Goal: Task Accomplishment & Management: Manage account settings

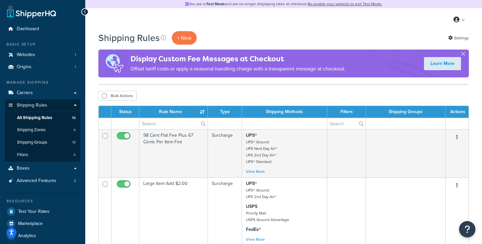
select select "50"
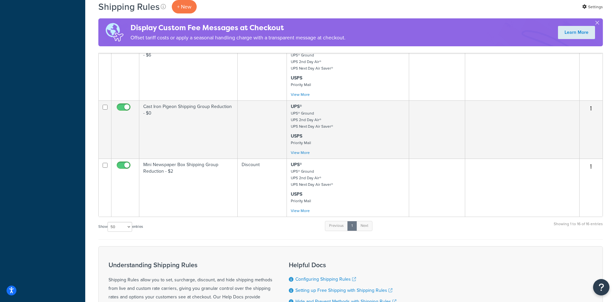
scroll to position [876, 0]
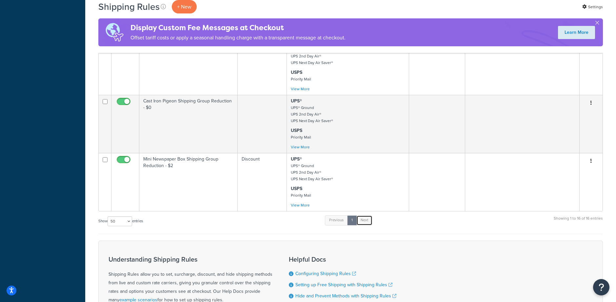
click at [367, 220] on link "Next" at bounding box center [364, 220] width 16 height 10
click at [298, 222] on div "Show 10 15 25 50 100 1000 entries Previous 1 Next Showing 1 to 16 of 16 entries" at bounding box center [350, 223] width 504 height 19
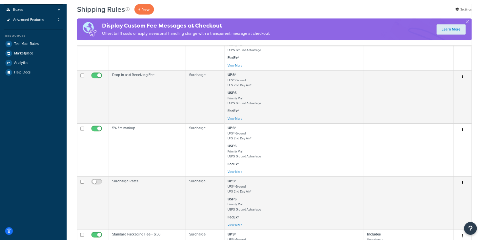
scroll to position [90, 0]
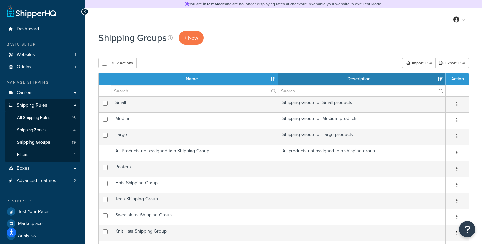
select select "25"
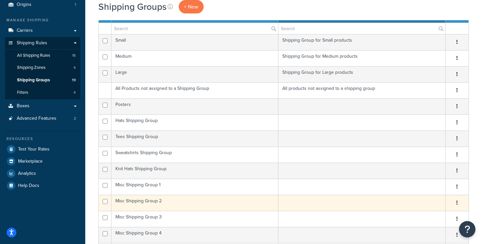
scroll to position [58, 0]
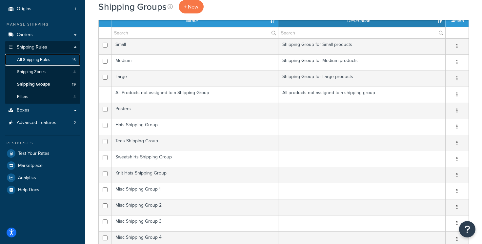
click at [43, 59] on span "All Shipping Rules" at bounding box center [33, 60] width 33 height 6
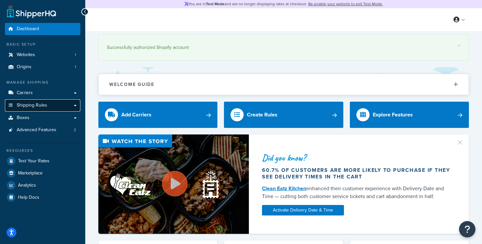
click at [44, 106] on span "Shipping Rules" at bounding box center [32, 106] width 30 height 6
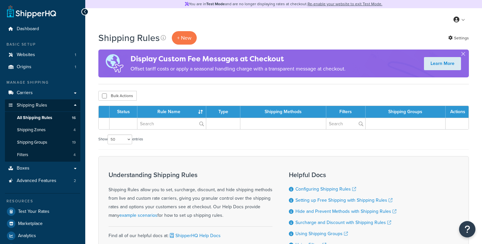
select select "50"
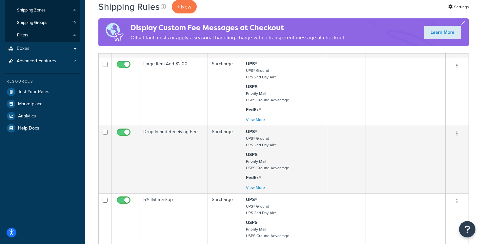
scroll to position [114, 0]
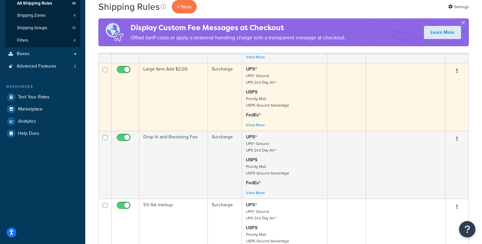
click at [170, 88] on td "Large Item Add $2.00" at bounding box center [173, 97] width 69 height 68
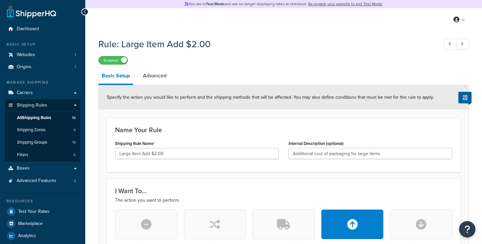
select select "ITEM"
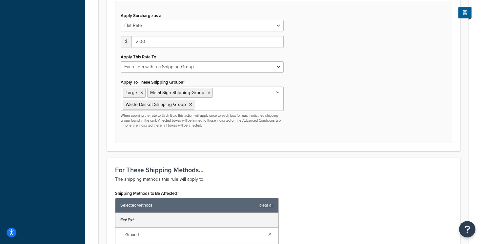
scroll to position [256, 0]
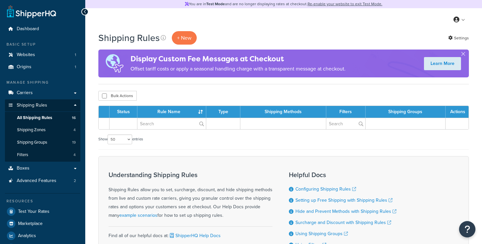
select select "50"
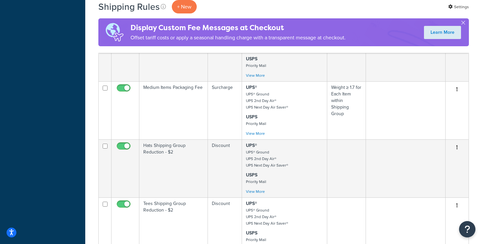
scroll to position [484, 0]
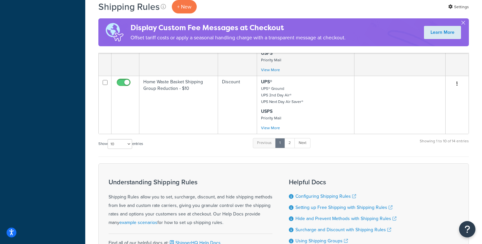
scroll to position [596, 0]
click at [293, 142] on link "2" at bounding box center [289, 143] width 11 height 10
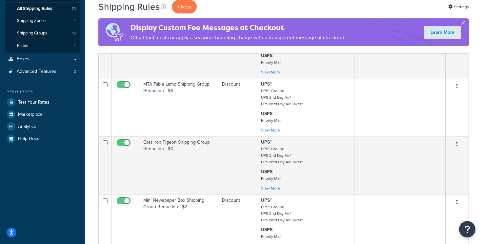
scroll to position [110, 0]
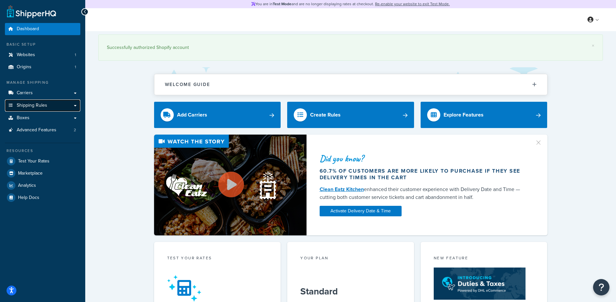
click at [37, 108] on link "Shipping Rules" at bounding box center [42, 105] width 75 height 12
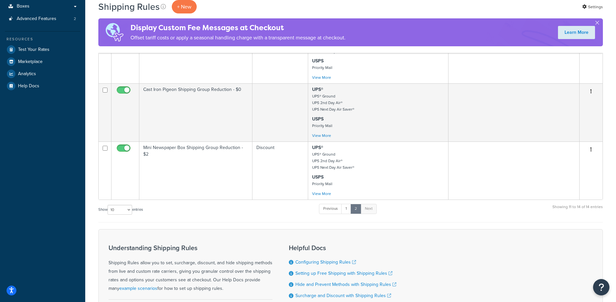
scroll to position [246, 0]
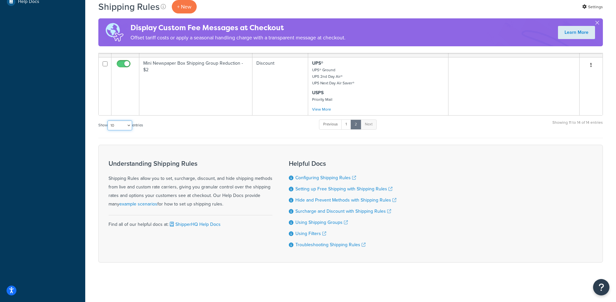
click at [123, 129] on select "10 15 25 50 100 1000" at bounding box center [120, 125] width 25 height 10
select select "100"
click at [108, 120] on select "10 15 25 50 100 1000" at bounding box center [120, 125] width 25 height 10
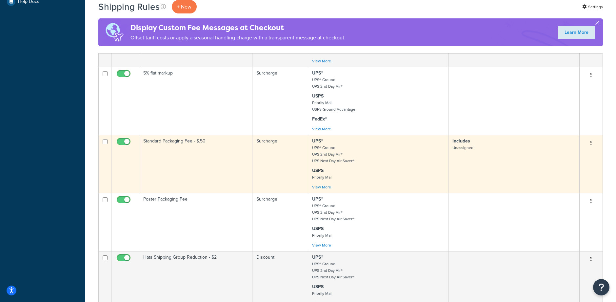
click at [196, 153] on td "Standard Packaging Fee - $.50" at bounding box center [195, 164] width 113 height 58
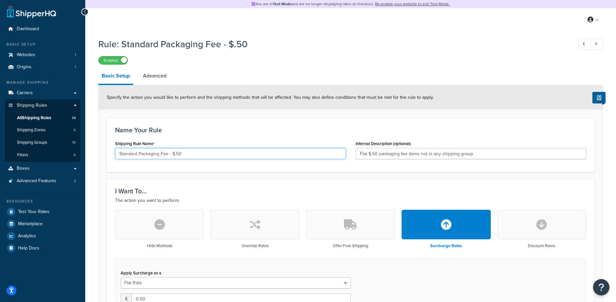
click at [181, 153] on input "Standard Packaging Fee - $.50" at bounding box center [230, 153] width 231 height 11
type input "Standard Packaging Fee - $.75"
click at [377, 154] on input "Flat $.50 packaging fee items not in any shipping group" at bounding box center [471, 153] width 231 height 11
type input "Flat $.75 packaging fee items not in any shipping group"
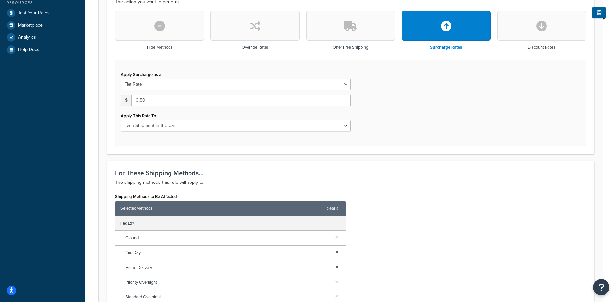
scroll to position [146, 0]
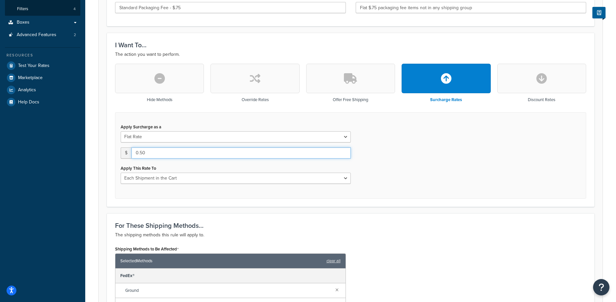
click at [151, 152] on input "0.50" at bounding box center [240, 152] width 219 height 11
type input "0.75"
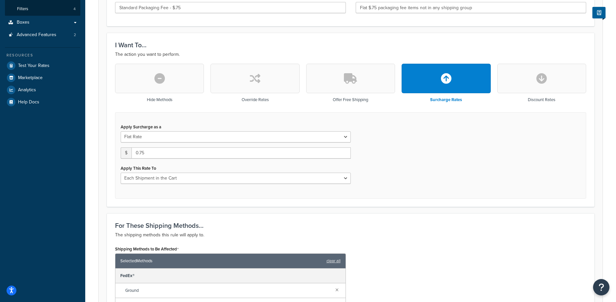
click at [437, 169] on div "Apply Surcharge as a Flat Rate Percentage Flat Rate & Percentage $ 0.75 Apply T…" at bounding box center [350, 155] width 471 height 86
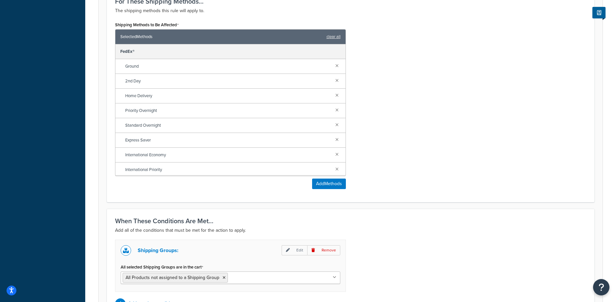
scroll to position [445, 0]
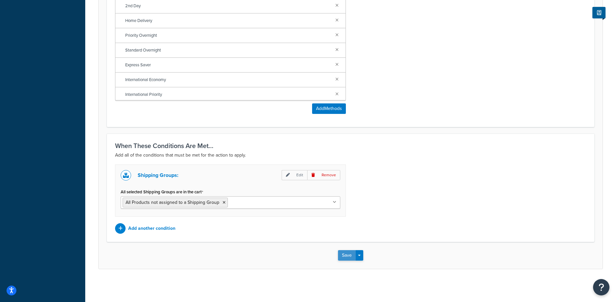
click at [346, 254] on button "Save" at bounding box center [347, 255] width 18 height 10
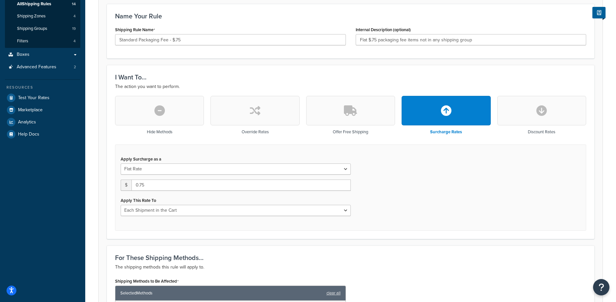
scroll to position [133, 0]
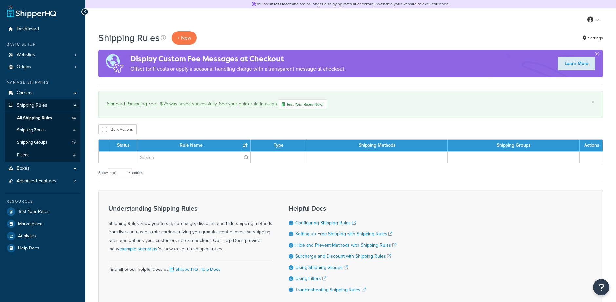
select select "100"
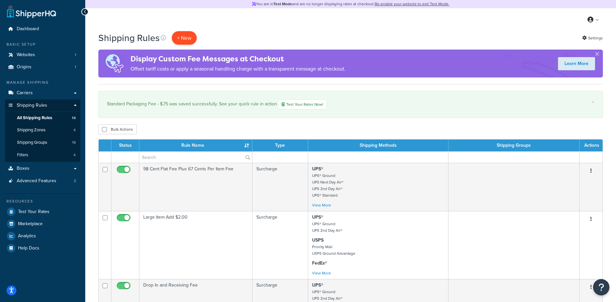
click at [185, 36] on p "+ New" at bounding box center [184, 37] width 25 height 13
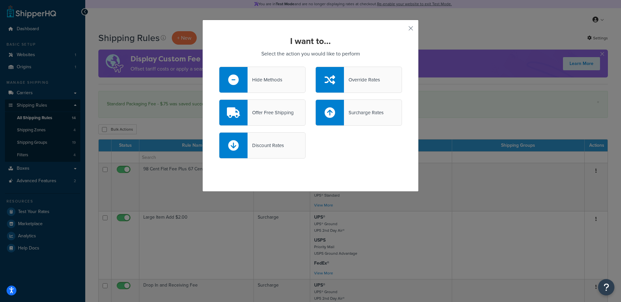
click at [374, 114] on div "Surcharge Rates" at bounding box center [364, 112] width 40 height 9
click at [0, 0] on input "Surcharge Rates" at bounding box center [0, 0] width 0 height 0
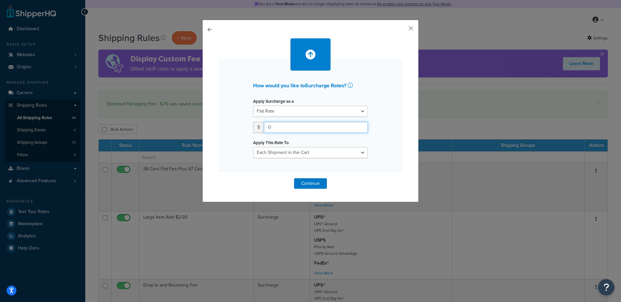
drag, startPoint x: 289, startPoint y: 126, endPoint x: 223, endPoint y: 115, distance: 66.7
click at [223, 115] on div "How would you like to Surcharge Rates ? Apply Surcharge as a Flat Rate Percenta…" at bounding box center [310, 115] width 183 height 112
type input "0.26"
click at [406, 130] on div "How would you like to Surcharge Rates ? Apply Surcharge as a Flat Rate Percenta…" at bounding box center [310, 111] width 216 height 182
click at [311, 152] on select "Each Shipment in the Cart Each Shipping Group in the Cart Each Item within a Sh…" at bounding box center [310, 152] width 115 height 11
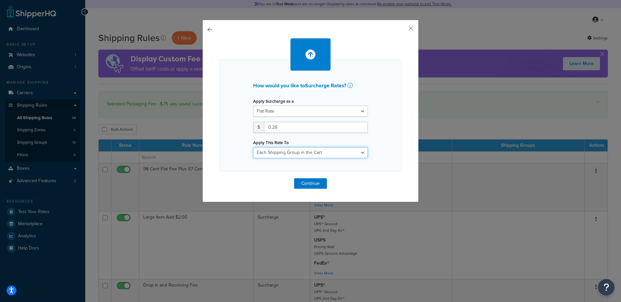
click at [253, 147] on select "Each Shipment in the Cart Each Shipping Group in the Cart Each Item within a Sh…" at bounding box center [310, 152] width 115 height 11
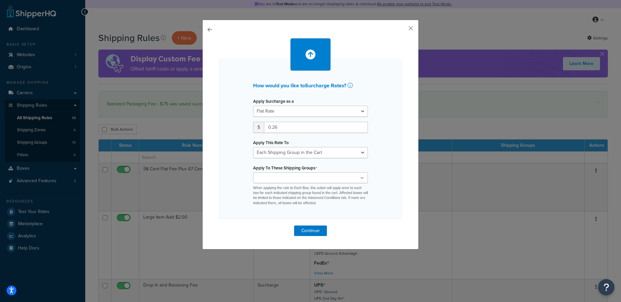
click at [394, 145] on div "How would you like to Surcharge Rates ? Apply Surcharge as a Flat Rate Percenta…" at bounding box center [310, 138] width 183 height 159
click at [336, 180] on ul at bounding box center [310, 177] width 115 height 11
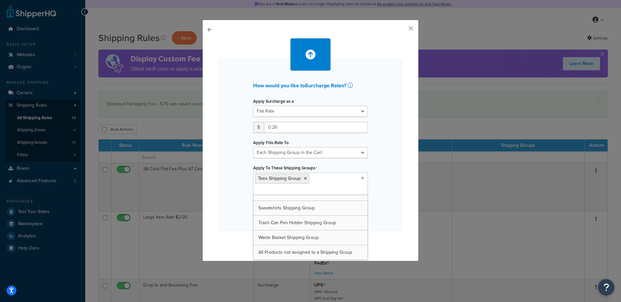
scroll to position [200, 0]
click at [401, 165] on div "How would you like to Surcharge Rates ? Apply Surcharge as a Flat Rate Percenta…" at bounding box center [310, 140] width 216 height 241
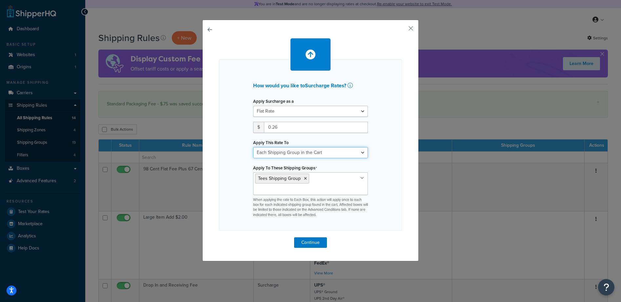
click at [332, 150] on select "Each Shipment in the Cart Each Shipping Group in the Cart Each Item within a Sh…" at bounding box center [310, 152] width 115 height 11
click at [253, 147] on select "Each Shipment in the Cart Each Shipping Group in the Cart Each Item within a Sh…" at bounding box center [310, 152] width 115 height 11
click at [392, 133] on div "How would you like to Surcharge Rates ? Apply Surcharge as a Flat Rate Percenta…" at bounding box center [310, 144] width 183 height 171
click at [318, 147] on select "Each Shipment in the Cart Each Shipping Group in the Cart Each Item within a Sh…" at bounding box center [310, 152] width 115 height 11
select select "BOX"
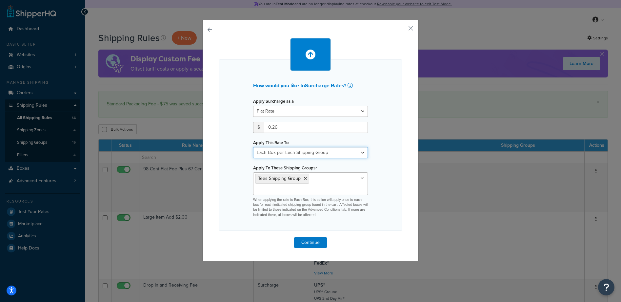
click at [253, 147] on select "Each Shipment in the Cart Each Shipping Group in the Cart Each Item within a Sh…" at bounding box center [310, 152] width 115 height 11
click at [394, 155] on div "How would you like to Surcharge Rates ? Apply Surcharge as a Flat Rate Percenta…" at bounding box center [310, 144] width 183 height 171
click at [306, 243] on button "Continue" at bounding box center [310, 242] width 33 height 10
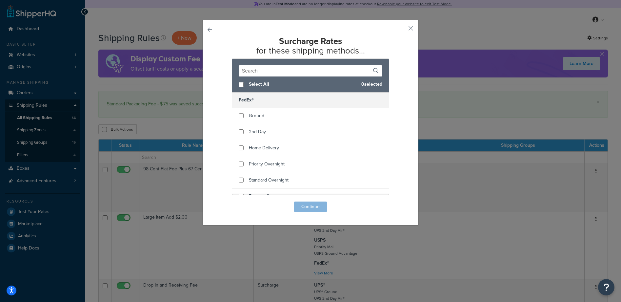
click at [253, 86] on span "Select All" at bounding box center [302, 84] width 107 height 9
checkbox input "true"
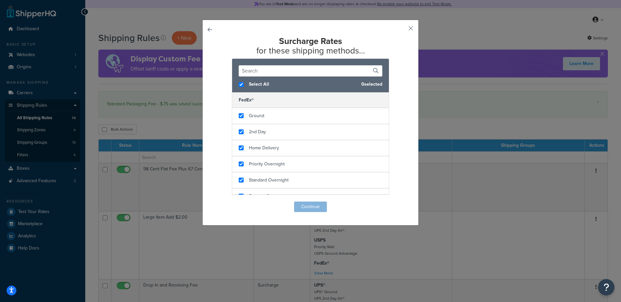
checkbox input "true"
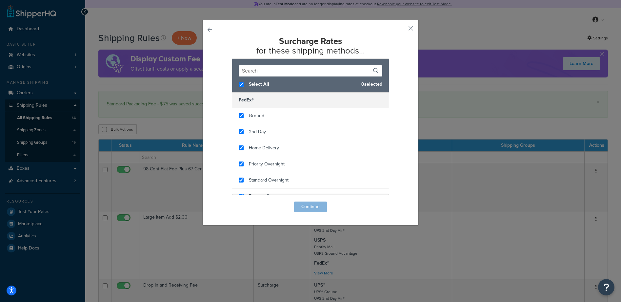
checkbox input "true"
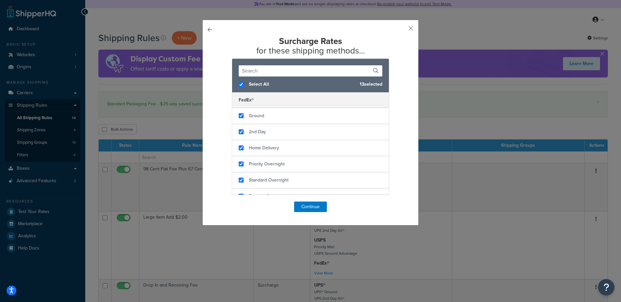
click at [317, 200] on div "Surcharge Rates for these shipping methods... Select All 13 selected FedEx® Gro…" at bounding box center [310, 123] width 183 height 175
click at [315, 207] on button "Continue" at bounding box center [310, 206] width 33 height 10
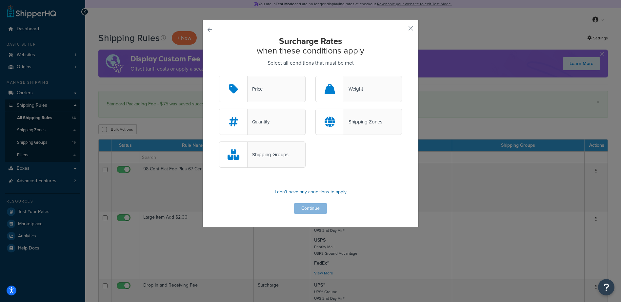
click at [305, 193] on p "I don't have any conditions to apply" at bounding box center [310, 191] width 183 height 9
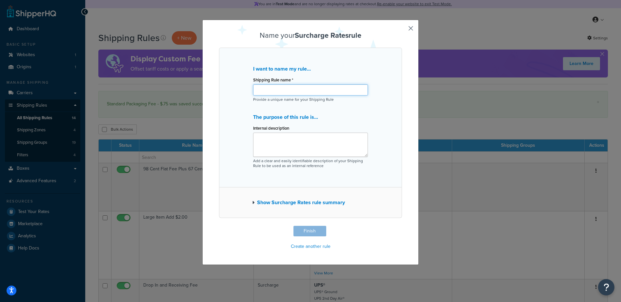
click at [279, 89] on input "Shipping Rule name *" at bounding box center [310, 89] width 115 height 11
type input "Tees Shipping Group Packaging Fee - $0.26"
click at [397, 113] on div "I want to name my rule... Shipping Rule name * Tees Shipping Group Packaging Fe…" at bounding box center [310, 118] width 183 height 140
click at [304, 230] on button "Finish" at bounding box center [309, 231] width 33 height 10
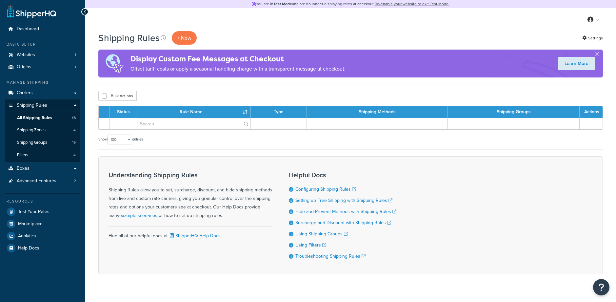
select select "100"
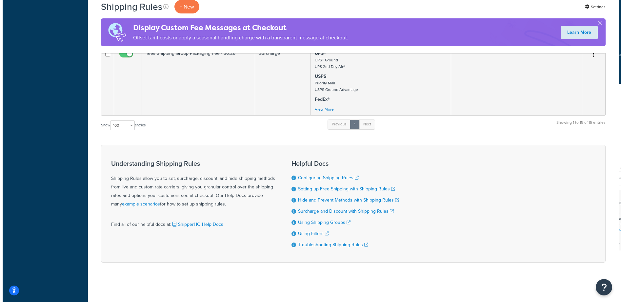
scroll to position [900, 0]
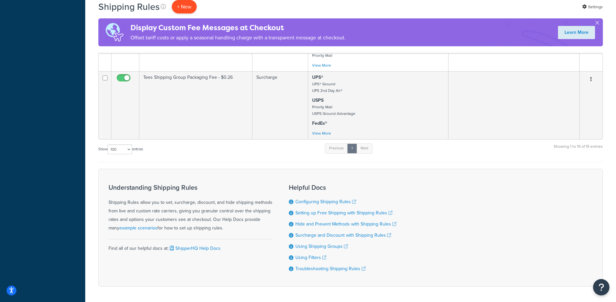
click at [188, 3] on p "+ New" at bounding box center [184, 6] width 25 height 13
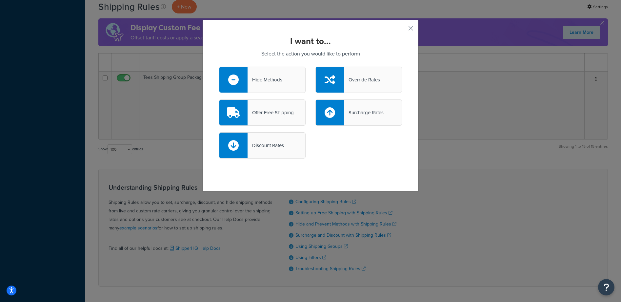
click at [384, 114] on div "Surcharge Rates" at bounding box center [358, 112] width 87 height 26
click at [0, 0] on input "Surcharge Rates" at bounding box center [0, 0] width 0 height 0
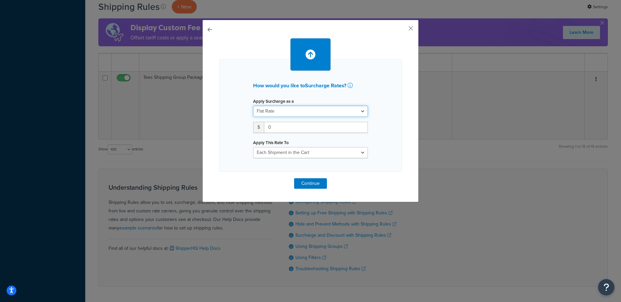
click at [311, 111] on select "Flat Rate Percentage Flat Rate & Percentage" at bounding box center [310, 111] width 115 height 11
click at [295, 128] on input "0" at bounding box center [316, 127] width 104 height 11
drag, startPoint x: 299, startPoint y: 128, endPoint x: 227, endPoint y: 121, distance: 71.8
click at [227, 121] on div "How would you like to Surcharge Rates ? Apply Surcharge as a Flat Rate Percenta…" at bounding box center [310, 115] width 183 height 112
type input "0.65"
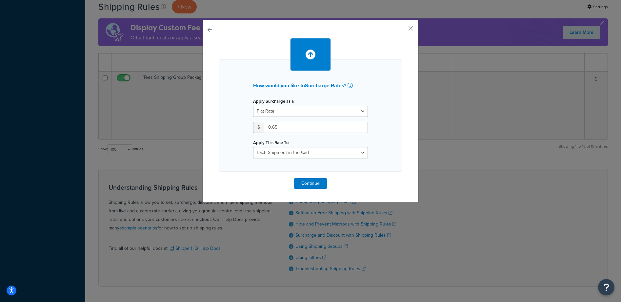
click at [383, 147] on div "How would you like to Surcharge Rates ? Apply Surcharge as a Flat Rate Percenta…" at bounding box center [310, 115] width 183 height 112
click at [341, 152] on select "Each Shipment in the Cart Each Shipping Group in the Cart Each Item within a Sh…" at bounding box center [310, 152] width 115 height 11
select select "BOX"
click at [253, 147] on select "Each Shipment in the Cart Each Shipping Group in the Cart Each Item within a Sh…" at bounding box center [310, 152] width 115 height 11
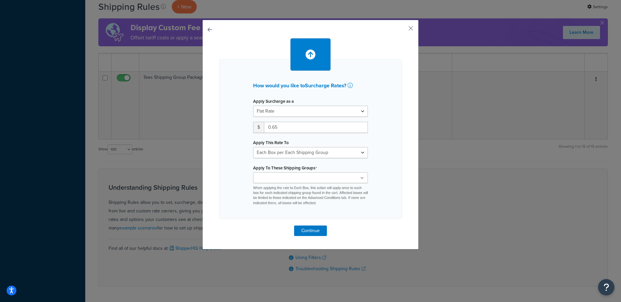
click at [384, 158] on div "How would you like to Surcharge Rates ? Apply Surcharge as a Flat Rate Percenta…" at bounding box center [310, 138] width 183 height 159
click at [310, 179] on ul at bounding box center [310, 177] width 115 height 11
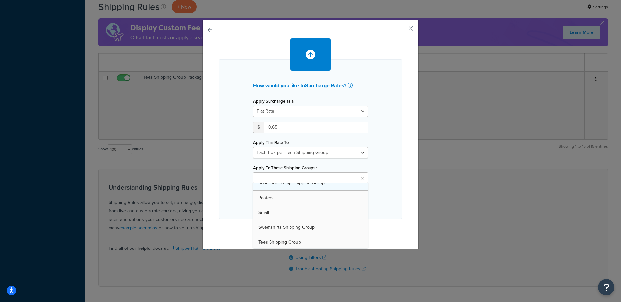
scroll to position [173, 0]
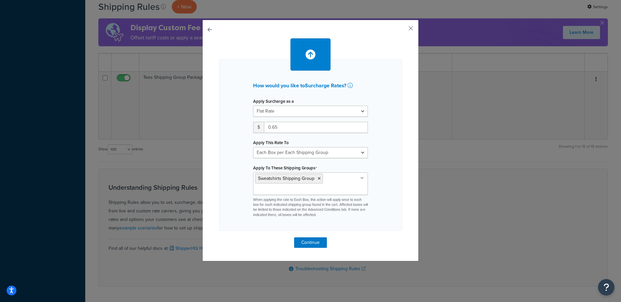
click at [393, 185] on div "How would you like to Surcharge Rates ? Apply Surcharge as a Flat Rate Percenta…" at bounding box center [310, 144] width 183 height 171
click at [377, 189] on div "How would you like to Surcharge Rates ? Apply Surcharge as a Flat Rate Percenta…" at bounding box center [310, 144] width 183 height 171
click at [311, 242] on button "Continue" at bounding box center [310, 242] width 33 height 10
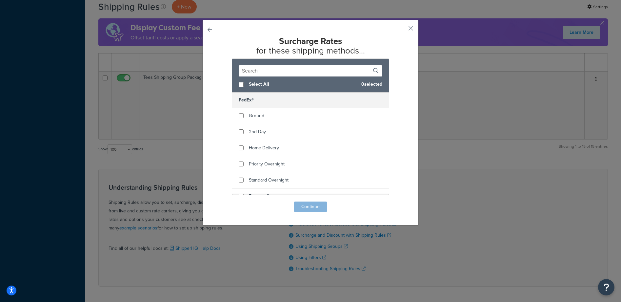
click at [255, 84] on span "Select All" at bounding box center [302, 84] width 107 height 9
checkbox input "true"
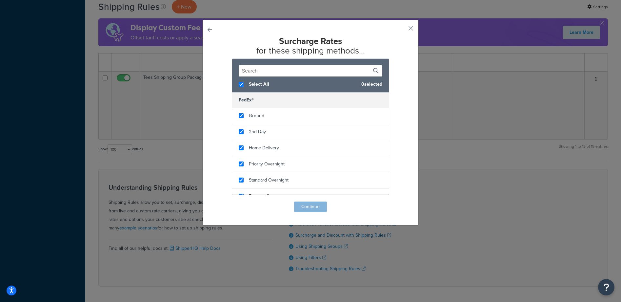
checkbox input "true"
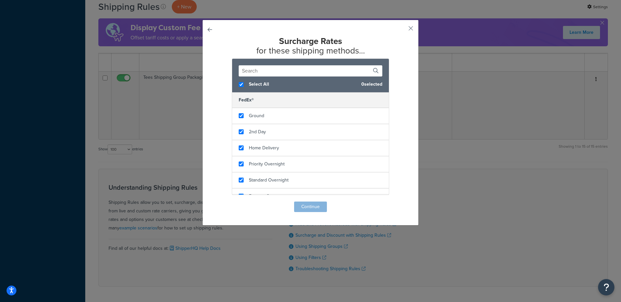
checkbox input "true"
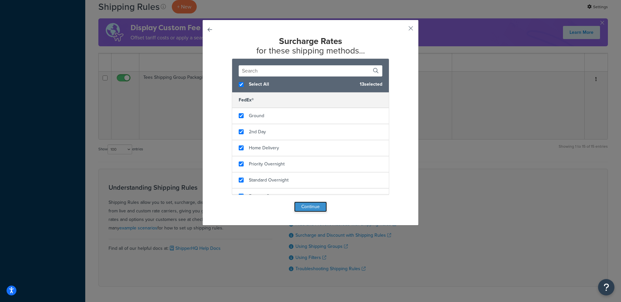
click at [309, 206] on button "Continue" at bounding box center [310, 206] width 33 height 10
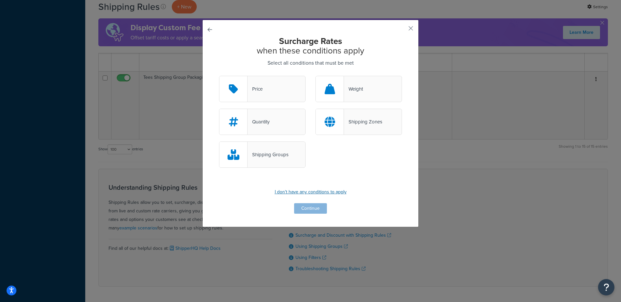
click at [313, 191] on p "I don't have any conditions to apply" at bounding box center [310, 191] width 183 height 9
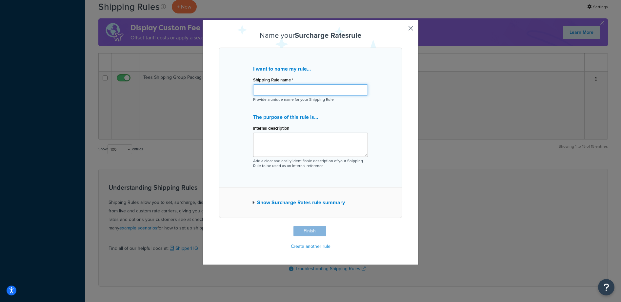
click at [282, 89] on input "Shipping Rule name *" at bounding box center [310, 89] width 115 height 11
type input "Sweatshirts Shipping Group Packaging Fee - $0.65"
click at [309, 230] on button "Finish" at bounding box center [309, 231] width 33 height 10
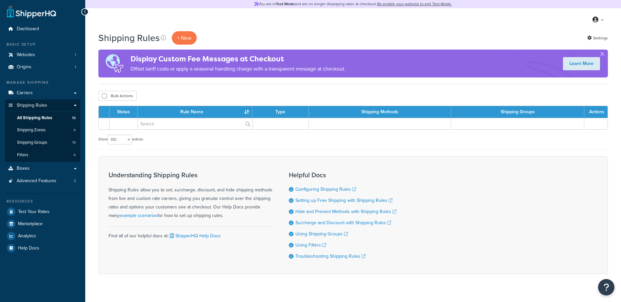
select select "100"
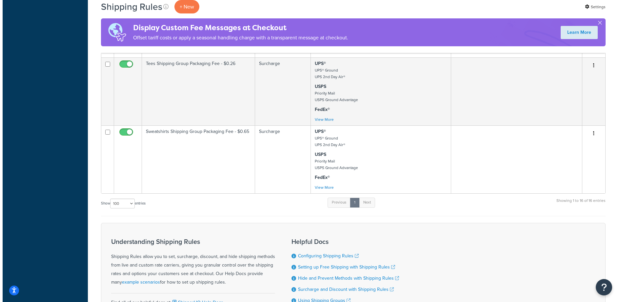
scroll to position [850, 0]
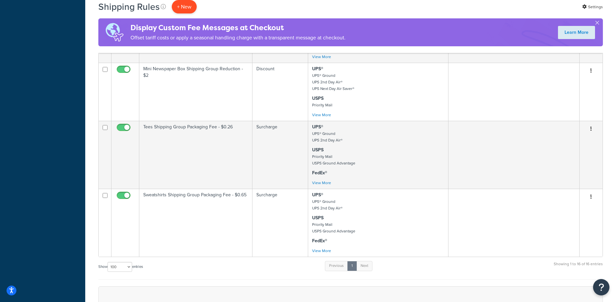
click at [188, 7] on p "+ New" at bounding box center [184, 6] width 25 height 13
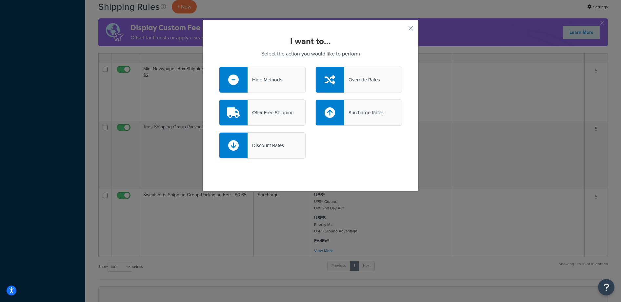
click at [359, 111] on div "Surcharge Rates" at bounding box center [364, 112] width 40 height 9
click at [0, 0] on input "Surcharge Rates" at bounding box center [0, 0] width 0 height 0
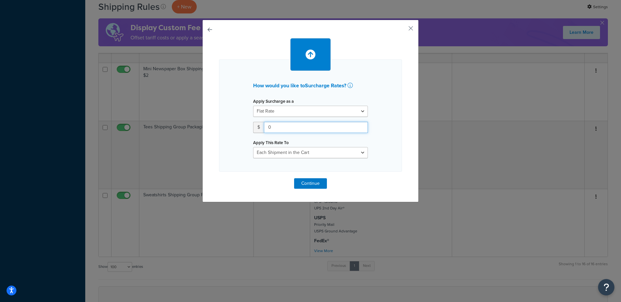
click at [288, 122] on input "0" at bounding box center [316, 127] width 104 height 11
click at [286, 127] on input "0" at bounding box center [316, 127] width 104 height 11
type input "0.85"
click at [327, 152] on select "Each Shipment in the Cart Each Shipping Group in the Cart Each Item within a Sh…" at bounding box center [310, 152] width 115 height 11
select select "BOX"
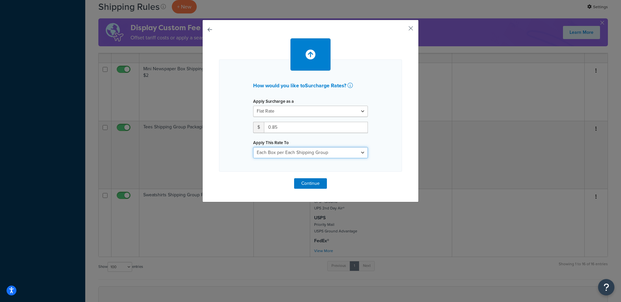
click at [253, 147] on select "Each Shipment in the Cart Each Shipping Group in the Cart Each Item within a Sh…" at bounding box center [310, 152] width 115 height 11
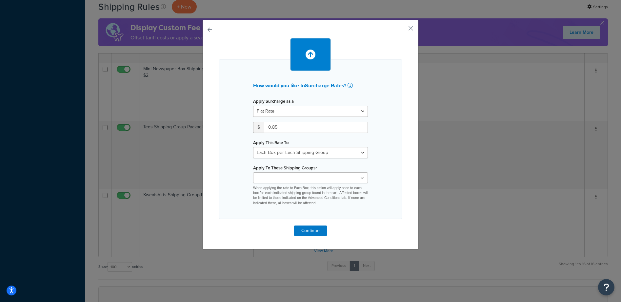
click at [397, 138] on div "How would you like to Surcharge Rates ? Apply Surcharge as a Flat Rate Percenta…" at bounding box center [310, 138] width 183 height 159
click at [314, 181] on ul at bounding box center [310, 177] width 115 height 11
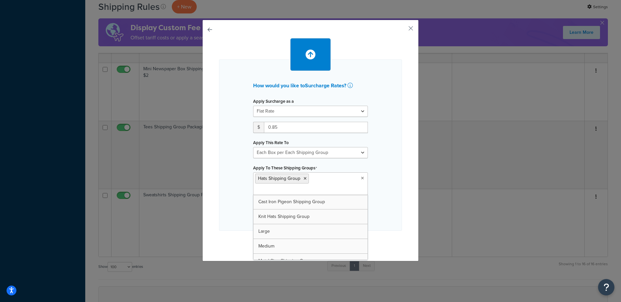
click at [381, 166] on div "How would you like to Surcharge Rates ? Apply Surcharge as a Flat Rate Percenta…" at bounding box center [310, 144] width 183 height 171
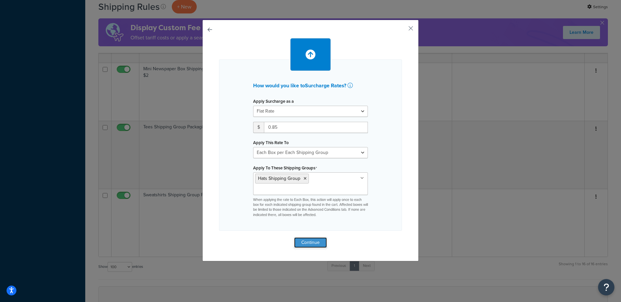
click at [311, 243] on button "Continue" at bounding box center [310, 242] width 33 height 10
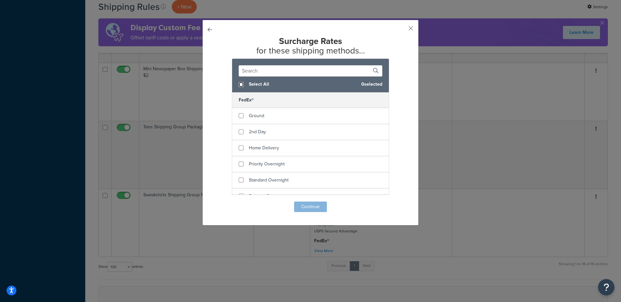
click at [239, 82] on input "checkbox" at bounding box center [241, 84] width 5 height 5
checkbox input "true"
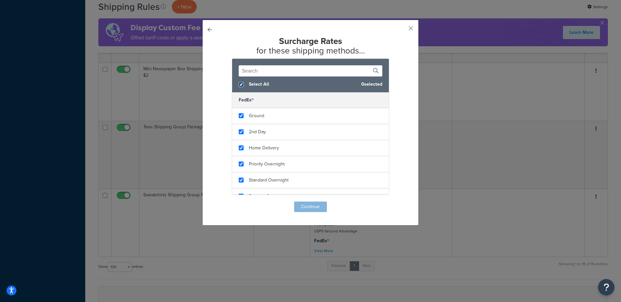
checkbox input "true"
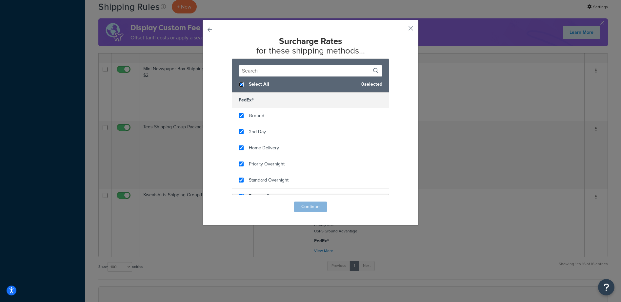
checkbox input "true"
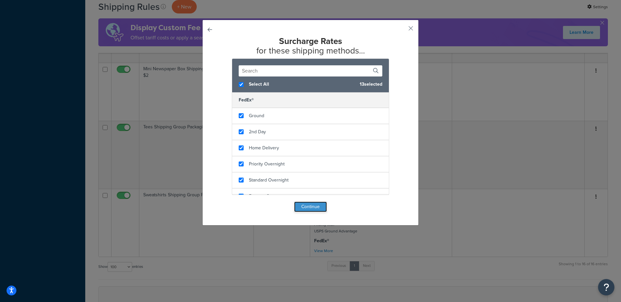
click at [318, 208] on button "Continue" at bounding box center [310, 206] width 33 height 10
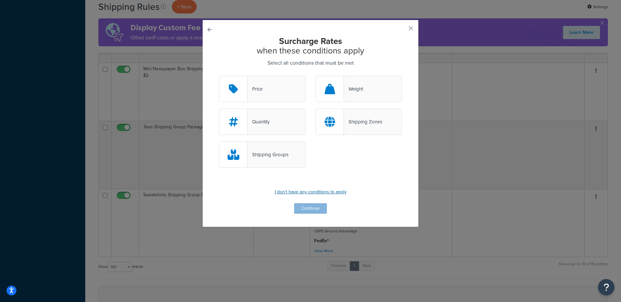
click at [310, 188] on p "I don't have any conditions to apply" at bounding box center [310, 191] width 183 height 9
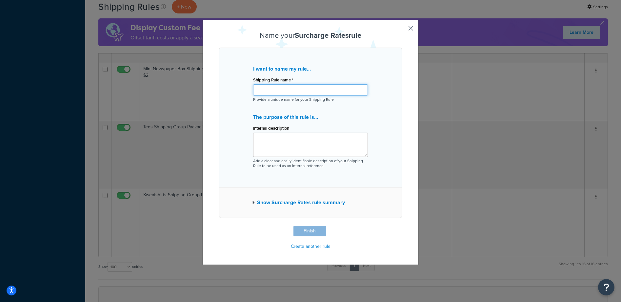
click at [282, 91] on input "Shipping Rule name *" at bounding box center [310, 89] width 115 height 11
type input "Hats Shipping Group Fee - $0.85"
click at [392, 111] on div "I want to name my rule... Shipping Rule name * Hats Shipping Group Fee - $0.85 …" at bounding box center [310, 118] width 183 height 140
click at [304, 231] on button "Finish" at bounding box center [309, 231] width 33 height 10
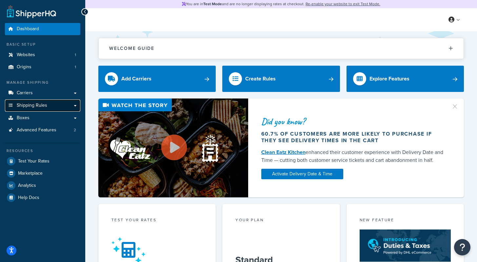
click at [43, 108] on span "Shipping Rules" at bounding box center [32, 106] width 30 height 6
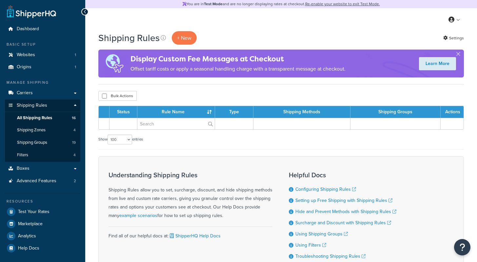
select select "100"
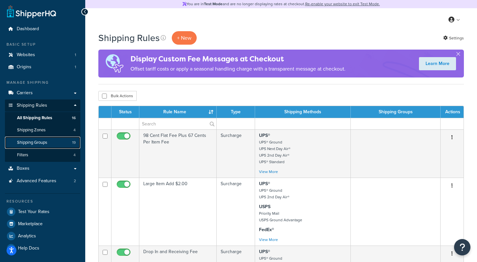
click at [45, 143] on span "Shipping Groups" at bounding box center [32, 143] width 30 height 6
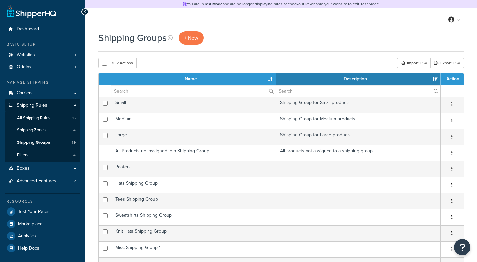
select select "15"
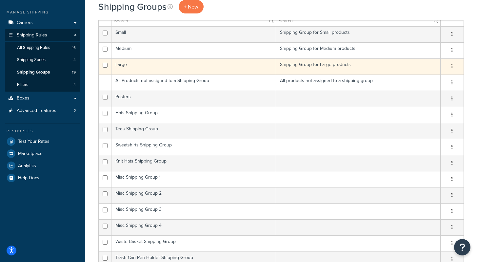
scroll to position [122, 0]
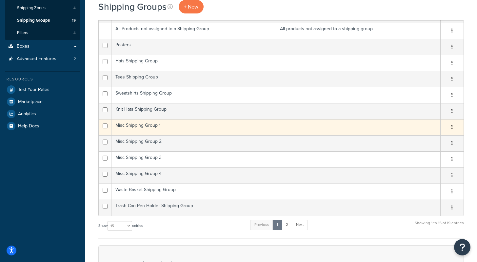
click at [451, 126] on button "button" at bounding box center [451, 127] width 9 height 10
click at [426, 168] on link "Delete" at bounding box center [426, 166] width 52 height 13
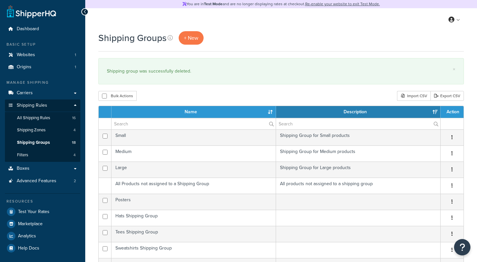
select select "15"
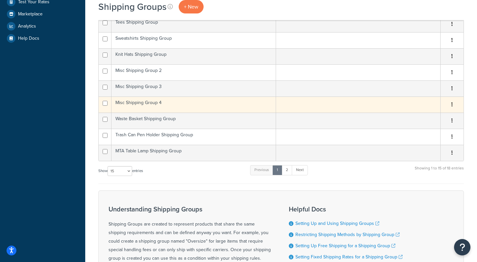
scroll to position [170, 0]
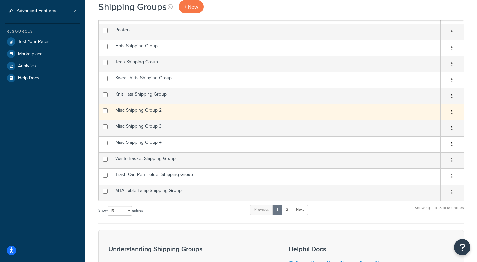
click at [452, 112] on icon "button" at bounding box center [451, 111] width 1 height 5
click at [421, 155] on link "Delete" at bounding box center [426, 152] width 52 height 13
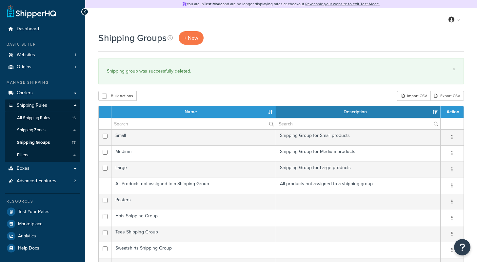
select select "15"
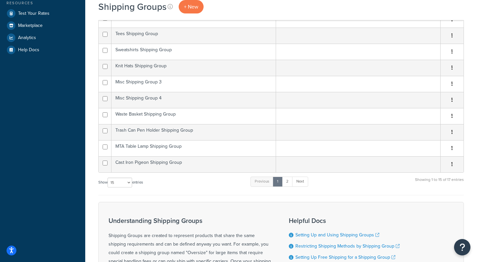
scroll to position [144, 0]
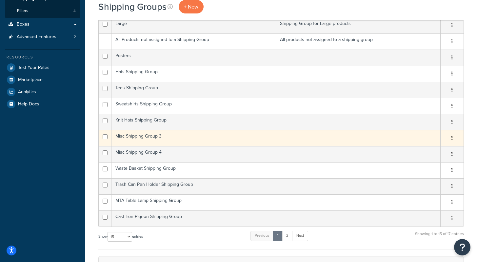
click at [451, 136] on button "button" at bounding box center [451, 138] width 9 height 10
click at [435, 179] on link "Delete" at bounding box center [426, 177] width 52 height 13
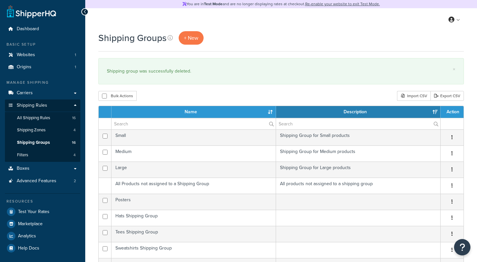
select select "15"
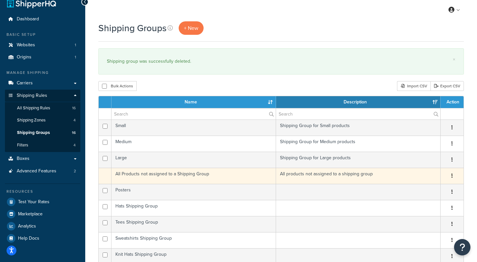
scroll to position [135, 0]
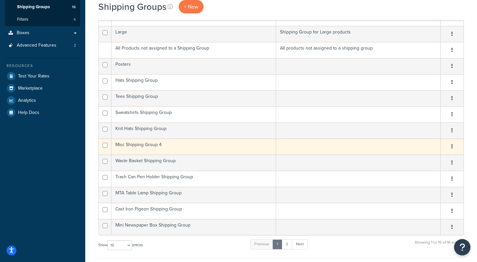
click at [451, 146] on icon "button" at bounding box center [451, 146] width 1 height 5
click at [430, 188] on link "Delete" at bounding box center [426, 186] width 52 height 13
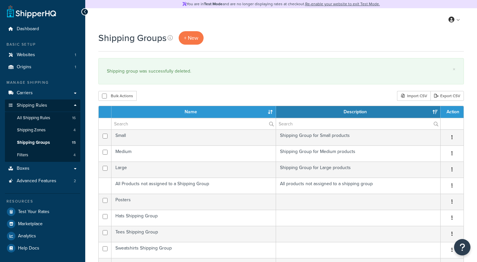
select select "15"
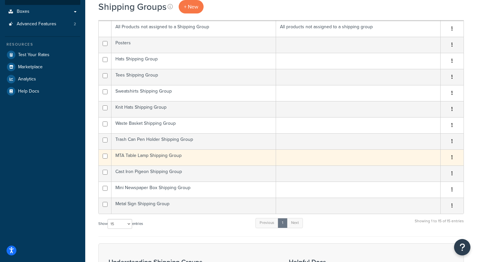
scroll to position [157, 0]
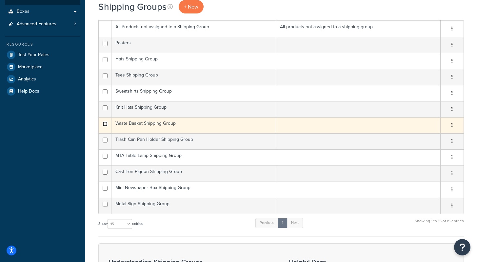
click at [105, 125] on input "checkbox" at bounding box center [105, 123] width 5 height 5
checkbox input "true"
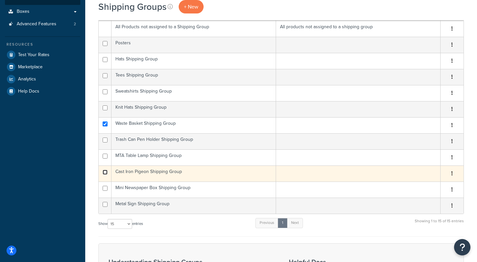
click at [104, 172] on input "checkbox" at bounding box center [105, 171] width 5 height 5
checkbox input "true"
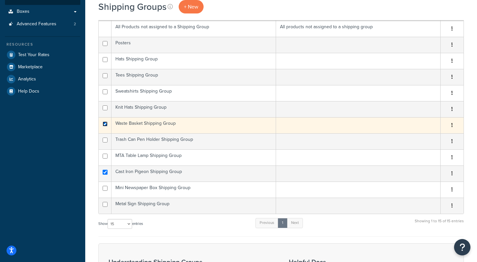
click at [103, 122] on input "checkbox" at bounding box center [105, 123] width 5 height 5
checkbox input "false"
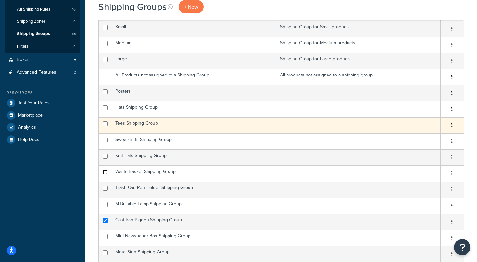
scroll to position [218, 0]
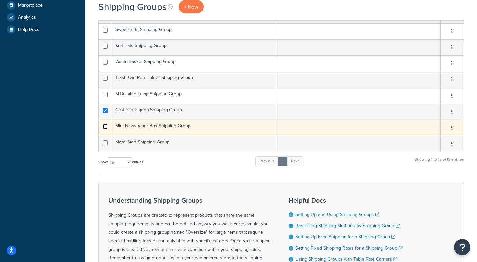
click at [105, 126] on input "checkbox" at bounding box center [105, 126] width 5 height 5
checkbox input "true"
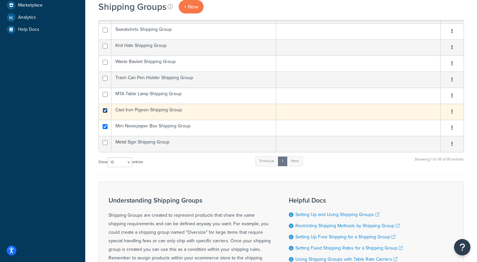
click at [105, 109] on input "checkbox" at bounding box center [105, 110] width 5 height 5
checkbox input "false"
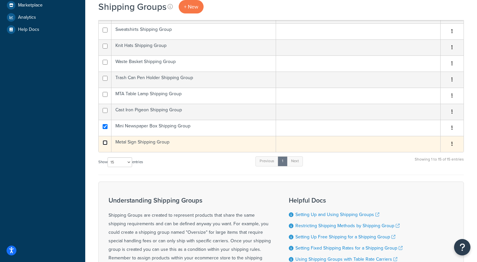
click at [104, 143] on input "checkbox" at bounding box center [105, 142] width 5 height 5
checkbox input "true"
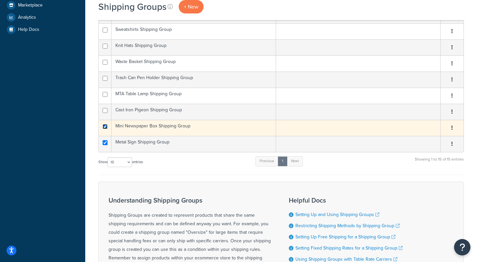
click at [106, 126] on input "checkbox" at bounding box center [105, 126] width 5 height 5
checkbox input "false"
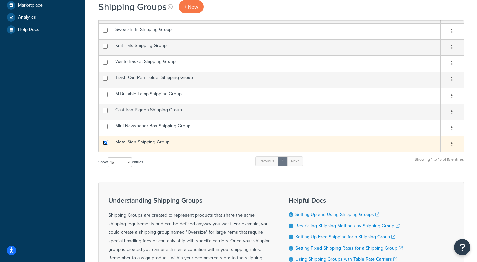
click at [106, 143] on input "checkbox" at bounding box center [105, 142] width 5 height 5
checkbox input "false"
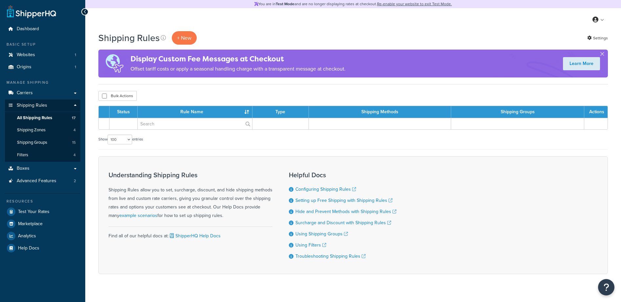
select select "100"
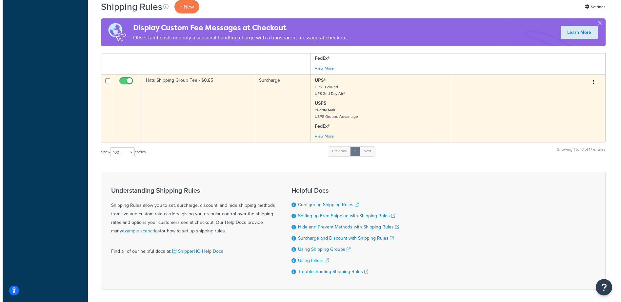
scroll to position [1032, 0]
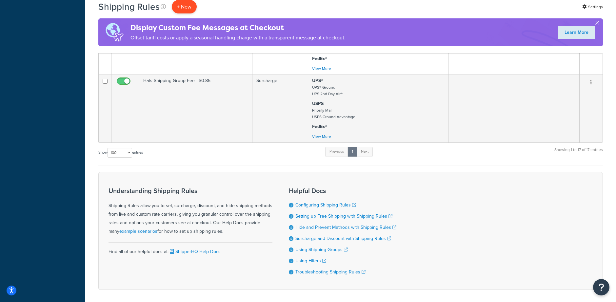
click at [180, 4] on p "+ New" at bounding box center [184, 6] width 25 height 13
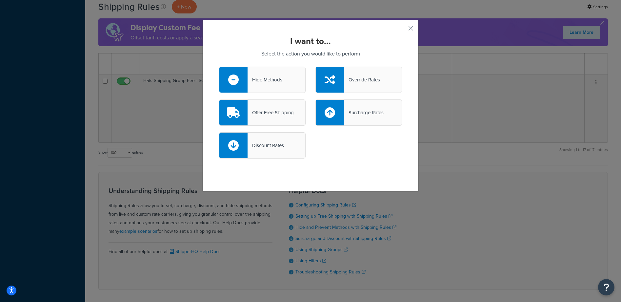
click at [370, 109] on div "Surcharge Rates" at bounding box center [364, 112] width 40 height 9
click at [0, 0] on input "Surcharge Rates" at bounding box center [0, 0] width 0 height 0
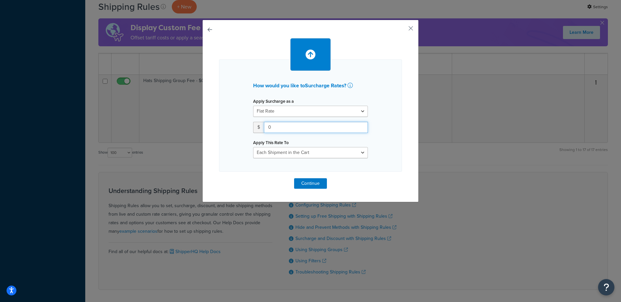
click at [278, 128] on input "0" at bounding box center [316, 127] width 104 height 11
drag, startPoint x: 283, startPoint y: 128, endPoint x: 247, endPoint y: 127, distance: 36.7
click at [248, 127] on div "Apply Surcharge as a Flat Rate Percentage Flat Rate & Percentage $ 0 Apply This…" at bounding box center [310, 127] width 125 height 62
click at [281, 128] on input "0" at bounding box center [316, 127] width 104 height 11
type input "0.26"
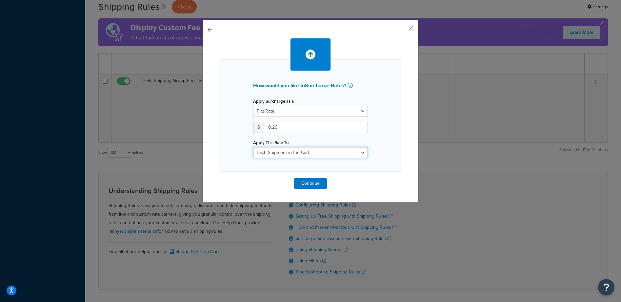
click at [283, 152] on select "Each Shipment in the Cart Each Shipping Group in the Cart Each Item within a Sh…" at bounding box center [310, 152] width 115 height 11
select select "BOX"
click at [253, 147] on select "Each Shipment in the Cart Each Shipping Group in the Cart Each Item within a Sh…" at bounding box center [310, 152] width 115 height 11
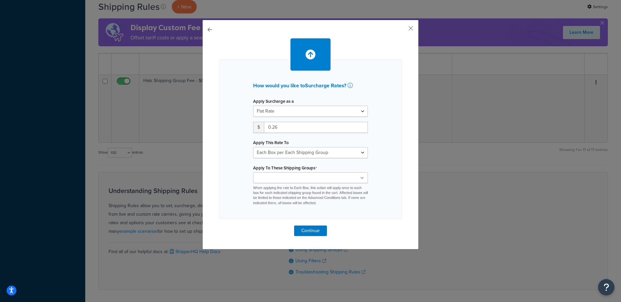
click at [378, 157] on div "How would you like to Surcharge Rates ? Apply Surcharge as a Flat Rate Percenta…" at bounding box center [310, 138] width 183 height 159
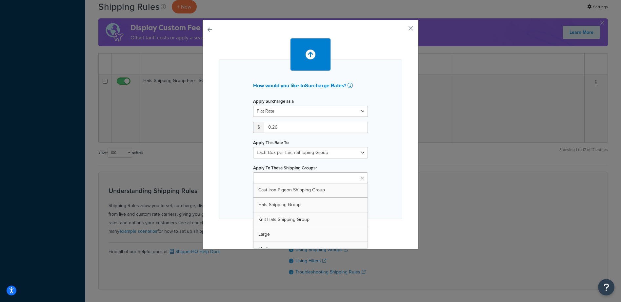
click at [321, 178] on ul at bounding box center [310, 177] width 115 height 11
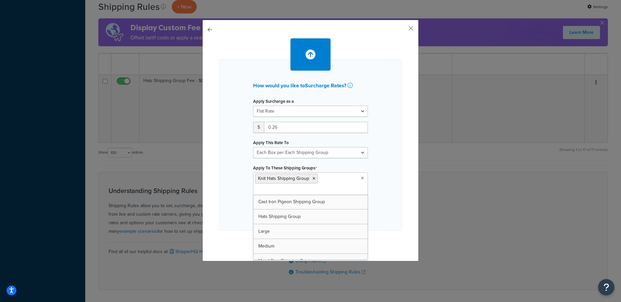
click at [385, 168] on div "How would you like to Surcharge Rates ? Apply Surcharge as a Flat Rate Percenta…" at bounding box center [310, 144] width 183 height 171
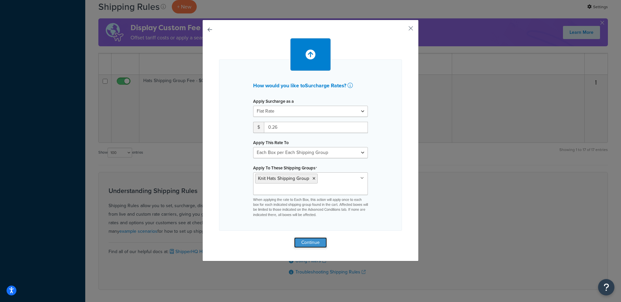
click at [308, 243] on button "Continue" at bounding box center [310, 242] width 33 height 10
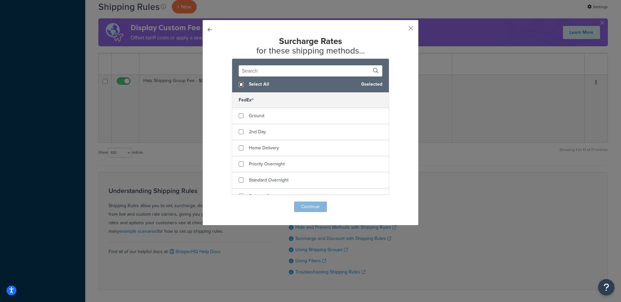
click at [239, 83] on input "checkbox" at bounding box center [241, 84] width 5 height 5
checkbox input "true"
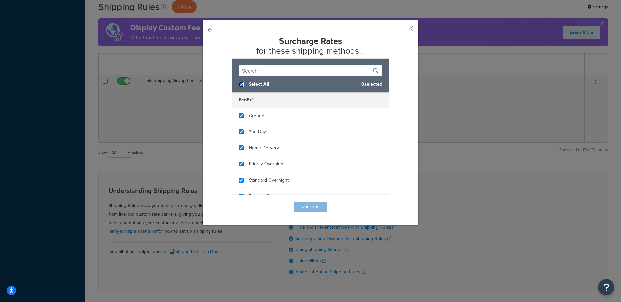
checkbox input "true"
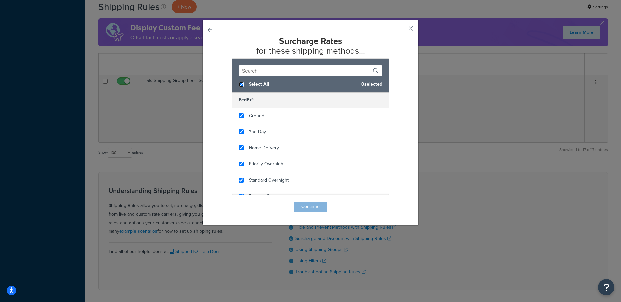
checkbox input "true"
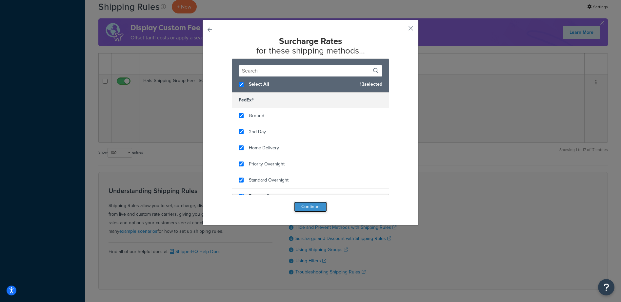
click at [313, 206] on button "Continue" at bounding box center [310, 206] width 33 height 10
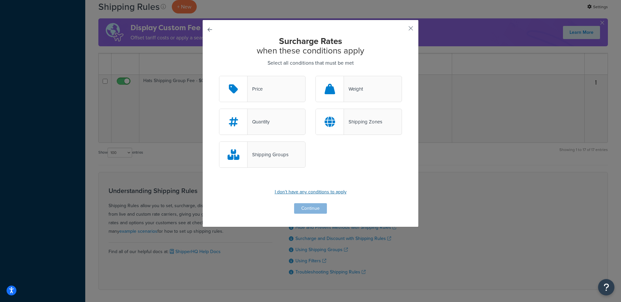
click at [312, 191] on p "I don't have any conditions to apply" at bounding box center [310, 191] width 183 height 9
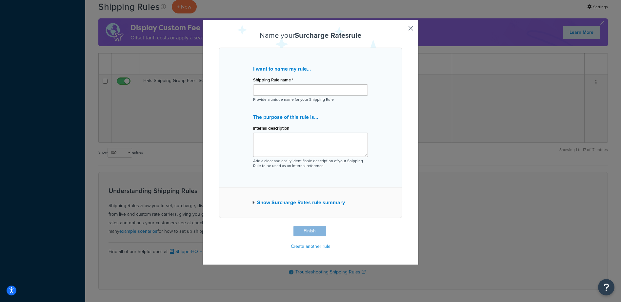
drag, startPoint x: 282, startPoint y: 96, endPoint x: 282, endPoint y: 90, distance: 5.9
click at [282, 96] on div "Shipping Rule name * Provide a unique name for your Shipping Rule" at bounding box center [310, 88] width 115 height 27
click at [282, 90] on input "Shipping Rule name *" at bounding box center [310, 89] width 115 height 11
type input "Knit Hats Shipping Group Packaging Fee - $0.26"
click at [385, 124] on div "I want to name my rule... Shipping Rule name * Knit Hats Shipping Group Packagi…" at bounding box center [310, 118] width 183 height 140
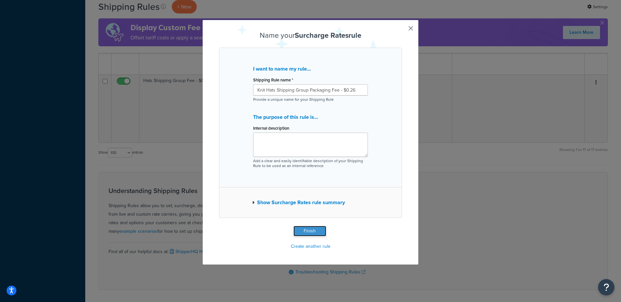
click at [304, 230] on button "Finish" at bounding box center [309, 231] width 33 height 10
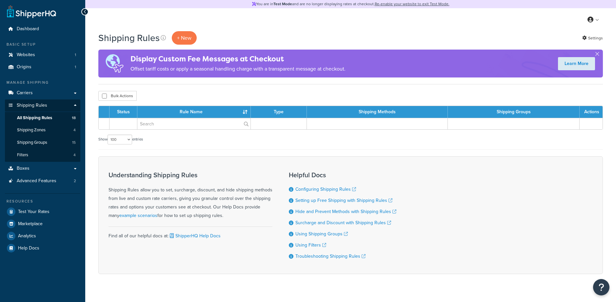
select select "100"
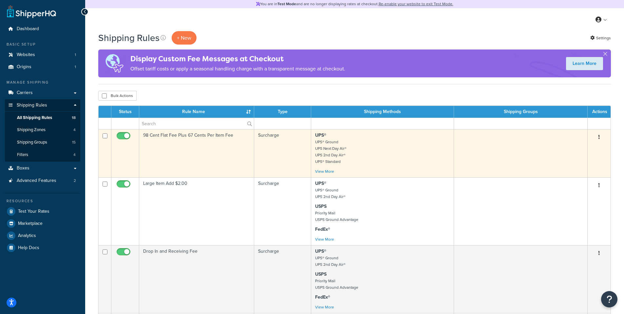
scroll to position [92, 0]
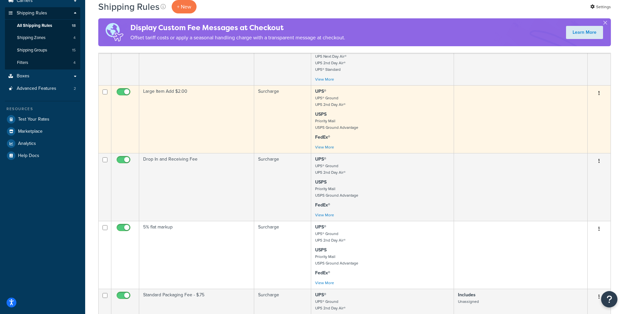
click at [203, 115] on td "Large Item Add $2.00" at bounding box center [196, 119] width 115 height 68
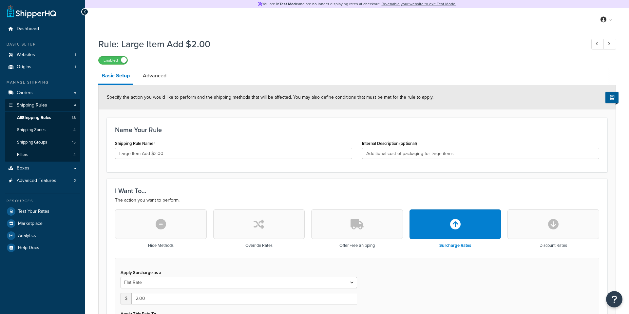
select select "ITEM"
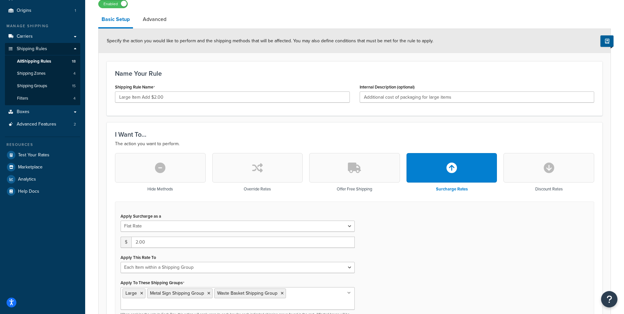
scroll to position [29, 0]
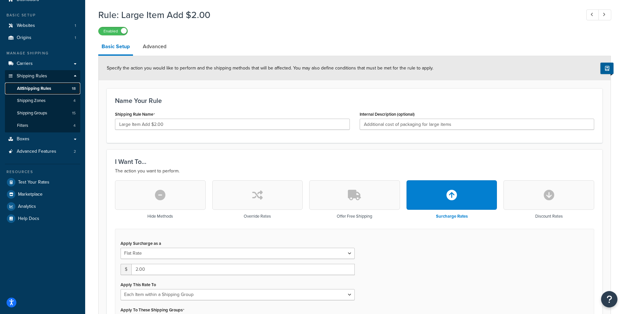
click at [43, 89] on span "All Shipping Rules" at bounding box center [34, 89] width 34 height 6
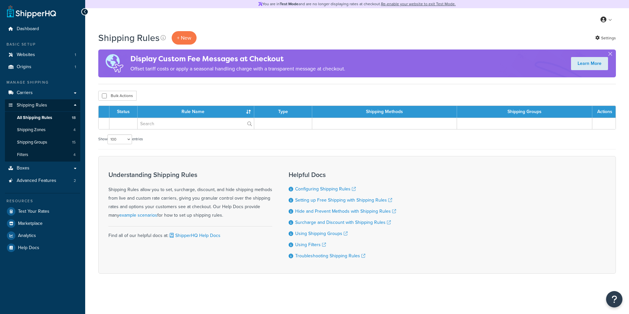
select select "100"
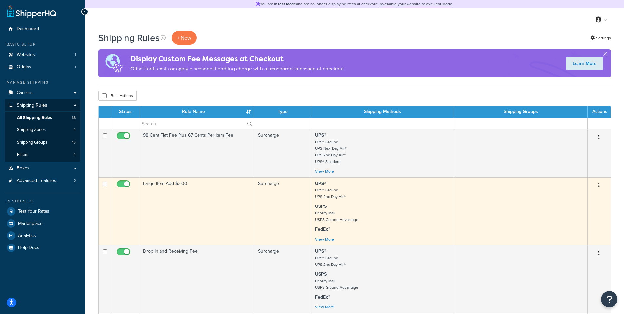
click at [125, 185] on input "checkbox" at bounding box center [124, 186] width 18 height 8
checkbox input "false"
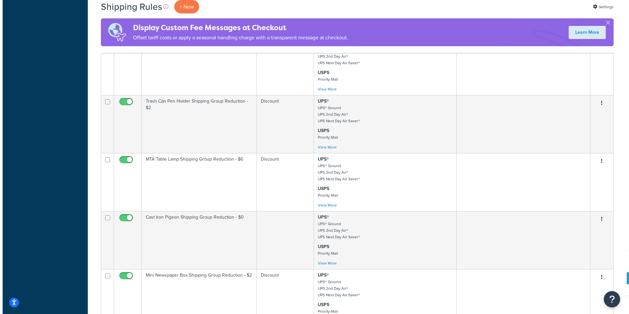
scroll to position [457, 0]
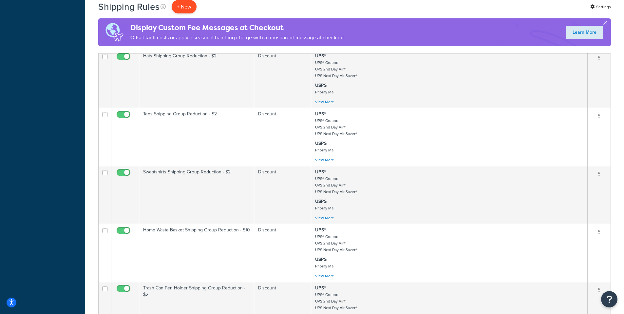
click at [186, 4] on p "+ New" at bounding box center [184, 6] width 25 height 13
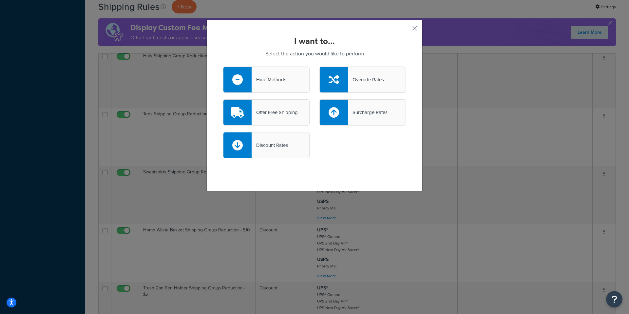
click at [376, 114] on div "Surcharge Rates" at bounding box center [368, 112] width 40 height 9
click at [0, 0] on input "Surcharge Rates" at bounding box center [0, 0] width 0 height 0
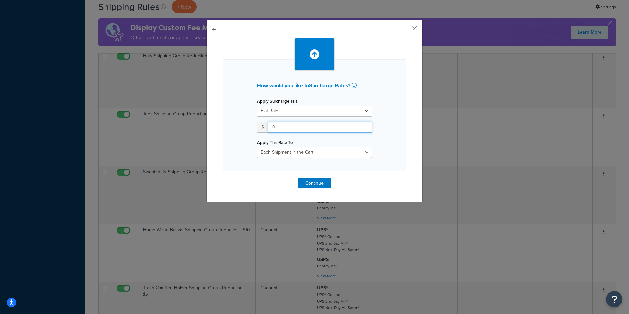
click at [287, 129] on input "0" at bounding box center [320, 127] width 104 height 11
drag, startPoint x: 291, startPoint y: 129, endPoint x: 244, endPoint y: 126, distance: 46.6
click at [244, 126] on div "How would you like to Surcharge Rates ? Apply Surcharge as a Flat Rate Percenta…" at bounding box center [314, 115] width 183 height 112
type input "2.65"
click at [343, 154] on select "Each Shipment in the Cart Each Shipping Group in the Cart Each Item within a Sh…" at bounding box center [314, 152] width 115 height 11
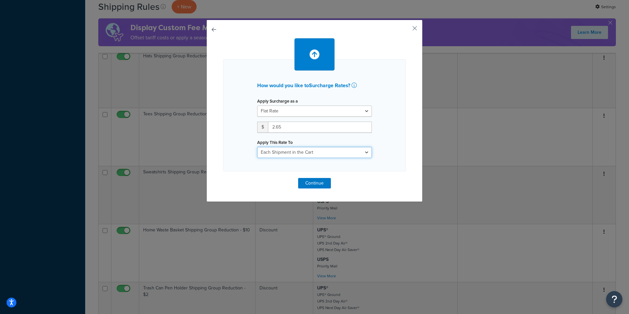
select select "BOX"
click at [257, 147] on select "Each Shipment in the Cart Each Shipping Group in the Cart Each Item within a Sh…" at bounding box center [314, 152] width 115 height 11
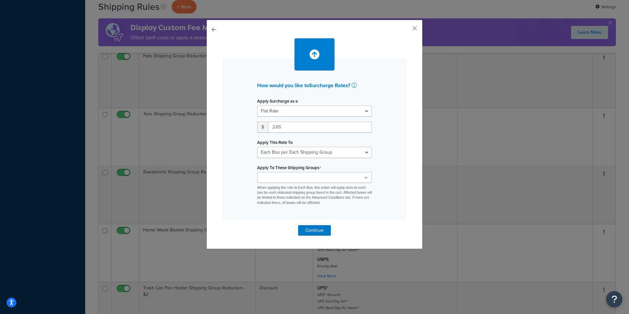
click at [384, 148] on div "How would you like to Surcharge Rates ? Apply Surcharge as a Flat Rate Percenta…" at bounding box center [314, 138] width 183 height 159
click at [320, 179] on ul at bounding box center [314, 177] width 115 height 11
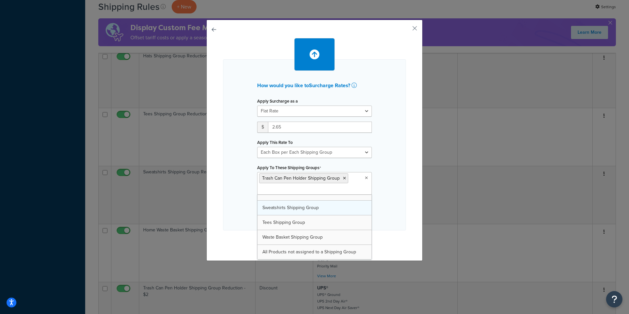
scroll to position [141, 0]
click at [343, 178] on icon at bounding box center [344, 178] width 3 height 4
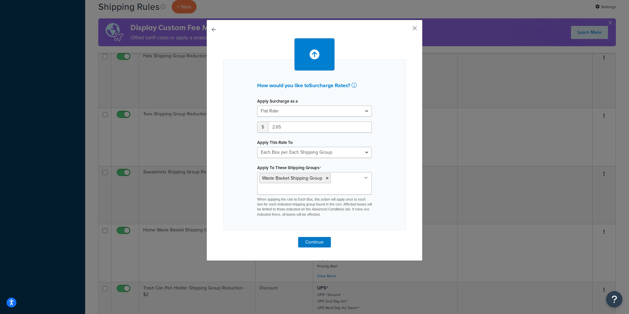
click at [398, 162] on div "How would you like to Surcharge Rates ? Apply Surcharge as a Flat Rate Percenta…" at bounding box center [314, 144] width 183 height 171
click at [313, 243] on button "Continue" at bounding box center [314, 242] width 33 height 10
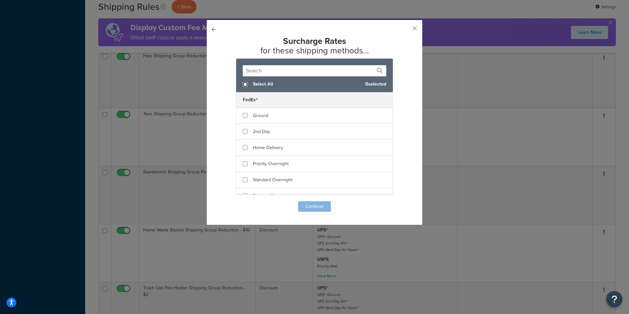
click at [245, 83] on input "checkbox" at bounding box center [245, 84] width 5 height 5
checkbox input "true"
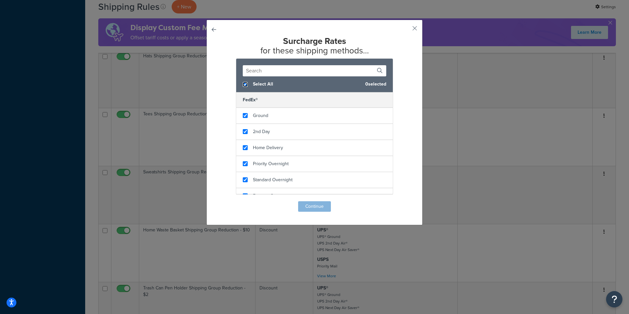
checkbox input "true"
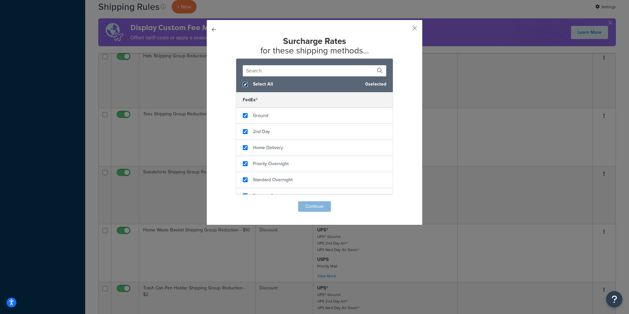
checkbox input "true"
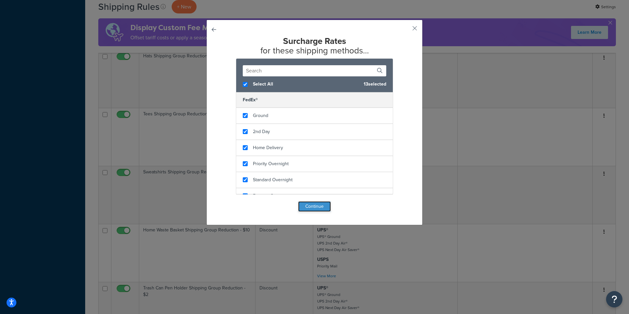
click at [309, 207] on button "Continue" at bounding box center [314, 206] width 33 height 10
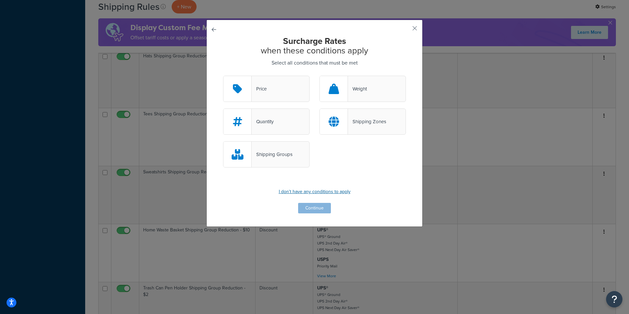
click at [308, 194] on p "I don't have any conditions to apply" at bounding box center [314, 191] width 183 height 9
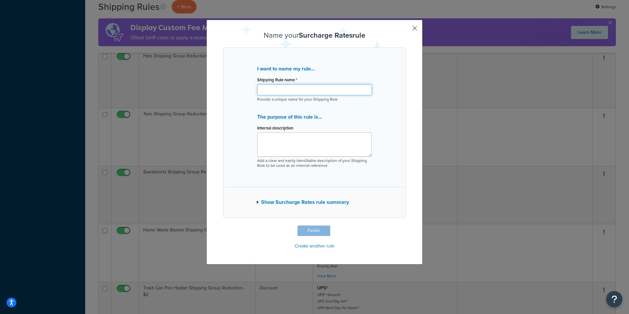
click at [299, 87] on input "Shipping Rule name *" at bounding box center [314, 89] width 115 height 11
type input "Waste Basket Shipping Group Packaging Fee - $2.65"
click at [312, 233] on button "Finish" at bounding box center [314, 231] width 33 height 10
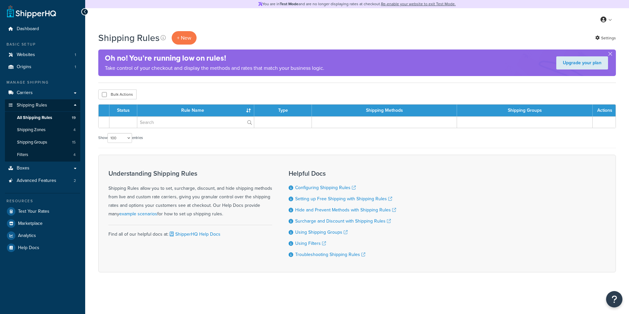
select select "100"
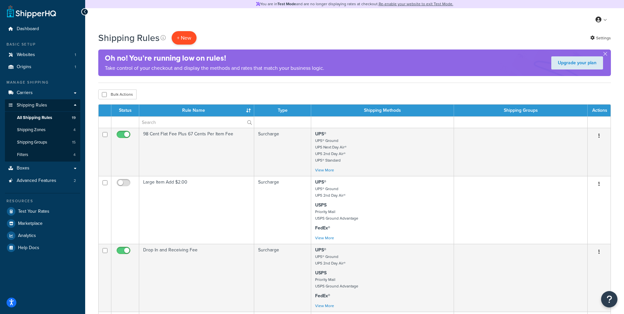
click at [188, 37] on p "+ New" at bounding box center [184, 37] width 25 height 13
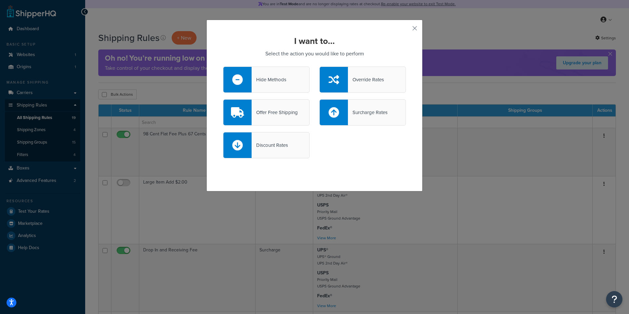
click at [371, 109] on div "Surcharge Rates" at bounding box center [368, 112] width 40 height 9
click at [0, 0] on input "Surcharge Rates" at bounding box center [0, 0] width 0 height 0
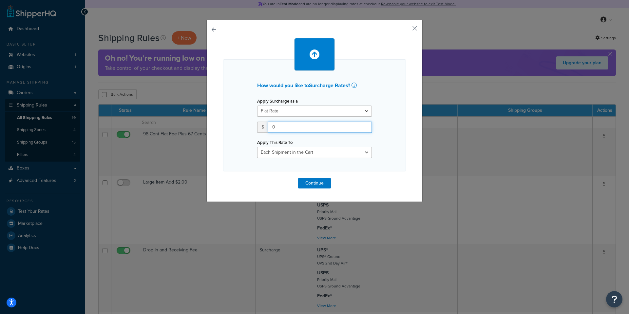
click at [287, 123] on input "0" at bounding box center [320, 127] width 104 height 11
drag, startPoint x: 294, startPoint y: 129, endPoint x: 228, endPoint y: 122, distance: 66.9
click at [228, 122] on div "How would you like to Surcharge Rates ? Apply Surcharge as a Flat Rate Percenta…" at bounding box center [314, 115] width 183 height 112
type input "1.20"
click at [320, 146] on div "Apply This Rate To Each Shipment in the Cart Each Shipping Group in the Cart Ea…" at bounding box center [314, 148] width 115 height 20
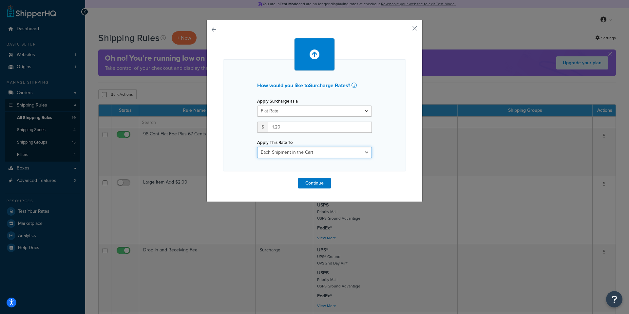
click at [314, 150] on select "Each Shipment in the Cart Each Shipping Group in the Cart Each Item within a Sh…" at bounding box center [314, 152] width 115 height 11
select select "BOX"
click at [257, 147] on select "Each Shipment in the Cart Each Shipping Group in the Cart Each Item within a Sh…" at bounding box center [314, 152] width 115 height 11
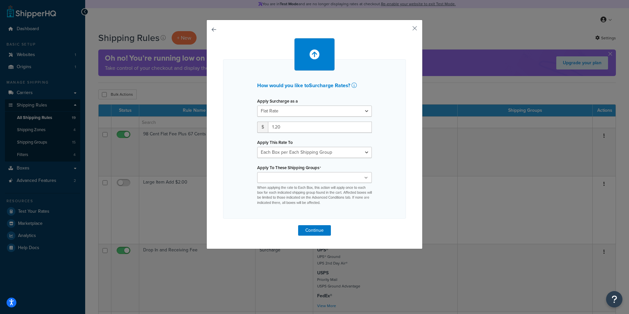
click at [398, 129] on div "How would you like to Surcharge Rates ? Apply Surcharge as a Flat Rate Percenta…" at bounding box center [314, 138] width 183 height 159
click at [314, 177] on ul at bounding box center [314, 177] width 115 height 11
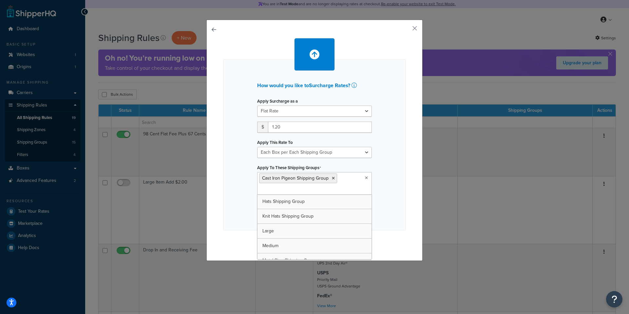
click at [386, 157] on div "How would you like to Surcharge Rates ? Apply Surcharge as a Flat Rate Percenta…" at bounding box center [314, 144] width 183 height 171
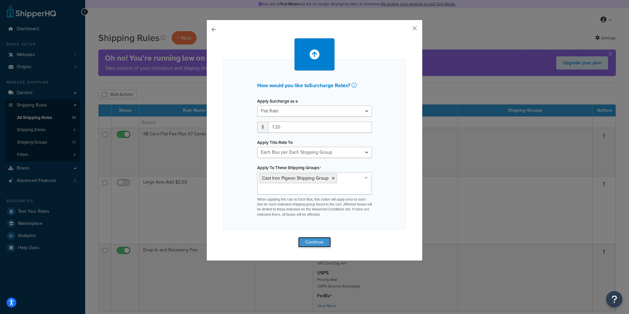
click at [316, 243] on button "Continue" at bounding box center [314, 242] width 33 height 10
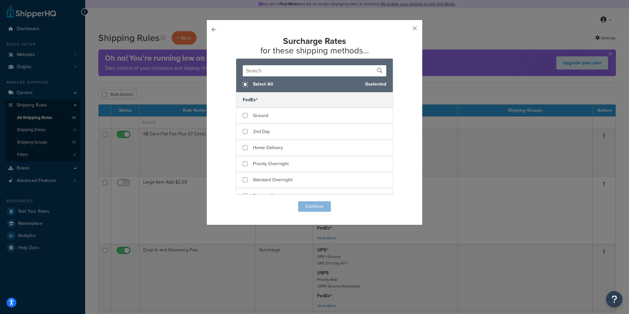
click at [243, 85] on input "checkbox" at bounding box center [245, 84] width 5 height 5
checkbox input "true"
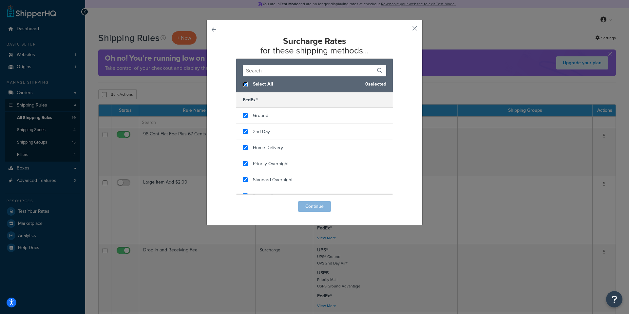
checkbox input "true"
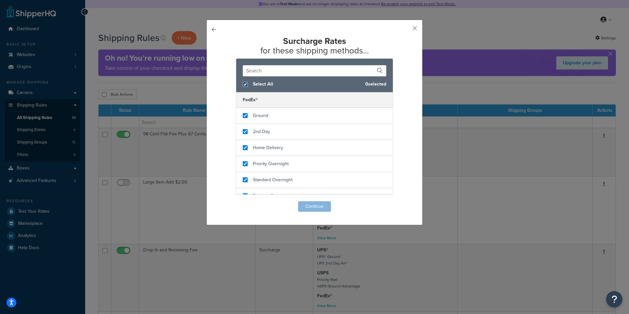
checkbox input "true"
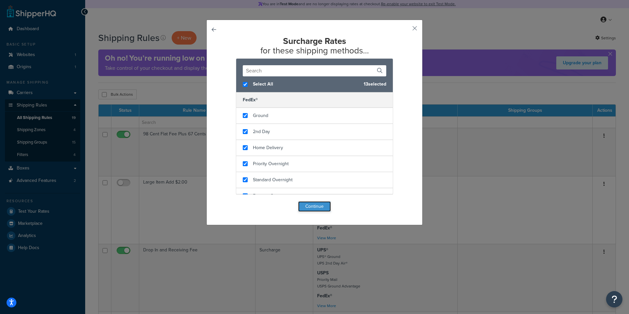
click at [308, 209] on button "Continue" at bounding box center [314, 206] width 33 height 10
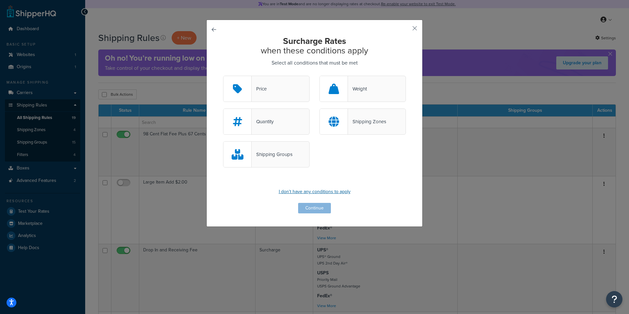
click at [314, 192] on p "I don't have any conditions to apply" at bounding box center [314, 191] width 183 height 9
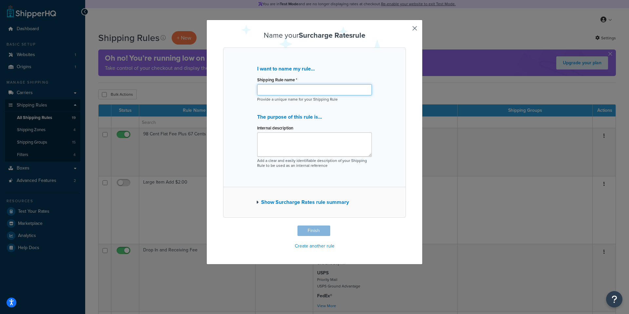
click at [285, 89] on input "Shipping Rule name *" at bounding box center [314, 89] width 115 height 11
type input "Cast Iron Pigeon Shipping Group Packaging Fee - $1.20"
click at [392, 127] on div "I want to name my rule... Shipping Rule name * Cast Iron Pigeon Shipping Group …" at bounding box center [314, 118] width 183 height 140
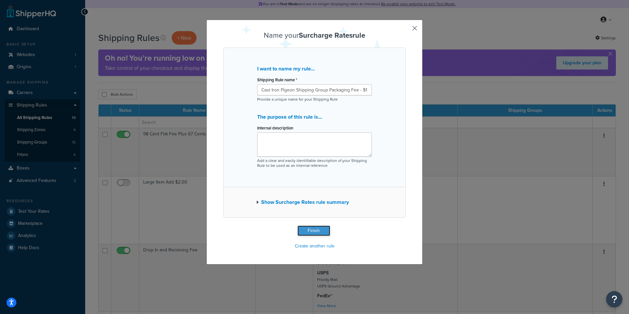
click at [311, 230] on button "Finish" at bounding box center [314, 231] width 33 height 10
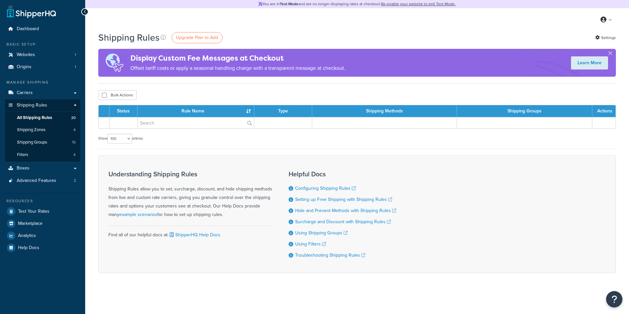
select select "100"
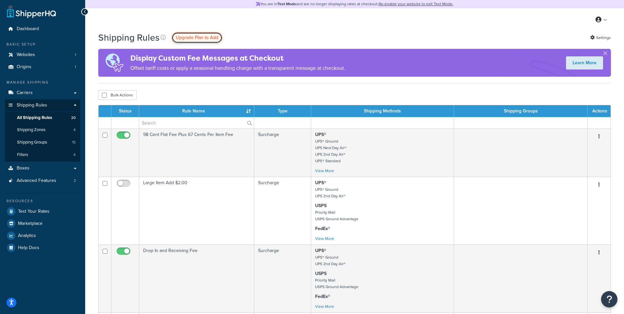
click at [190, 39] on span "Upgrade Plan to Add" at bounding box center [197, 37] width 42 height 7
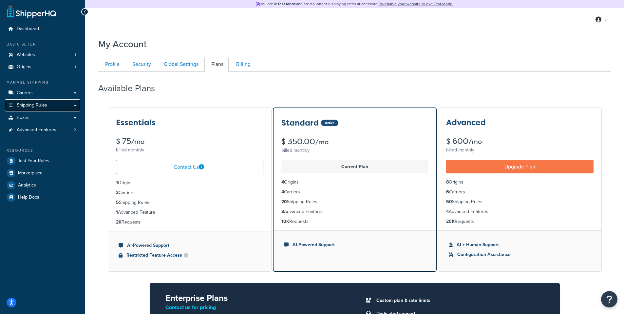
click at [45, 105] on span "Shipping Rules" at bounding box center [32, 106] width 30 height 6
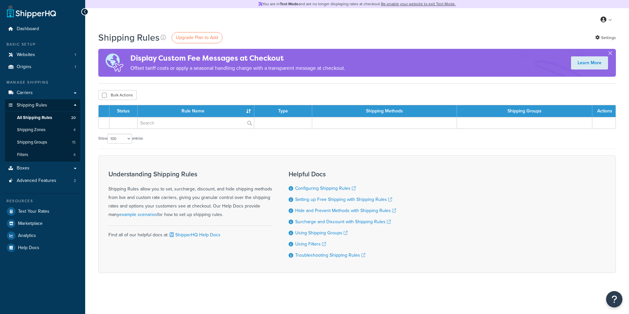
select select "100"
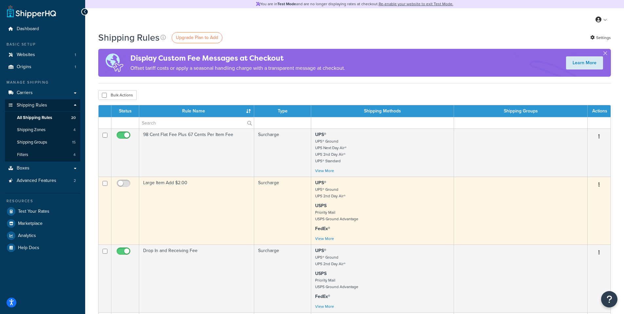
click at [600, 184] on icon "button" at bounding box center [599, 184] width 1 height 5
click at [163, 197] on td "Large Item Add $2.00" at bounding box center [196, 211] width 115 height 68
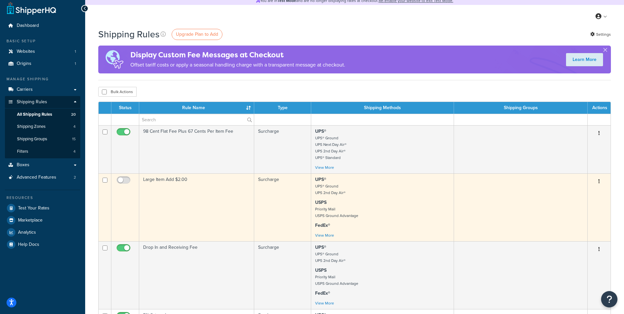
scroll to position [32, 0]
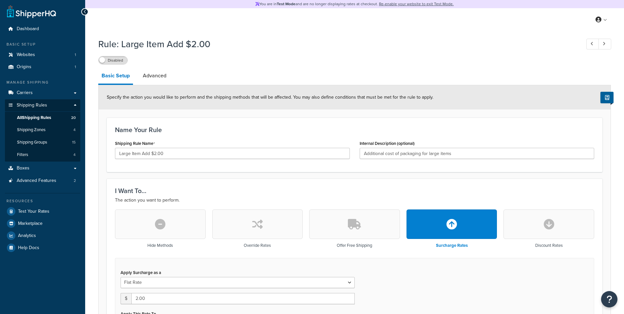
select select "ITEM"
click at [85, 11] on icon at bounding box center [85, 12] width 3 height 5
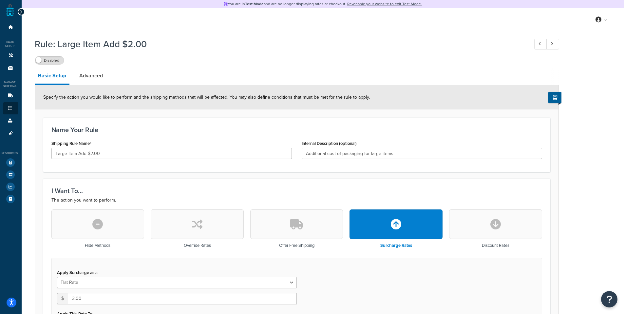
click at [22, 13] on div at bounding box center [21, 11] width 7 height 7
click at [23, 12] on div at bounding box center [21, 11] width 7 height 7
click at [21, 11] on icon at bounding box center [21, 12] width 3 height 5
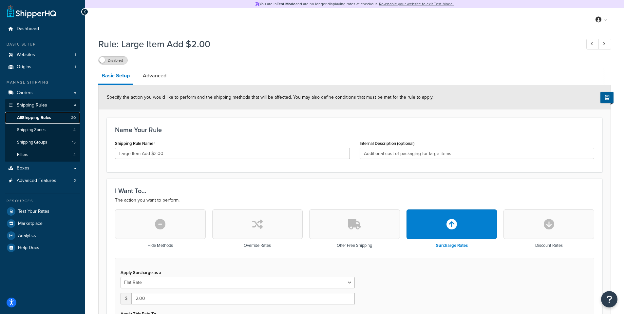
click at [46, 120] on span "All Shipping Rules" at bounding box center [34, 118] width 34 height 6
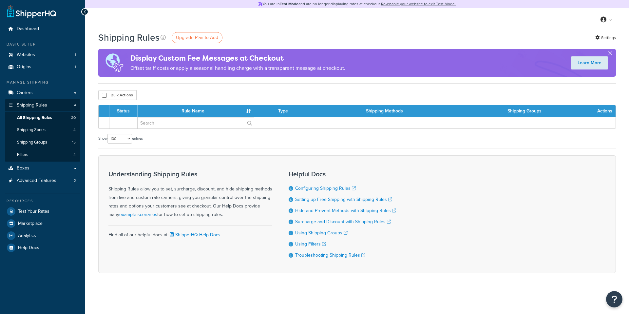
select select "100"
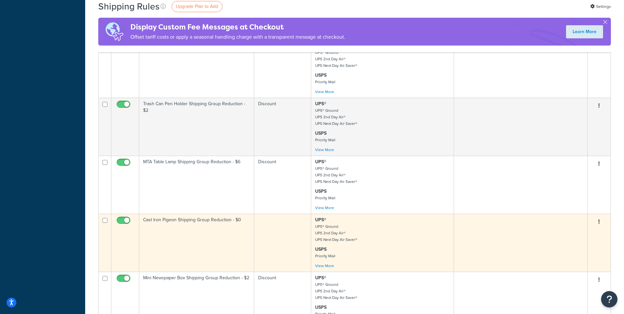
scroll to position [710, 0]
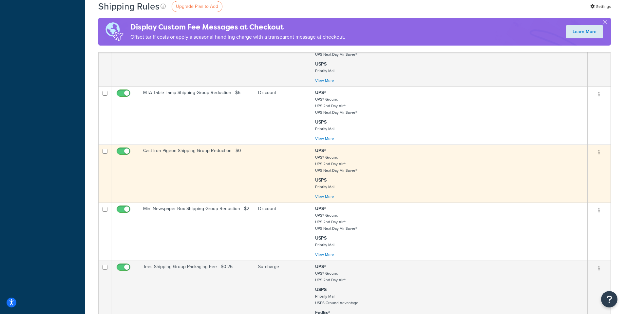
click at [601, 152] on button "button" at bounding box center [599, 153] width 9 height 10
click at [584, 179] on link "Delete" at bounding box center [578, 178] width 52 height 13
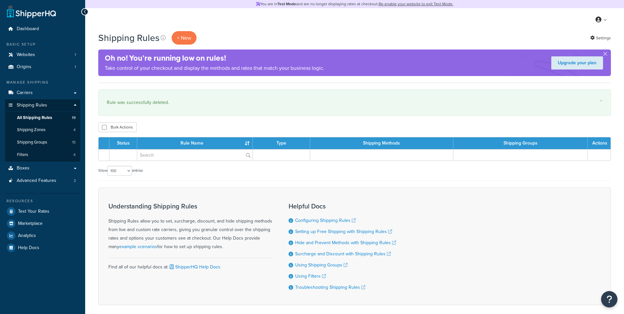
select select "100"
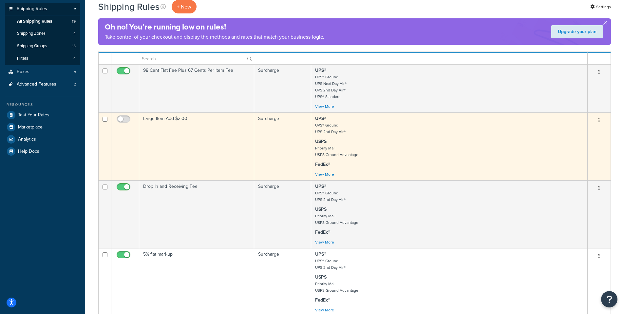
scroll to position [88, 0]
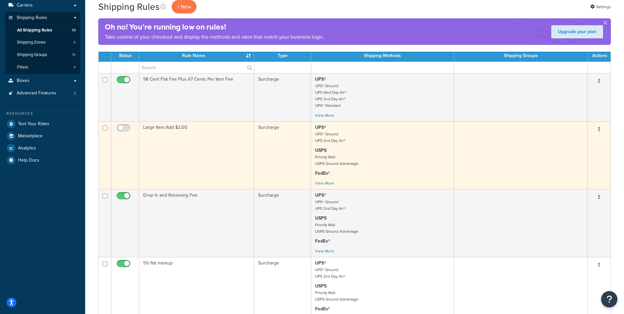
click at [208, 144] on td "Large Item Add $2.00" at bounding box center [196, 155] width 115 height 68
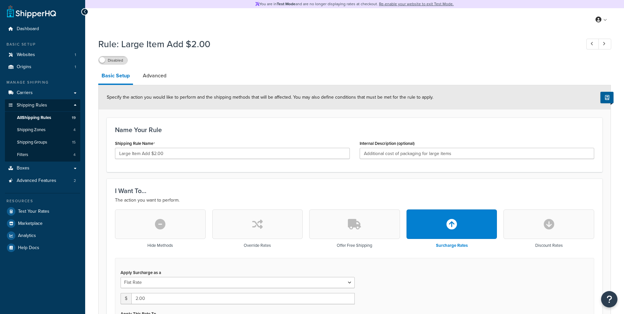
select select "ITEM"
click at [84, 12] on icon at bounding box center [85, 12] width 3 height 5
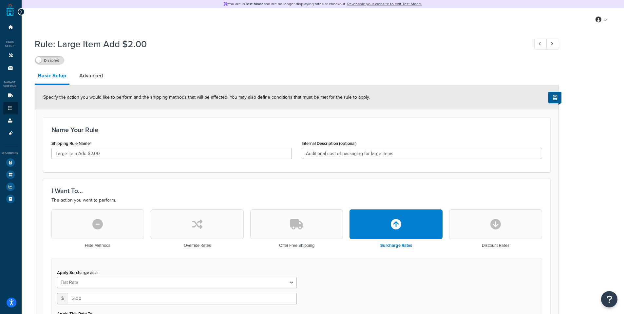
click at [21, 10] on icon at bounding box center [21, 12] width 3 height 5
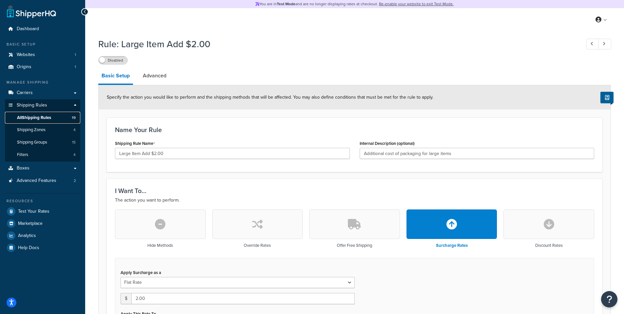
click at [45, 118] on span "All Shipping Rules" at bounding box center [34, 118] width 34 height 6
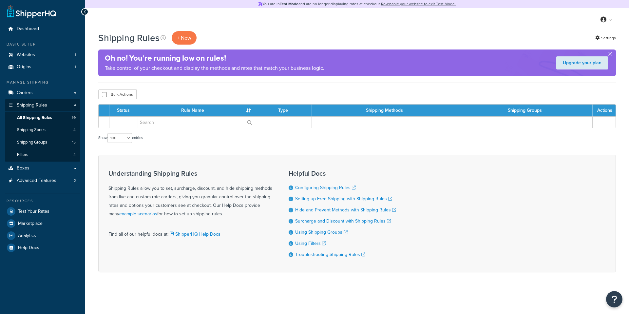
select select "100"
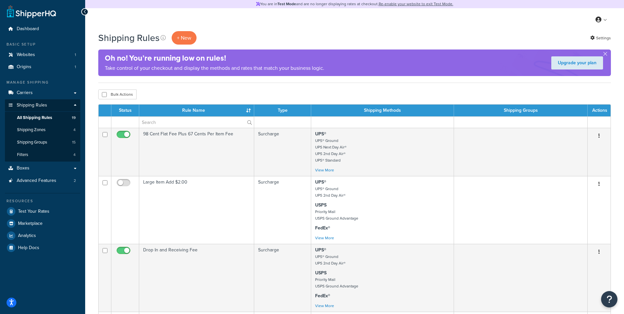
click at [197, 89] on div "Bulk Actions Duplicate Delete" at bounding box center [354, 94] width 513 height 10
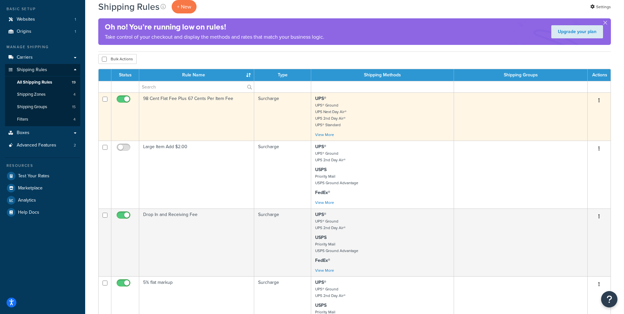
scroll to position [108, 0]
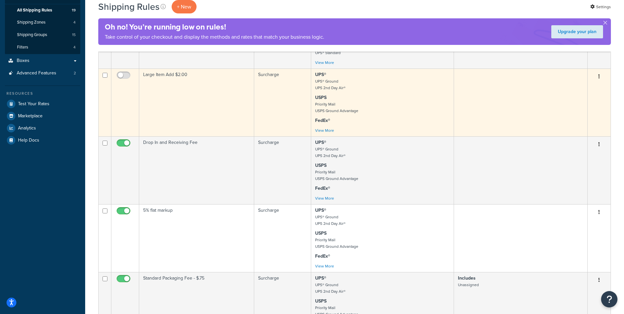
click at [600, 75] on icon "button" at bounding box center [599, 76] width 1 height 5
click at [574, 117] on link "Delete" at bounding box center [578, 115] width 52 height 13
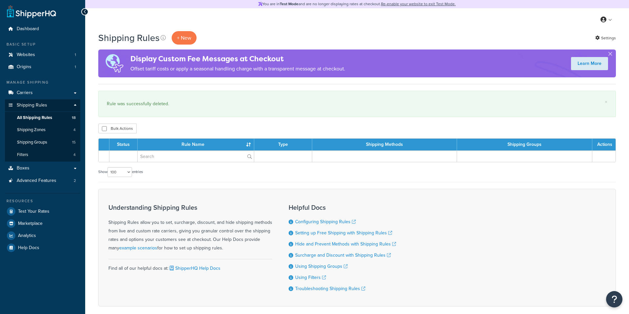
select select "100"
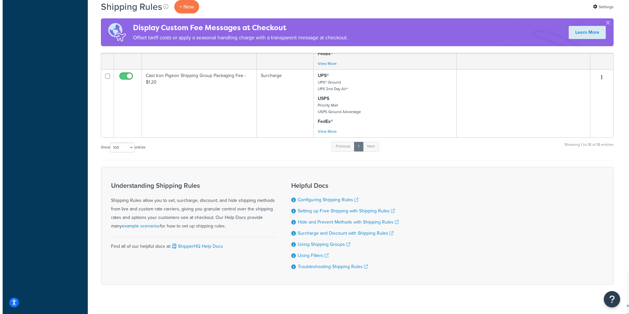
scroll to position [1135, 0]
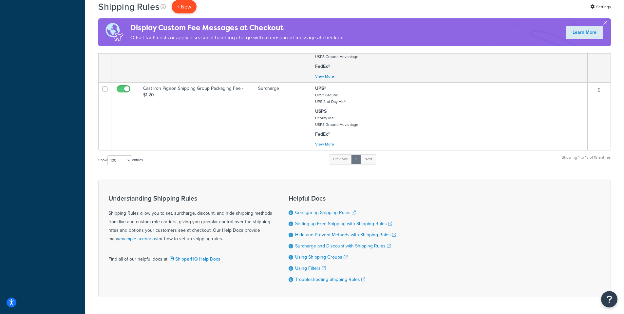
click at [180, 6] on p "+ New" at bounding box center [184, 6] width 25 height 13
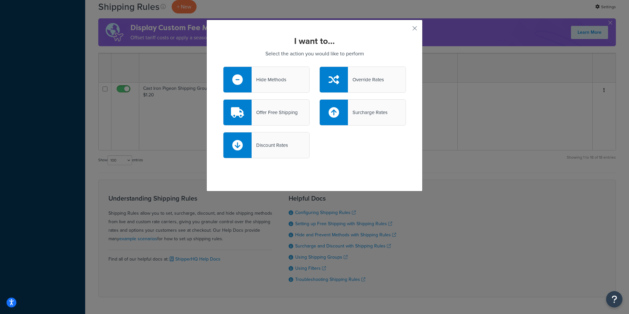
click at [375, 111] on div "Surcharge Rates" at bounding box center [368, 112] width 40 height 9
click at [0, 0] on input "Surcharge Rates" at bounding box center [0, 0] width 0 height 0
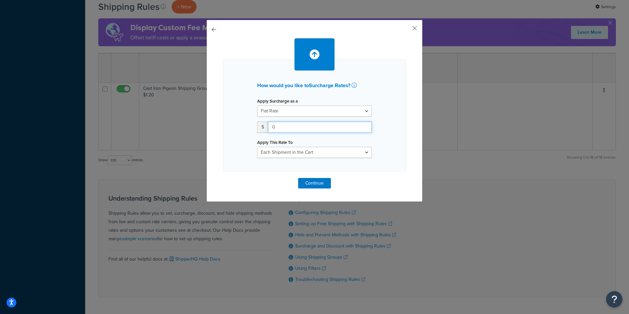
click at [292, 129] on input "0" at bounding box center [320, 127] width 104 height 11
type input "0.88"
click at [314, 155] on select "Each Shipment in the Cart Each Shipping Group in the Cart Each Item within a Sh…" at bounding box center [314, 152] width 115 height 11
select select "BOX"
click at [257, 147] on select "Each Shipment in the Cart Each Shipping Group in the Cart Each Item within a Sh…" at bounding box center [314, 152] width 115 height 11
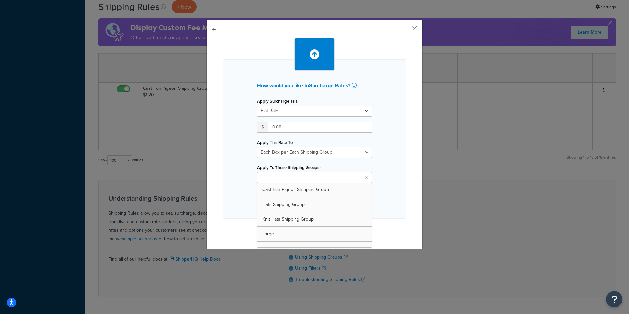
click at [302, 178] on input "Apply To These Shipping Groups" at bounding box center [288, 177] width 58 height 7
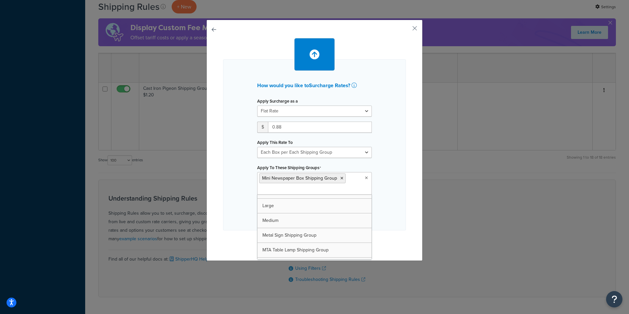
click at [385, 146] on div "How would you like to Surcharge Rates ? Apply Surcharge as a Flat Rate Percenta…" at bounding box center [314, 144] width 183 height 171
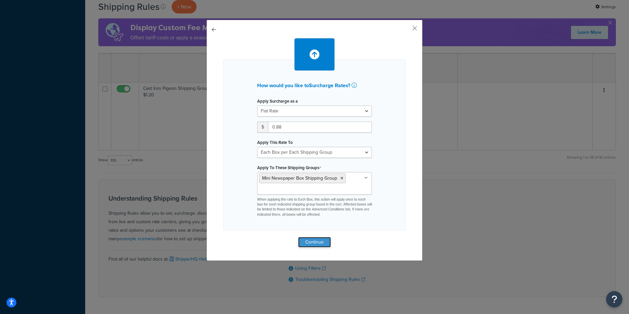
click at [319, 241] on button "Continue" at bounding box center [314, 242] width 33 height 10
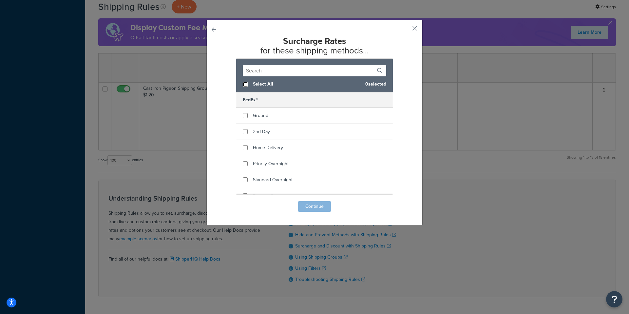
click at [243, 83] on input "checkbox" at bounding box center [245, 84] width 5 height 5
checkbox input "true"
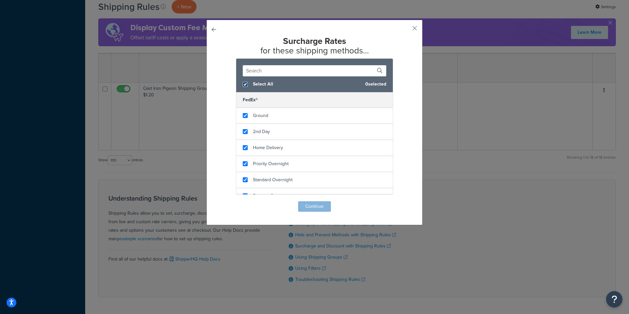
checkbox input "true"
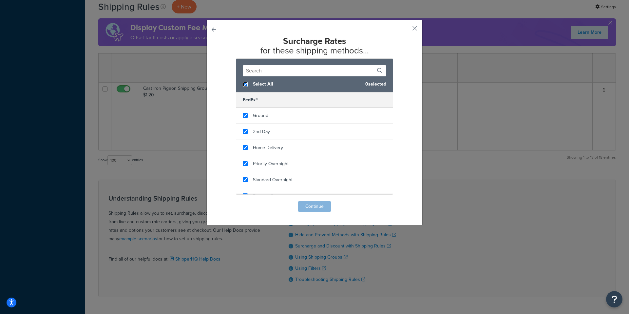
checkbox input "true"
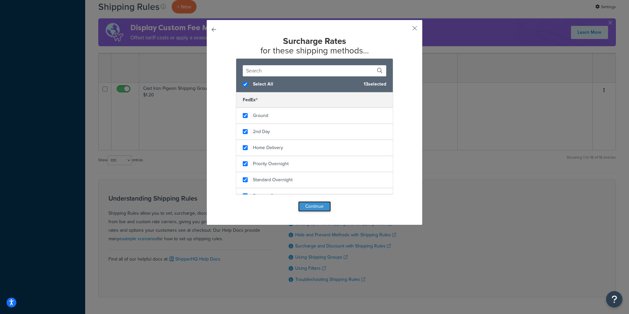
click at [316, 208] on button "Continue" at bounding box center [314, 206] width 33 height 10
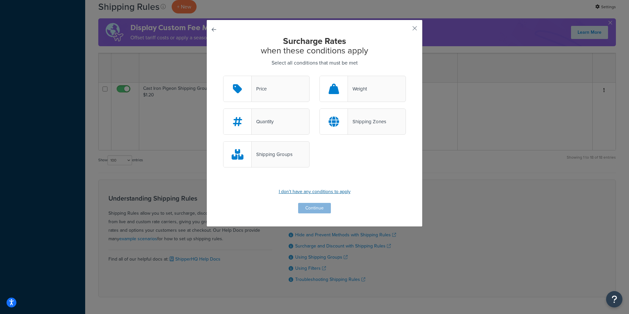
click at [316, 191] on p "I don't have any conditions to apply" at bounding box center [314, 191] width 183 height 9
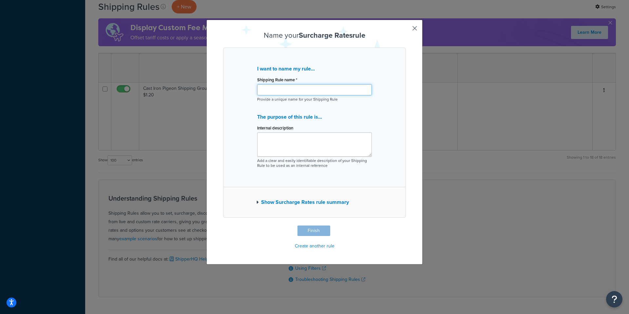
click at [305, 92] on input "Shipping Rule name *" at bounding box center [314, 89] width 115 height 11
type input "Mini Newspaper Box Shipping Group Packaging Fee - $0.88"
click at [316, 232] on button "Finish" at bounding box center [314, 231] width 33 height 10
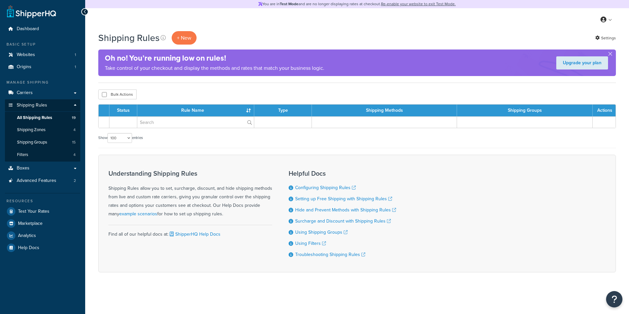
select select "100"
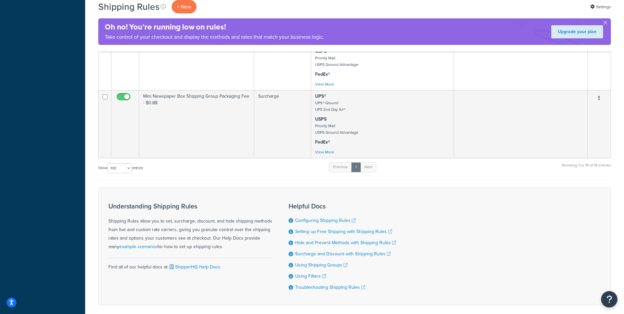
scroll to position [1191, 0]
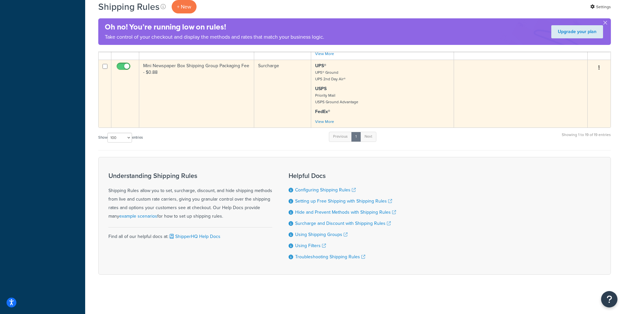
click at [203, 94] on td "Mini Newspaper Box Shipping Group Packaging Fee - $0.88" at bounding box center [196, 94] width 115 height 68
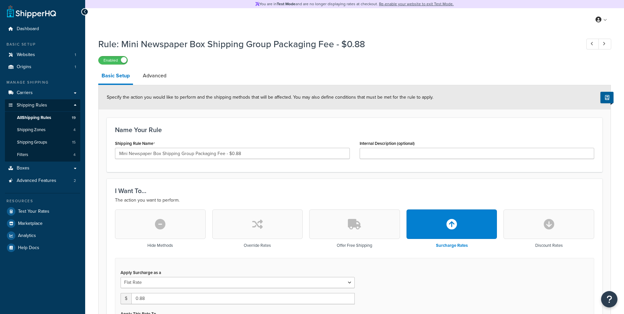
select select "BOX"
click at [54, 118] on link "All Shipping Rules 19" at bounding box center [42, 118] width 75 height 12
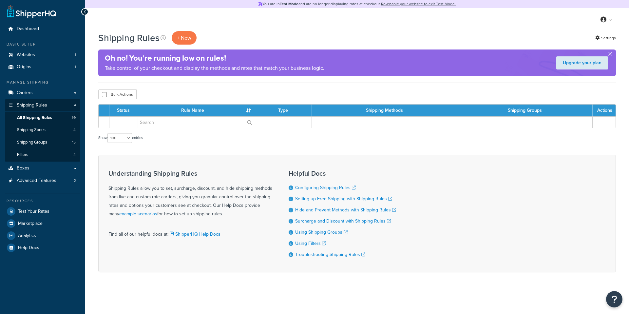
select select "100"
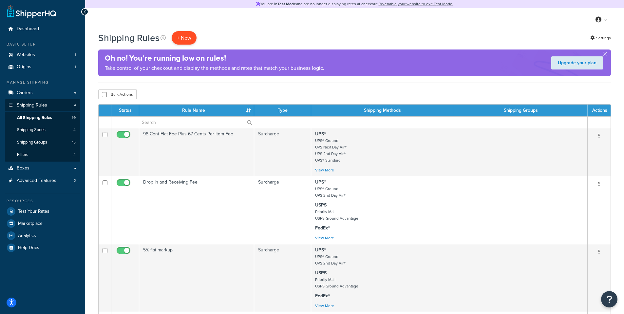
click at [184, 37] on p "+ New" at bounding box center [184, 37] width 25 height 13
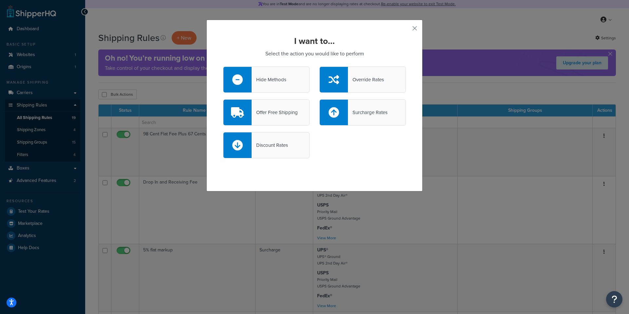
click at [369, 115] on div "Surcharge Rates" at bounding box center [368, 112] width 40 height 9
click at [0, 0] on input "Surcharge Rates" at bounding box center [0, 0] width 0 height 0
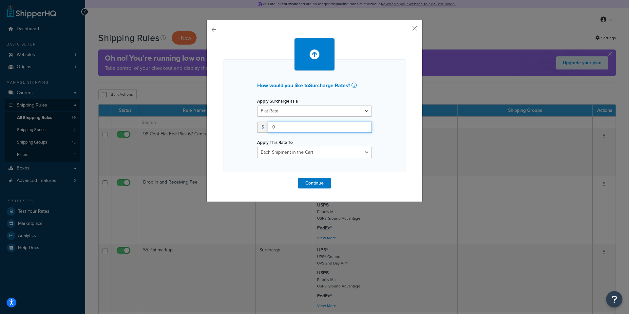
drag, startPoint x: 290, startPoint y: 127, endPoint x: 243, endPoint y: 127, distance: 47.5
click at [243, 127] on div "How would you like to Surcharge Rates ? Apply Surcharge as a Flat Rate Percenta…" at bounding box center [314, 115] width 183 height 112
type input "2.85"
click at [329, 151] on select "Each Shipment in the Cart Each Shipping Group in the Cart Each Item within a Sh…" at bounding box center [314, 152] width 115 height 11
select select "BOX"
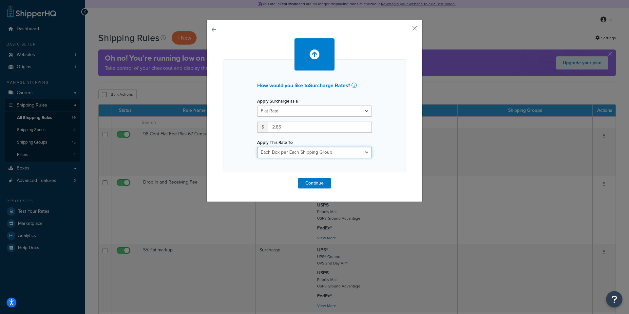
click at [257, 147] on select "Each Shipment in the Cart Each Shipping Group in the Cart Each Item within a Sh…" at bounding box center [314, 152] width 115 height 11
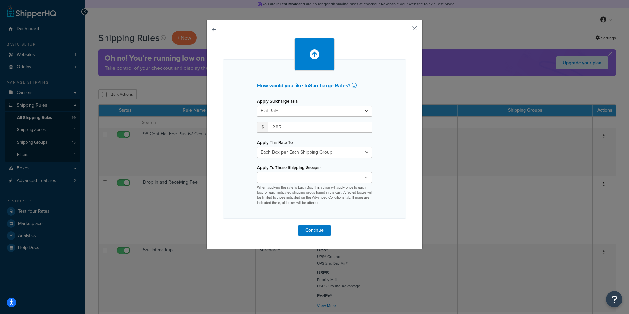
click at [308, 179] on ul at bounding box center [314, 177] width 115 height 11
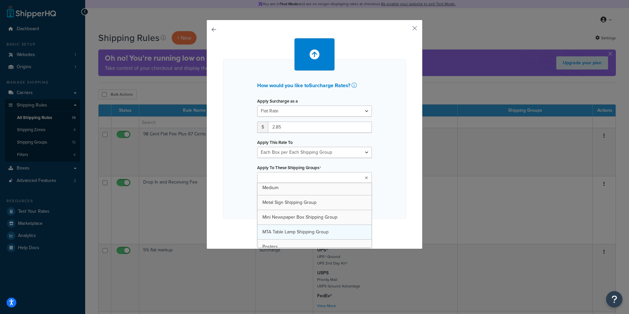
scroll to position [61, 0]
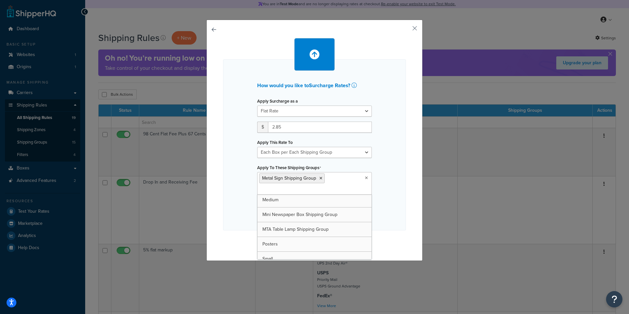
click at [395, 161] on div "How would you like to Surcharge Rates ? Apply Surcharge as a Flat Rate Percenta…" at bounding box center [314, 144] width 183 height 171
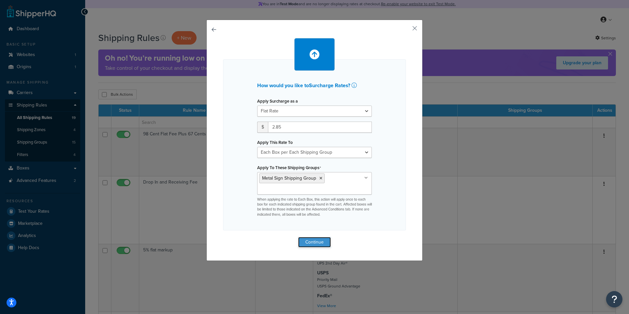
click at [314, 243] on button "Continue" at bounding box center [314, 242] width 33 height 10
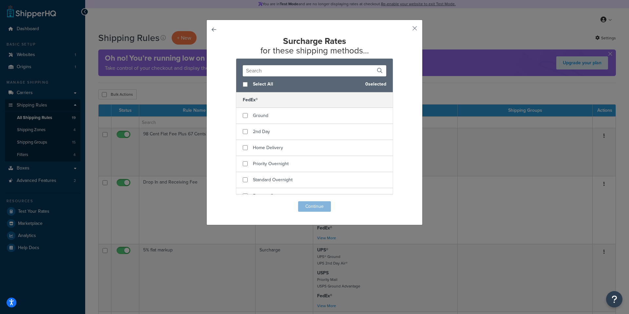
click at [256, 83] on span "Select All" at bounding box center [306, 84] width 107 height 9
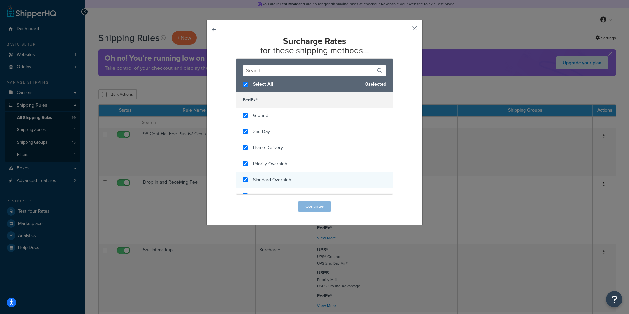
checkbox input "true"
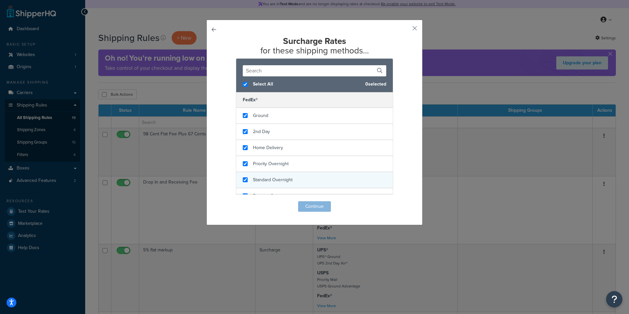
checkbox input "true"
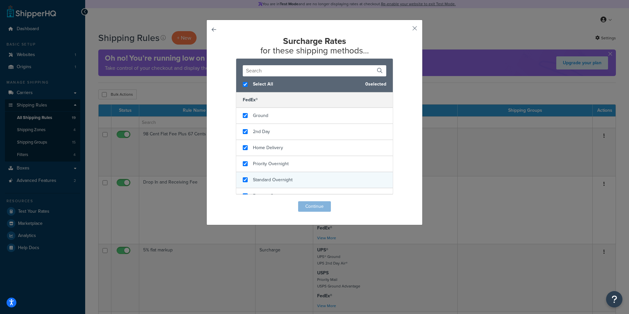
checkbox input "true"
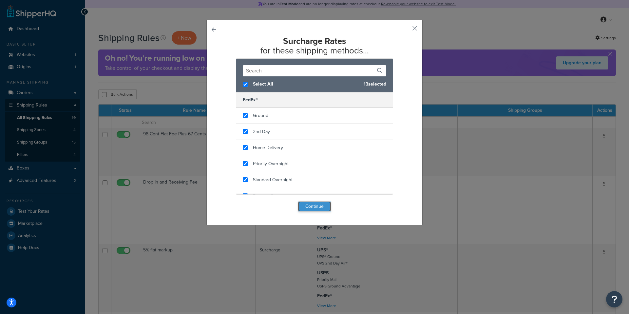
click at [317, 208] on button "Continue" at bounding box center [314, 206] width 33 height 10
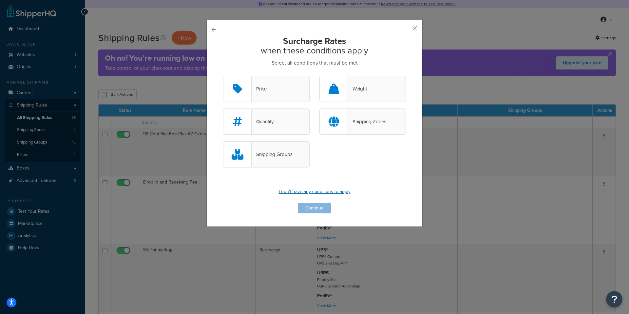
click at [317, 196] on p "I don't have any conditions to apply" at bounding box center [314, 191] width 183 height 9
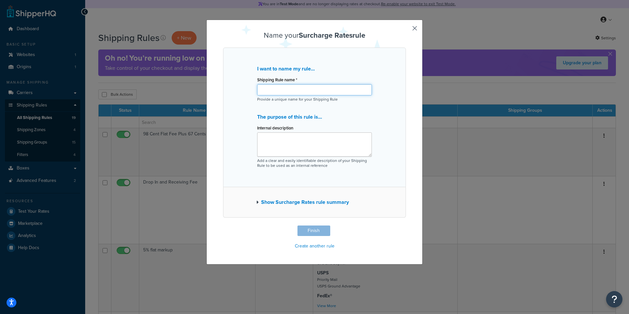
click at [300, 91] on input "Shipping Rule name *" at bounding box center [314, 89] width 115 height 11
click at [382, 77] on div "I want to name my rule... Shipping Rule name * Metal Sign Shipping Group Provid…" at bounding box center [314, 118] width 183 height 140
click at [332, 91] on input "Metal Sign Shipping Group" at bounding box center [314, 89] width 115 height 11
type input "Metal Sign Shipping Group Packaging Fee - $2.85"
click at [393, 131] on div "I want to name my rule... Shipping Rule name * Metal Sign Shipping Group Packag…" at bounding box center [314, 118] width 183 height 140
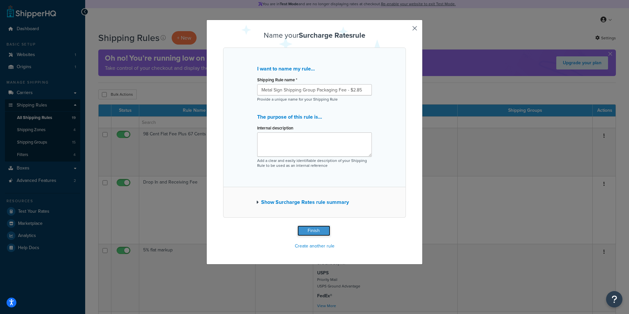
click at [319, 232] on button "Finish" at bounding box center [314, 231] width 33 height 10
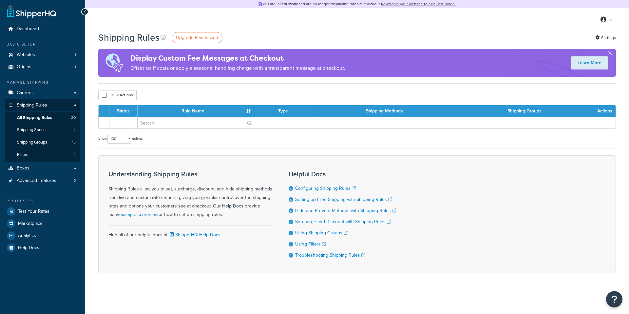
select select "100"
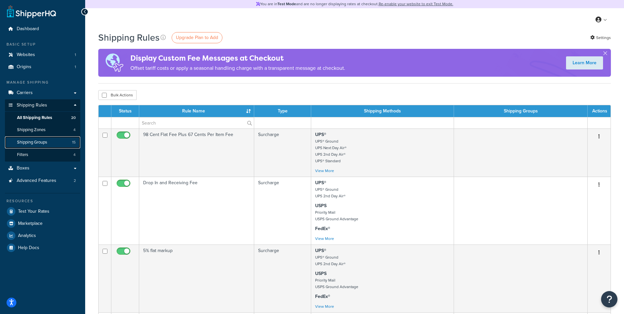
click at [36, 142] on span "Shipping Groups" at bounding box center [32, 143] width 30 height 6
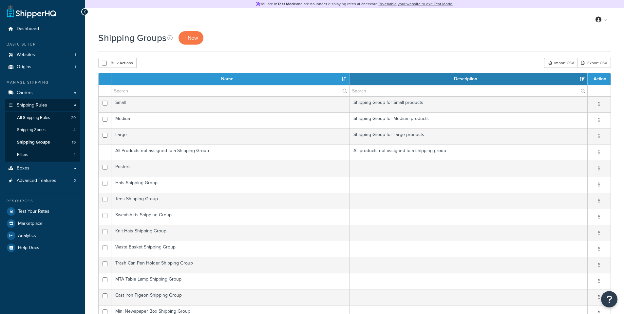
select select "15"
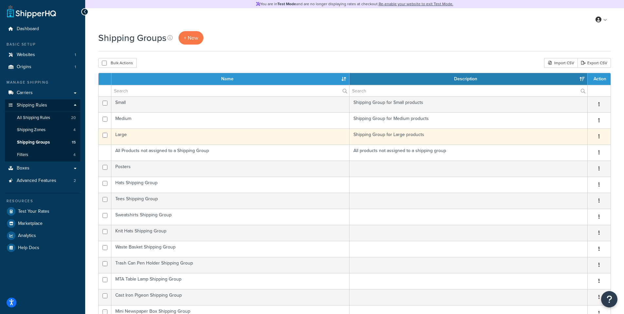
click at [153, 136] on td "Large" at bounding box center [230, 136] width 238 height 16
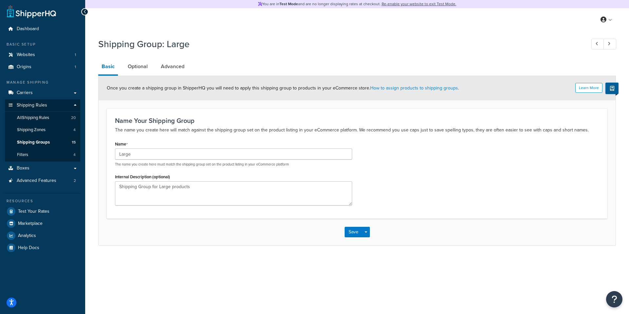
click at [87, 12] on div at bounding box center [84, 11] width 7 height 7
click at [54, 143] on link "Shipping Groups 15" at bounding box center [42, 142] width 75 height 12
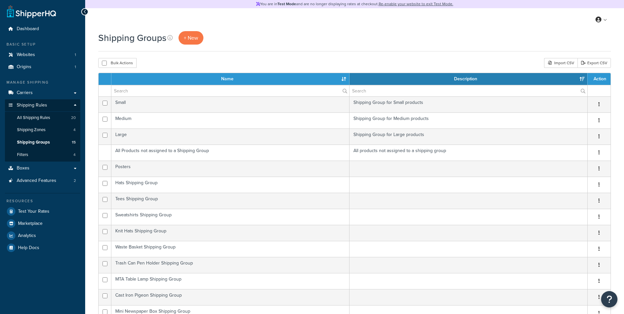
select select "15"
click at [34, 27] on span "Dashboard" at bounding box center [28, 29] width 22 height 6
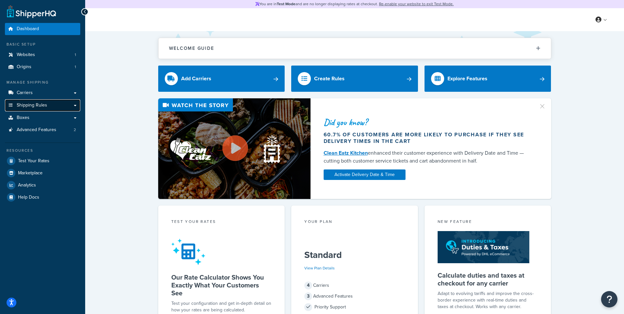
click at [34, 103] on span "Shipping Rules" at bounding box center [32, 106] width 30 height 6
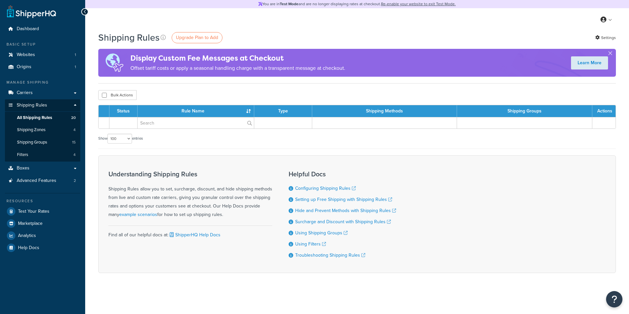
select select "100"
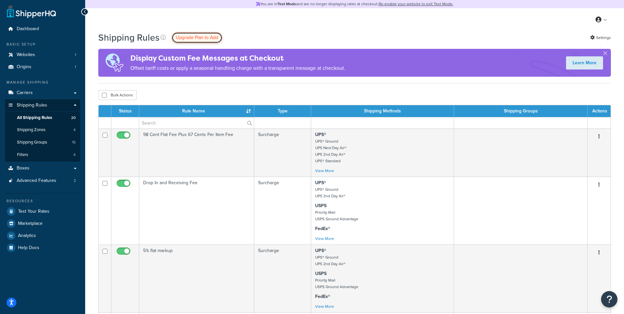
click at [200, 39] on span "Upgrade Plan to Add" at bounding box center [197, 37] width 42 height 7
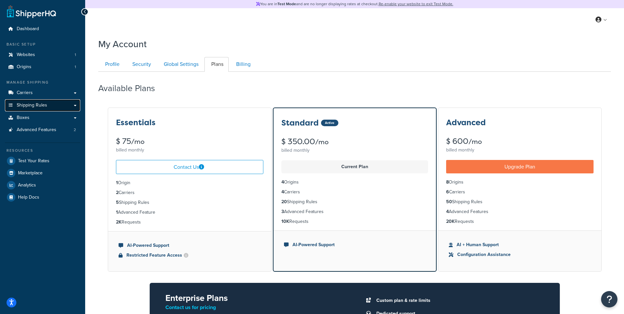
click at [45, 104] on span "Shipping Rules" at bounding box center [32, 106] width 30 height 6
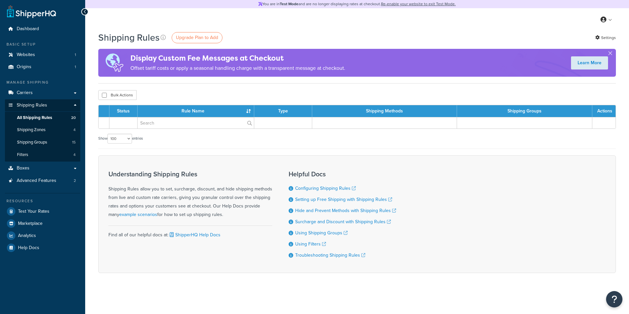
select select "100"
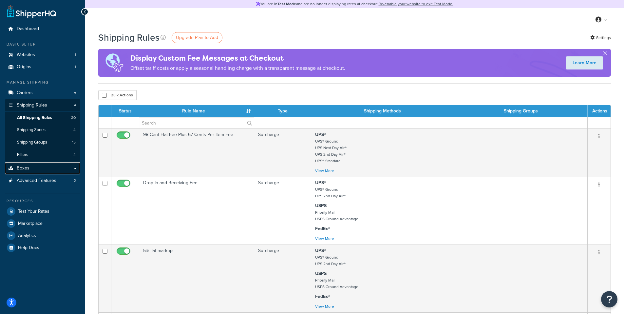
click at [40, 169] on link "Boxes" at bounding box center [42, 168] width 75 height 12
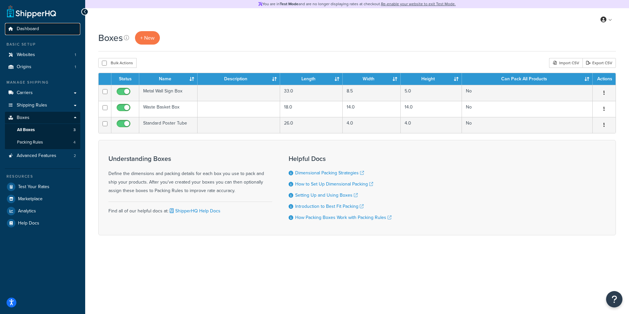
click at [38, 31] on span "Dashboard" at bounding box center [28, 29] width 22 height 6
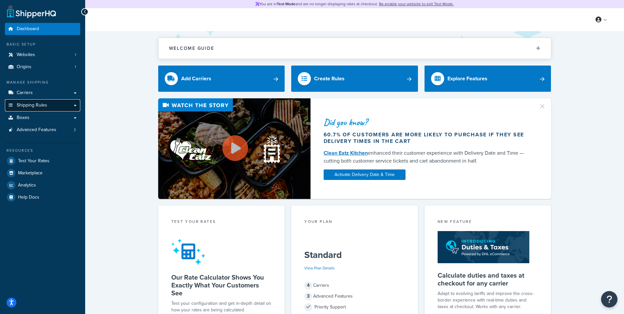
click at [34, 103] on span "Shipping Rules" at bounding box center [32, 106] width 30 height 6
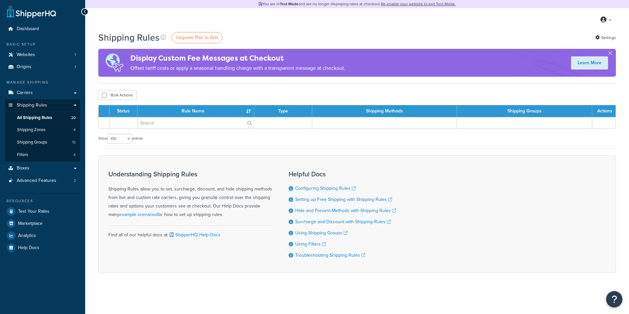
select select "100"
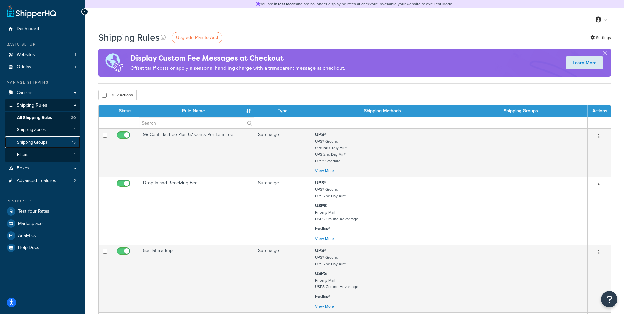
click at [34, 140] on span "Shipping Groups" at bounding box center [32, 143] width 30 height 6
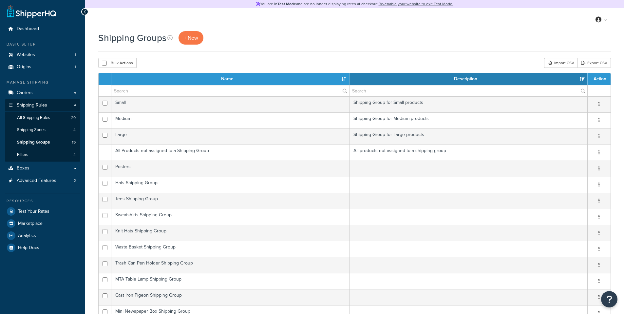
select select "15"
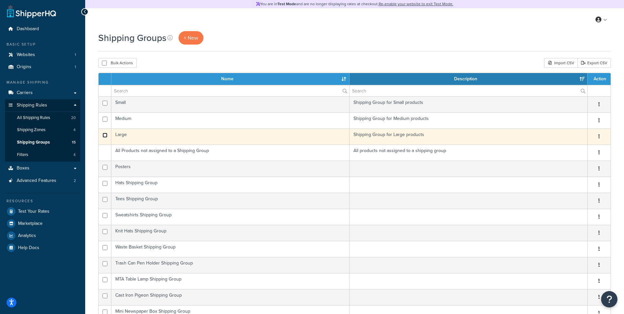
click at [104, 135] on input "checkbox" at bounding box center [105, 135] width 5 height 5
checkbox input "true"
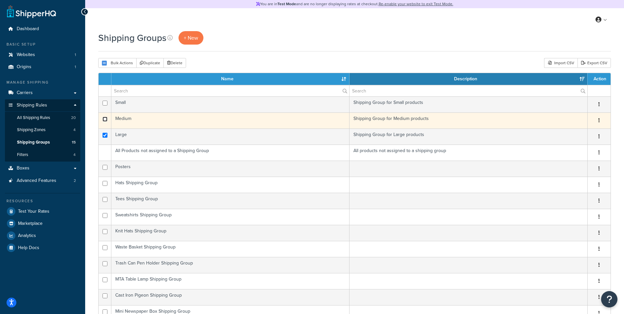
click at [105, 118] on input "checkbox" at bounding box center [105, 119] width 5 height 5
checkbox input "true"
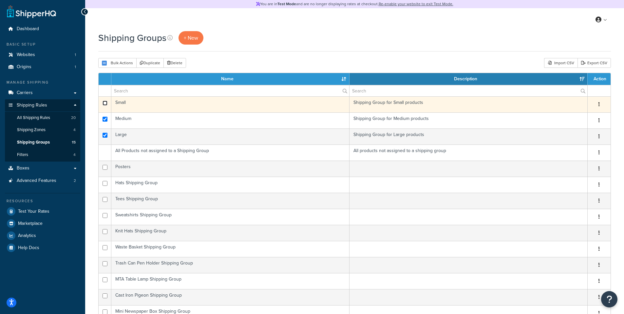
click at [105, 102] on input "checkbox" at bounding box center [105, 103] width 5 height 5
checkbox input "false"
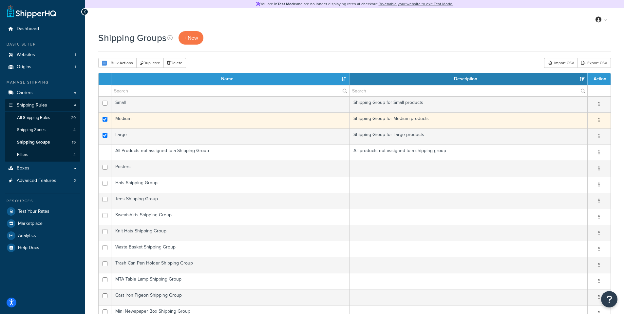
click at [104, 116] on td at bounding box center [105, 120] width 13 height 16
checkbox input "false"
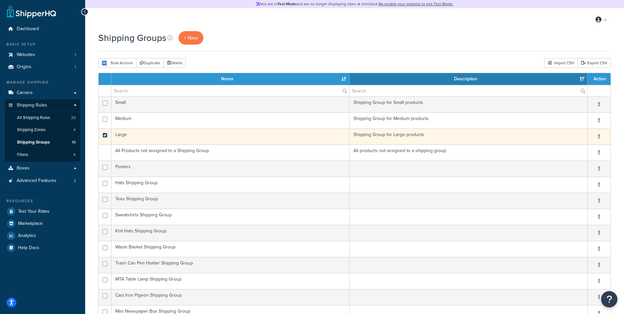
click at [106, 134] on input "checkbox" at bounding box center [105, 135] width 5 height 5
checkbox input "false"
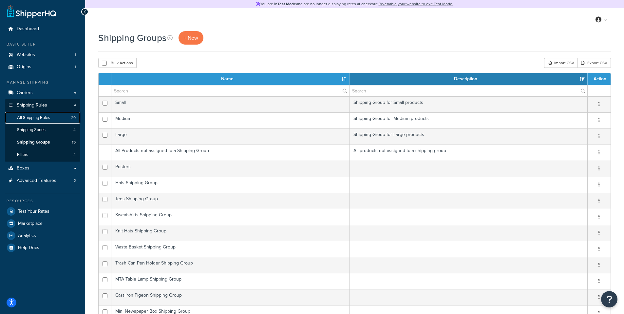
click at [51, 116] on link "All Shipping Rules 20" at bounding box center [42, 118] width 75 height 12
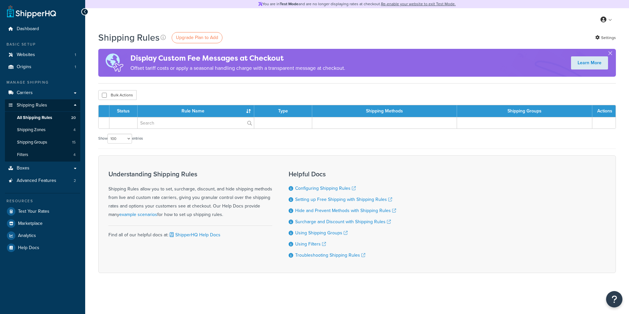
select select "100"
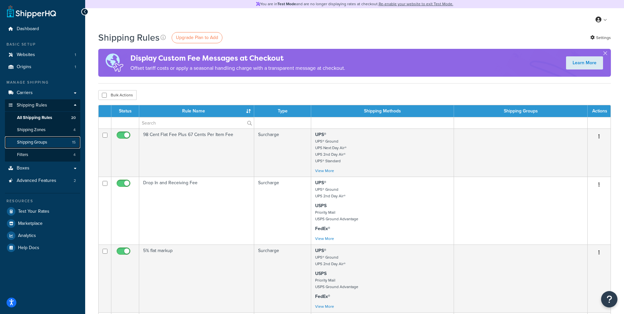
click at [41, 143] on span "Shipping Groups" at bounding box center [32, 143] width 30 height 6
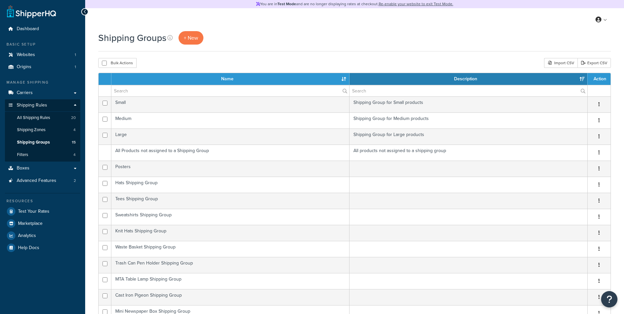
select select "15"
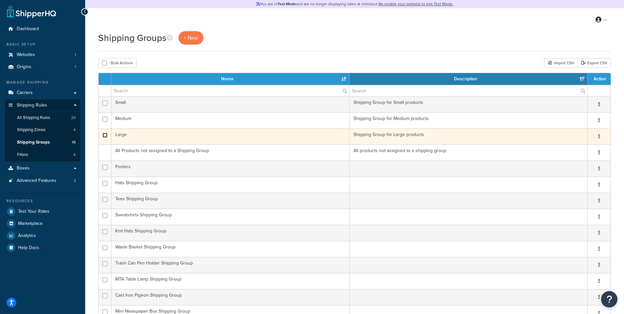
click at [104, 135] on input "checkbox" at bounding box center [105, 135] width 5 height 5
checkbox input "true"
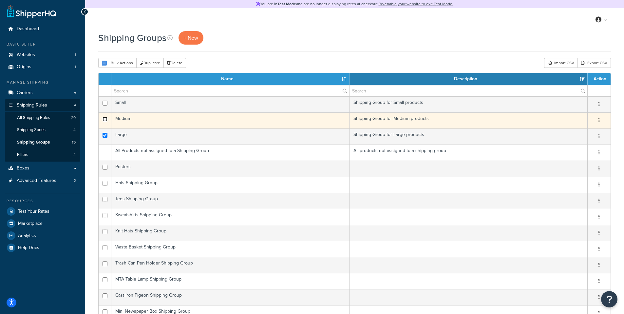
click at [106, 117] on input "checkbox" at bounding box center [105, 119] width 5 height 5
checkbox input "true"
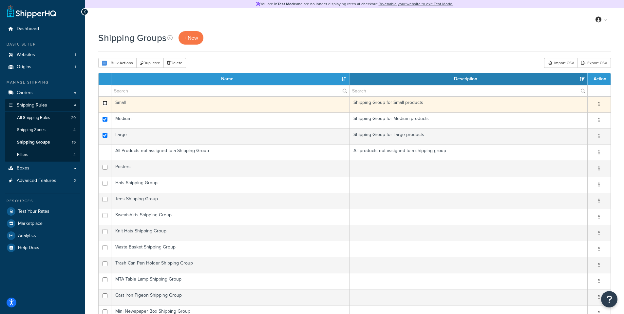
click at [106, 102] on input "checkbox" at bounding box center [105, 103] width 5 height 5
checkbox input "true"
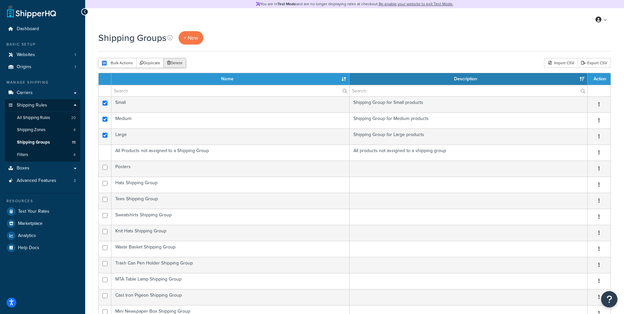
click at [180, 61] on button "Delete" at bounding box center [175, 63] width 23 height 10
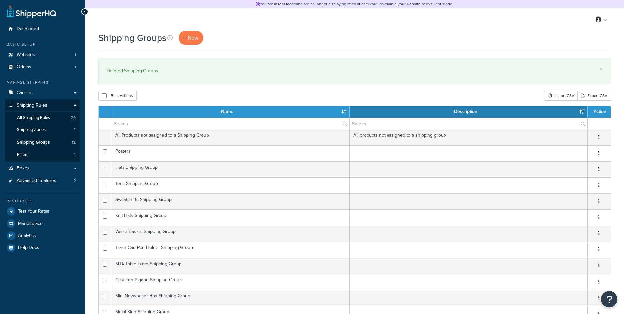
select select "15"
click at [45, 212] on span "Test Your Rates" at bounding box center [33, 212] width 31 height 6
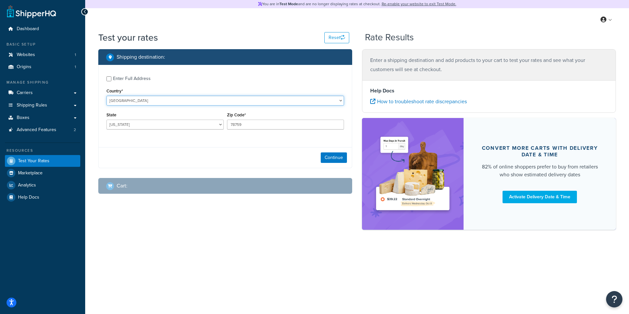
click at [139, 100] on select "[GEOGRAPHIC_DATA] [GEOGRAPHIC_DATA] [GEOGRAPHIC_DATA] [GEOGRAPHIC_DATA] [GEOGRA…" at bounding box center [226, 101] width 238 height 10
click at [144, 126] on select "[US_STATE] [US_STATE] [US_STATE] [US_STATE] [US_STATE] Armed Forces Americas Ar…" at bounding box center [165, 125] width 117 height 10
select select "NY"
click at [107, 120] on select "Alabama Alaska American Samoa Arizona Arkansas Armed Forces Americas Armed Forc…" at bounding box center [165, 125] width 117 height 10
click at [247, 127] on input "78759" at bounding box center [285, 125] width 117 height 10
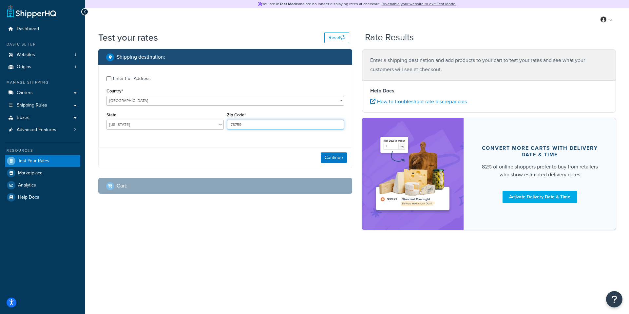
drag, startPoint x: 260, startPoint y: 123, endPoint x: 169, endPoint y: 120, distance: 90.5
click at [169, 120] on div "State Alabama Alaska American Samoa Arizona Arkansas Armed Forces Americas Arme…" at bounding box center [225, 122] width 241 height 24
type input "11222"
click at [332, 157] on button "Continue" at bounding box center [334, 157] width 26 height 10
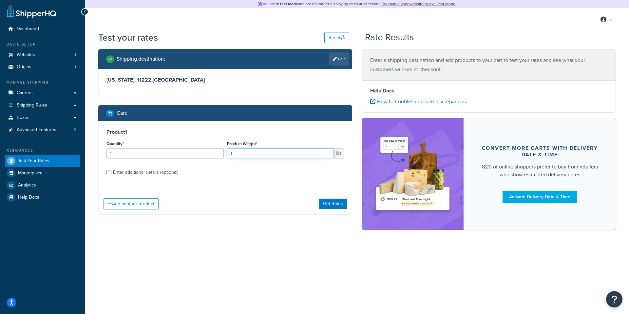
click at [270, 154] on input "1" at bounding box center [280, 153] width 107 height 10
click at [248, 182] on div "Product 1 Quantity* 1 Product Weight* 1 lbs Enter additional details (optional)" at bounding box center [225, 154] width 253 height 67
click at [246, 150] on input "1" at bounding box center [280, 153] width 107 height 10
drag, startPoint x: 247, startPoint y: 153, endPoint x: 206, endPoint y: 150, distance: 41.4
click at [206, 150] on div "Quantity* 1 Product Weight* 1 lbs" at bounding box center [225, 151] width 241 height 24
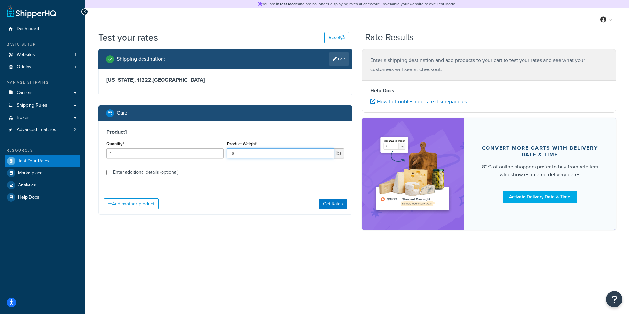
type input ".6"
click at [237, 176] on label "Enter additional details (optional)" at bounding box center [228, 172] width 231 height 10
click at [111, 175] on input "Enter additional details (optional)" at bounding box center [109, 172] width 5 height 5
checkbox input "true"
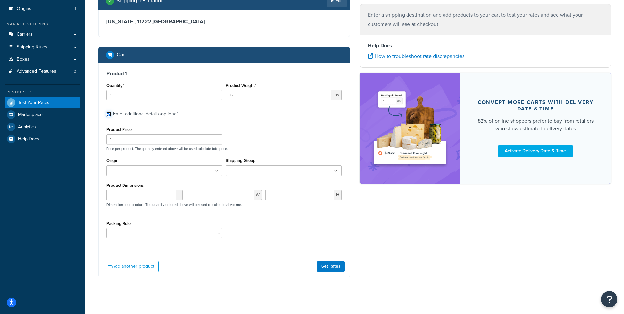
scroll to position [64, 0]
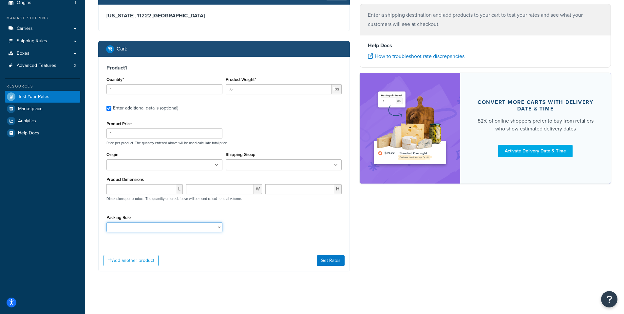
click at [176, 230] on select "Poster Packing Rule Small Items Packing Rule Wall Sign Packing Rule Waste Baske…" at bounding box center [165, 227] width 116 height 10
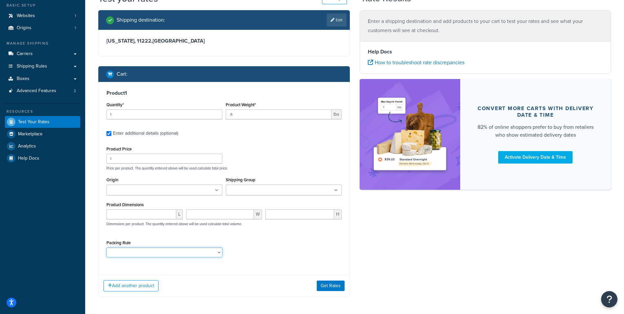
scroll to position [0, 0]
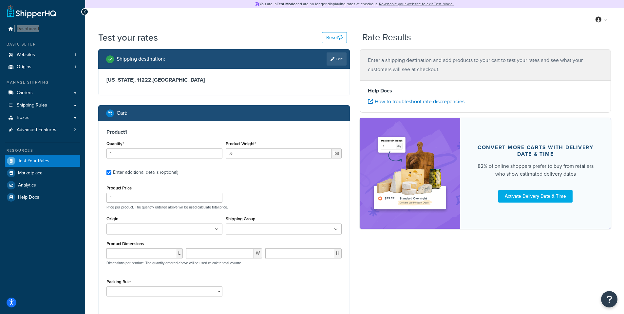
drag, startPoint x: 33, startPoint y: 27, endPoint x: 70, endPoint y: 2, distance: 43.9
click at [0, 0] on div "Dashboard Basic Setup Websites 1 Origins 1 Manage Shipping Carriers Carriers Al…" at bounding box center [42, 189] width 85 height 378
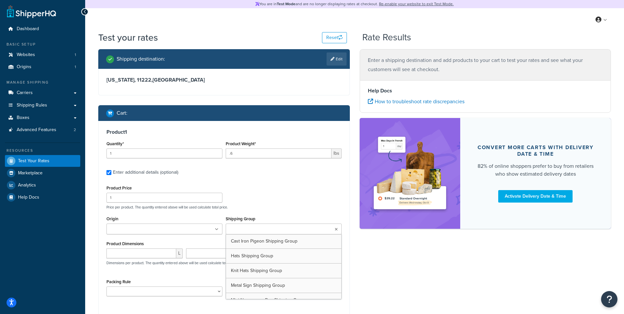
click at [266, 227] on input "Shipping Group" at bounding box center [257, 229] width 58 height 7
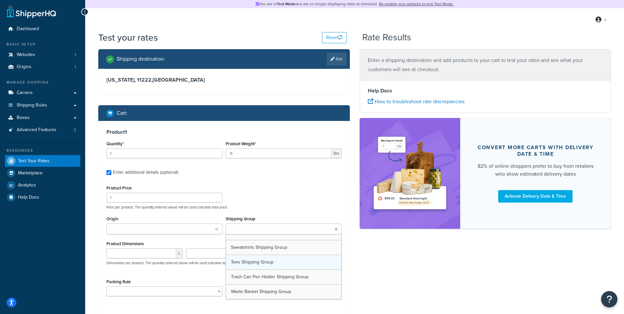
scroll to position [82, 0]
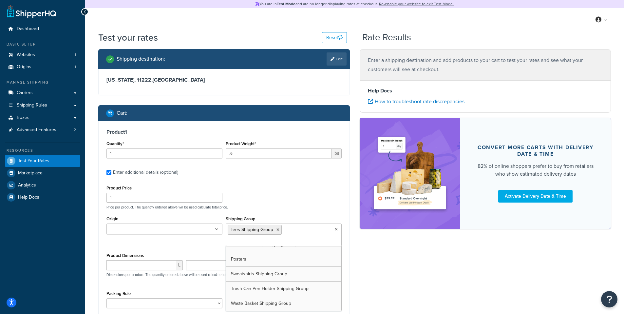
click at [403, 259] on div "Shipping destination : Edit New York, 11222 , United States Cart : Product 1 Qu…" at bounding box center [354, 203] width 523 height 308
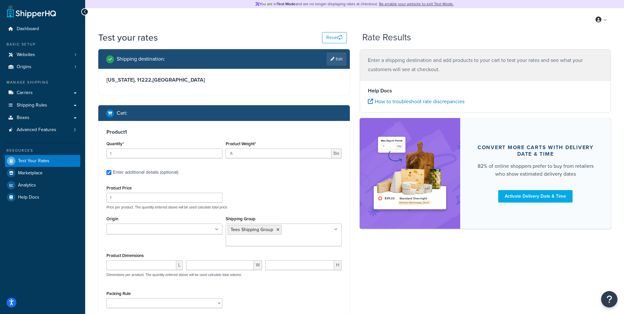
click at [264, 186] on div "Product Price 1 Price per product. The quantity entered above will be used calc…" at bounding box center [224, 197] width 239 height 26
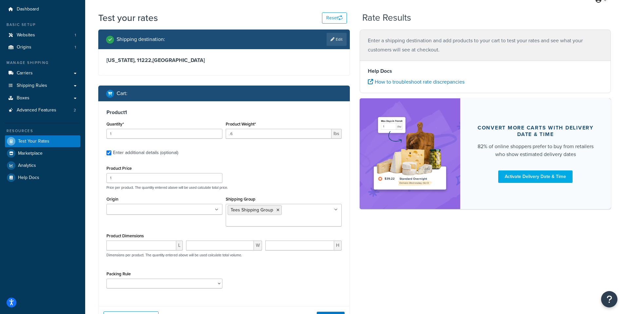
scroll to position [76, 0]
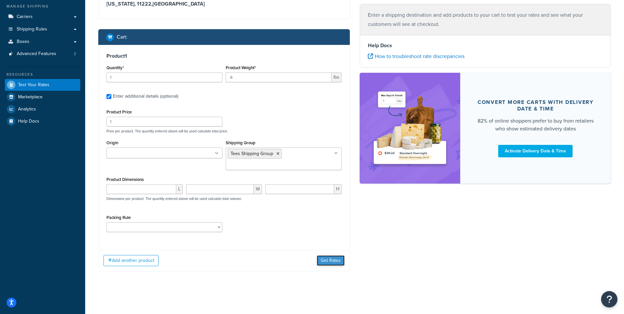
click at [338, 261] on button "Get Rates" at bounding box center [331, 260] width 28 height 10
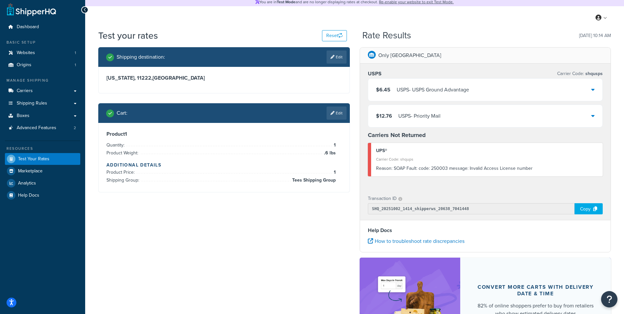
scroll to position [0, 0]
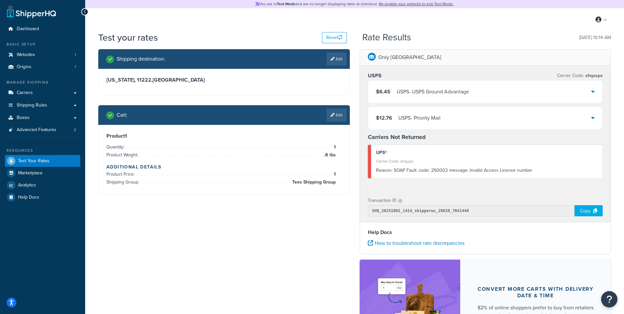
click at [517, 85] on div "$6.45 USPS - USPS Ground Advantage" at bounding box center [485, 92] width 235 height 22
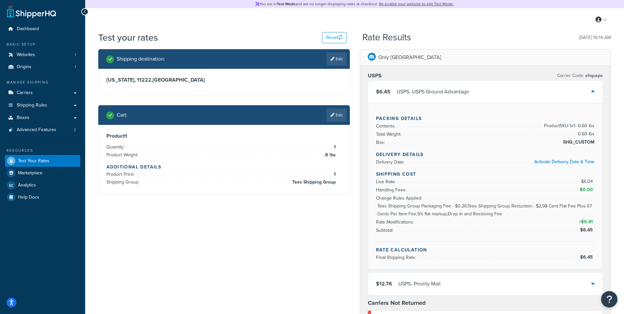
click at [507, 92] on div "$6.45 USPS - USPS Ground Advantage" at bounding box center [485, 92] width 235 height 22
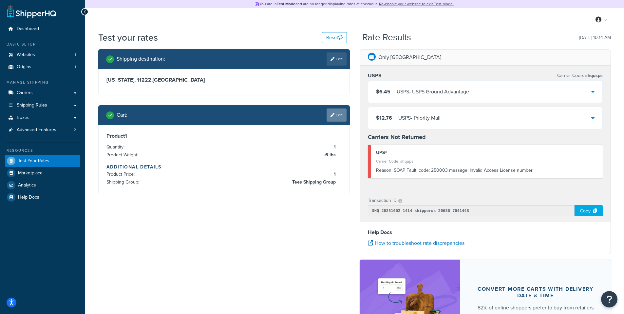
click at [339, 117] on link "Edit" at bounding box center [337, 115] width 20 height 13
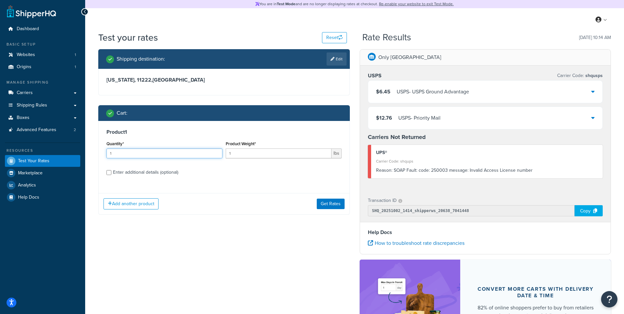
click at [137, 153] on input "1" at bounding box center [165, 153] width 116 height 10
drag, startPoint x: 73, startPoint y: 151, endPoint x: 63, endPoint y: 148, distance: 10.7
click at [63, 148] on div "Dashboard Basic Setup Websites 1 Origins 1 Manage Shipping Carriers Carriers Al…" at bounding box center [312, 205] width 624 height 410
type input "2"
click at [241, 155] on input "1" at bounding box center [279, 153] width 106 height 10
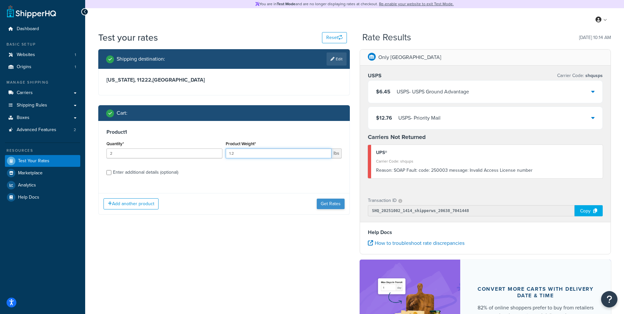
type input "1.2"
click at [336, 206] on button "Get Rates" at bounding box center [331, 204] width 28 height 10
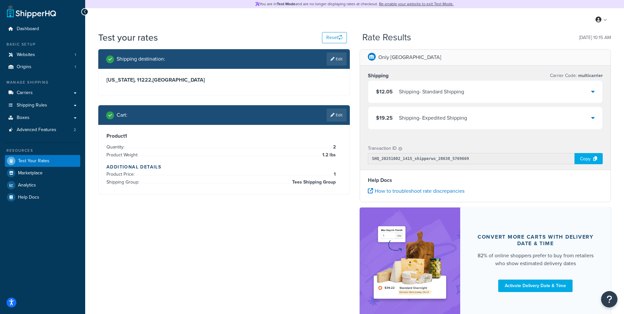
click at [558, 90] on div "$12.05 Shipping - Standard Shipping" at bounding box center [485, 92] width 235 height 22
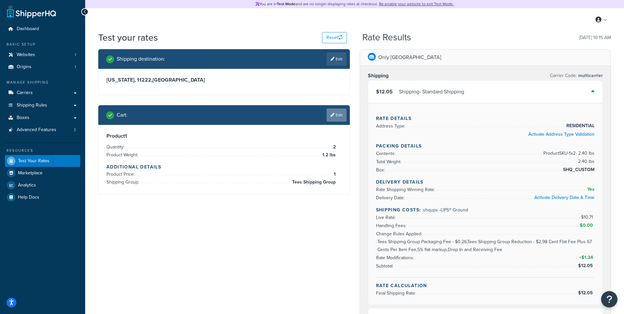
click at [341, 117] on link "Edit" at bounding box center [337, 115] width 20 height 13
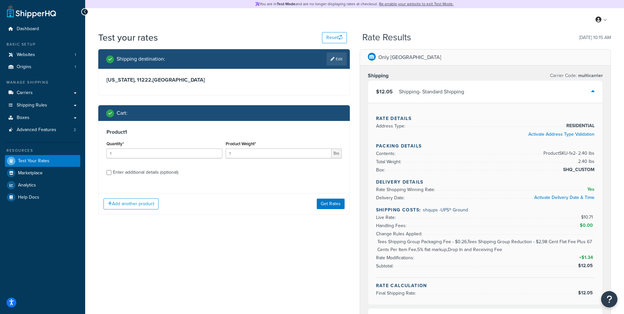
click at [195, 82] on h3 "New York, 11222 , United States" at bounding box center [224, 80] width 235 height 7
click at [333, 59] on icon at bounding box center [333, 59] width 4 height 4
select select "NY"
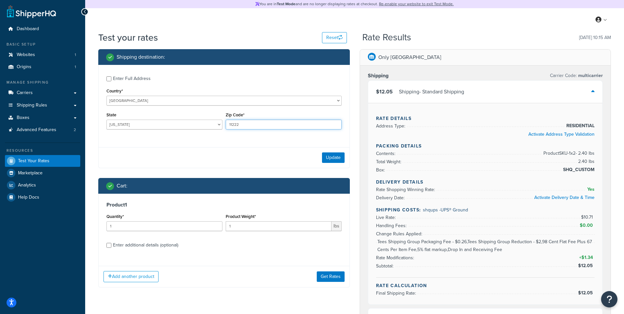
drag, startPoint x: 263, startPoint y: 125, endPoint x: 199, endPoint y: 122, distance: 64.0
click at [199, 122] on div "State Alabama Alaska American Samoa Arizona Arkansas Armed Forces Americas Arme…" at bounding box center [224, 122] width 239 height 24
type input "10008"
click at [349, 157] on div "Update" at bounding box center [224, 157] width 251 height 21
click at [340, 158] on button "Update" at bounding box center [333, 157] width 23 height 10
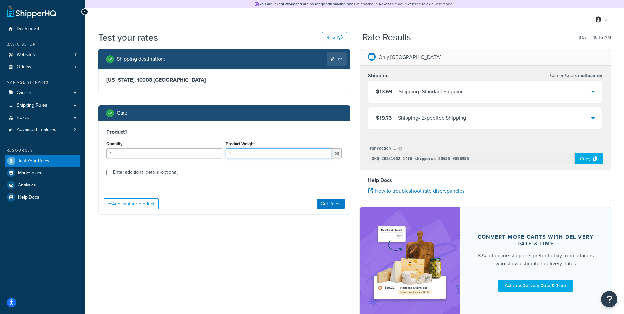
click at [253, 156] on input "1" at bounding box center [279, 153] width 106 height 10
drag, startPoint x: 258, startPoint y: 155, endPoint x: 190, endPoint y: 156, distance: 67.5
click at [191, 156] on div "Quantity* 1 Product Weight* 1 lbs" at bounding box center [224, 151] width 239 height 24
type input ".6"
click at [170, 171] on div "Enter additional details (optional)" at bounding box center [145, 172] width 65 height 9
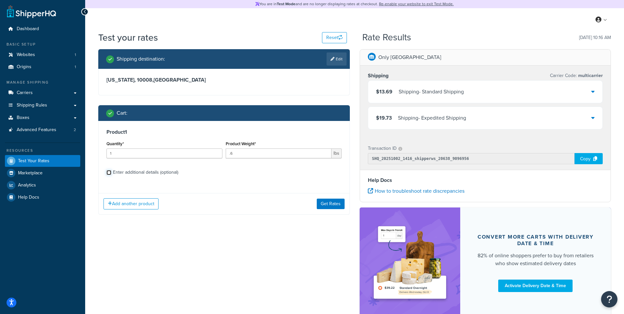
click at [111, 171] on input "Enter additional details (optional)" at bounding box center [109, 172] width 5 height 5
checkbox input "true"
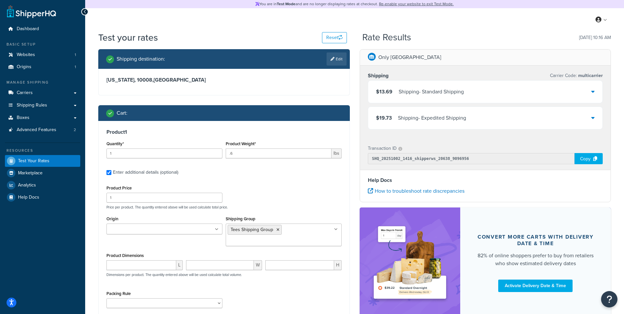
click at [309, 190] on div "Product Price 1 Price per product. The quantity entered above will be used calc…" at bounding box center [224, 197] width 239 height 26
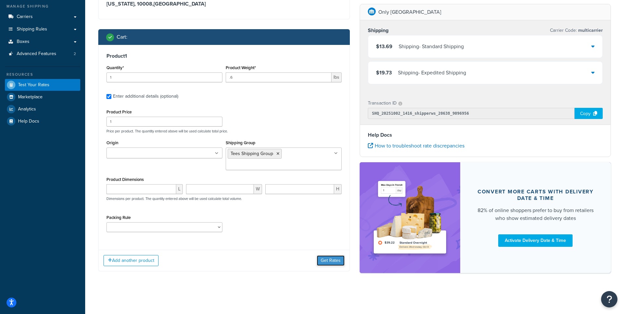
click at [328, 262] on button "Get Rates" at bounding box center [331, 260] width 28 height 10
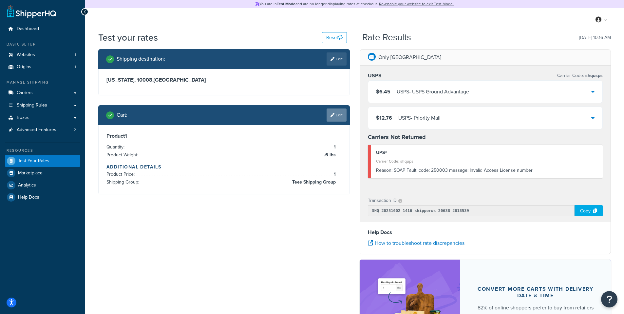
click at [339, 112] on link "Edit" at bounding box center [337, 115] width 20 height 13
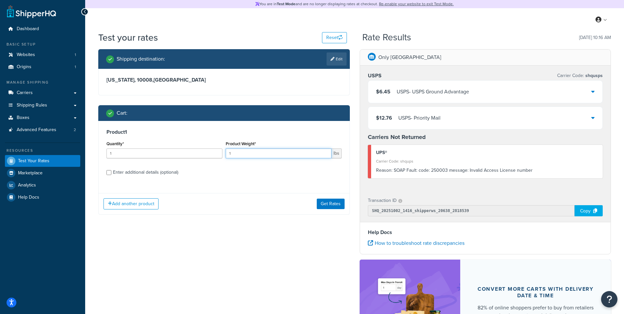
drag, startPoint x: 256, startPoint y: 151, endPoint x: 227, endPoint y: 155, distance: 29.7
click at [227, 155] on input "1" at bounding box center [279, 153] width 106 height 10
type input "3"
click at [260, 168] on label "Enter additional details (optional)" at bounding box center [227, 172] width 229 height 10
click at [111, 170] on input "Enter additional details (optional)" at bounding box center [109, 172] width 5 height 5
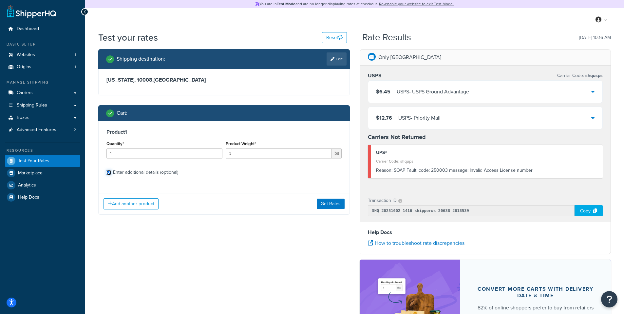
checkbox input "true"
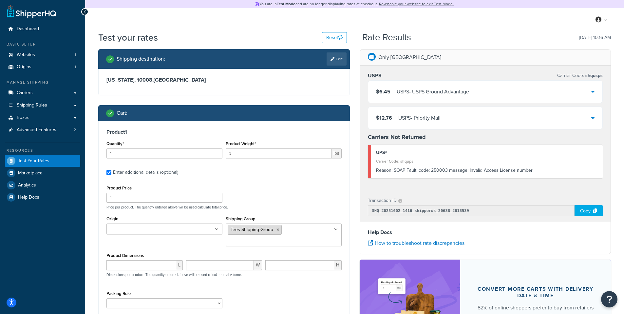
click at [278, 228] on icon at bounding box center [278, 230] width 3 height 4
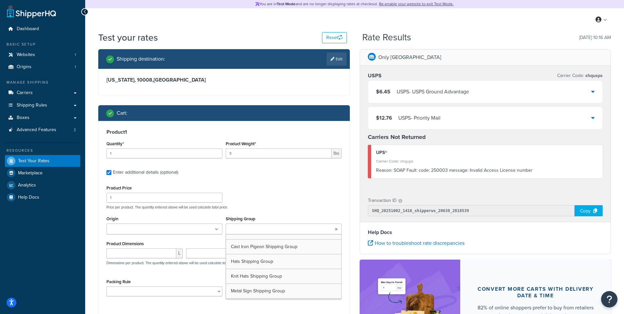
click at [287, 232] on ul at bounding box center [284, 229] width 116 height 11
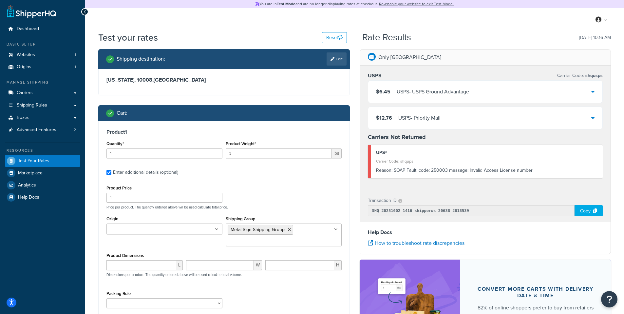
click at [309, 187] on div "Product Price 1 Price per product. The quantity entered above will be used calc…" at bounding box center [224, 197] width 239 height 26
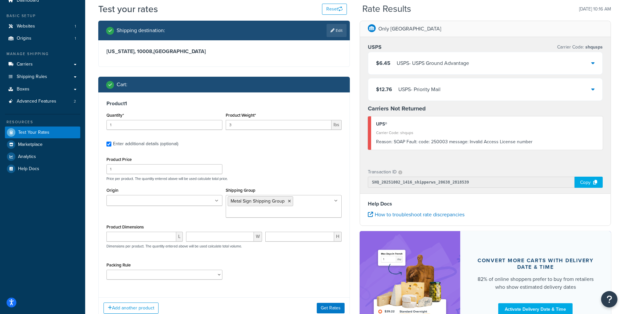
scroll to position [40, 0]
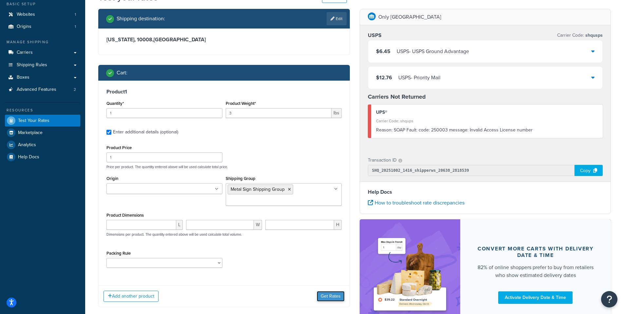
click at [325, 295] on button "Get Rates" at bounding box center [331, 296] width 28 height 10
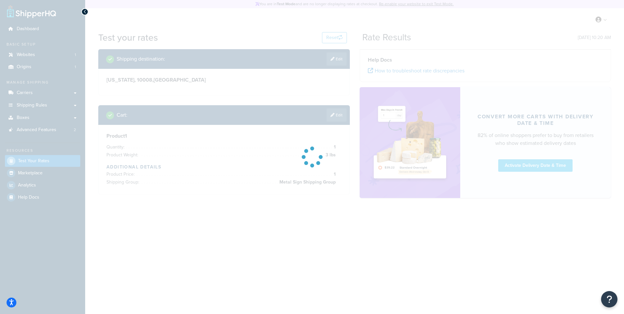
scroll to position [0, 0]
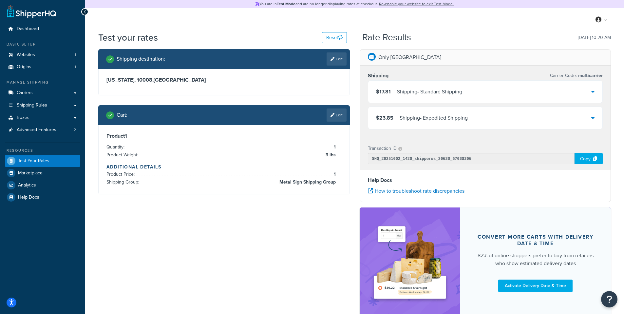
click at [487, 93] on div "$17.81 Shipping - Standard Shipping" at bounding box center [485, 92] width 235 height 22
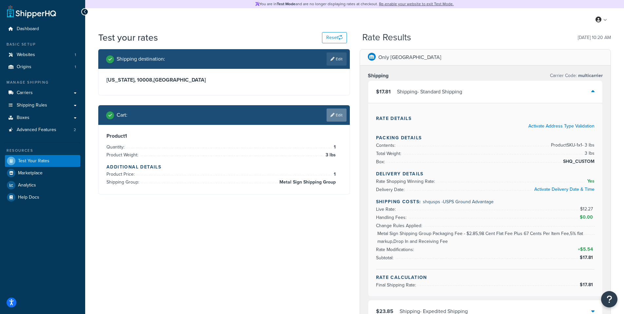
click at [331, 114] on icon at bounding box center [333, 115] width 4 height 4
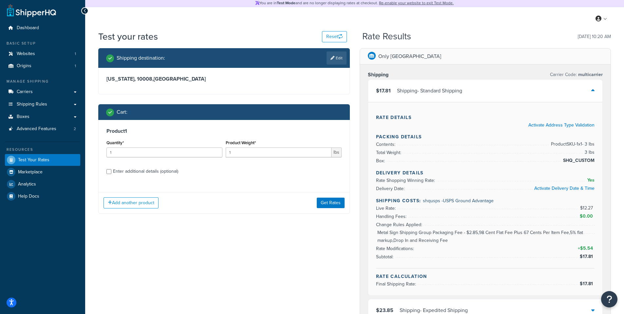
scroll to position [118, 0]
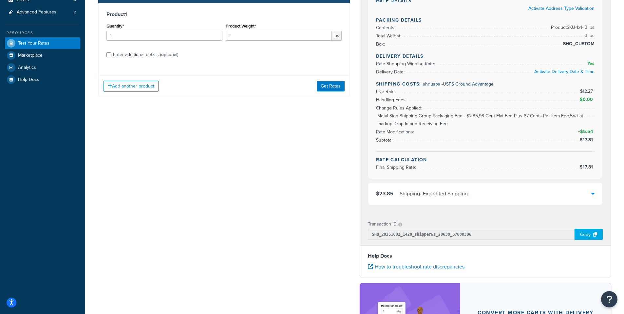
click at [150, 55] on div "Enter additional details (optional)" at bounding box center [145, 54] width 65 height 9
click at [111, 55] on input "Enter additional details (optional)" at bounding box center [109, 54] width 5 height 5
checkbox input "true"
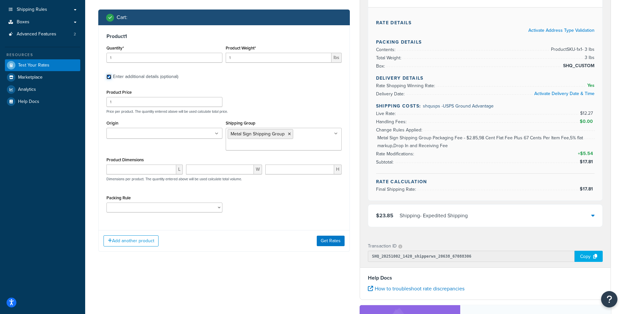
scroll to position [95, 0]
drag, startPoint x: 254, startPoint y: 59, endPoint x: 214, endPoint y: 54, distance: 40.6
click at [214, 54] on div "Quantity* 1 Product Weight* 1 lbs" at bounding box center [224, 56] width 239 height 24
type input "3"
click at [265, 83] on div "Product 1 Quantity* 1 Product Weight* 3 lbs Enter additional details (optional)…" at bounding box center [224, 126] width 251 height 200
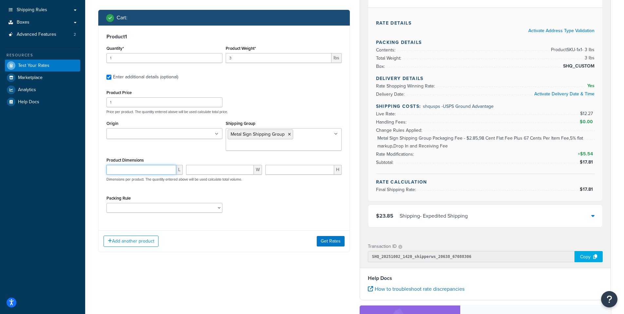
click at [125, 168] on input "number" at bounding box center [142, 170] width 70 height 10
type input "30"
click at [228, 172] on input "number" at bounding box center [220, 170] width 68 height 10
type input "6"
click at [298, 169] on input "number" at bounding box center [300, 170] width 69 height 10
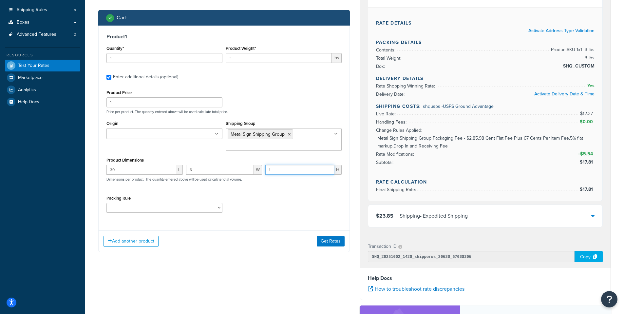
type input "1"
click at [287, 196] on div "Packing Rule Poster Packing Rule Small Items Packing Rule Wall Sign Packing Rul…" at bounding box center [224, 206] width 239 height 24
click at [337, 243] on button "Get Rates" at bounding box center [331, 241] width 28 height 10
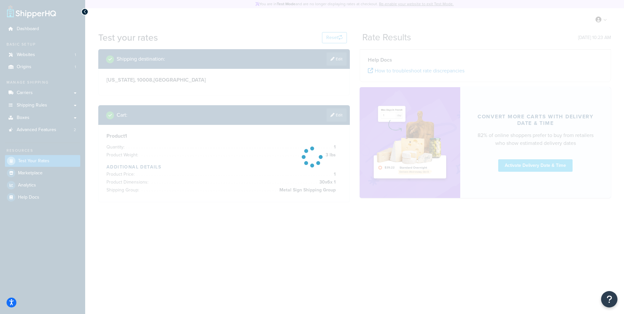
scroll to position [0, 0]
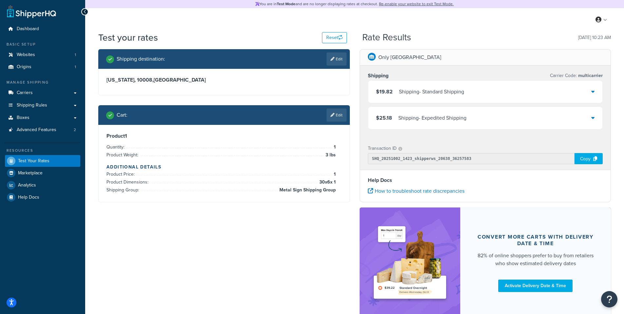
click at [484, 96] on div "$19.82 Shipping - Standard Shipping" at bounding box center [485, 92] width 235 height 22
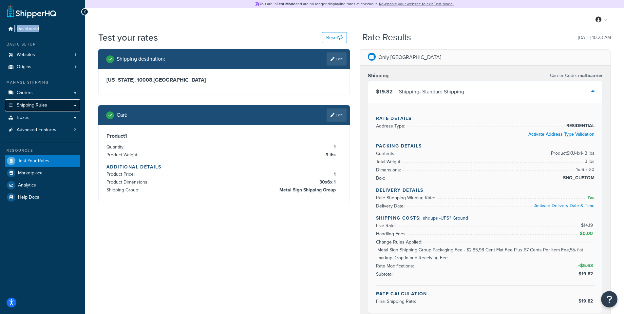
click at [37, 104] on span "Shipping Rules" at bounding box center [32, 106] width 30 height 6
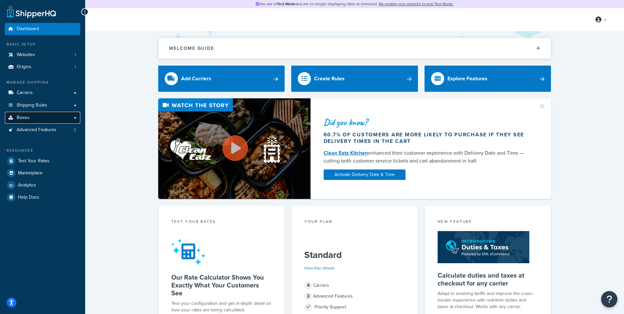
click at [48, 117] on link "Boxes" at bounding box center [42, 118] width 75 height 12
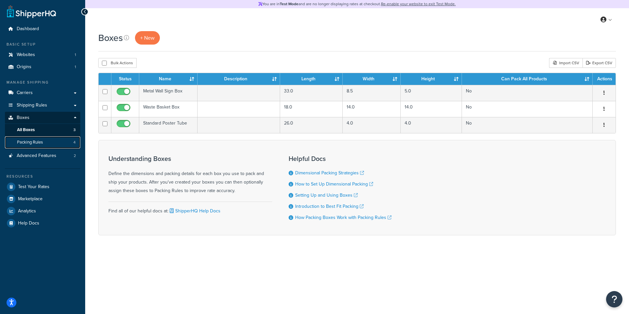
click at [44, 143] on link "Packing Rules 4" at bounding box center [42, 142] width 75 height 12
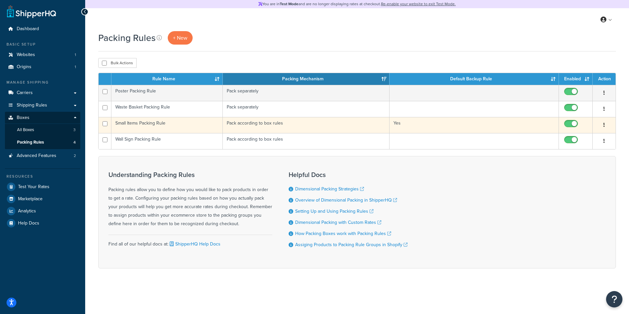
click at [188, 125] on td "Small Items Packing Rule" at bounding box center [166, 125] width 111 height 16
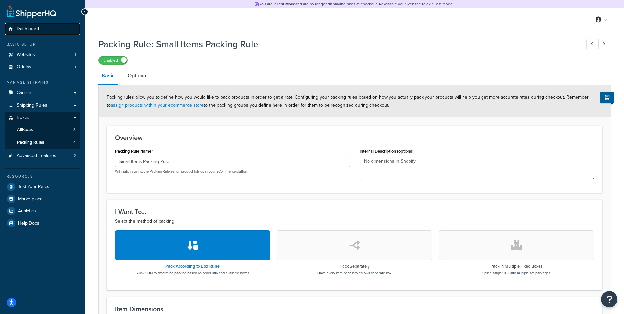
click at [34, 29] on span "Dashboard" at bounding box center [28, 29] width 22 height 6
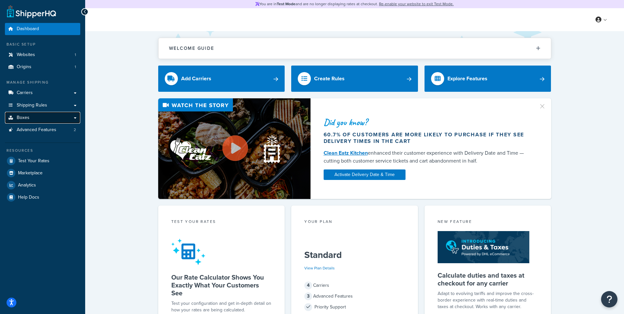
click at [47, 119] on link "Boxes" at bounding box center [42, 118] width 75 height 12
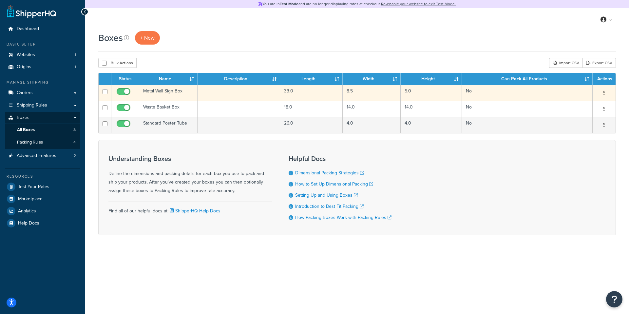
click at [174, 91] on td "Metal Wall Sign Box" at bounding box center [168, 93] width 58 height 16
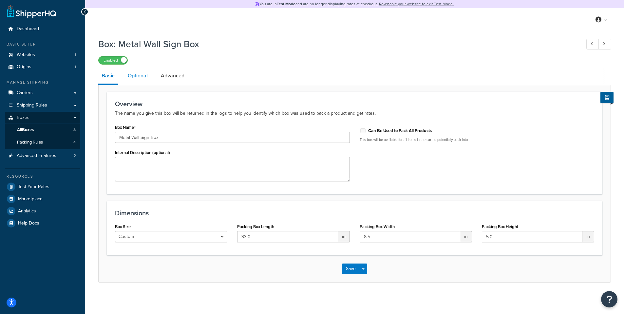
click at [142, 74] on link "Optional" at bounding box center [138, 76] width 27 height 16
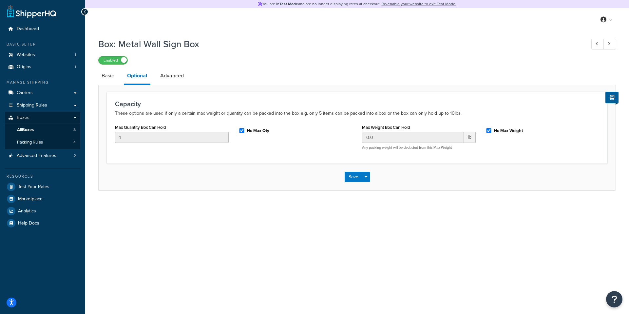
click at [187, 74] on li "Advanced" at bounding box center [175, 76] width 37 height 16
click at [177, 76] on link "Advanced" at bounding box center [172, 76] width 30 height 16
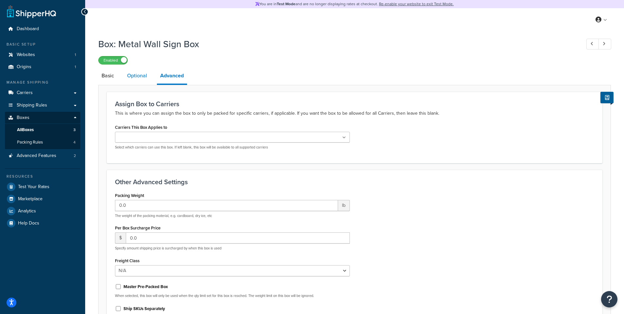
click at [130, 80] on link "Optional" at bounding box center [137, 76] width 27 height 16
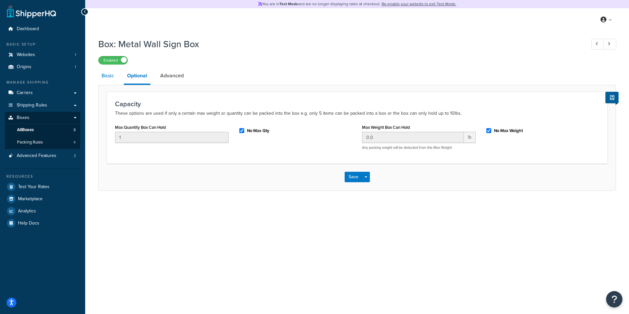
click at [108, 80] on link "Basic" at bounding box center [107, 76] width 19 height 16
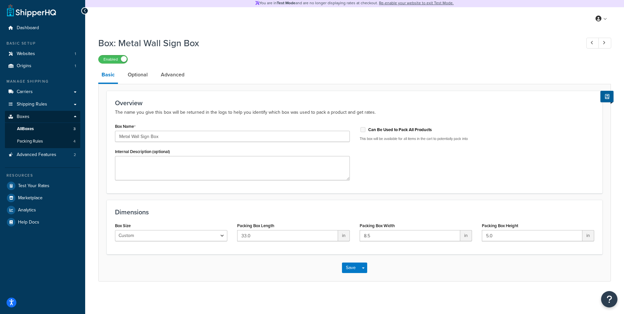
scroll to position [1, 0]
click at [138, 75] on link "Optional" at bounding box center [138, 75] width 27 height 16
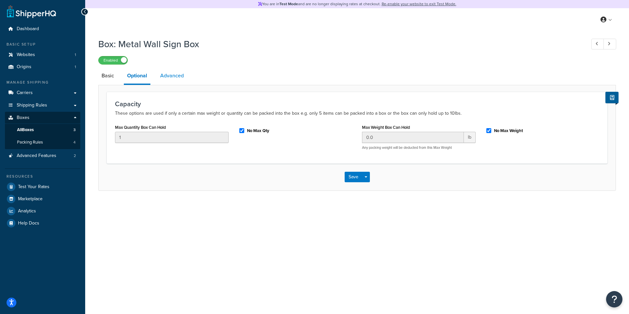
click at [174, 77] on link "Advanced" at bounding box center [172, 76] width 30 height 16
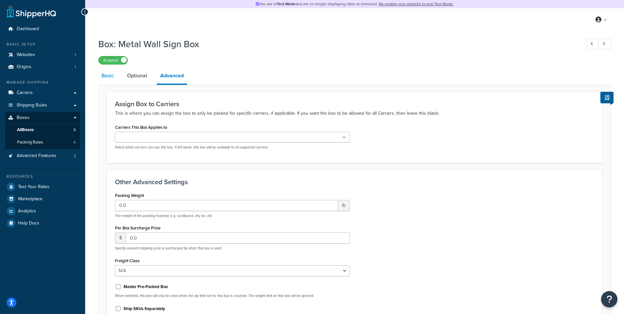
click at [110, 75] on link "Basic" at bounding box center [107, 76] width 19 height 16
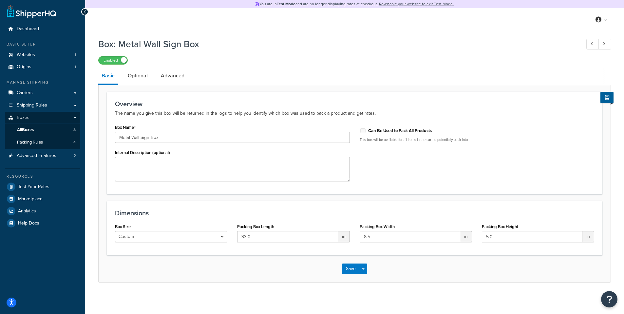
click at [260, 50] on h1 "Box: Metal Wall Sign Box" at bounding box center [336, 44] width 476 height 13
click at [44, 144] on link "Packing Rules 4" at bounding box center [42, 142] width 75 height 12
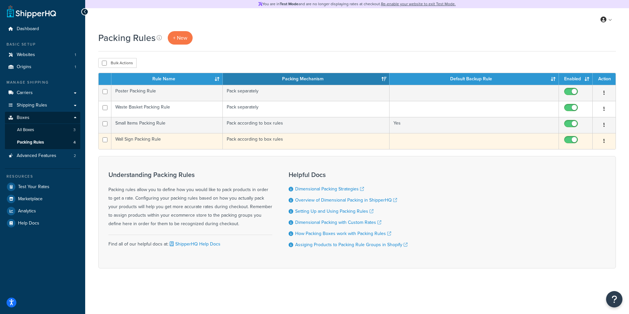
click at [175, 140] on td "Wall Sign Packing Rule" at bounding box center [166, 141] width 111 height 16
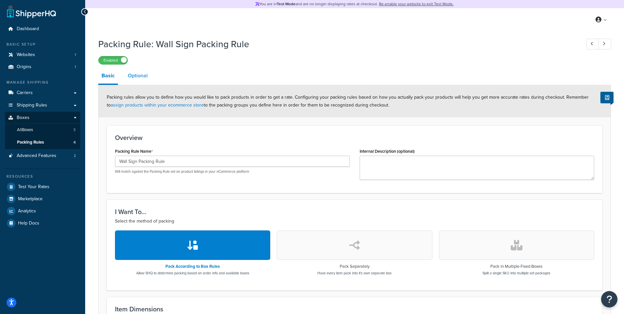
click at [140, 78] on link "Optional" at bounding box center [138, 76] width 27 height 16
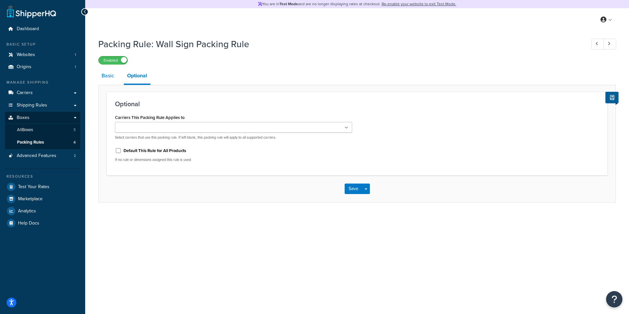
click at [106, 75] on link "Basic" at bounding box center [107, 76] width 19 height 16
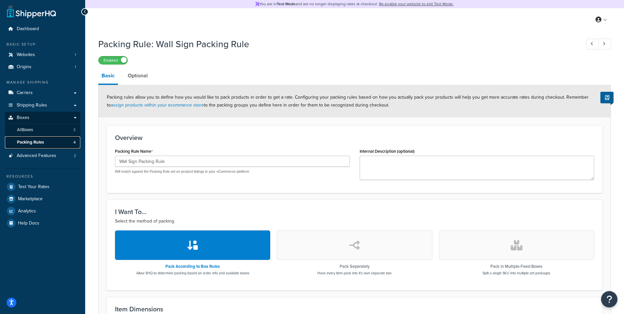
click at [48, 143] on link "Packing Rules 4" at bounding box center [42, 142] width 75 height 12
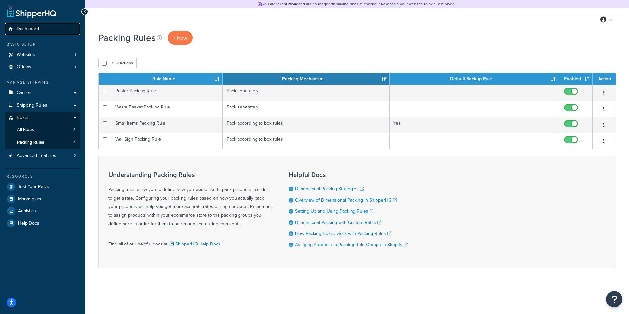
click at [37, 29] on span "Dashboard" at bounding box center [28, 29] width 22 height 6
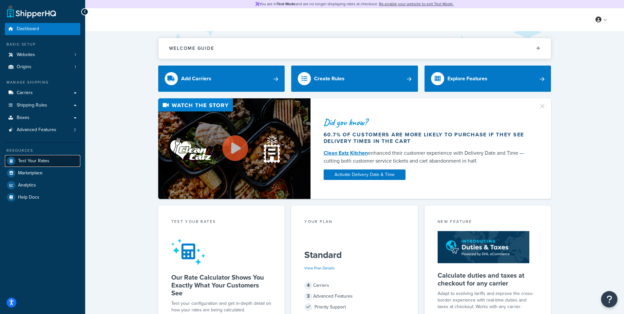
click at [29, 162] on span "Test Your Rates" at bounding box center [33, 161] width 31 height 6
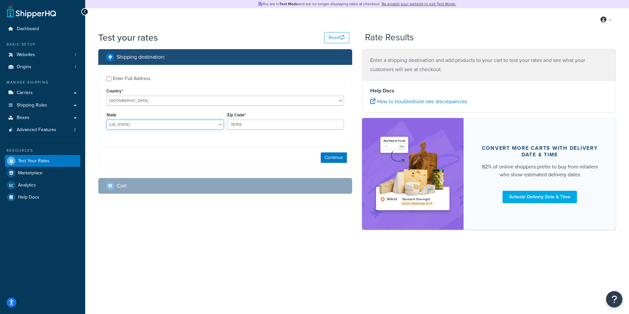
click at [199, 128] on select "[US_STATE] [US_STATE] [US_STATE] [US_STATE] [US_STATE] Armed Forces Americas Ar…" at bounding box center [165, 125] width 117 height 10
click at [107, 120] on select "Alabama Alaska American Samoa Arizona Arkansas Armed Forces Americas Armed Forc…" at bounding box center [165, 125] width 117 height 10
click at [140, 123] on select "Alabama Alaska American Samoa Arizona Arkansas Armed Forces Americas Armed Forc…" at bounding box center [165, 125] width 117 height 10
select select "NY"
click at [107, 120] on select "Alabama Alaska American Samoa Arizona Arkansas Armed Forces Americas Armed Forc…" at bounding box center [165, 125] width 117 height 10
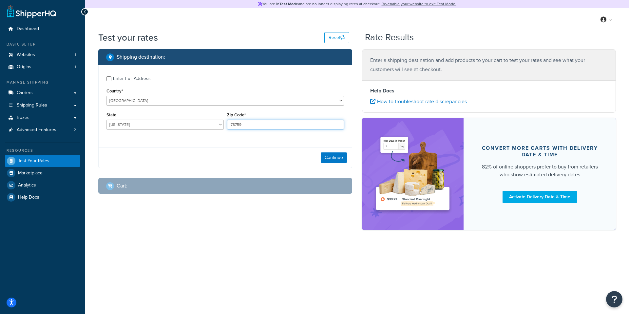
drag, startPoint x: 263, startPoint y: 126, endPoint x: 197, endPoint y: 120, distance: 65.9
click at [197, 120] on div "State Alabama Alaska American Samoa Arizona Arkansas Armed Forces Americas Arme…" at bounding box center [225, 122] width 241 height 24
type input "10008"
click at [328, 157] on button "Continue" at bounding box center [334, 157] width 26 height 10
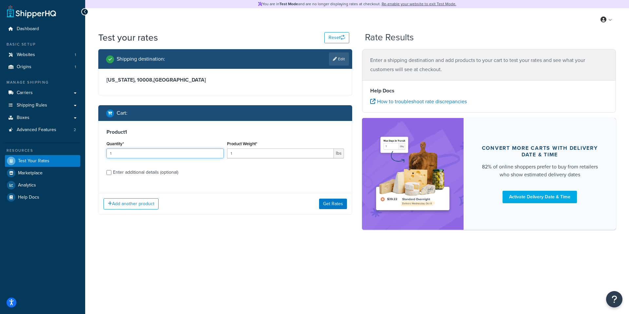
click at [144, 154] on input "1" at bounding box center [165, 153] width 117 height 10
click at [281, 153] on input "1" at bounding box center [280, 153] width 107 height 10
drag, startPoint x: 305, startPoint y: 153, endPoint x: 267, endPoint y: 153, distance: 38.0
click at [267, 153] on input "1" at bounding box center [280, 153] width 107 height 10
drag, startPoint x: 245, startPoint y: 154, endPoint x: 163, endPoint y: 154, distance: 81.6
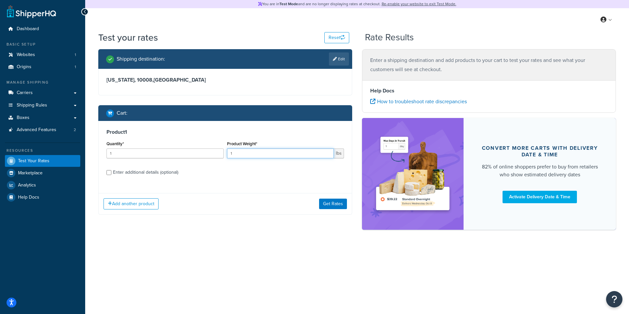
click at [163, 154] on div "Quantity* 1 Product Weight* 1 lbs" at bounding box center [225, 151] width 241 height 24
type input "3"
click at [284, 172] on label "Enter additional details (optional)" at bounding box center [228, 172] width 231 height 10
click at [111, 172] on input "Enter additional details (optional)" at bounding box center [109, 172] width 5 height 5
checkbox input "true"
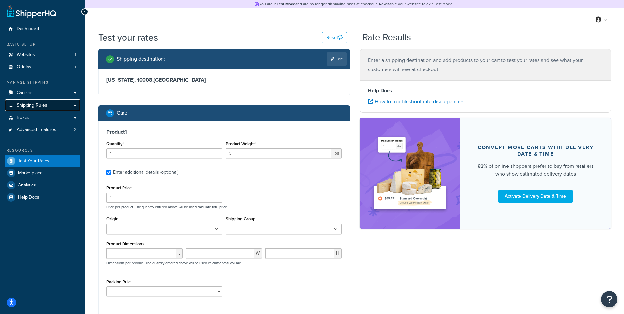
click at [37, 105] on span "Shipping Rules" at bounding box center [32, 106] width 30 height 6
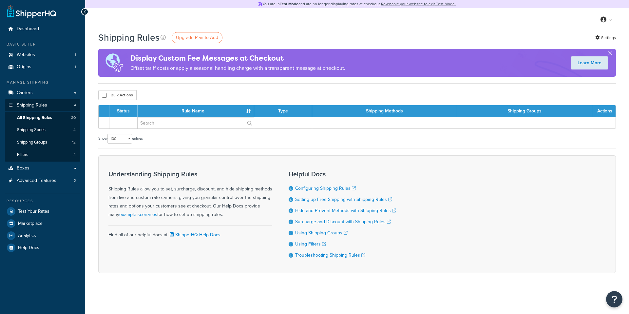
select select "100"
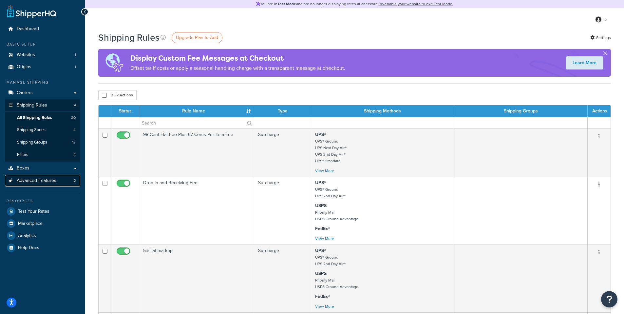
click at [52, 181] on span "Advanced Features" at bounding box center [37, 181] width 40 height 6
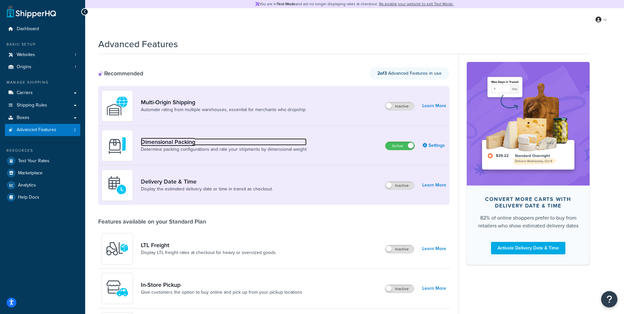
click at [169, 140] on link "Dimensional Packing" at bounding box center [224, 141] width 166 height 7
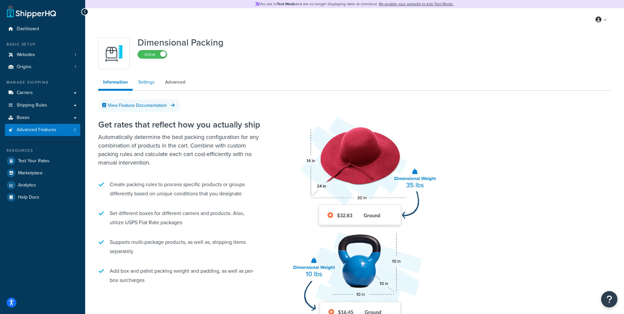
click at [147, 86] on link "Settings" at bounding box center [146, 82] width 26 height 13
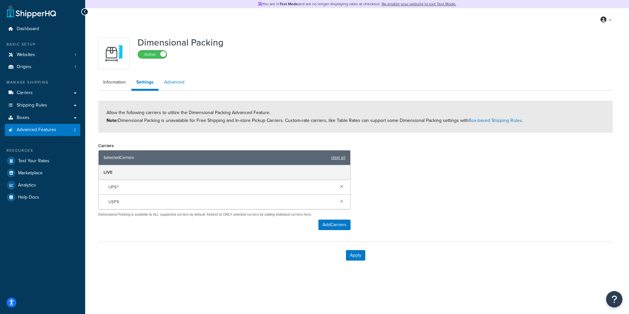
click at [178, 84] on link "Advanced" at bounding box center [174, 82] width 30 height 13
select select "false"
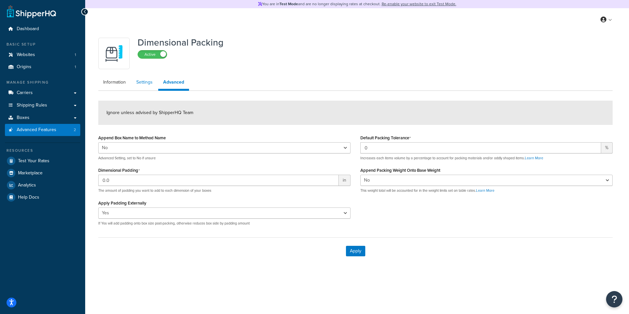
click at [144, 82] on link "Settings" at bounding box center [144, 82] width 26 height 13
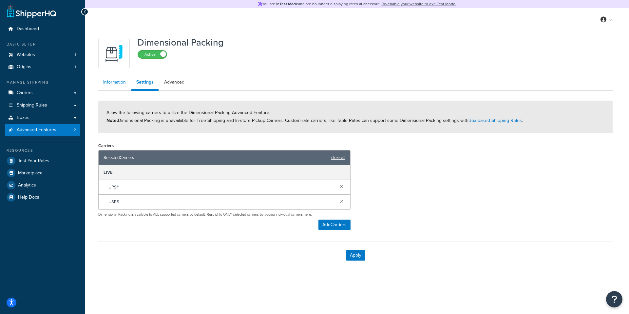
click at [112, 83] on link "Information" at bounding box center [114, 82] width 32 height 13
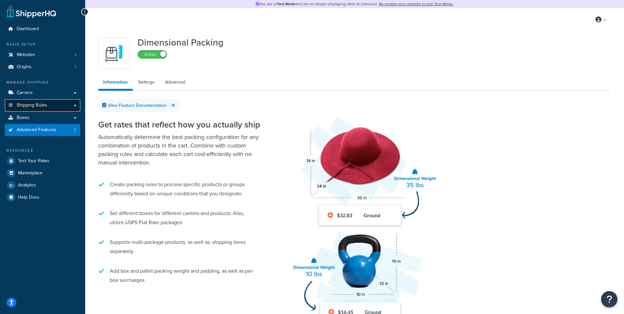
click at [45, 107] on span "Shipping Rules" at bounding box center [32, 106] width 30 height 6
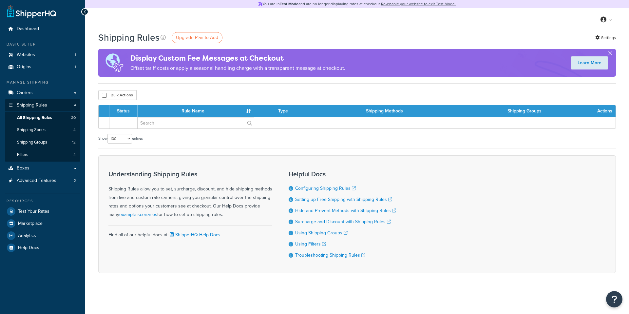
select select "100"
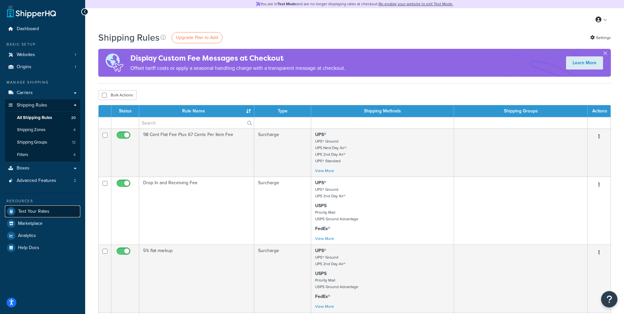
click at [30, 210] on span "Test Your Rates" at bounding box center [33, 212] width 31 height 6
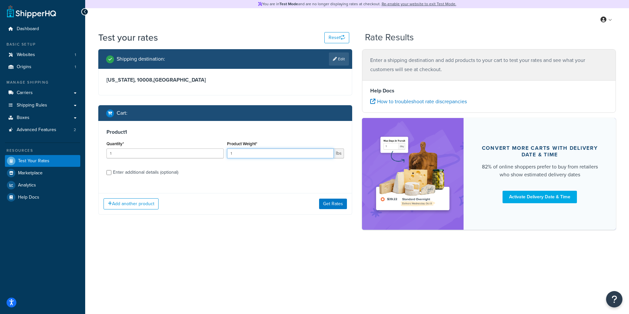
click at [254, 152] on input "1" at bounding box center [280, 153] width 107 height 10
drag, startPoint x: 240, startPoint y: 154, endPoint x: 223, endPoint y: 154, distance: 17.0
click at [223, 154] on div "Quantity* 1 Product Weight* 1 lbs" at bounding box center [225, 151] width 241 height 24
type input "8.5"
click at [284, 175] on label "Enter additional details (optional)" at bounding box center [228, 172] width 231 height 10
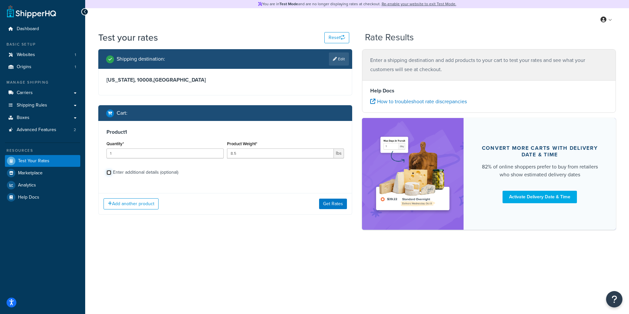
click at [111, 175] on input "Enter additional details (optional)" at bounding box center [109, 172] width 5 height 5
checkbox input "true"
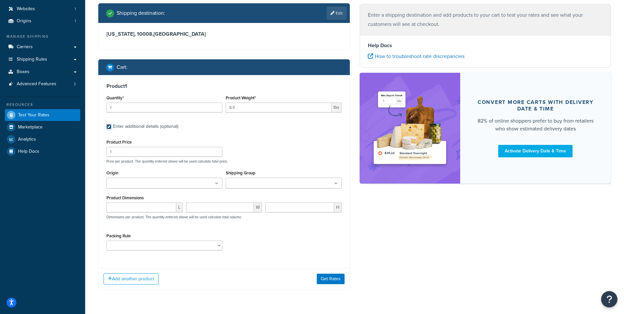
scroll to position [64, 0]
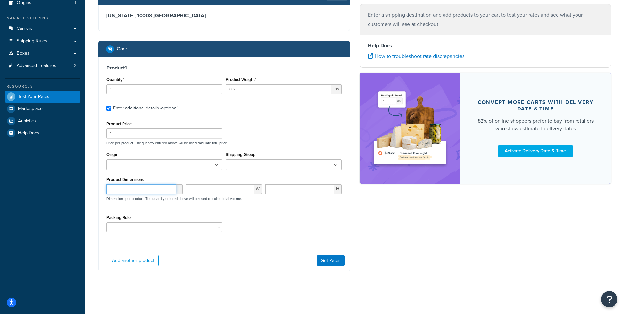
click at [145, 189] on input "number" at bounding box center [142, 189] width 70 height 10
type input "15"
click at [226, 191] on input "number" at bounding box center [220, 189] width 68 height 10
type input "11.5"
click at [278, 186] on input "number" at bounding box center [300, 189] width 69 height 10
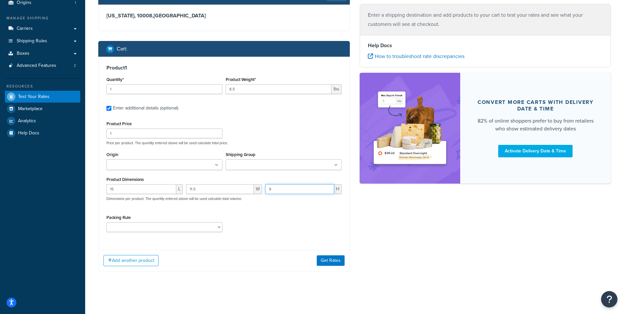
type input "9"
click at [275, 216] on div "Packing Rule Poster Packing Rule Small Items Packing Rule Wall Sign Packing Rul…" at bounding box center [224, 225] width 239 height 24
click at [208, 229] on select "Poster Packing Rule Small Items Packing Rule Wall Sign Packing Rule Waste Baske…" at bounding box center [165, 227] width 116 height 10
select select "88128"
click at [107, 222] on select "Poster Packing Rule Small Items Packing Rule Wall Sign Packing Rule Waste Baske…" at bounding box center [165, 227] width 116 height 10
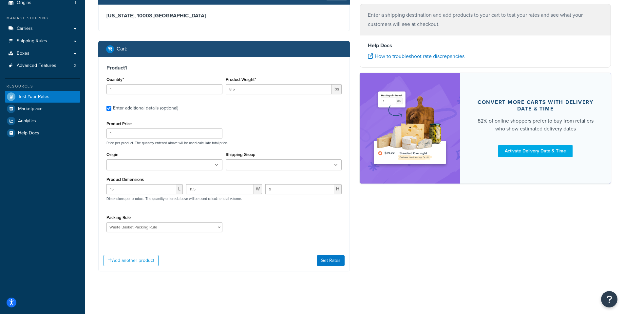
click at [311, 216] on div "Packing Rule Poster Packing Rule Small Items Packing Rule Wall Sign Packing Rul…" at bounding box center [224, 225] width 239 height 24
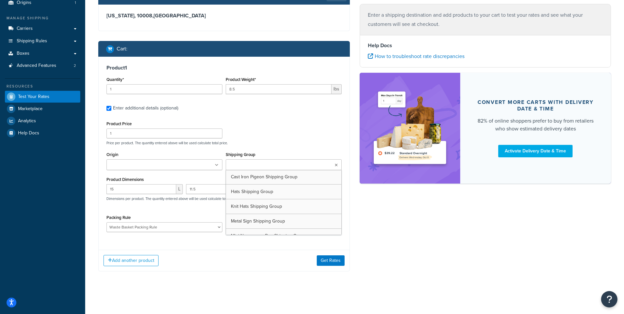
click at [283, 163] on ul at bounding box center [284, 164] width 116 height 11
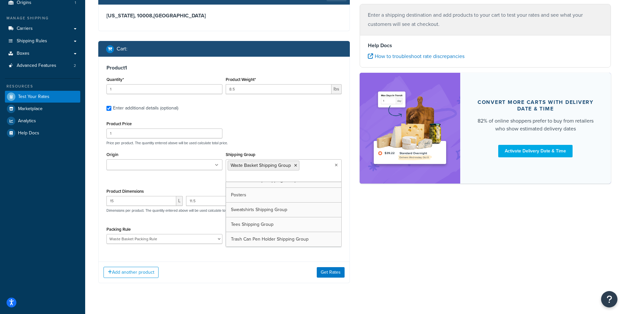
scroll to position [82, 0]
click at [221, 260] on div "Product 1 Quantity* 1 Product Weight* 8.5 lbs Enter additional details (optiona…" at bounding box center [224, 170] width 252 height 227
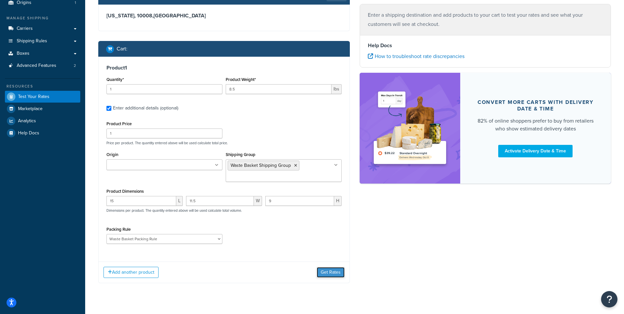
click at [337, 272] on button "Get Rates" at bounding box center [331, 272] width 28 height 10
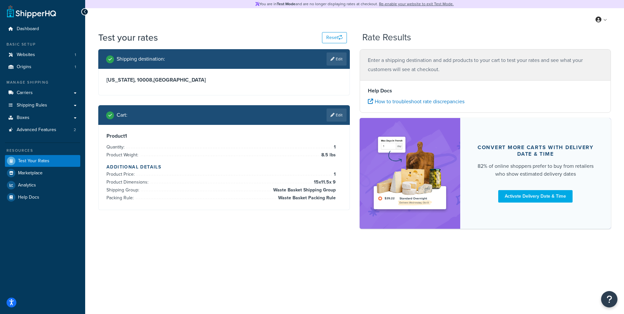
scroll to position [0, 0]
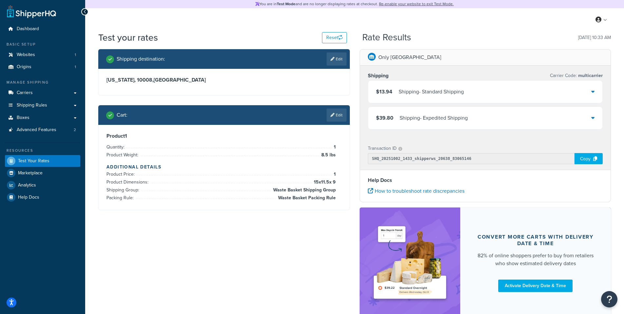
click at [448, 89] on div "Shipping - Standard Shipping" at bounding box center [431, 91] width 65 height 9
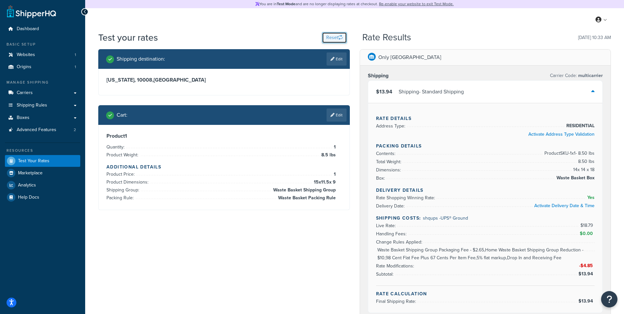
click at [329, 38] on button "Reset" at bounding box center [334, 37] width 25 height 11
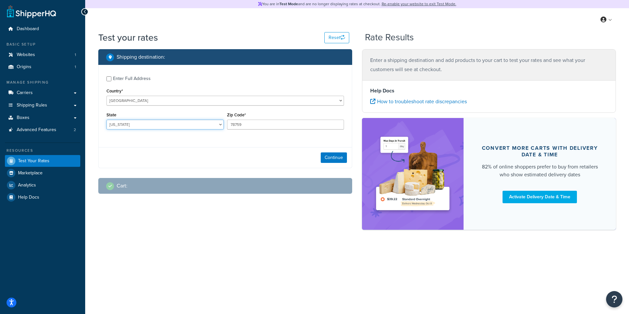
click at [168, 123] on select "Alabama Alaska American Samoa Arizona Arkansas Armed Forces Americas Armed Forc…" at bounding box center [165, 125] width 117 height 10
select select "NY"
click at [107, 120] on select "Alabama Alaska American Samoa Arizona Arkansas Armed Forces Americas Armed Forc…" at bounding box center [165, 125] width 117 height 10
click at [255, 126] on input "78759" at bounding box center [285, 125] width 117 height 10
drag, startPoint x: 257, startPoint y: 124, endPoint x: 175, endPoint y: 116, distance: 82.7
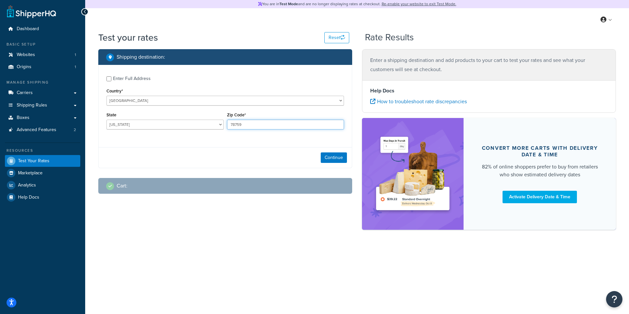
click at [175, 116] on div "State Alabama Alaska American Samoa Arizona Arkansas Armed Forces Americas Arme…" at bounding box center [225, 122] width 241 height 24
type input "10008"
click at [311, 155] on div "Continue" at bounding box center [225, 157] width 253 height 21
click at [321, 155] on button "Continue" at bounding box center [334, 157] width 26 height 10
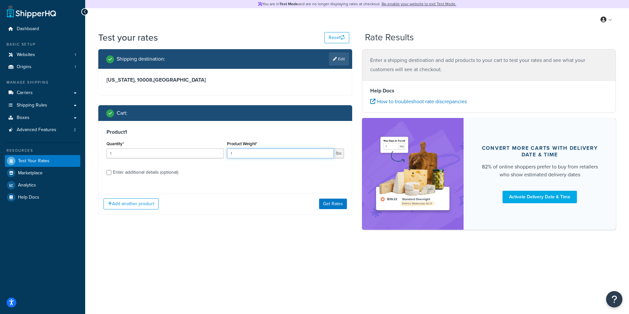
click at [253, 156] on input "1" at bounding box center [280, 153] width 107 height 10
drag, startPoint x: 258, startPoint y: 155, endPoint x: 186, endPoint y: 150, distance: 72.0
click at [186, 150] on div "Quantity* 1 Product Weight* 1 lbs" at bounding box center [225, 151] width 241 height 24
type input "8.5"
click at [225, 183] on div "Product 1 Quantity* 1 Product Weight* 8.5 lbs Enter additional details (optiona…" at bounding box center [225, 154] width 253 height 67
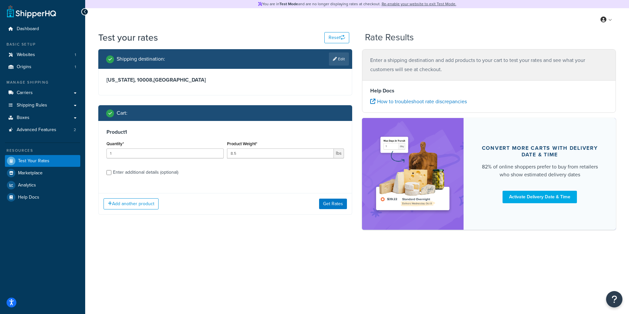
click at [148, 171] on div "Enter additional details (optional)" at bounding box center [145, 172] width 65 height 9
click at [111, 171] on input "Enter additional details (optional)" at bounding box center [109, 172] width 5 height 5
checkbox input "true"
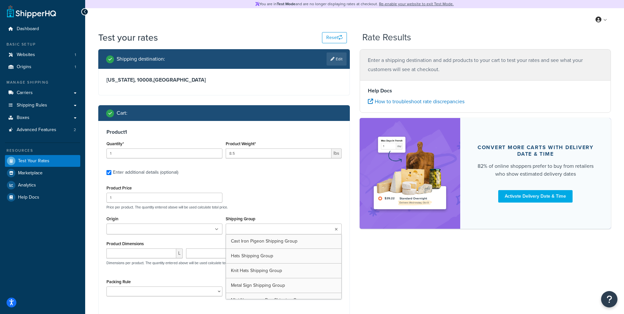
click at [273, 228] on input "Shipping Group" at bounding box center [257, 229] width 58 height 7
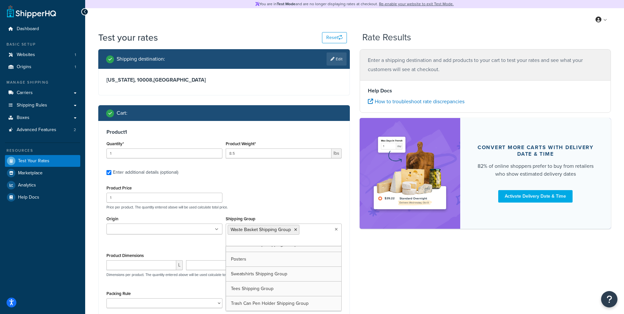
click at [295, 181] on div "Product 1 Quantity* 1 Product Weight* 8.5 lbs Enter additional details (optiona…" at bounding box center [224, 221] width 251 height 200
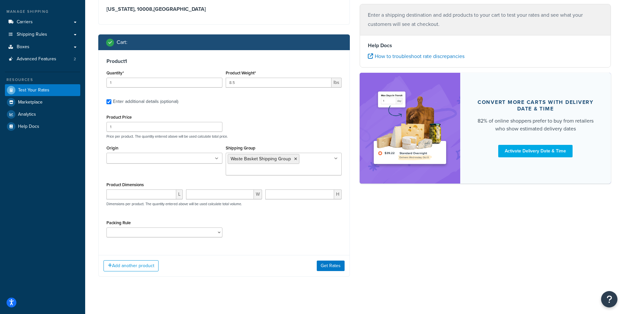
scroll to position [76, 0]
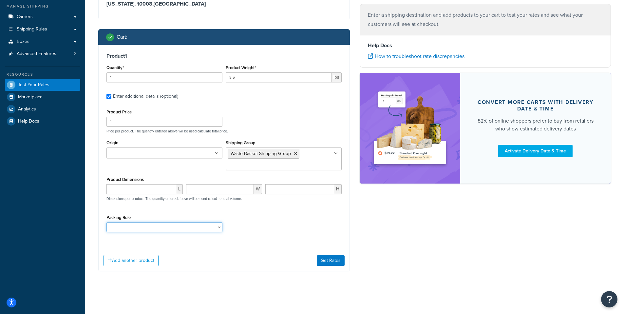
click at [165, 226] on select "Poster Packing Rule Small Items Packing Rule Wall Sign Packing Rule Waste Baske…" at bounding box center [165, 227] width 116 height 10
select select "88128"
click at [107, 222] on select "Poster Packing Rule Small Items Packing Rule Wall Sign Packing Rule Waste Baske…" at bounding box center [165, 227] width 116 height 10
click at [283, 230] on div "Packing Rule Poster Packing Rule Small Items Packing Rule Wall Sign Packing Rul…" at bounding box center [224, 225] width 239 height 24
click at [328, 260] on button "Get Rates" at bounding box center [331, 260] width 28 height 10
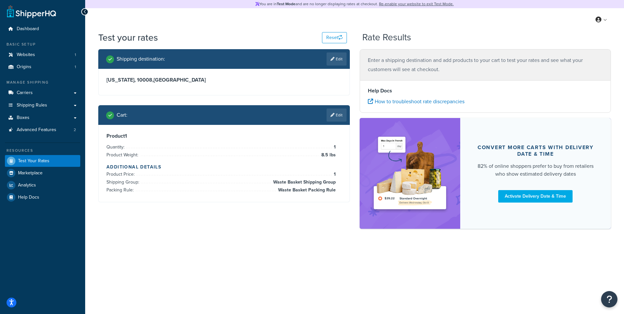
scroll to position [0, 0]
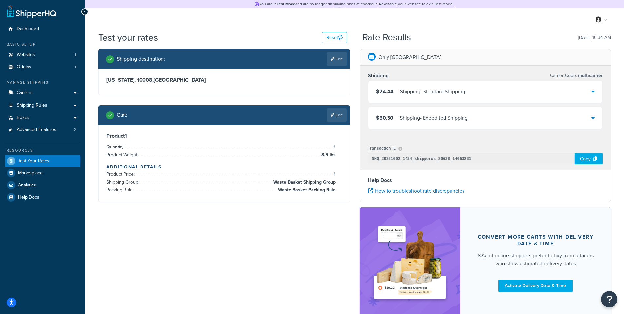
click at [483, 92] on div "$24.44 Shipping - Standard Shipping" at bounding box center [485, 92] width 235 height 22
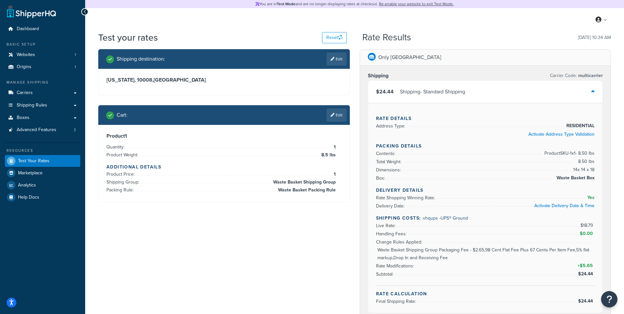
click at [477, 93] on div "$24.44 Shipping - Standard Shipping" at bounding box center [485, 92] width 235 height 22
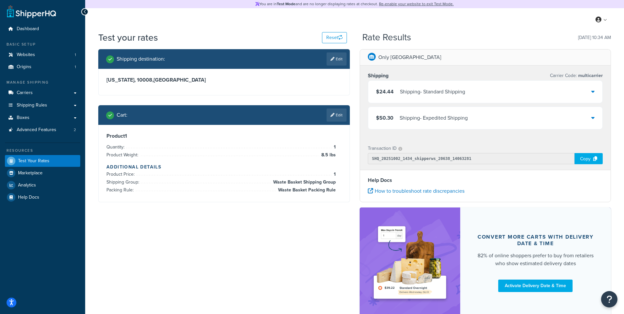
click at [468, 88] on div "$24.44 Shipping - Standard Shipping" at bounding box center [485, 92] width 235 height 22
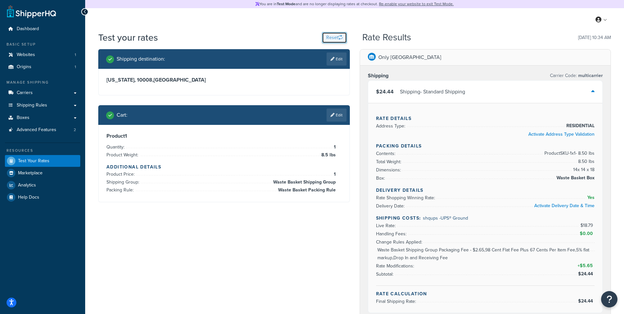
click at [334, 35] on button "Reset" at bounding box center [334, 37] width 25 height 11
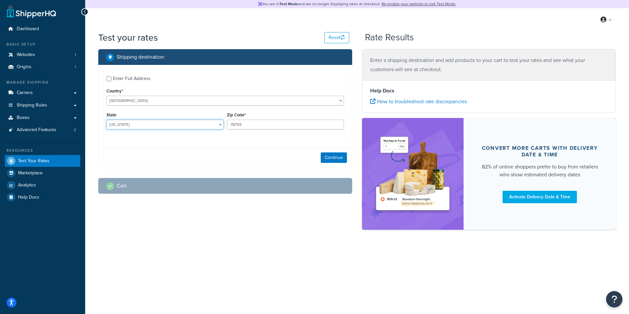
click at [138, 124] on select "[US_STATE] [US_STATE] [US_STATE] [US_STATE] [US_STATE] Armed Forces Americas Ar…" at bounding box center [165, 125] width 117 height 10
select select "NY"
click at [107, 120] on select "[US_STATE] [US_STATE] [US_STATE] [US_STATE] [US_STATE] Armed Forces Americas Ar…" at bounding box center [165, 125] width 117 height 10
click at [252, 115] on div "Zip Code* 78759" at bounding box center [285, 119] width 117 height 19
click at [252, 122] on input "78759" at bounding box center [285, 125] width 117 height 10
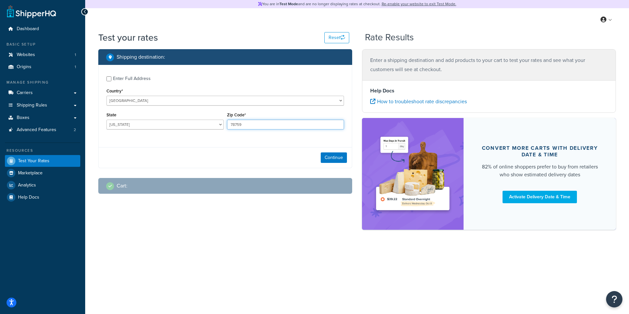
drag, startPoint x: 267, startPoint y: 127, endPoint x: 184, endPoint y: 122, distance: 83.1
click at [184, 122] on div "State [US_STATE] [US_STATE] [US_STATE] [US_STATE] [US_STATE] Armed Forces Ameri…" at bounding box center [225, 122] width 241 height 24
click at [262, 127] on input "78759" at bounding box center [285, 125] width 117 height 10
drag, startPoint x: 263, startPoint y: 127, endPoint x: 193, endPoint y: 118, distance: 70.6
click at [193, 118] on div "State [US_STATE] [US_STATE] [US_STATE] [US_STATE] [US_STATE] Armed Forces Ameri…" at bounding box center [225, 122] width 241 height 24
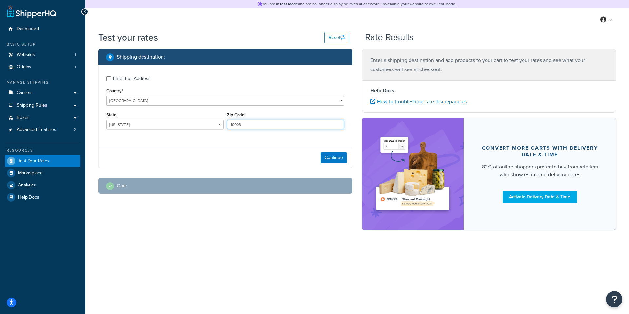
type input "10008"
click at [243, 161] on div "Continue" at bounding box center [225, 157] width 253 height 21
click at [336, 159] on button "Continue" at bounding box center [334, 157] width 26 height 10
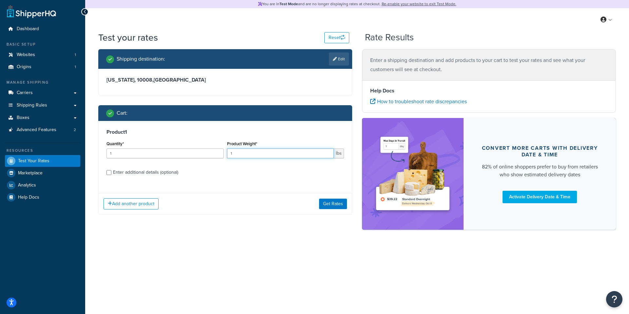
drag, startPoint x: 251, startPoint y: 155, endPoint x: 190, endPoint y: 148, distance: 61.0
click at [190, 148] on div "Quantity* 1 Product Weight* 1 lbs" at bounding box center [225, 151] width 241 height 24
type input "3"
click at [229, 174] on label "Enter additional details (optional)" at bounding box center [228, 172] width 231 height 10
click at [111, 174] on input "Enter additional details (optional)" at bounding box center [109, 172] width 5 height 5
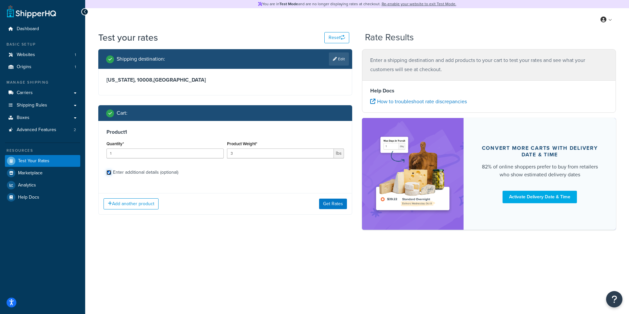
checkbox input "true"
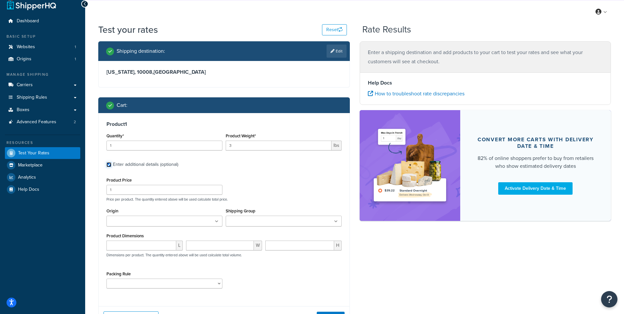
scroll to position [61, 0]
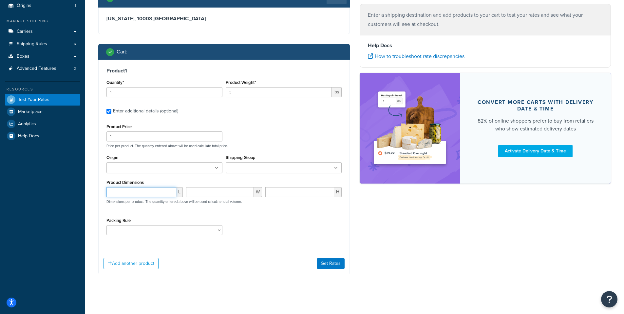
click at [149, 189] on input "number" at bounding box center [142, 192] width 70 height 10
type input "30"
click at [206, 193] on input "number" at bounding box center [220, 192] width 68 height 10
type input "6"
click at [316, 195] on input "number" at bounding box center [300, 192] width 69 height 10
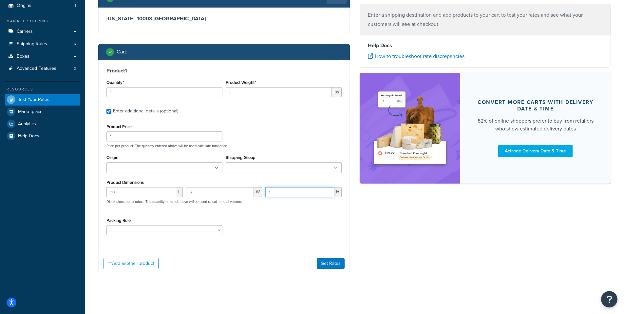
type input "1"
click at [310, 209] on div "30 L 6 W 1 H Dimensions per product. The quantity entered above will be used ca…" at bounding box center [224, 199] width 239 height 24
click at [190, 231] on select "Poster Packing Rule Small Items Packing Rule Wall Sign Packing Rule Waste Baske…" at bounding box center [165, 230] width 116 height 10
select select "88127"
click at [107, 225] on select "Poster Packing Rule Small Items Packing Rule Wall Sign Packing Rule Waste Baske…" at bounding box center [165, 230] width 116 height 10
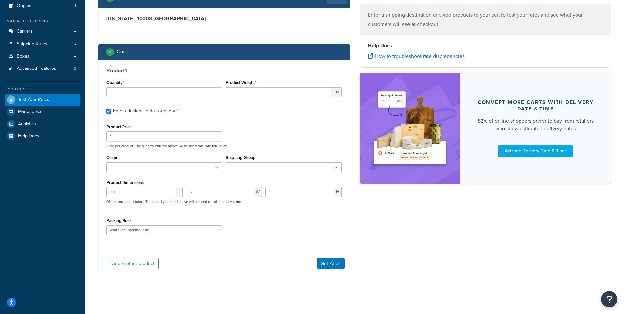
click at [277, 224] on div "Packing Rule Poster Packing Rule Small Items Packing Rule Wall Sign Packing Rul…" at bounding box center [224, 228] width 239 height 24
click at [248, 168] on input "Shipping Group" at bounding box center [257, 168] width 58 height 7
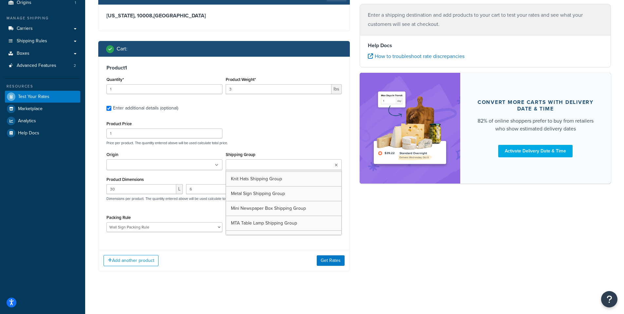
scroll to position [27, 0]
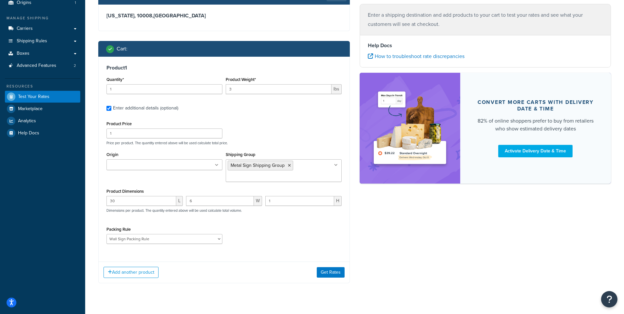
click at [254, 258] on div "Product 1 Quantity* 1 Product Weight* 3 lbs Enter additional details (optional)…" at bounding box center [224, 170] width 252 height 227
click at [329, 273] on button "Get Rates" at bounding box center [331, 272] width 28 height 10
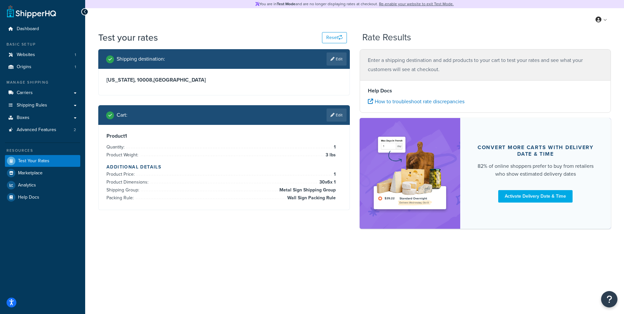
scroll to position [0, 0]
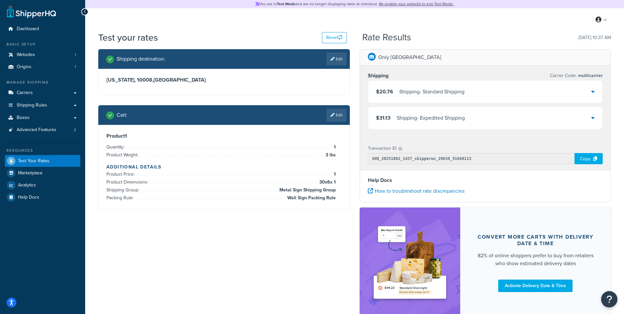
click at [512, 91] on div "$20.76 Shipping - Standard Shipping" at bounding box center [485, 92] width 235 height 22
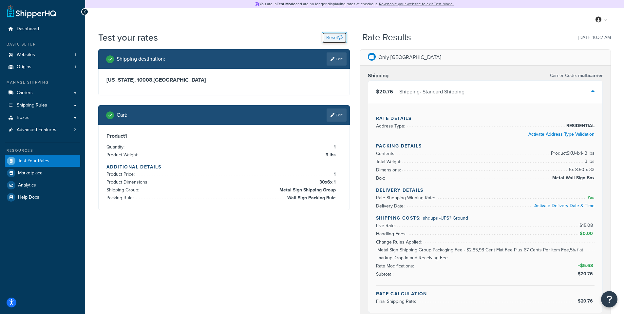
click at [335, 35] on button "Reset" at bounding box center [334, 37] width 25 height 11
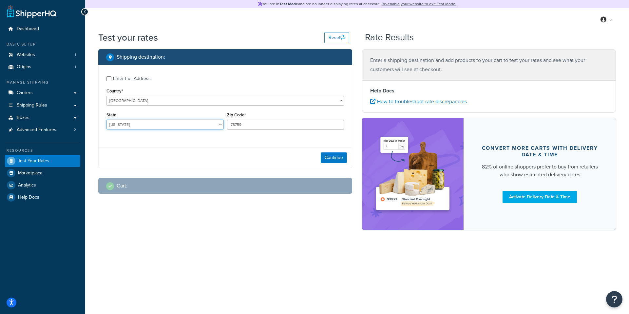
click at [176, 125] on select "[US_STATE] [US_STATE] [US_STATE] [US_STATE] [US_STATE] Armed Forces Americas Ar…" at bounding box center [165, 125] width 117 height 10
select select "NY"
click at [107, 120] on select "[US_STATE] [US_STATE] [US_STATE] [US_STATE] [US_STATE] Armed Forces Americas Ar…" at bounding box center [165, 125] width 117 height 10
click at [268, 125] on input "78759" at bounding box center [285, 125] width 117 height 10
drag, startPoint x: 270, startPoint y: 125, endPoint x: 137, endPoint y: 106, distance: 134.2
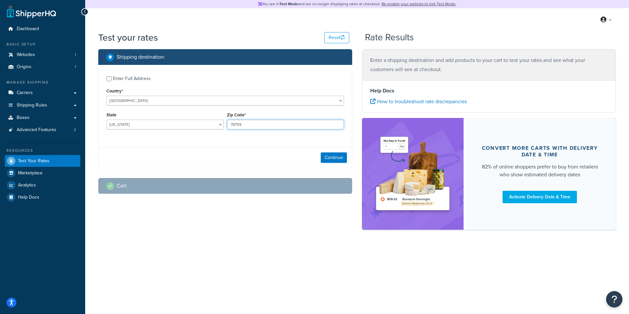
click at [137, 106] on div "Enter Full Address Country* United States United Kingdom Afghanistan Åland Isla…" at bounding box center [225, 103] width 253 height 77
type input "10008"
click at [238, 147] on div "Enter Full Address Country* United States United Kingdom Afghanistan Åland Isla…" at bounding box center [225, 116] width 254 height 103
click at [339, 157] on button "Continue" at bounding box center [334, 157] width 26 height 10
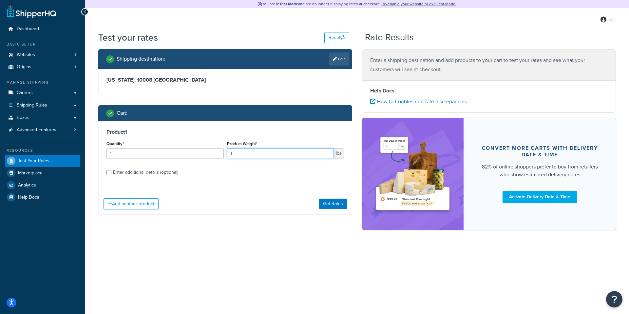
click at [278, 155] on input "1" at bounding box center [280, 153] width 107 height 10
type input "1.6"
click at [266, 167] on label "Enter additional details (optional)" at bounding box center [228, 172] width 231 height 10
click at [111, 170] on input "Enter additional details (optional)" at bounding box center [109, 172] width 5 height 5
checkbox input "true"
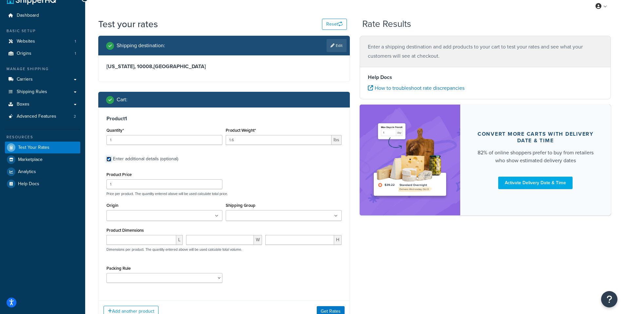
scroll to position [14, 0]
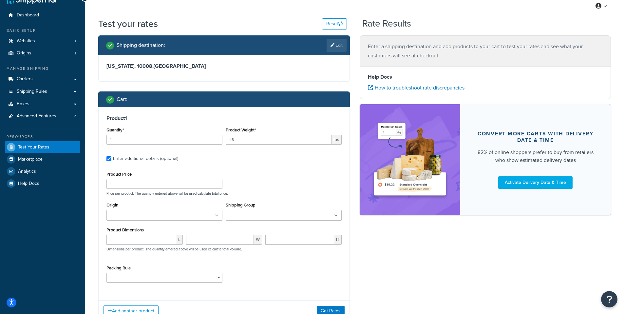
click at [261, 215] on input "Shipping Group" at bounding box center [257, 215] width 58 height 7
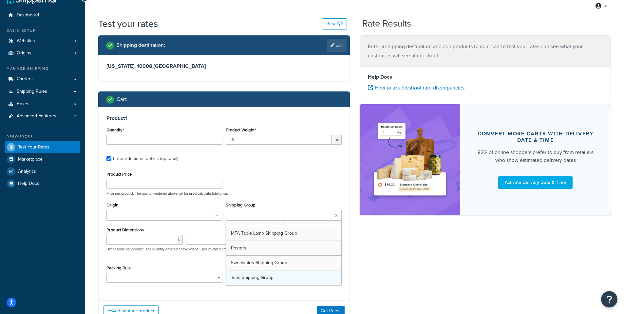
scroll to position [69, 0]
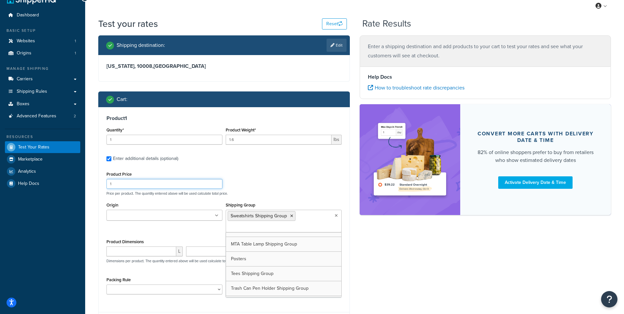
click at [319, 183] on div "Product Price 1 Price per product. The quantity entered above will be used calc…" at bounding box center [224, 183] width 239 height 26
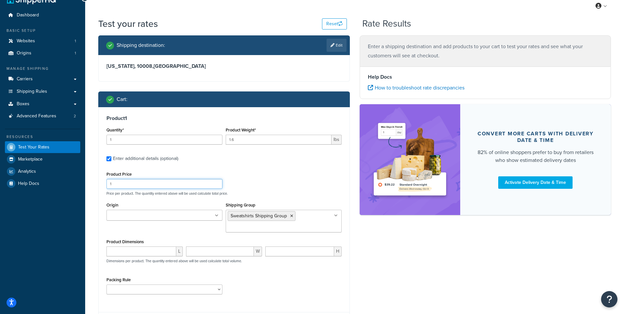
scroll to position [75, 0]
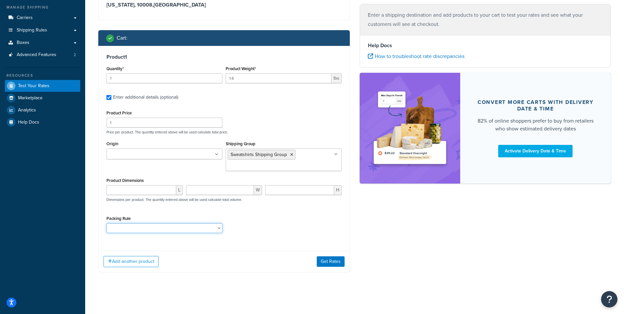
click at [206, 224] on select "Poster Packing Rule Small Items Packing Rule Wall Sign Packing Rule Waste Baske…" at bounding box center [165, 228] width 116 height 10
click at [330, 262] on button "Get Rates" at bounding box center [331, 261] width 28 height 10
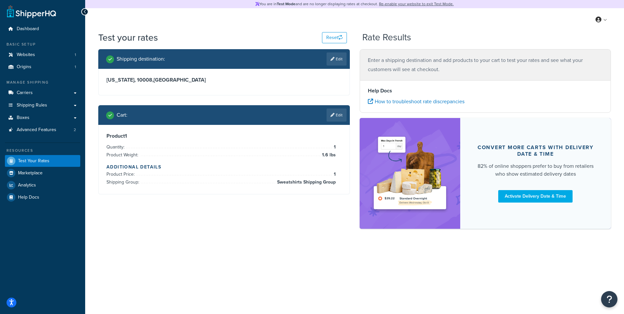
scroll to position [0, 0]
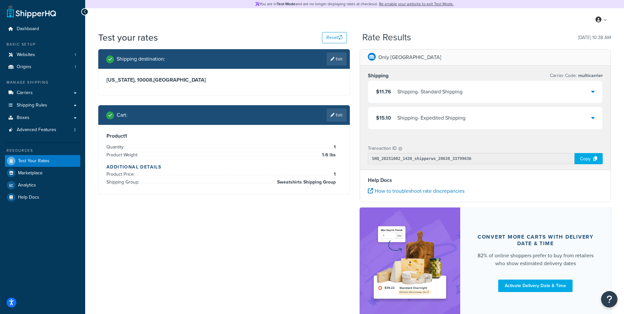
click at [450, 92] on div "Shipping - Standard Shipping" at bounding box center [430, 91] width 65 height 9
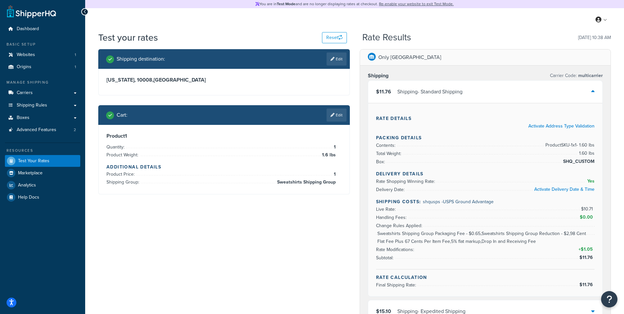
click at [450, 92] on div "Shipping - Standard Shipping" at bounding box center [430, 91] width 65 height 9
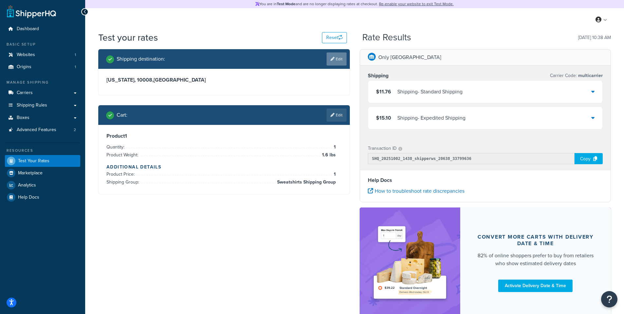
drag, startPoint x: 294, startPoint y: 53, endPoint x: 333, endPoint y: 61, distance: 39.3
click at [294, 53] on div "Shipping destination : Edit" at bounding box center [226, 58] width 241 height 13
click at [338, 61] on link "Edit" at bounding box center [337, 58] width 20 height 13
select select "NY"
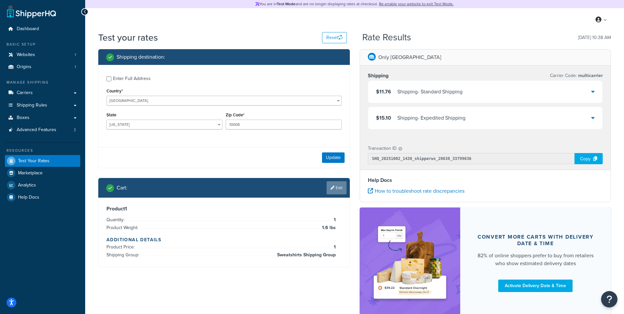
click at [337, 182] on link "Edit" at bounding box center [337, 187] width 20 height 13
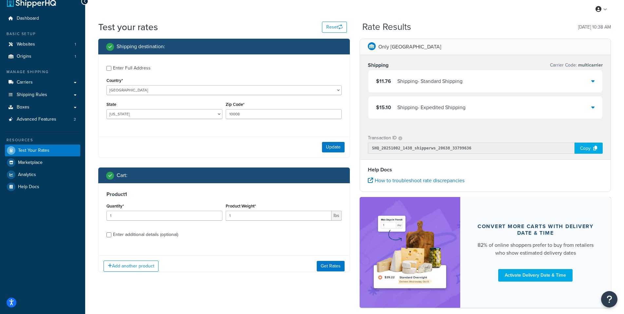
scroll to position [44, 0]
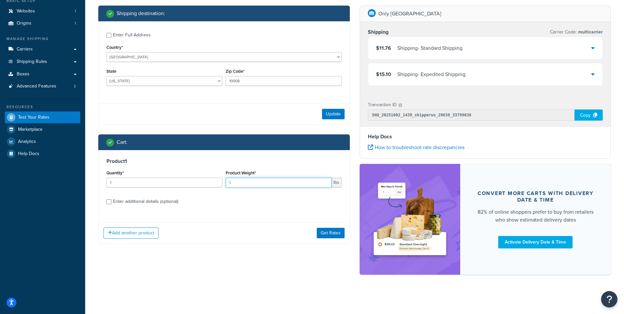
click at [258, 185] on input "1" at bounding box center [279, 183] width 106 height 10
drag, startPoint x: 261, startPoint y: 185, endPoint x: 155, endPoint y: 175, distance: 106.3
click at [155, 175] on div "Quantity* 1 Product Weight* 1 lbs" at bounding box center [224, 180] width 239 height 24
click at [140, 200] on div "Enter additional details (optional)" at bounding box center [145, 201] width 65 height 9
click at [111, 200] on input "Enter additional details (optional)" at bounding box center [109, 201] width 5 height 5
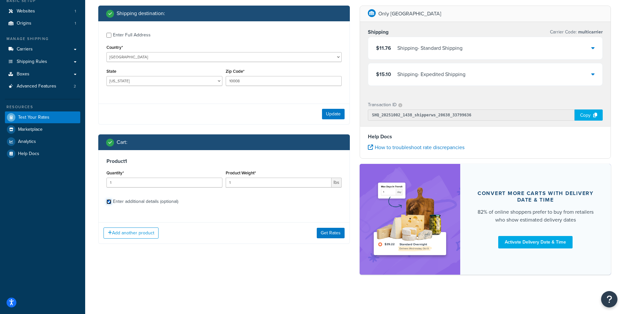
checkbox input "true"
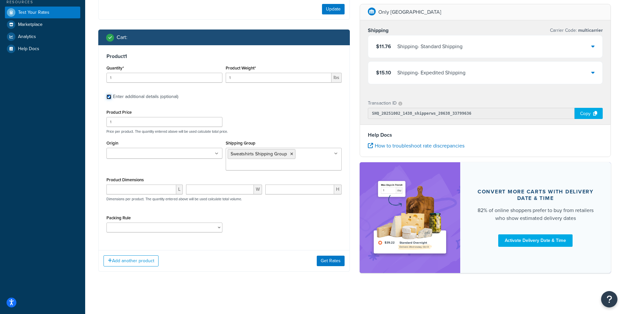
scroll to position [149, 0]
click at [138, 261] on button "Add another product" at bounding box center [131, 260] width 55 height 11
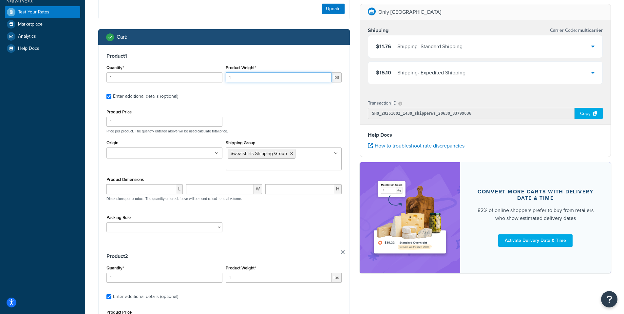
click at [248, 78] on input "1" at bounding box center [279, 77] width 106 height 10
drag, startPoint x: 255, startPoint y: 76, endPoint x: 207, endPoint y: 73, distance: 47.3
click at [207, 73] on div "Quantity* 1 Product Weight* 1 lbs" at bounding box center [224, 75] width 239 height 24
click at [283, 77] on input "1" at bounding box center [279, 77] width 106 height 10
type input "1.6"
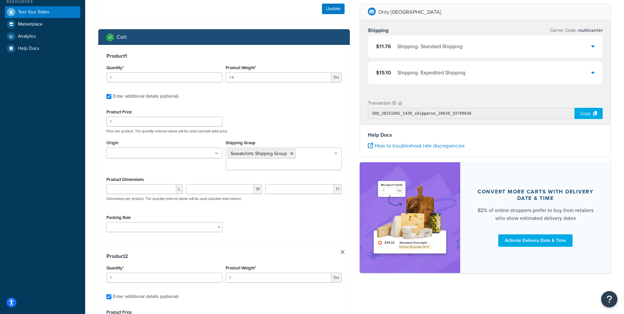
click at [292, 98] on label "Enter additional details (optional)" at bounding box center [227, 95] width 229 height 10
click at [111, 98] on input "Enter additional details (optional)" at bounding box center [109, 96] width 5 height 5
checkbox input "false"
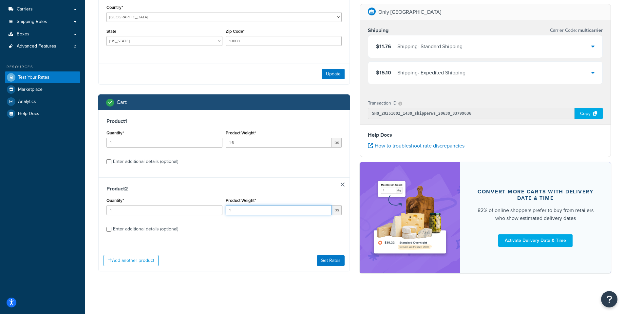
drag, startPoint x: 246, startPoint y: 209, endPoint x: 214, endPoint y: 210, distance: 31.8
click at [214, 210] on div "Quantity* 1 Product Weight* 1 lbs" at bounding box center [224, 208] width 239 height 24
type input ".6"
click at [265, 181] on div "Product 2 Quantity* 1 Product Weight* .6 lbs Enter additional details (optional)" at bounding box center [224, 211] width 251 height 68
click at [144, 162] on div "Enter additional details (optional)" at bounding box center [145, 161] width 65 height 9
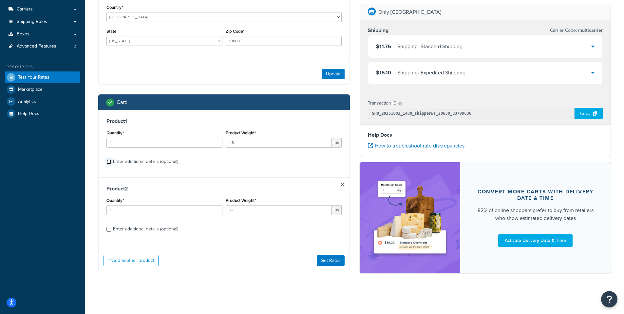
click at [111, 162] on input "Enter additional details (optional)" at bounding box center [109, 161] width 5 height 5
checkbox input "true"
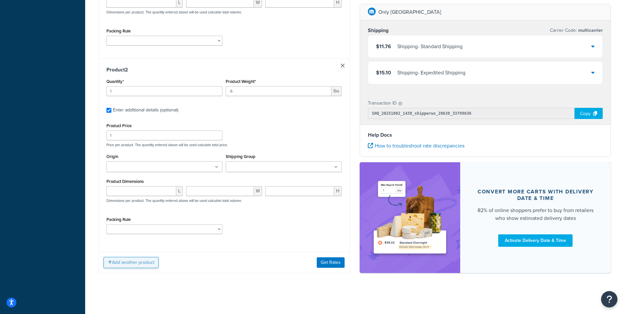
scroll to position [337, 0]
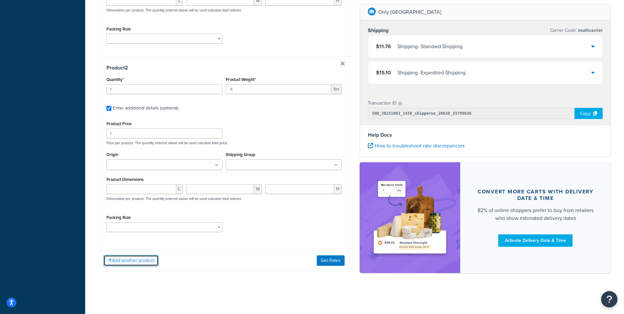
click at [125, 258] on button "Add another product" at bounding box center [131, 260] width 55 height 11
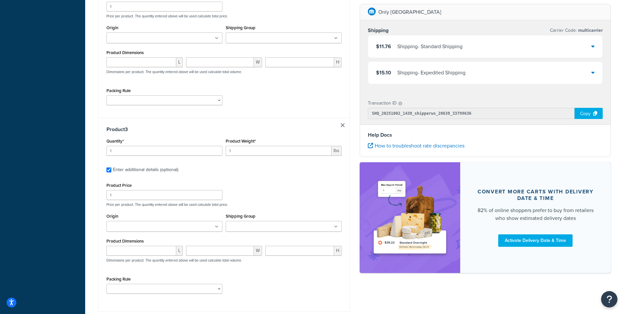
scroll to position [474, 0]
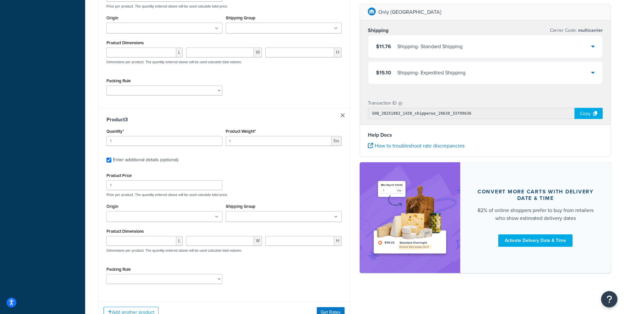
click at [341, 115] on link at bounding box center [343, 115] width 4 height 4
checkbox input "false"
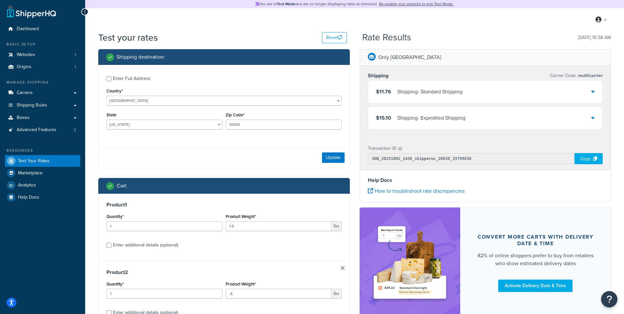
scroll to position [84, 0]
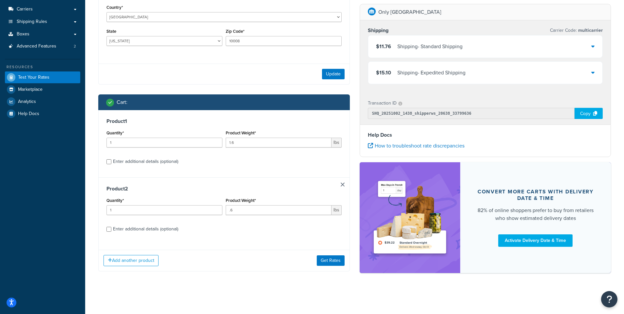
click at [138, 228] on div "Enter additional details (optional)" at bounding box center [145, 229] width 65 height 9
click at [111, 228] on input "Enter additional details (optional)" at bounding box center [109, 229] width 5 height 5
checkbox input "true"
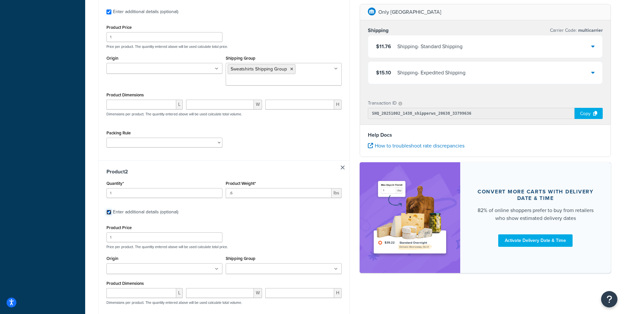
scroll to position [301, 0]
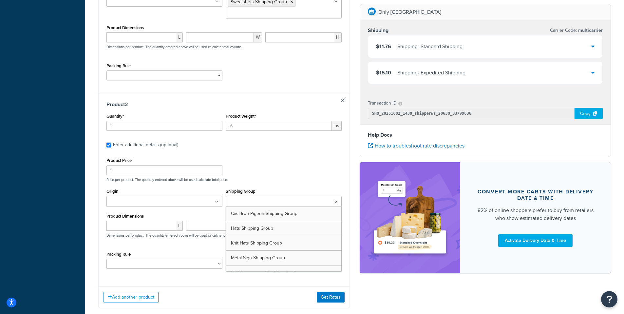
click at [251, 202] on input "Shipping Group" at bounding box center [257, 201] width 58 height 7
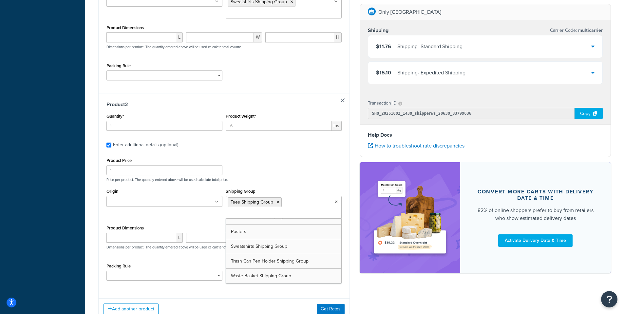
click at [305, 155] on div "Product 2 Quantity* 1 Product Weight* .6 lbs Enter additional details (optional…" at bounding box center [224, 193] width 251 height 200
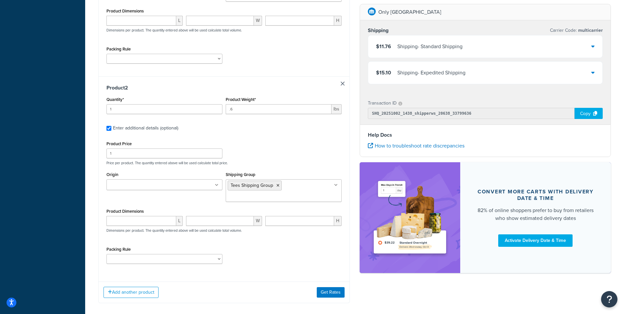
scroll to position [326, 0]
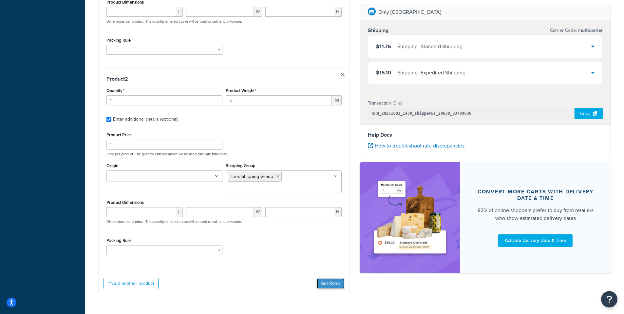
click at [333, 283] on button "Get Rates" at bounding box center [331, 283] width 28 height 10
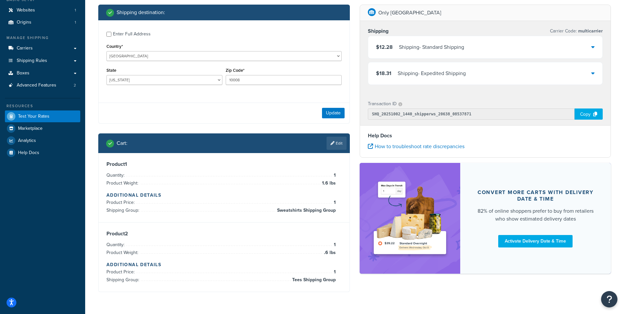
scroll to position [44, 0]
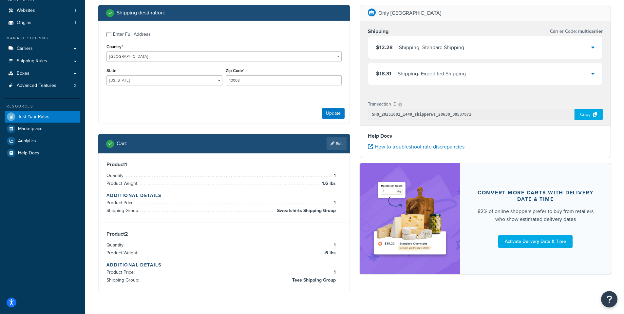
click at [474, 46] on div "$12.28 Shipping - Standard Shipping" at bounding box center [485, 47] width 235 height 22
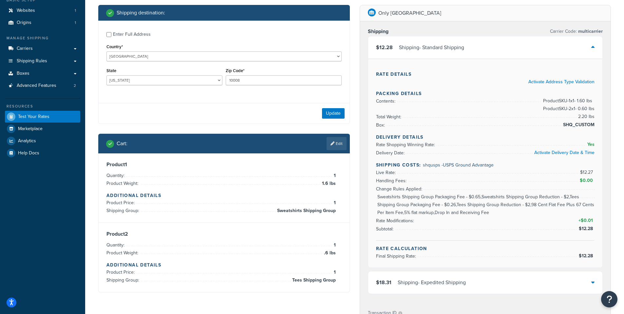
click at [474, 47] on div "$12.28 Shipping - Standard Shipping" at bounding box center [485, 47] width 235 height 22
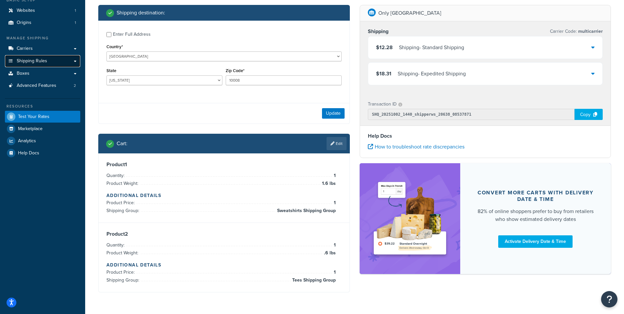
click at [25, 59] on span "Shipping Rules" at bounding box center [32, 61] width 30 height 6
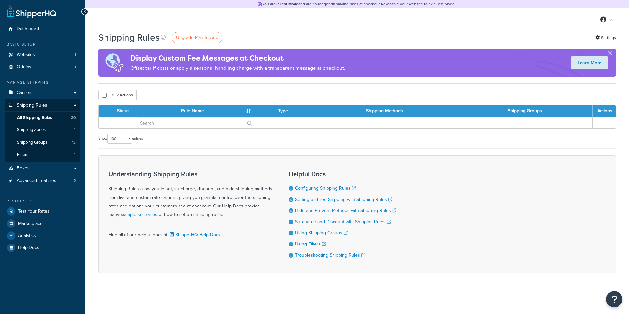
select select "100"
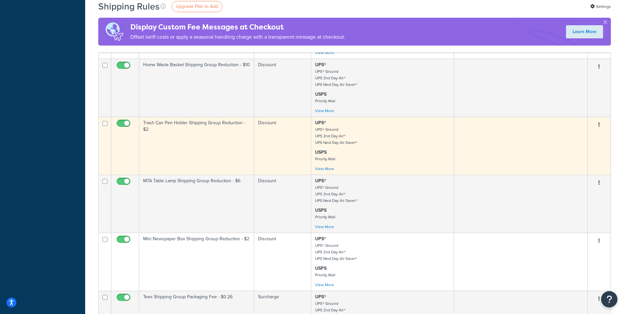
scroll to position [545, 0]
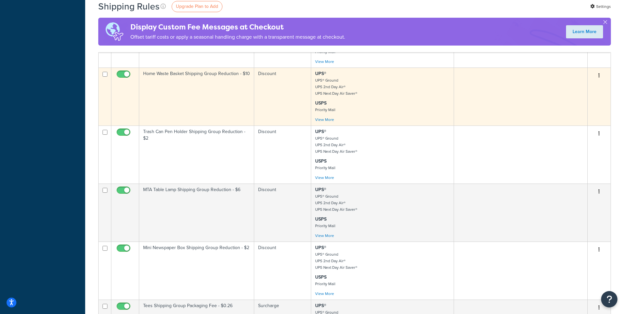
click at [124, 75] on input "checkbox" at bounding box center [124, 76] width 18 height 8
checkbox input "false"
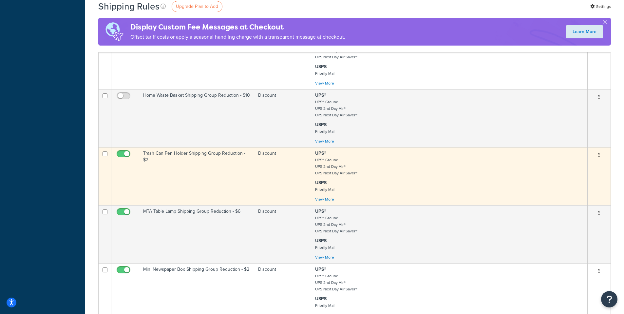
scroll to position [415, 0]
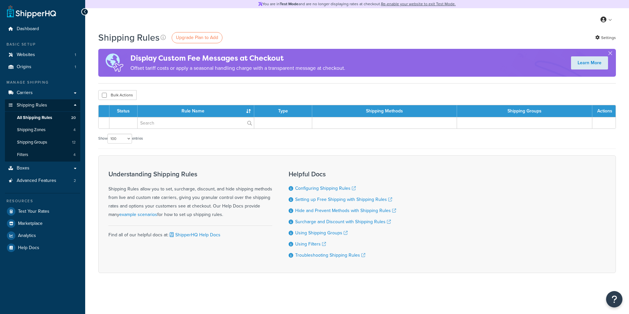
select select "100"
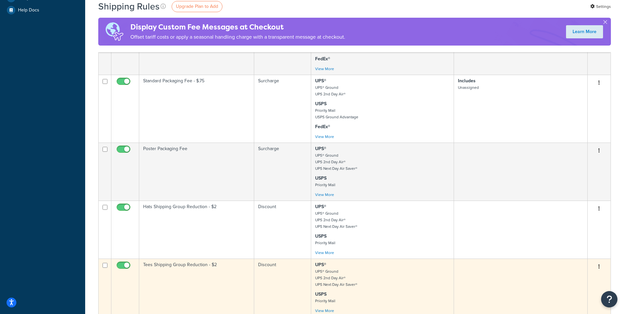
scroll to position [327, 0]
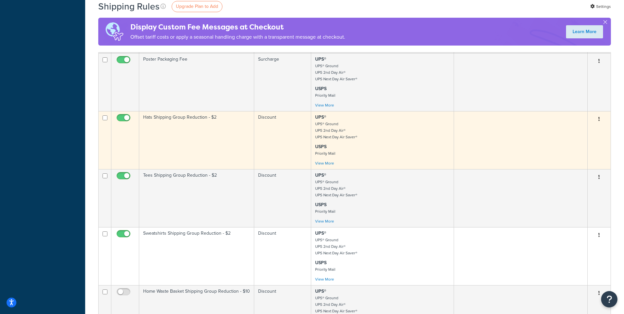
click at [103, 120] on input "checkbox" at bounding box center [105, 117] width 5 height 5
checkbox input "true"
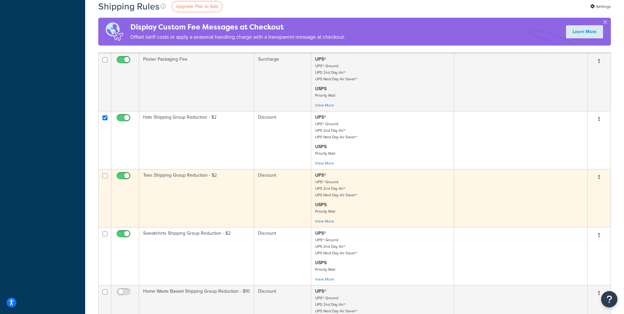
click at [104, 174] on input "checkbox" at bounding box center [105, 175] width 5 height 5
checkbox input "true"
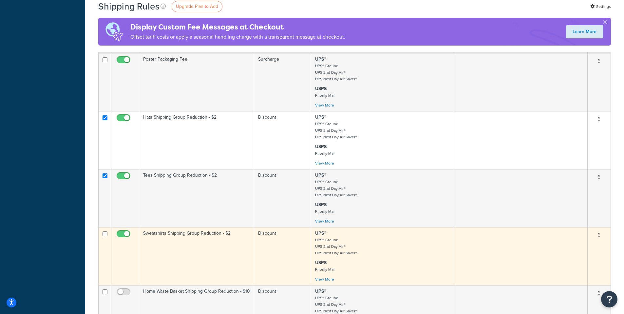
click at [104, 236] on input "checkbox" at bounding box center [105, 233] width 5 height 5
checkbox input "true"
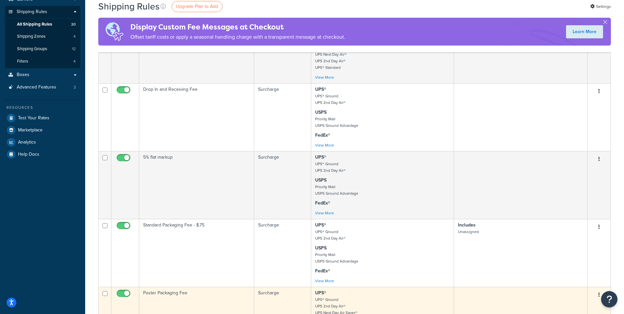
scroll to position [0, 0]
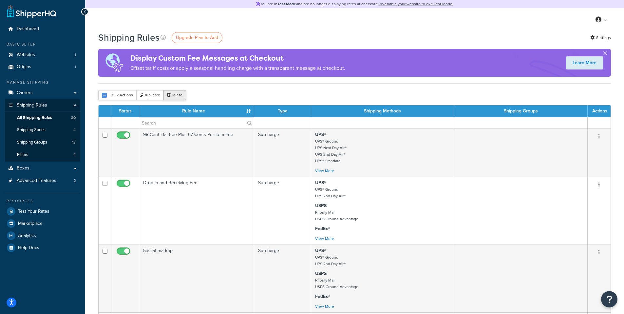
click at [175, 96] on button "Delete" at bounding box center [175, 95] width 23 height 10
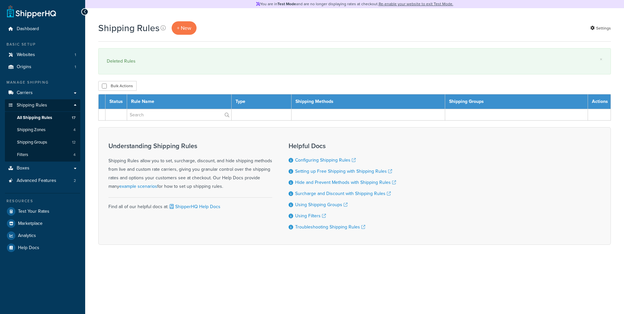
select select "100"
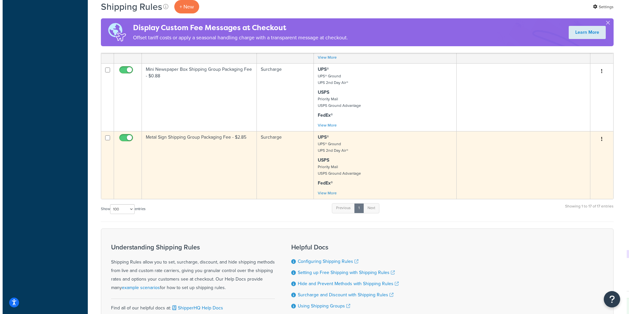
scroll to position [1049, 0]
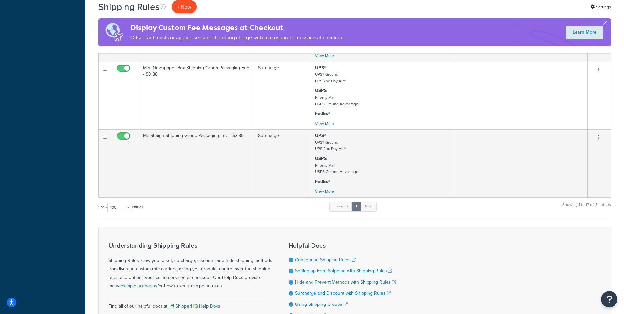
click at [184, 8] on p "+ New" at bounding box center [184, 6] width 25 height 13
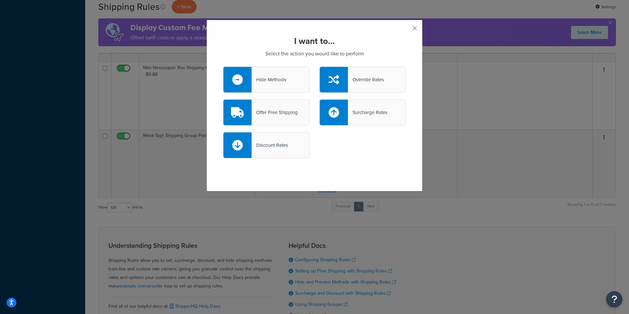
click at [287, 150] on div "Discount Rates" at bounding box center [266, 145] width 87 height 26
click at [0, 0] on input "Discount Rates" at bounding box center [0, 0] width 0 height 0
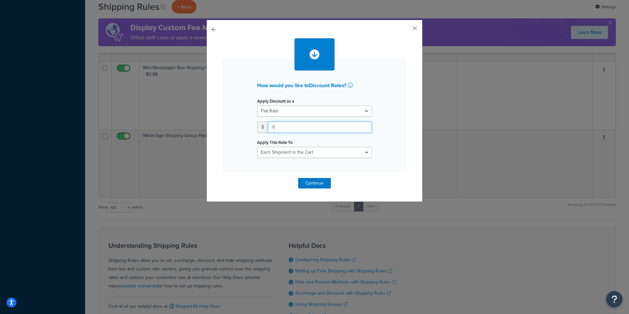
click at [285, 128] on input "0" at bounding box center [320, 127] width 104 height 11
drag, startPoint x: 285, startPoint y: 128, endPoint x: 221, endPoint y: 121, distance: 64.6
click at [223, 121] on div "How would you like to Discount Rates ? Apply Discount as a Flat Rate Percentage…" at bounding box center [314, 115] width 183 height 112
type input "2"
click at [320, 152] on select "Each Shipment in the Cart Each Shipping Group in the Cart Each Item within a Sh…" at bounding box center [314, 152] width 115 height 11
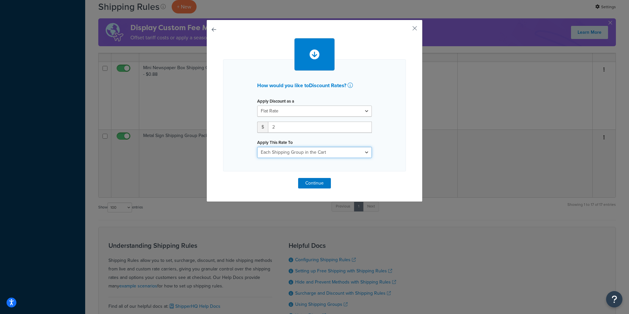
click at [257, 147] on select "Each Shipment in the Cart Each Shipping Group in the Cart Each Item within a Sh…" at bounding box center [314, 152] width 115 height 11
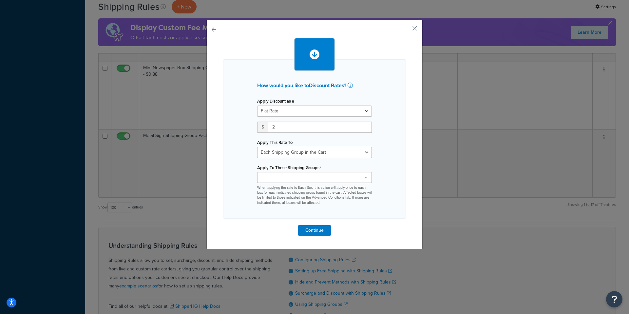
click at [381, 140] on div "How would you like to Discount Rates ? Apply Discount as a Flat Rate Percentage…" at bounding box center [314, 138] width 183 height 159
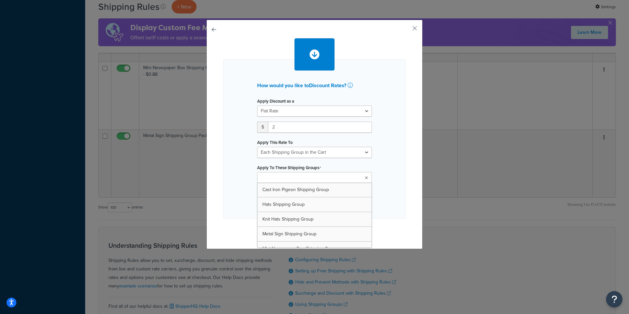
click at [328, 181] on ul at bounding box center [314, 177] width 115 height 11
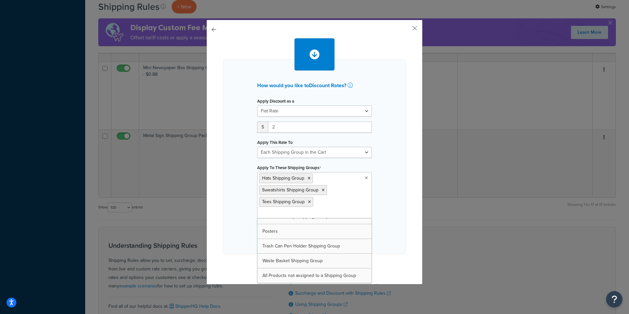
scroll to position [68, 0]
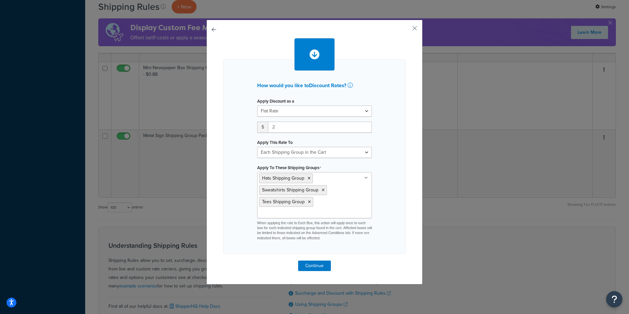
click at [399, 179] on div "How would you like to Discount Rates ? Apply Discount as a Flat Rate Percentage…" at bounding box center [314, 156] width 183 height 195
click at [335, 152] on select "Each Shipment in the Cart Each Shipping Group in the Cart Each Item within a Sh…" at bounding box center [314, 152] width 115 height 11
click at [257, 147] on select "Each Shipment in the Cart Each Shipping Group in the Cart Each Item within a Sh…" at bounding box center [314, 152] width 115 height 11
click at [388, 159] on div "How would you like to Discount Rates ? Apply Discount as a Flat Rate Percentage…" at bounding box center [314, 156] width 183 height 195
click at [345, 155] on select "Each Shipment in the Cart Each Shipping Group in the Cart Each Item within a Sh…" at bounding box center [314, 152] width 115 height 11
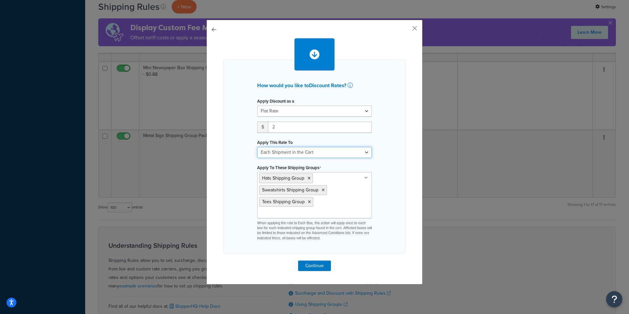
click at [257, 147] on select "Each Shipment in the Cart Each Shipping Group in the Cart Each Item within a Sh…" at bounding box center [314, 152] width 115 height 11
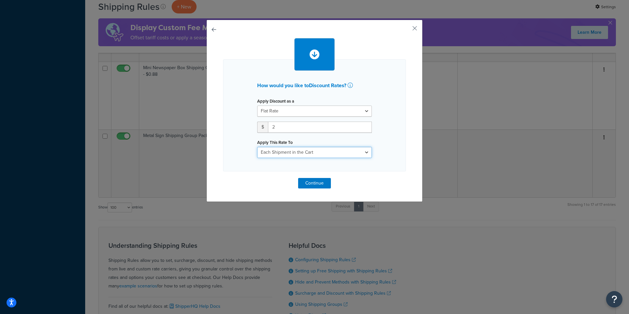
click at [320, 155] on select "Each Shipment in the Cart Each Shipping Group in the Cart Each Item within a Sh…" at bounding box center [314, 152] width 115 height 11
select select "SHIPPING_GROUP"
click at [257, 147] on select "Each Shipment in the Cart Each Shipping Group in the Cart Each Item within a Sh…" at bounding box center [314, 152] width 115 height 11
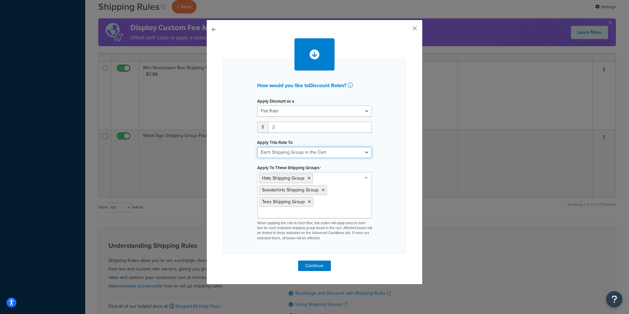
click at [333, 148] on select "Each Shipment in the Cart Each Shipping Group in the Cart Each Item within a Sh…" at bounding box center [314, 152] width 115 height 11
click at [317, 266] on button "Continue" at bounding box center [314, 266] width 33 height 10
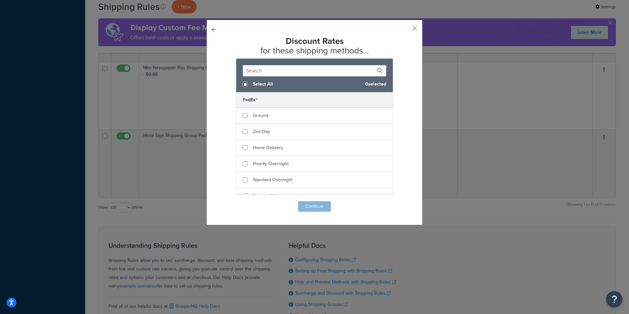
click at [243, 83] on input "checkbox" at bounding box center [245, 84] width 5 height 5
checkbox input "true"
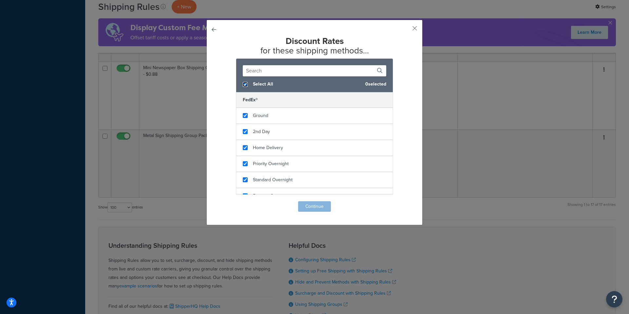
checkbox input "true"
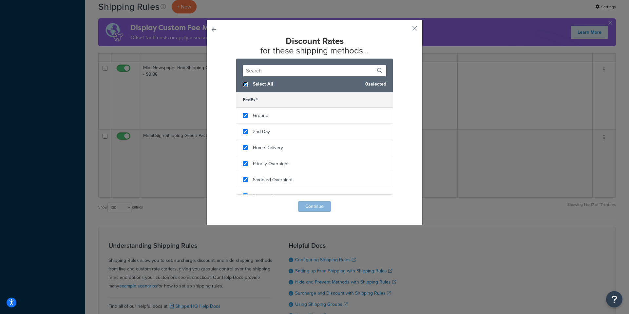
checkbox input "true"
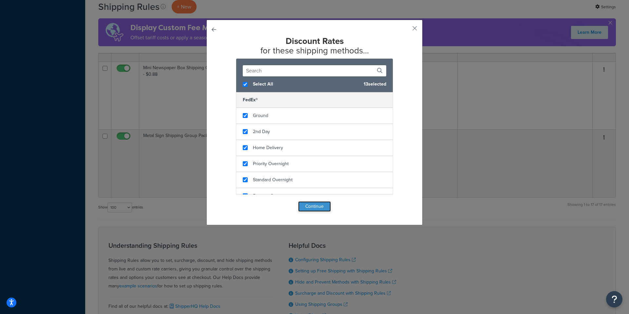
click at [299, 206] on button "Continue" at bounding box center [314, 206] width 33 height 10
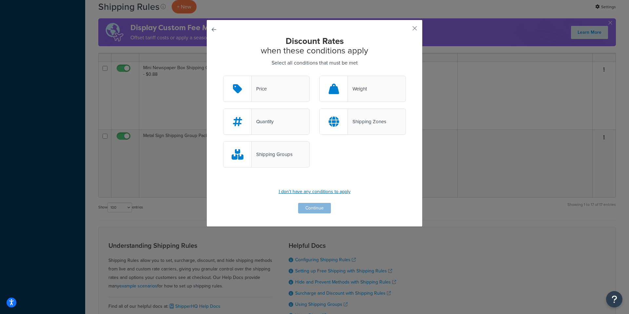
click at [305, 192] on p "I don't have any conditions to apply" at bounding box center [314, 191] width 183 height 9
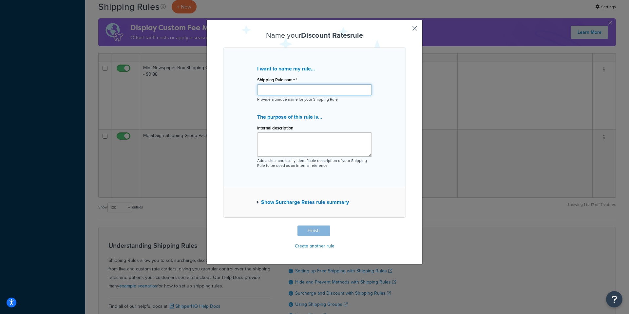
click at [278, 91] on input "Shipping Rule name *" at bounding box center [314, 89] width 115 height 11
type input "Hats Tees Sweatshirt Shipping Group Reduction - $2"
click at [319, 231] on button "Finish" at bounding box center [314, 231] width 33 height 10
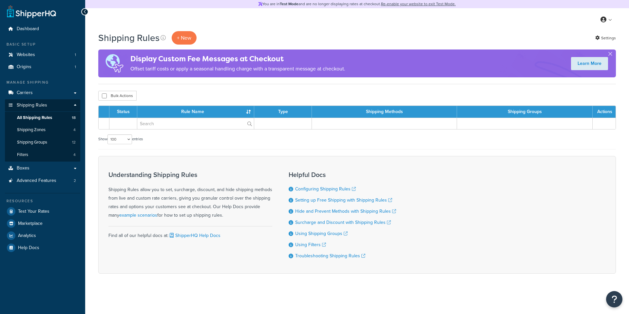
select select "100"
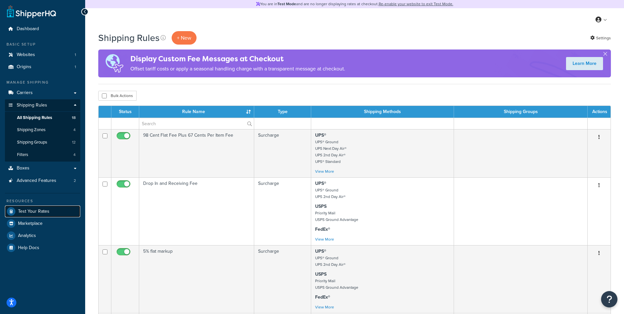
click at [41, 214] on span "Test Your Rates" at bounding box center [33, 212] width 31 height 6
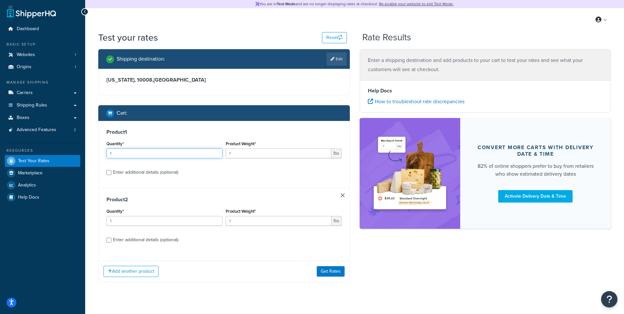
click at [152, 154] on input "1" at bounding box center [165, 153] width 116 height 10
click at [190, 138] on div "Product 1 Quantity* 1 Product Weight* 1 lbs Enter additional details (optional)" at bounding box center [224, 154] width 251 height 67
click at [253, 153] on input "1" at bounding box center [279, 153] width 106 height 10
click at [248, 153] on input "1" at bounding box center [279, 153] width 106 height 10
type input "1.6"
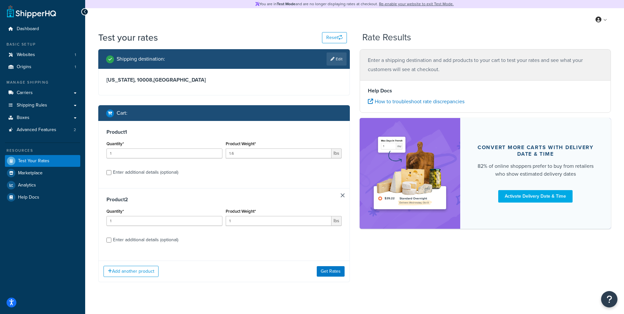
click at [241, 179] on div "Product 1 Quantity* 1 Product Weight* 1.6 lbs Enter additional details (optiona…" at bounding box center [224, 154] width 251 height 67
click at [155, 172] on div "Enter additional details (optional)" at bounding box center [145, 172] width 65 height 9
click at [111, 172] on input "Enter additional details (optional)" at bounding box center [109, 172] width 5 height 5
checkbox input "true"
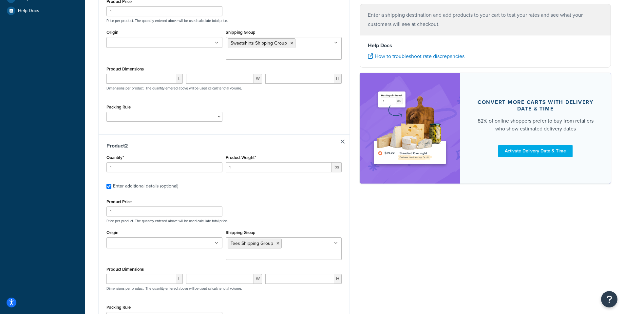
scroll to position [191, 0]
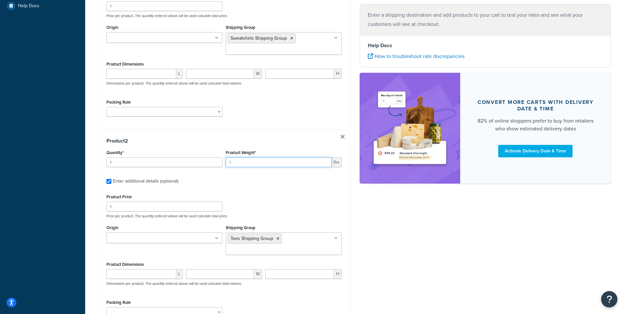
drag, startPoint x: 240, startPoint y: 163, endPoint x: 206, endPoint y: 161, distance: 33.8
click at [206, 161] on div "Quantity* 1 Product Weight* 1 lbs" at bounding box center [224, 160] width 239 height 24
type input ".6"
click at [259, 188] on div "Product 2 Quantity* 1 Product Weight* .6 lbs Enter additional details (optional…" at bounding box center [224, 229] width 251 height 200
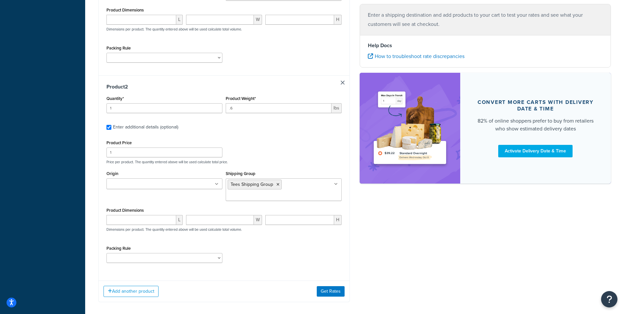
scroll to position [276, 0]
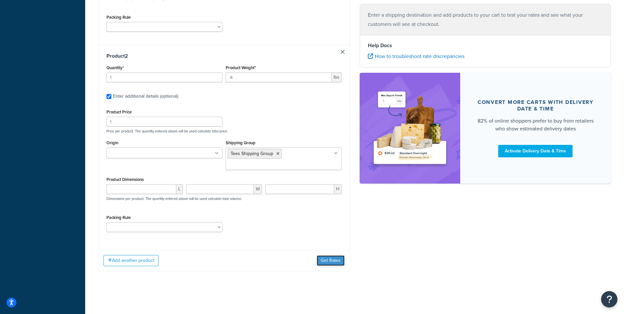
click at [335, 262] on button "Get Rates" at bounding box center [331, 260] width 28 height 10
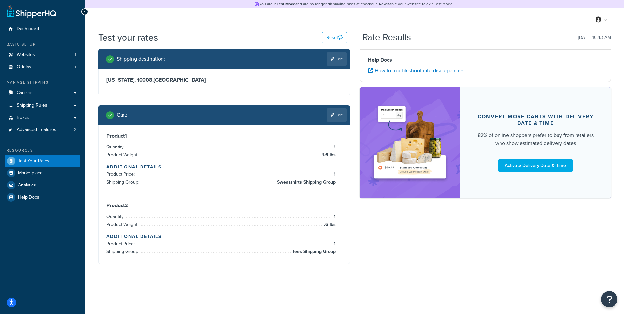
scroll to position [0, 0]
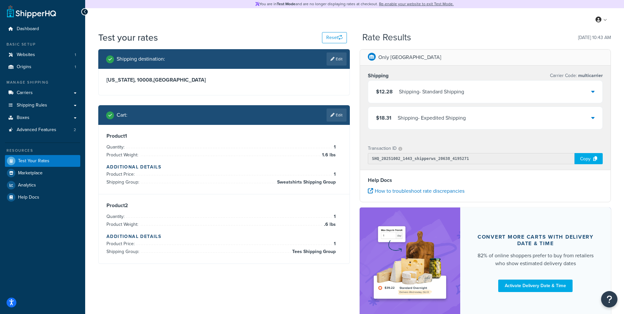
click at [443, 93] on div "Shipping - Standard Shipping" at bounding box center [431, 91] width 65 height 9
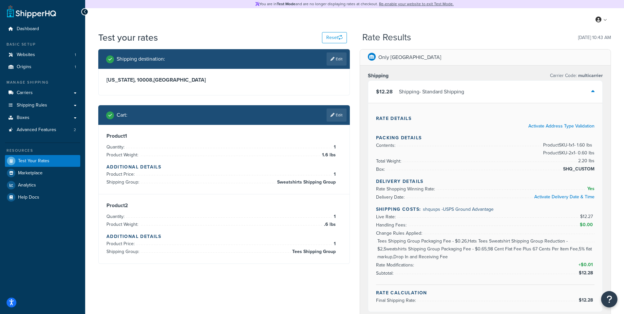
click at [476, 89] on div "$12.28 Shipping - Standard Shipping" at bounding box center [485, 92] width 235 height 22
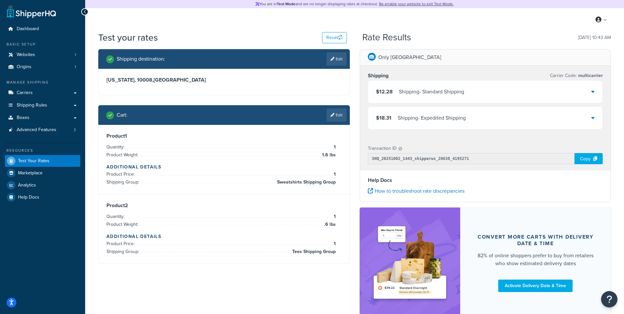
click at [476, 91] on div "$12.28 Shipping - Standard Shipping" at bounding box center [485, 92] width 235 height 22
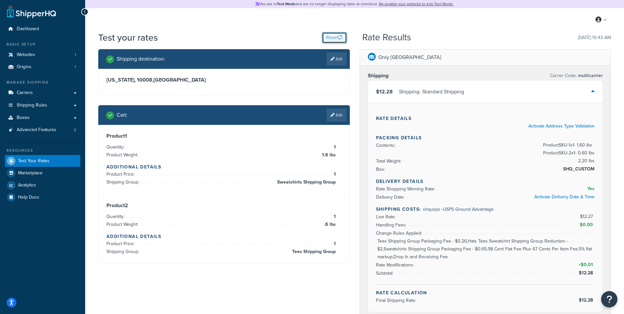
click at [330, 39] on button "Reset" at bounding box center [334, 37] width 25 height 11
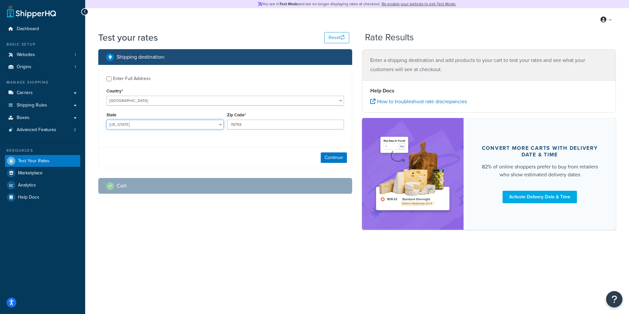
click at [155, 122] on select "Alabama Alaska American Samoa Arizona Arkansas Armed Forces Americas Armed Forc…" at bounding box center [165, 125] width 117 height 10
select select "NY"
click at [107, 120] on select "Alabama Alaska American Samoa Arizona Arkansas Armed Forces Americas Armed Forc…" at bounding box center [165, 125] width 117 height 10
click at [240, 129] on input "78759" at bounding box center [285, 125] width 117 height 10
drag, startPoint x: 248, startPoint y: 125, endPoint x: 193, endPoint y: 123, distance: 54.5
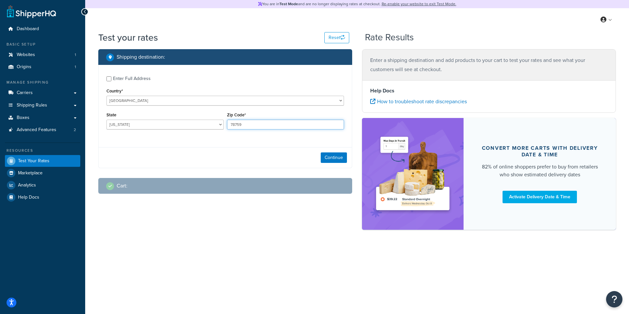
click at [193, 123] on div "State Alabama Alaska American Samoa Arizona Arkansas Armed Forces Americas Arme…" at bounding box center [225, 122] width 241 height 24
type input "10008"
click at [335, 155] on button "Continue" at bounding box center [334, 157] width 26 height 10
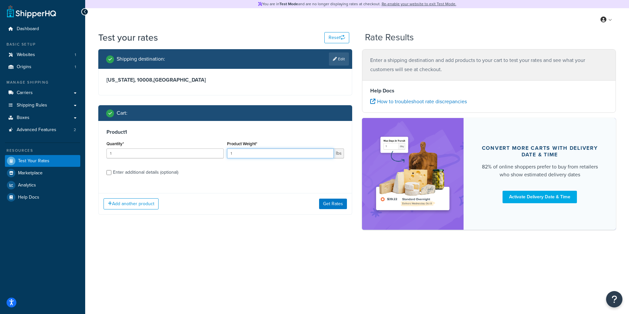
click at [258, 154] on input "1" at bounding box center [280, 153] width 107 height 10
type input "1.6"
click at [165, 169] on div "Enter additional details (optional)" at bounding box center [145, 172] width 65 height 9
click at [111, 170] on input "Enter additional details (optional)" at bounding box center [109, 172] width 5 height 5
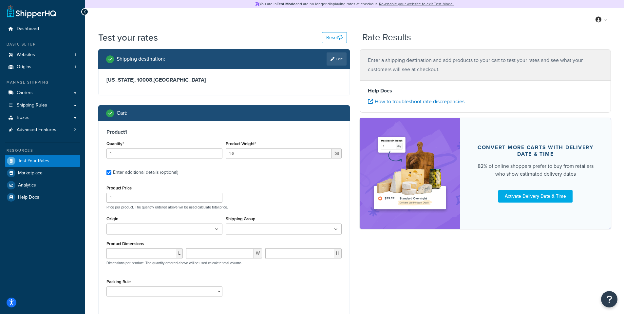
click at [265, 231] on input "Shipping Group" at bounding box center [257, 229] width 58 height 7
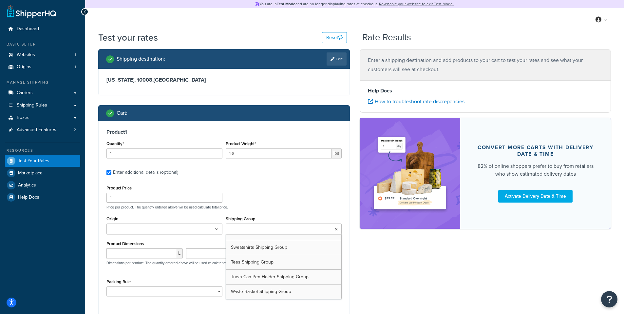
scroll to position [82, 0]
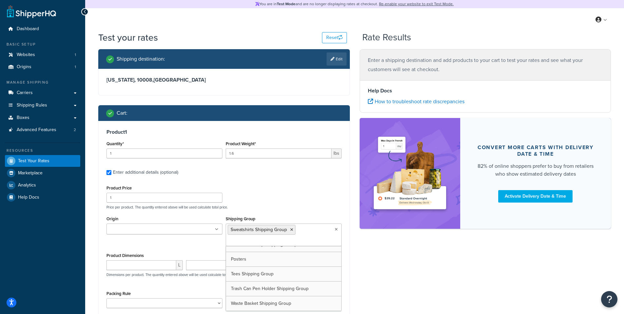
click at [269, 174] on label "Enter additional details (optional)" at bounding box center [227, 172] width 229 height 10
click at [111, 174] on input "Enter additional details (optional)" at bounding box center [109, 172] width 5 height 5
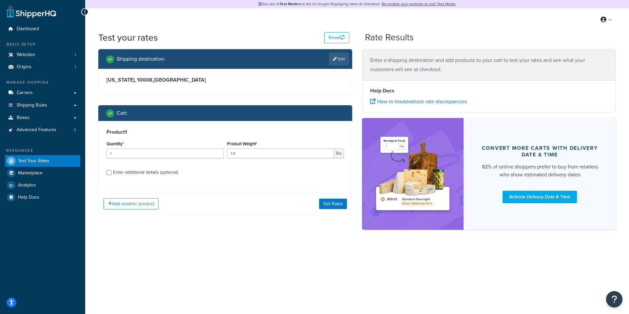
click at [146, 174] on div "Enter additional details (optional)" at bounding box center [145, 172] width 65 height 9
click at [111, 174] on input "Enter additional details (optional)" at bounding box center [109, 172] width 5 height 5
checkbox input "true"
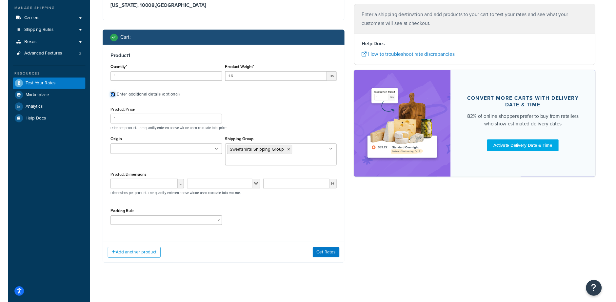
scroll to position [76, 0]
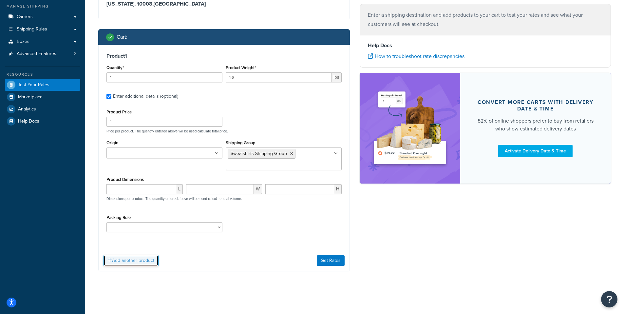
click at [137, 259] on button "Add another product" at bounding box center [131, 260] width 55 height 11
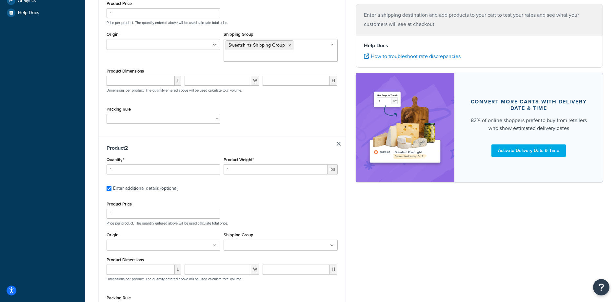
scroll to position [187, 0]
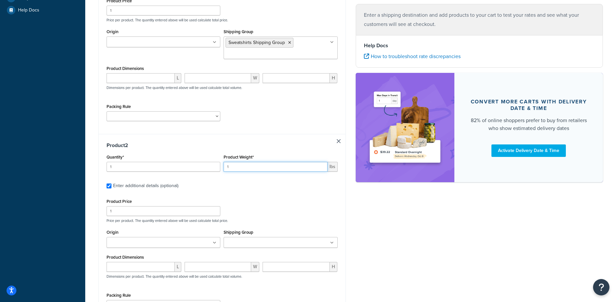
drag, startPoint x: 255, startPoint y: 166, endPoint x: 209, endPoint y: 166, distance: 45.2
click at [209, 166] on div "Quantity* 1 Product Weight* 1 lbs" at bounding box center [222, 164] width 234 height 24
type input ".6"
click at [290, 190] on div "Product 2 Quantity* 1 Product Weight* .6 lbs Enter additional details (optional…" at bounding box center [222, 228] width 247 height 188
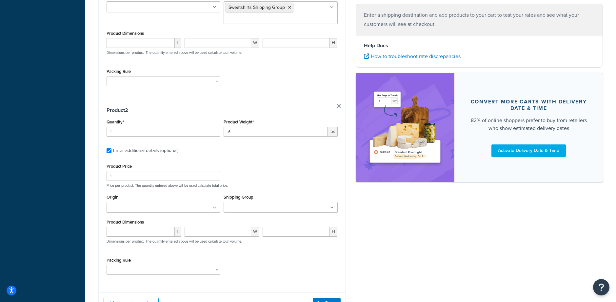
scroll to position [249, 0]
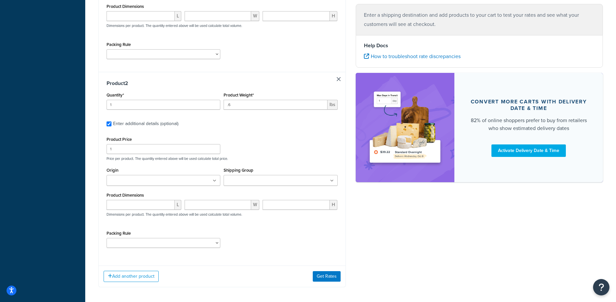
click at [237, 180] on input "Shipping Group" at bounding box center [255, 180] width 58 height 7
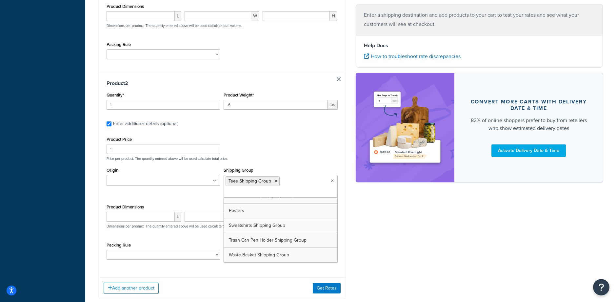
scroll to position [82, 0]
click at [297, 143] on div "Product Price 1 Price per product. The quantity entered above will be used calc…" at bounding box center [222, 148] width 234 height 26
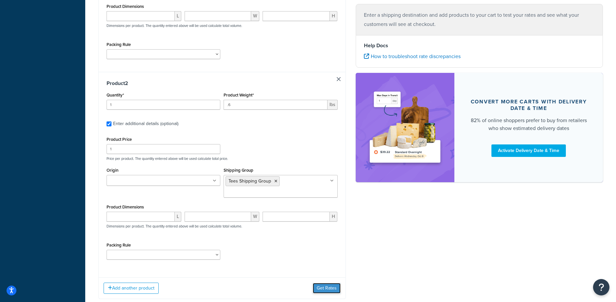
click at [330, 288] on button "Get Rates" at bounding box center [327, 288] width 28 height 10
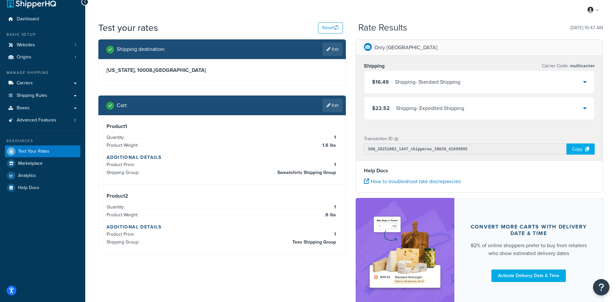
scroll to position [10, 0]
click at [328, 28] on button "Reset" at bounding box center [330, 28] width 25 height 11
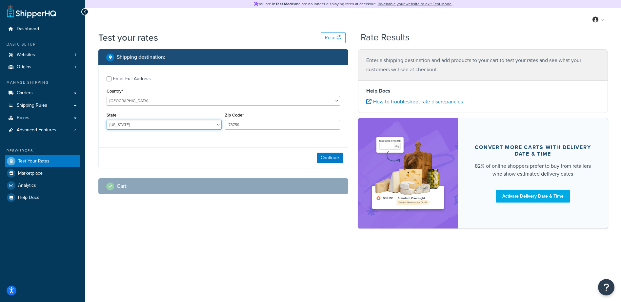
click at [140, 127] on select "Alabama Alaska American Samoa Arizona Arkansas Armed Forces Americas Armed Forc…" at bounding box center [164, 125] width 115 height 10
select select "NY"
click at [107, 120] on select "Alabama Alaska American Samoa Arizona Arkansas Armed Forces Americas Armed Forc…" at bounding box center [164, 125] width 115 height 10
drag, startPoint x: 265, startPoint y: 125, endPoint x: 190, endPoint y: 123, distance: 75.1
click at [190, 123] on div "State [US_STATE] [US_STATE] [US_STATE] [US_STATE] [US_STATE] Armed Forces Ameri…" at bounding box center [223, 122] width 237 height 24
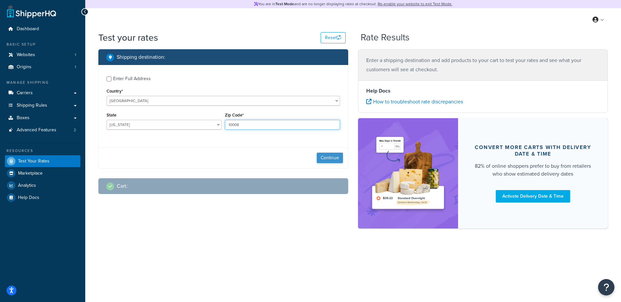
type input "10008"
click at [326, 154] on button "Continue" at bounding box center [330, 157] width 26 height 10
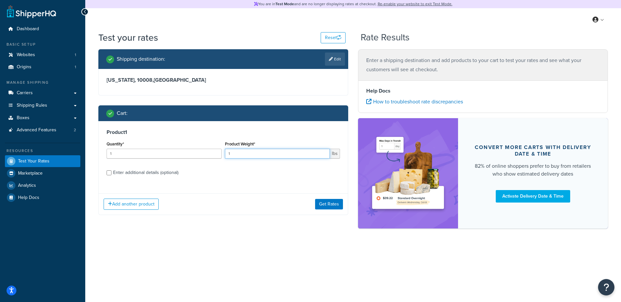
drag, startPoint x: 254, startPoint y: 156, endPoint x: 227, endPoint y: 153, distance: 26.7
click at [227, 153] on input "1" at bounding box center [277, 153] width 105 height 10
type input ".6"
click at [235, 162] on div "Product Weight* .6 lbs" at bounding box center [282, 151] width 118 height 24
click at [155, 173] on div "Enter additional details (optional)" at bounding box center [145, 172] width 65 height 9
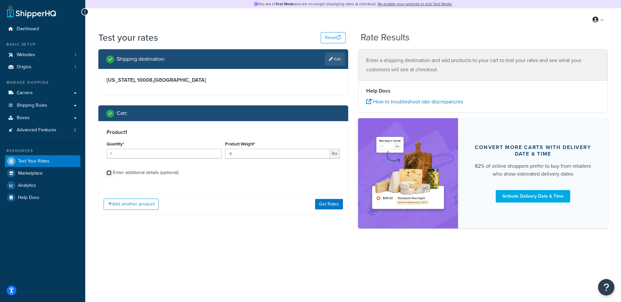
click at [111, 173] on input "Enter additional details (optional)" at bounding box center [109, 172] width 5 height 5
checkbox input "true"
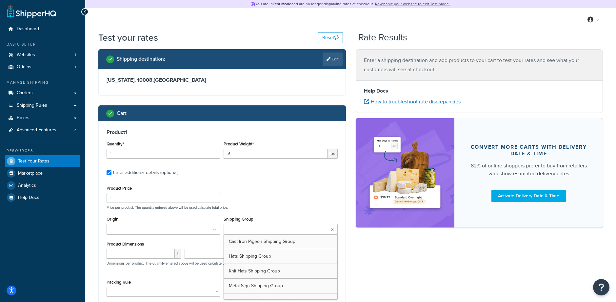
click at [262, 231] on input "Shipping Group" at bounding box center [255, 229] width 58 height 7
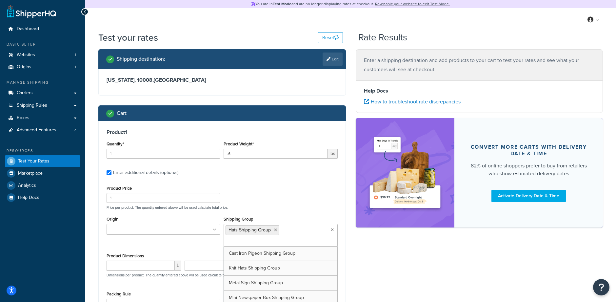
click at [288, 196] on div "Product Price 1 Price per product. The quantity entered above will be used calc…" at bounding box center [222, 197] width 234 height 26
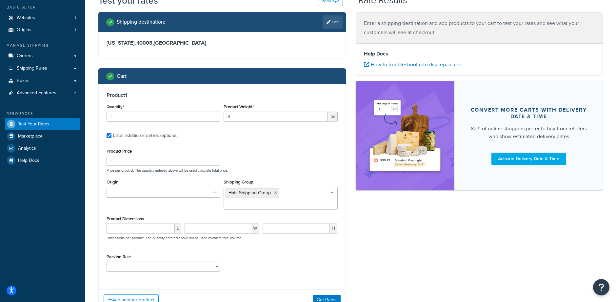
scroll to position [57, 0]
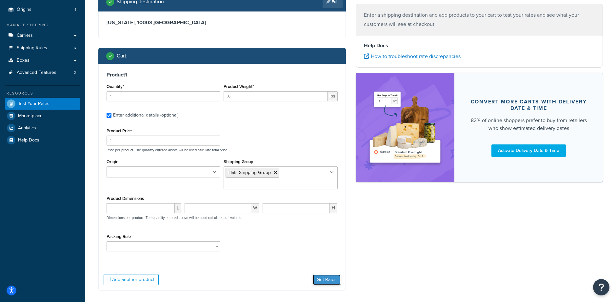
click at [331, 280] on button "Get Rates" at bounding box center [327, 279] width 28 height 10
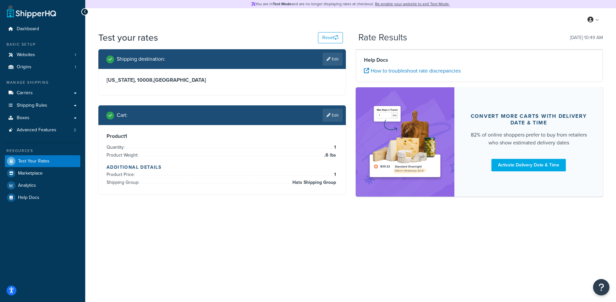
scroll to position [0, 0]
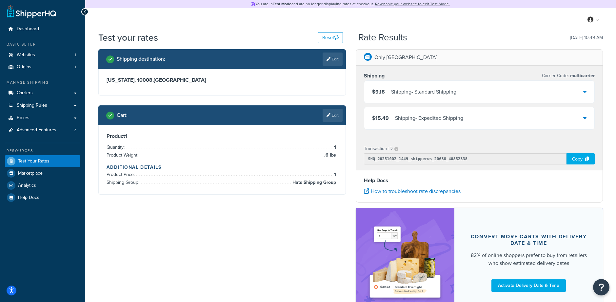
click at [424, 87] on div "$9.18 Shipping - Standard Shipping" at bounding box center [479, 92] width 230 height 22
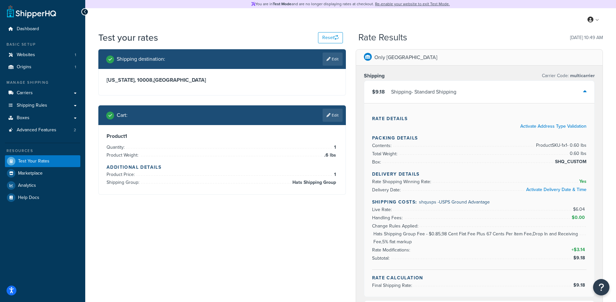
click at [424, 90] on div "Shipping - Standard Shipping" at bounding box center [423, 91] width 65 height 9
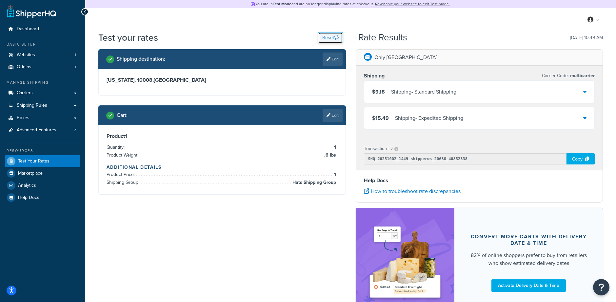
click at [328, 36] on button "Reset" at bounding box center [330, 37] width 25 height 11
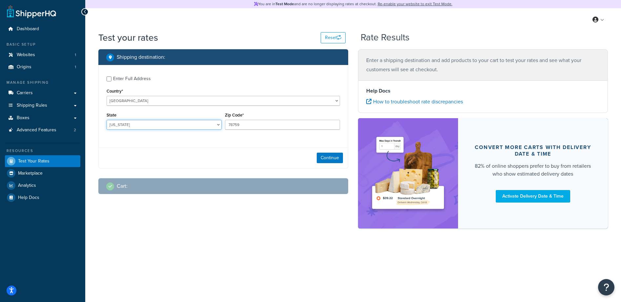
click at [140, 126] on select "Alabama Alaska American Samoa Arizona Arkansas Armed Forces Americas Armed Forc…" at bounding box center [164, 125] width 115 height 10
select select "NY"
click at [107, 120] on select "Alabama Alaska American Samoa Arizona Arkansas Armed Forces Americas Armed Forc…" at bounding box center [164, 125] width 115 height 10
click at [277, 126] on input "78759" at bounding box center [282, 125] width 115 height 10
click at [275, 126] on input "78759" at bounding box center [282, 125] width 115 height 10
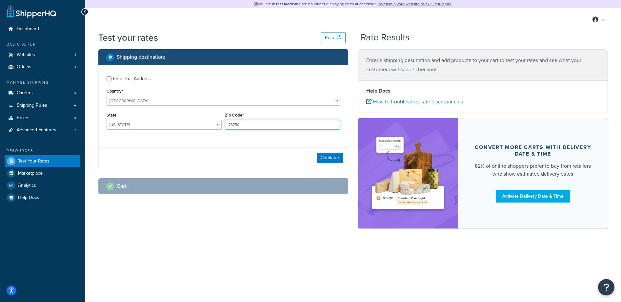
drag, startPoint x: 275, startPoint y: 126, endPoint x: 208, endPoint y: 125, distance: 67.2
click at [208, 125] on div "State Alabama Alaska American Samoa Arizona Arkansas Armed Forces Americas Arme…" at bounding box center [223, 122] width 237 height 24
type input "10008"
click at [267, 138] on div "Enter Full Address Country* United States United Kingdom Afghanistan Åland Isla…" at bounding box center [223, 103] width 249 height 77
click at [335, 157] on button "Continue" at bounding box center [330, 157] width 26 height 10
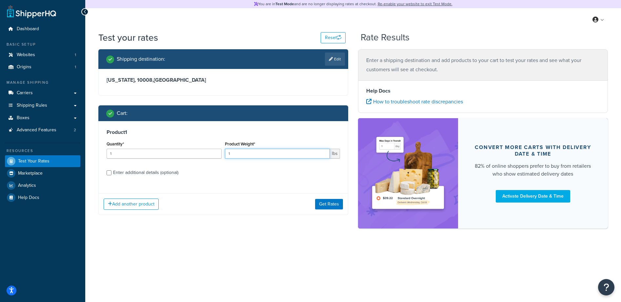
drag, startPoint x: 255, startPoint y: 155, endPoint x: 216, endPoint y: 151, distance: 39.3
click at [216, 151] on div "Quantity* 1 Product Weight* 1 lbs" at bounding box center [223, 151] width 237 height 24
type input "3.5"
click at [251, 173] on label "Enter additional details (optional)" at bounding box center [226, 172] width 227 height 10
click at [111, 173] on input "Enter additional details (optional)" at bounding box center [109, 172] width 5 height 5
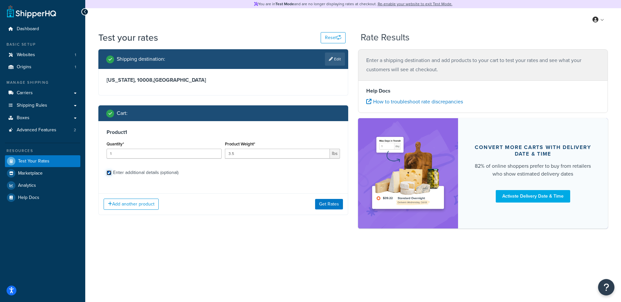
checkbox input "true"
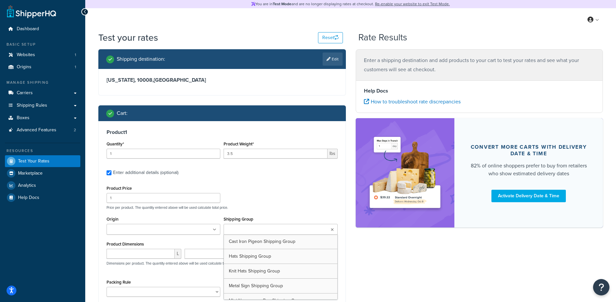
click at [249, 228] on input "Shipping Group" at bounding box center [255, 229] width 58 height 7
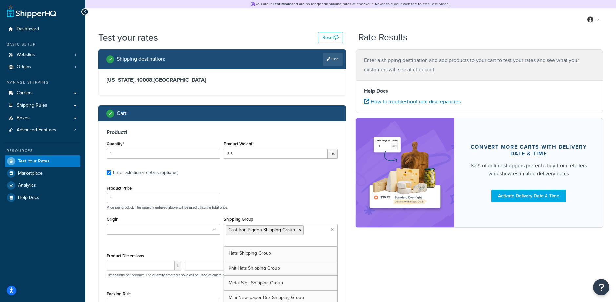
click at [288, 195] on div "Product Price 1 Price per product. The quantity entered above will be used calc…" at bounding box center [222, 197] width 234 height 26
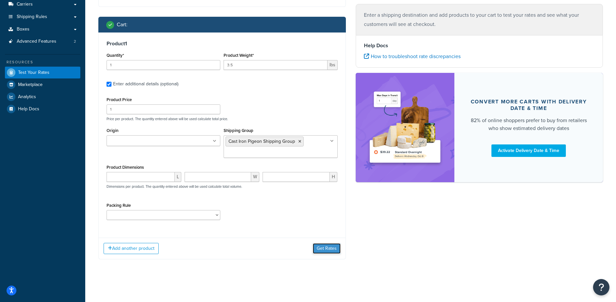
click at [328, 251] on button "Get Rates" at bounding box center [327, 248] width 28 height 10
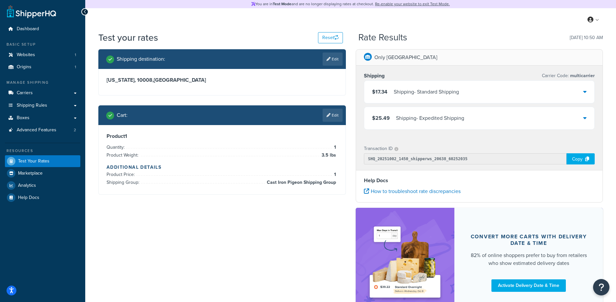
click at [465, 95] on div "$17.34 Shipping - Standard Shipping" at bounding box center [479, 92] width 230 height 22
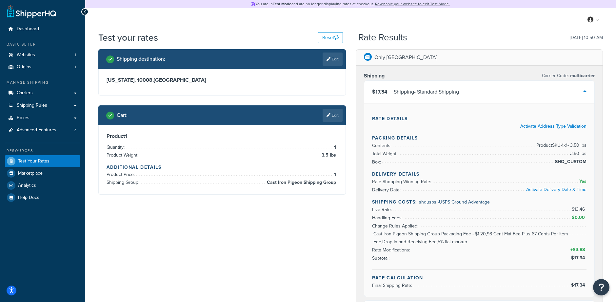
click at [466, 95] on div "$17.34 Shipping - Standard Shipping" at bounding box center [479, 92] width 230 height 22
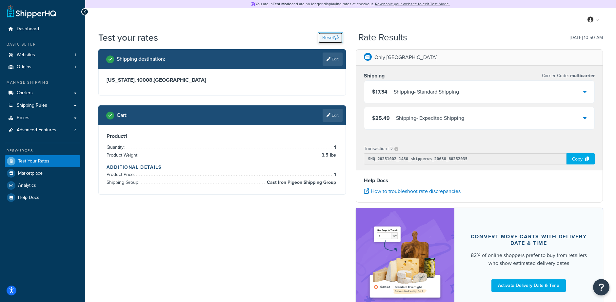
click at [333, 38] on button "Reset" at bounding box center [330, 37] width 25 height 11
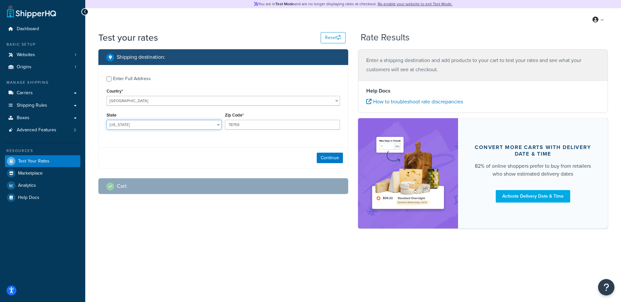
click at [191, 125] on select "Alabama Alaska American Samoa Arizona Arkansas Armed Forces Americas Armed Forc…" at bounding box center [164, 125] width 115 height 10
select select "NY"
click at [107, 120] on select "Alabama Alaska American Samoa Arizona Arkansas Armed Forces Americas Armed Forc…" at bounding box center [164, 125] width 115 height 10
click at [260, 125] on input "78759" at bounding box center [282, 125] width 115 height 10
drag, startPoint x: 284, startPoint y: 125, endPoint x: 138, endPoint y: 116, distance: 146.2
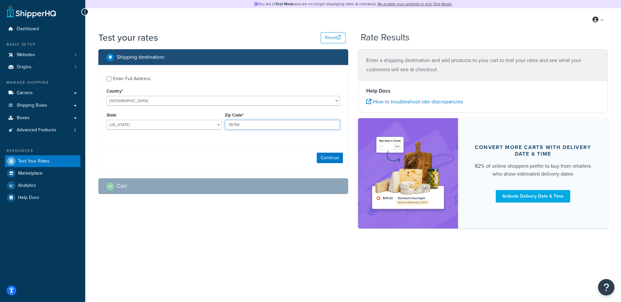
click at [139, 115] on div "State Alabama Alaska American Samoa Arizona Arkansas Armed Forces Americas Arme…" at bounding box center [223, 122] width 237 height 24
type input "10008"
click at [337, 160] on button "Continue" at bounding box center [330, 157] width 26 height 10
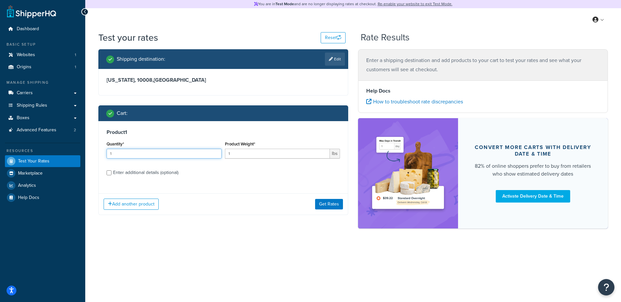
click at [171, 157] on input "1" at bounding box center [164, 153] width 115 height 10
click at [185, 138] on div "Product 1 Quantity* 1 Product Weight* 1 lbs Enter additional details (optional)" at bounding box center [223, 154] width 249 height 67
click at [194, 175] on label "Enter additional details (optional)" at bounding box center [226, 172] width 227 height 10
click at [111, 175] on input "Enter additional details (optional)" at bounding box center [109, 172] width 5 height 5
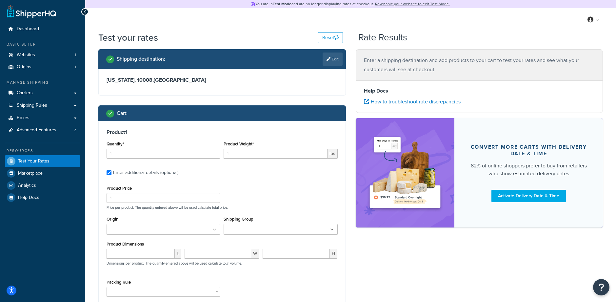
click at [194, 175] on label "Enter additional details (optional)" at bounding box center [225, 172] width 225 height 10
click at [111, 175] on input "Enter additional details (optional)" at bounding box center [109, 172] width 5 height 5
checkbox input "false"
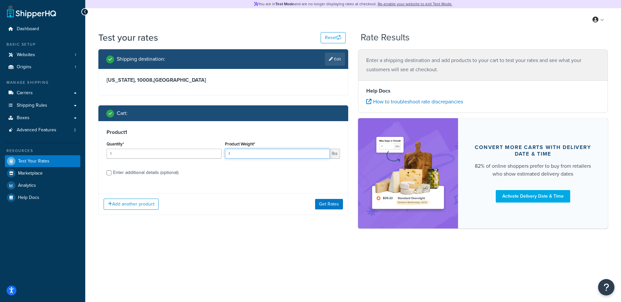
drag, startPoint x: 285, startPoint y: 157, endPoint x: 226, endPoint y: 155, distance: 59.7
click at [226, 155] on input "1" at bounding box center [277, 153] width 105 height 10
type input "3.2"
click at [219, 176] on label "Enter additional details (optional)" at bounding box center [226, 172] width 227 height 10
click at [111, 175] on input "Enter additional details (optional)" at bounding box center [109, 172] width 5 height 5
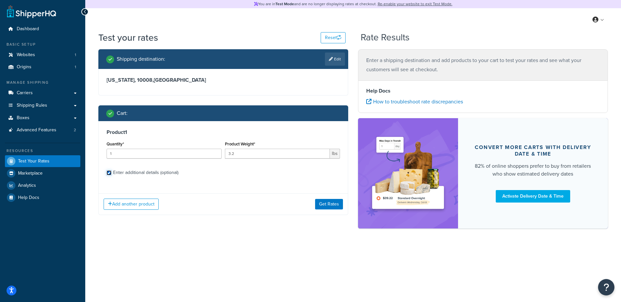
checkbox input "true"
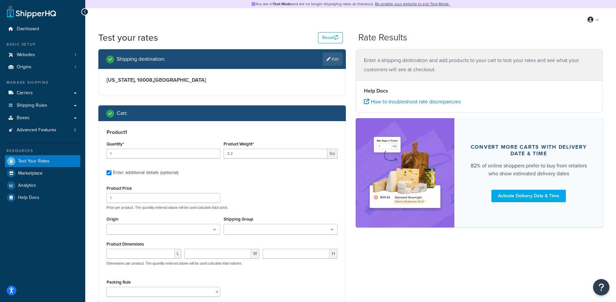
click at [235, 226] on input "Shipping Group" at bounding box center [255, 229] width 58 height 7
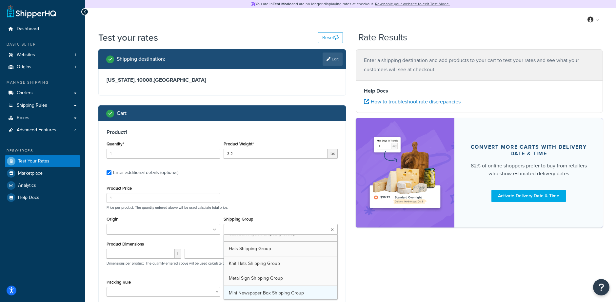
scroll to position [49, 0]
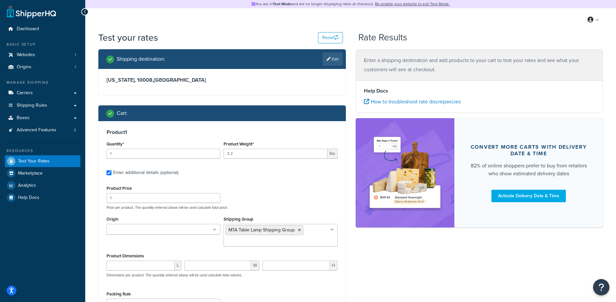
click at [286, 183] on div "Product 1 Quantity* 1 Product Weight* 3.2 lbs Enter additional details (optiona…" at bounding box center [222, 221] width 247 height 200
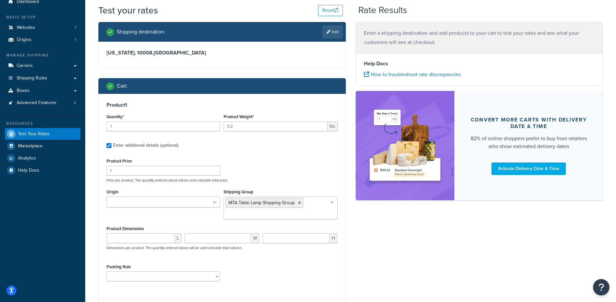
scroll to position [89, 0]
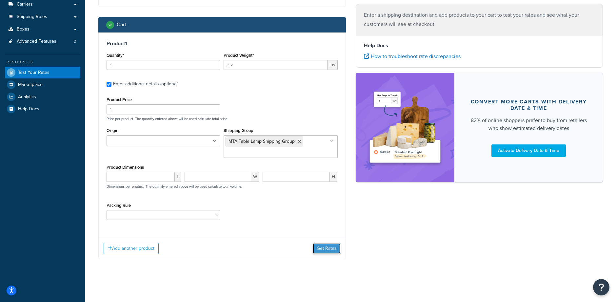
click at [315, 246] on button "Get Rates" at bounding box center [327, 248] width 28 height 10
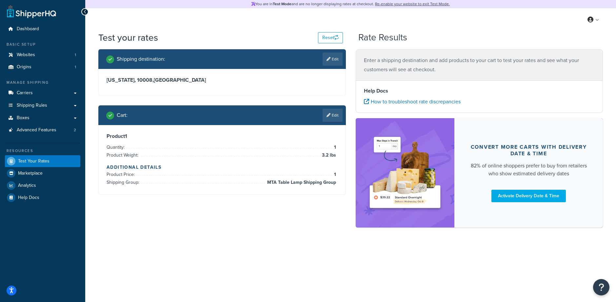
scroll to position [0, 0]
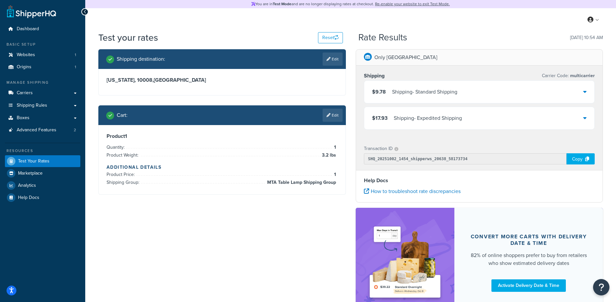
click at [480, 92] on div "$9.78 Shipping - Standard Shipping" at bounding box center [479, 92] width 230 height 22
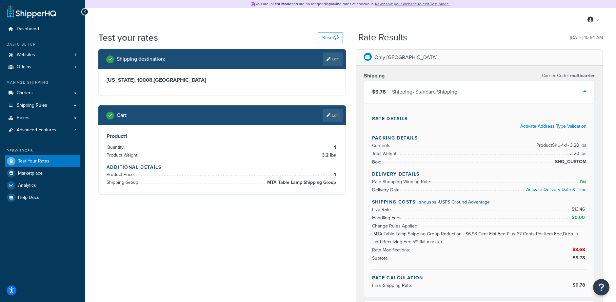
click at [480, 92] on div "$9.78 Shipping - Standard Shipping" at bounding box center [479, 92] width 230 height 22
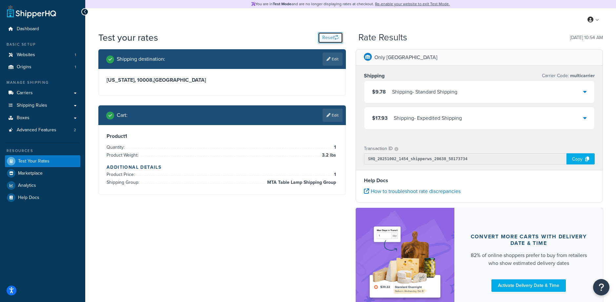
click at [332, 35] on button "Reset" at bounding box center [330, 37] width 25 height 11
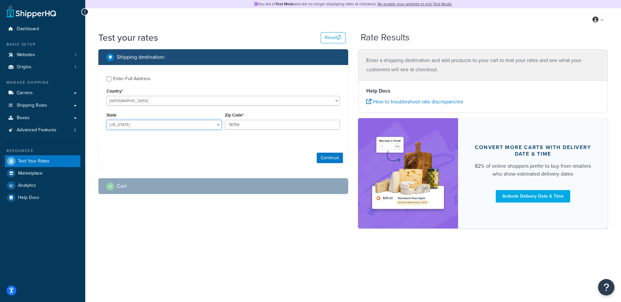
click at [150, 121] on select "Alabama Alaska American Samoa Arizona Arkansas Armed Forces Americas Armed Forc…" at bounding box center [164, 125] width 115 height 10
select select "NY"
click at [107, 120] on select "Alabama Alaska American Samoa Arizona Arkansas Armed Forces Americas Armed Forc…" at bounding box center [164, 125] width 115 height 10
drag, startPoint x: 257, startPoint y: 125, endPoint x: 171, endPoint y: 117, distance: 85.9
click at [171, 117] on div "State Alabama Alaska American Samoa Arizona Arkansas Armed Forces Americas Arme…" at bounding box center [223, 122] width 237 height 24
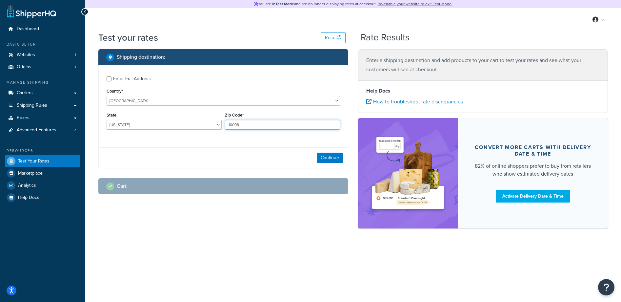
type input "10008"
click at [292, 137] on div "Enter Full Address Country* United States United Kingdom Afghanistan Åland Isla…" at bounding box center [223, 103] width 249 height 77
click at [329, 158] on button "Continue" at bounding box center [330, 157] width 26 height 10
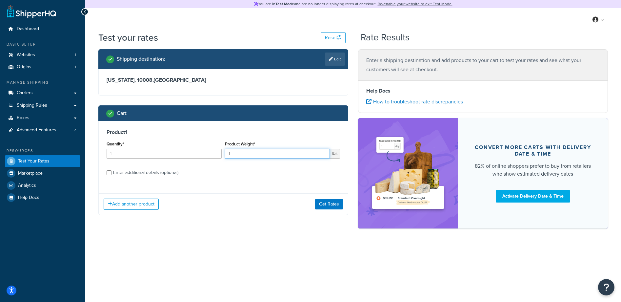
drag, startPoint x: 264, startPoint y: 157, endPoint x: 195, endPoint y: 153, distance: 68.3
click at [195, 153] on div "Quantity* 1 Product Weight* 1 lbs" at bounding box center [223, 151] width 237 height 24
type input "3.2"
click at [206, 178] on div "Product 1 Quantity* 1 Product Weight* 3.2 lbs Enter additional details (optiona…" at bounding box center [223, 154] width 249 height 67
click at [338, 207] on button "Get Rates" at bounding box center [329, 204] width 28 height 10
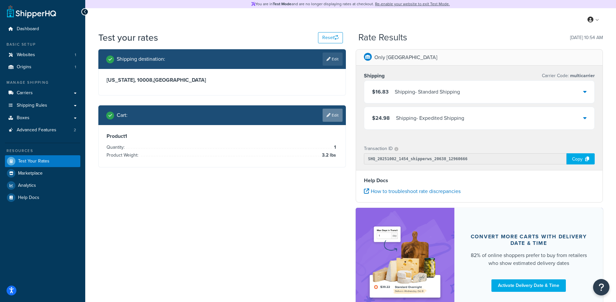
click at [326, 117] on link "Edit" at bounding box center [333, 115] width 20 height 13
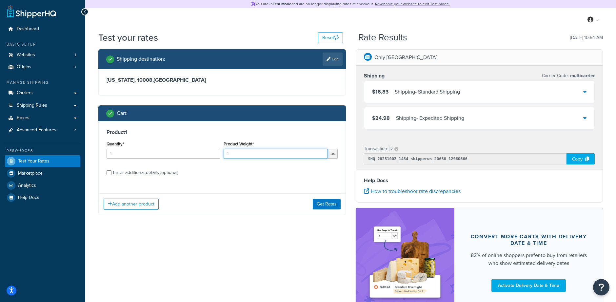
click at [254, 156] on input "1" at bounding box center [276, 153] width 104 height 10
drag, startPoint x: 259, startPoint y: 154, endPoint x: 158, endPoint y: 150, distance: 101.0
click at [158, 150] on div "Quantity* 1 Product Weight* 1 lbs" at bounding box center [222, 151] width 234 height 24
type input "3.2"
click at [175, 168] on div "Enter additional details (optional)" at bounding box center [145, 172] width 65 height 9
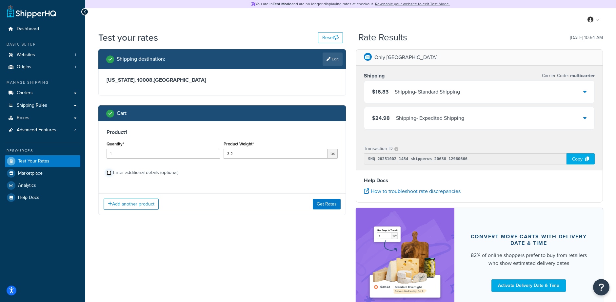
click at [111, 170] on input "Enter additional details (optional)" at bounding box center [109, 172] width 5 height 5
checkbox input "true"
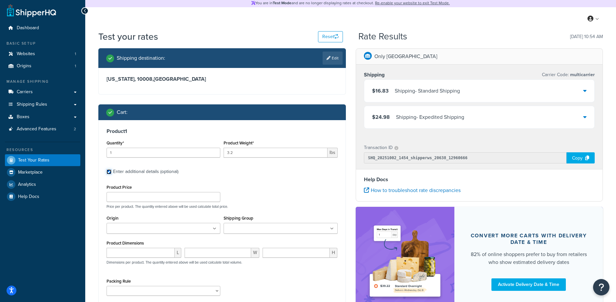
scroll to position [1, 0]
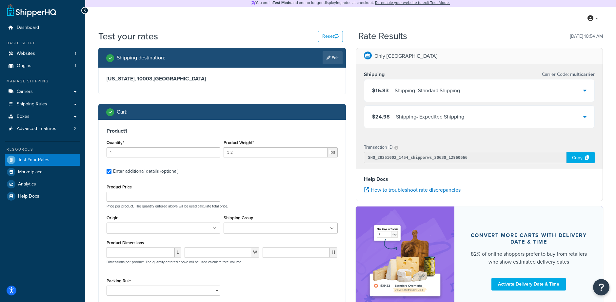
click at [257, 229] on input "Shipping Group" at bounding box center [255, 228] width 58 height 7
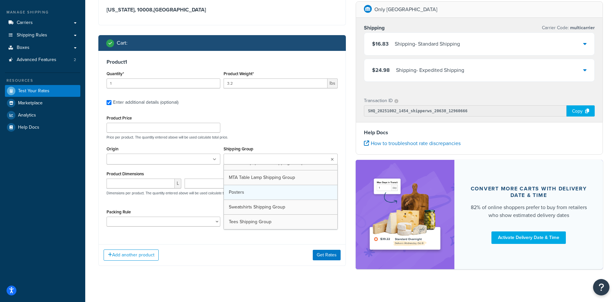
scroll to position [68, 0]
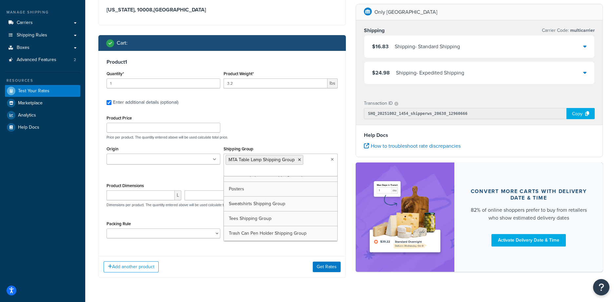
click at [278, 118] on div "Product Price Price per product. The quantity entered above will be used calcul…" at bounding box center [222, 126] width 234 height 26
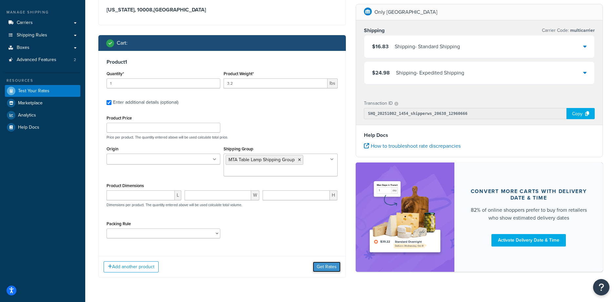
click at [334, 266] on button "Get Rates" at bounding box center [327, 266] width 28 height 10
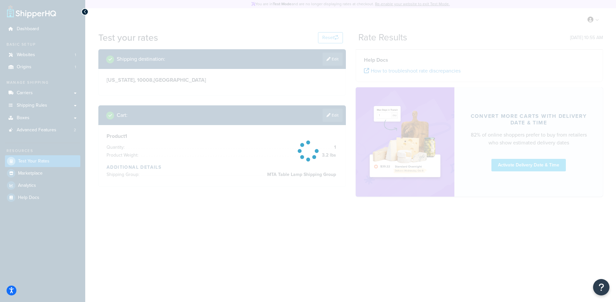
scroll to position [0, 0]
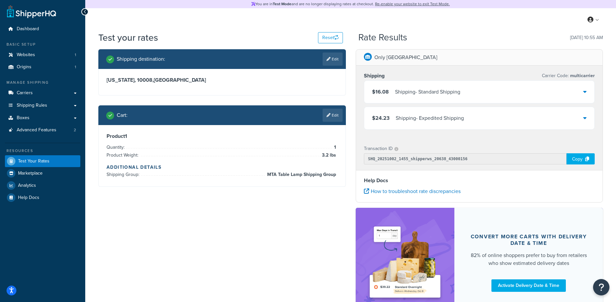
click at [482, 91] on div "$16.08 Shipping - Standard Shipping" at bounding box center [479, 92] width 230 height 22
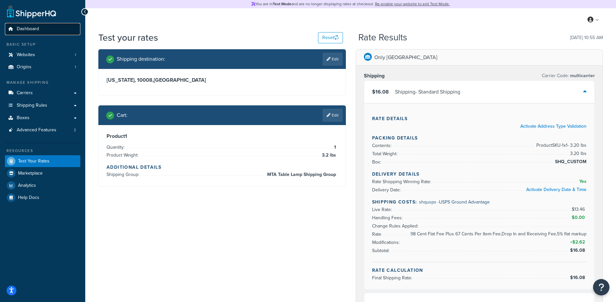
click at [37, 32] on link "Dashboard" at bounding box center [42, 29] width 75 height 12
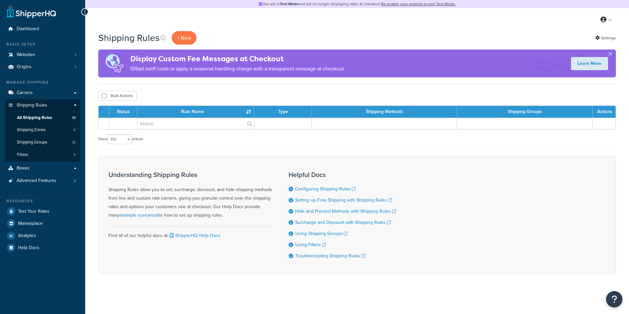
select select "100"
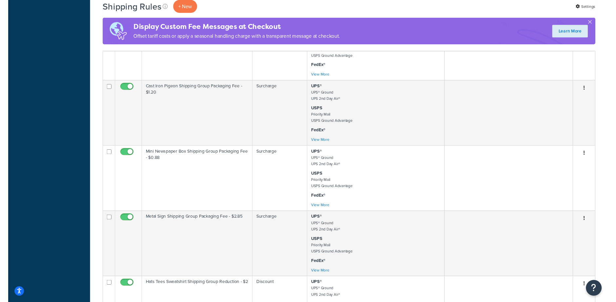
scroll to position [990, 0]
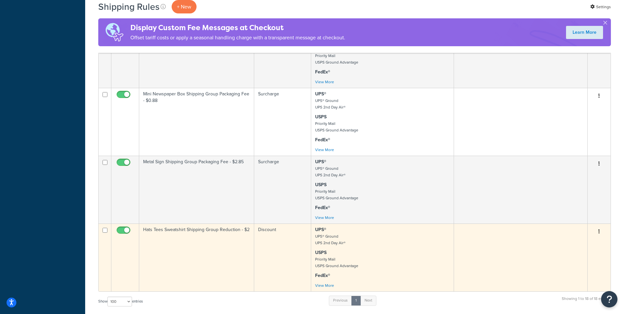
click at [123, 228] on input "checkbox" at bounding box center [124, 232] width 18 height 8
checkbox input "false"
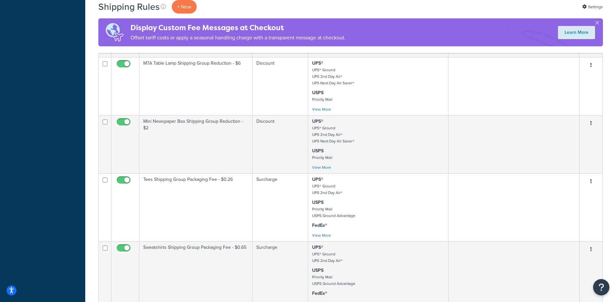
scroll to position [479, 0]
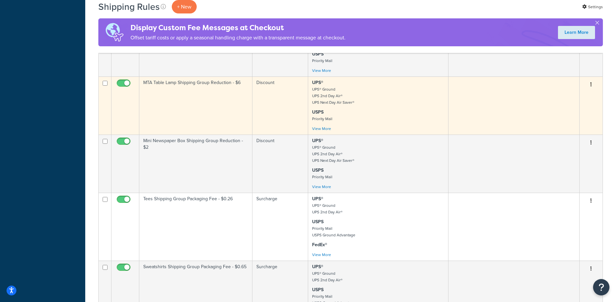
click at [125, 83] on input "checkbox" at bounding box center [124, 85] width 18 height 8
checkbox input "false"
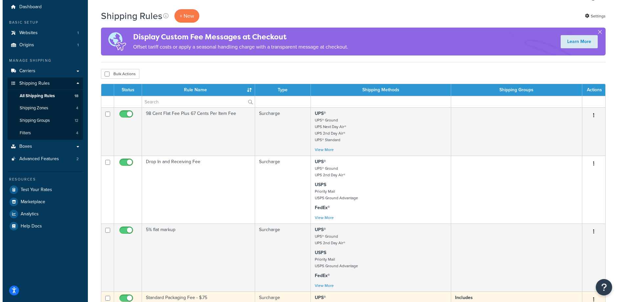
scroll to position [0, 0]
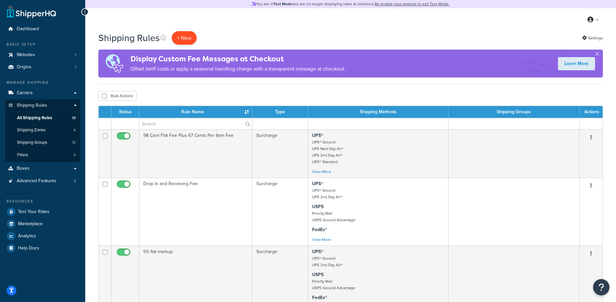
click at [186, 35] on p "+ New" at bounding box center [184, 37] width 25 height 13
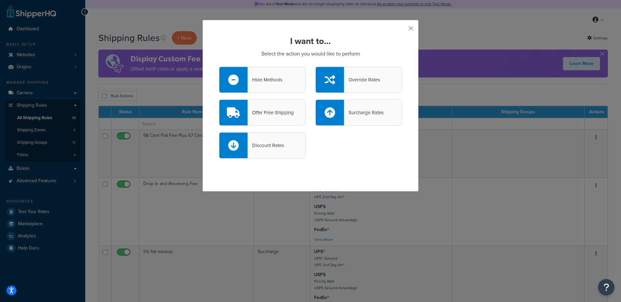
click at [376, 112] on div "Surcharge Rates" at bounding box center [364, 112] width 40 height 9
click at [0, 0] on input "Surcharge Rates" at bounding box center [0, 0] width 0 height 0
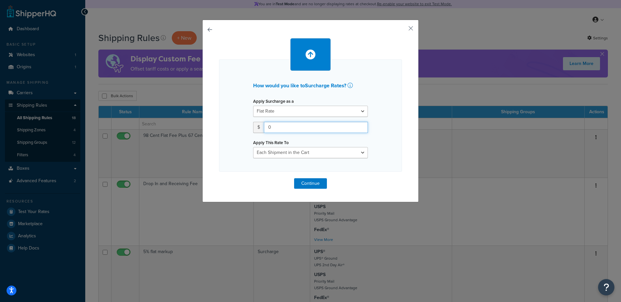
drag, startPoint x: 284, startPoint y: 129, endPoint x: 236, endPoint y: 129, distance: 47.5
click at [236, 129] on div "How would you like to Surcharge Rates ? Apply Surcharge as a Flat Rate Percenta…" at bounding box center [310, 115] width 183 height 112
type input "2.50"
click at [390, 143] on div "How would you like to Surcharge Rates ? Apply Surcharge as a Flat Rate Percenta…" at bounding box center [310, 115] width 183 height 112
click at [327, 154] on select "Each Shipment in the Cart Each Shipping Group in the Cart Each Item within a Sh…" at bounding box center [310, 152] width 115 height 11
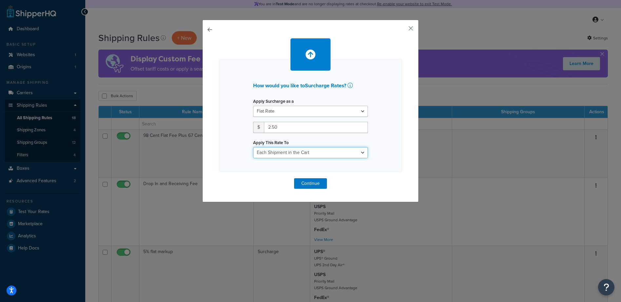
select select "SHIPPING_GROUP"
click at [253, 147] on select "Each Shipment in the Cart Each Shipping Group in the Cart Each Item within a Sh…" at bounding box center [310, 152] width 115 height 11
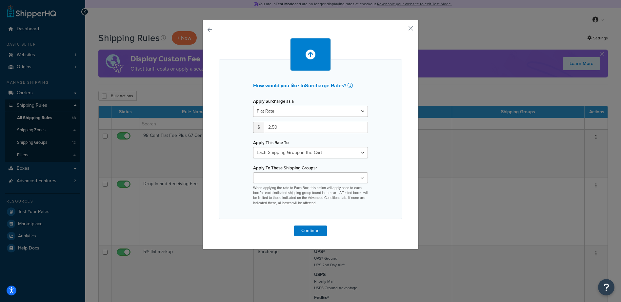
click at [395, 138] on div "How would you like to Surcharge Rates ? Apply Surcharge as a Flat Rate Percenta…" at bounding box center [310, 138] width 183 height 159
click at [332, 174] on ul at bounding box center [310, 177] width 115 height 11
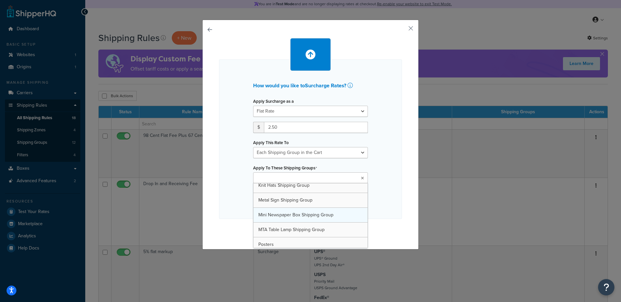
scroll to position [35, 0]
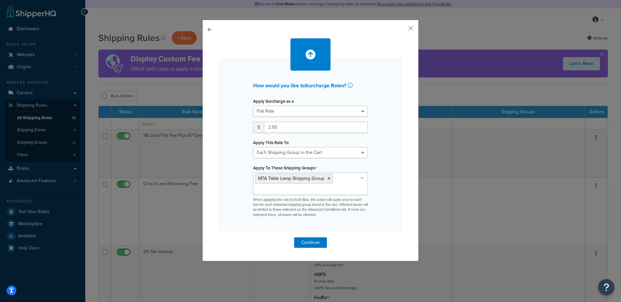
click at [378, 167] on div "How would you like to Surcharge Rates ? Apply Surcharge as a Flat Rate Percenta…" at bounding box center [310, 144] width 183 height 171
click at [306, 244] on button "Continue" at bounding box center [310, 242] width 33 height 10
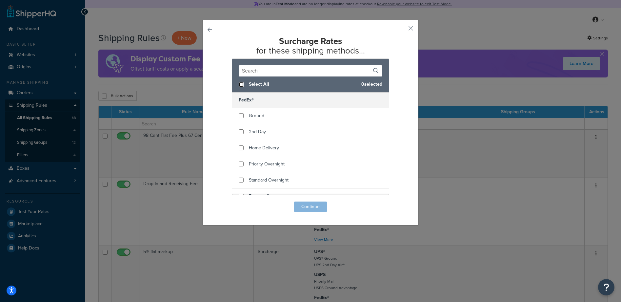
click at [239, 82] on input "checkbox" at bounding box center [241, 84] width 5 height 5
checkbox input "true"
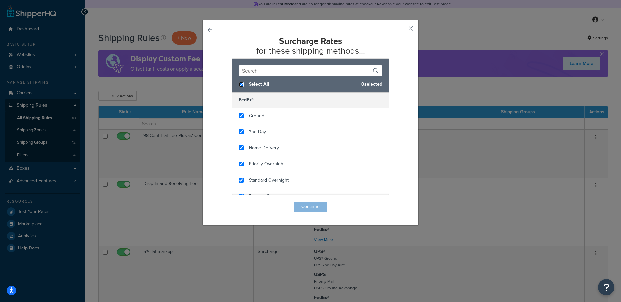
checkbox input "true"
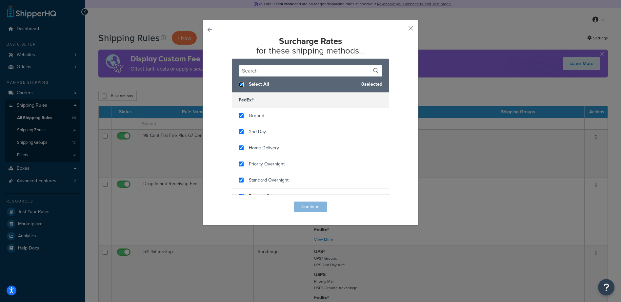
checkbox input "true"
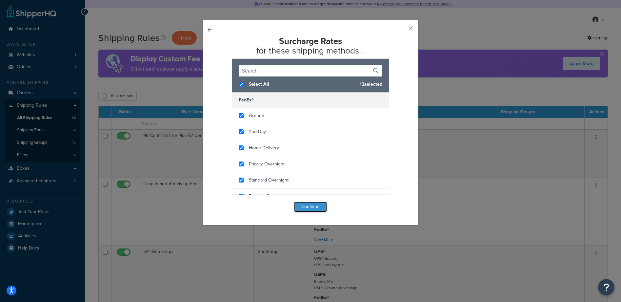
click at [303, 209] on button "Continue" at bounding box center [310, 206] width 33 height 10
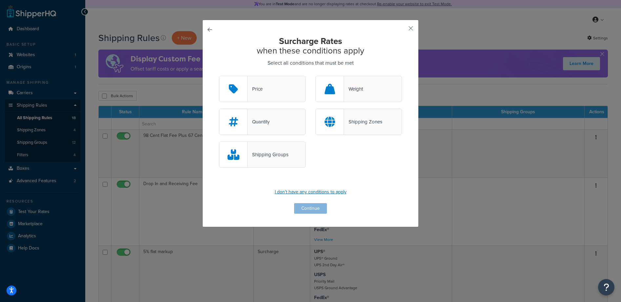
click at [302, 192] on p "I don't have any conditions to apply" at bounding box center [310, 191] width 183 height 9
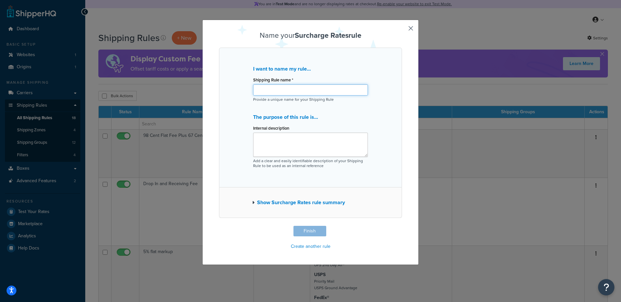
click at [270, 87] on input "Shipping Rule name *" at bounding box center [310, 89] width 115 height 11
type input "MTA Table Lamp Packaging Fee - $2.50"
click at [374, 108] on div "I want to name my rule... Shipping Rule name * MTA Table Lamp Packaging Fee - $…" at bounding box center [310, 118] width 183 height 140
click at [310, 230] on button "Finish" at bounding box center [309, 231] width 33 height 10
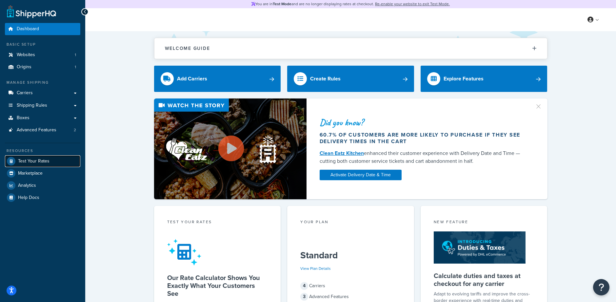
click at [37, 160] on span "Test Your Rates" at bounding box center [33, 161] width 31 height 6
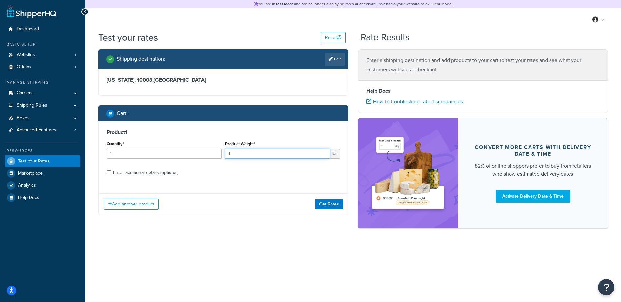
drag, startPoint x: 219, startPoint y: 152, endPoint x: 189, endPoint y: 149, distance: 29.3
click at [189, 149] on div "Quantity* 1 Product Weight* 1 lbs" at bounding box center [223, 151] width 237 height 24
type input "3.2"
click at [215, 167] on label "Enter additional details (optional)" at bounding box center [226, 172] width 227 height 10
click at [111, 170] on input "Enter additional details (optional)" at bounding box center [109, 172] width 5 height 5
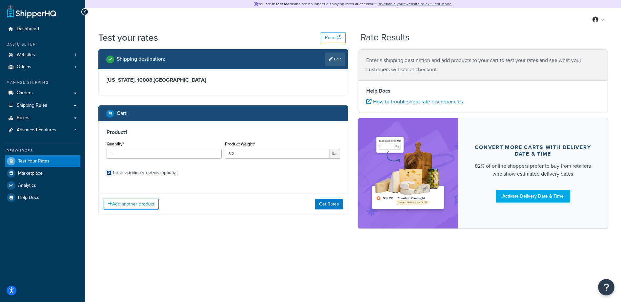
checkbox input "true"
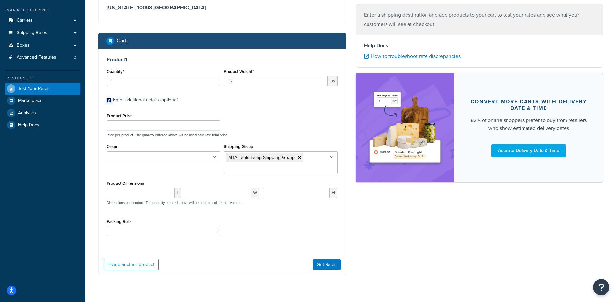
scroll to position [62, 0]
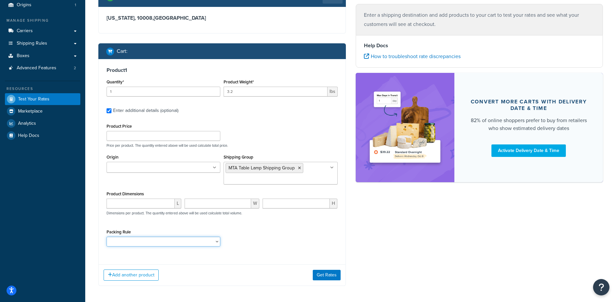
click at [205, 243] on select "Poster Packing Rule Small Items Packing Rule Wall Sign Packing Rule Waste Baske…" at bounding box center [164, 241] width 114 height 10
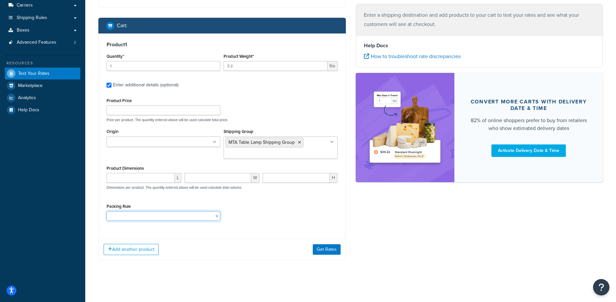
scroll to position [89, 0]
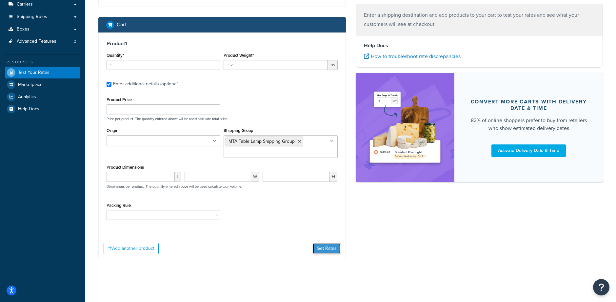
click at [326, 250] on button "Get Rates" at bounding box center [327, 248] width 28 height 10
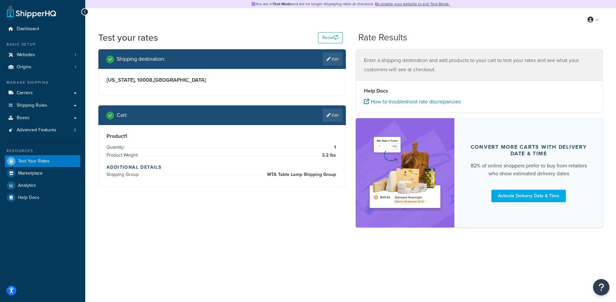
scroll to position [0, 0]
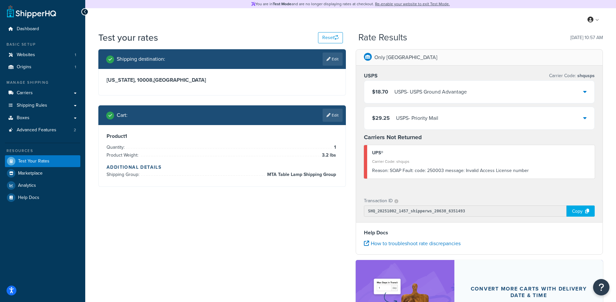
click at [475, 89] on div "$18.70 USPS - USPS Ground Advantage" at bounding box center [479, 92] width 230 height 22
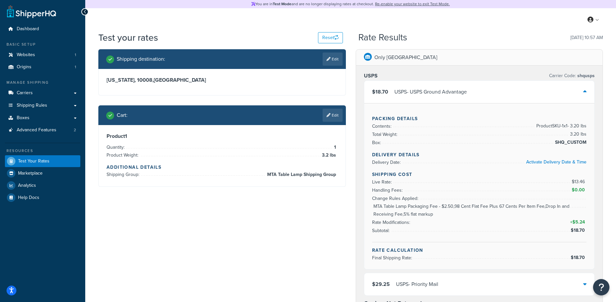
click at [267, 228] on div "Shipping destination : Edit New York, 10008 , United States Cart : Edit Product…" at bounding box center [350, 295] width 514 height 492
click at [335, 37] on icon "button" at bounding box center [336, 37] width 5 height 5
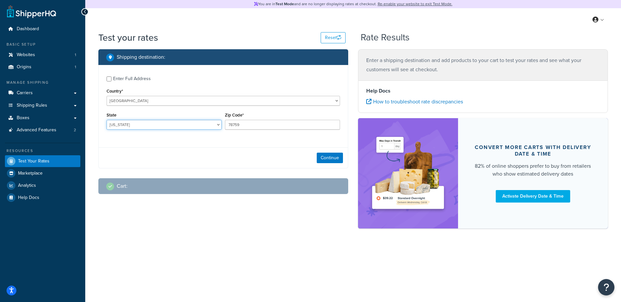
click at [185, 127] on select "Alabama Alaska American Samoa Arizona Arkansas Armed Forces Americas Armed Forc…" at bounding box center [164, 125] width 115 height 10
select select "NY"
click at [107, 120] on select "Alabama Alaska American Samoa Arizona Arkansas Armed Forces Americas Armed Forc…" at bounding box center [164, 125] width 115 height 10
drag, startPoint x: 240, startPoint y: 126, endPoint x: 168, endPoint y: 119, distance: 72.4
click at [168, 119] on div "State [US_STATE] [US_STATE] [US_STATE] [US_STATE] [US_STATE] Armed Forces Ameri…" at bounding box center [223, 122] width 237 height 24
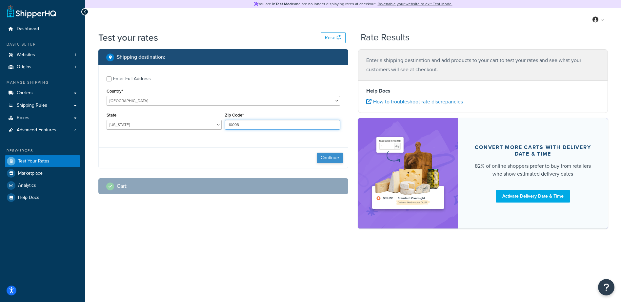
type input "10008"
click at [318, 158] on button "Continue" at bounding box center [330, 157] width 26 height 10
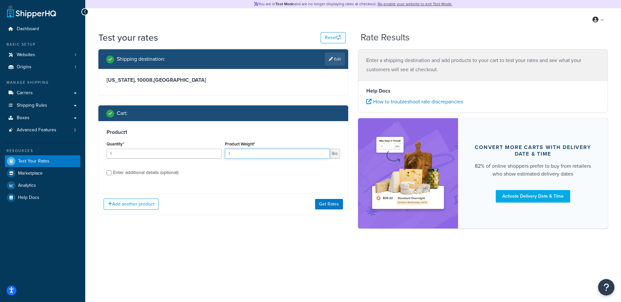
drag, startPoint x: 252, startPoint y: 155, endPoint x: 205, endPoint y: 151, distance: 47.7
click at [205, 151] on div "Quantity* 1 Product Weight* 1 lbs" at bounding box center [223, 151] width 237 height 24
type input "3.2"
click at [225, 176] on label "Enter additional details (optional)" at bounding box center [226, 172] width 227 height 10
click at [111, 175] on input "Enter additional details (optional)" at bounding box center [109, 172] width 5 height 5
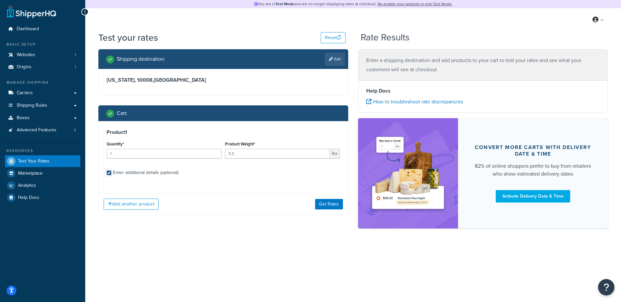
checkbox input "true"
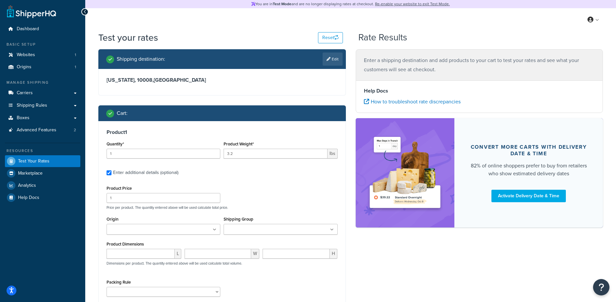
click at [242, 229] on input "Shipping Group" at bounding box center [255, 229] width 58 height 7
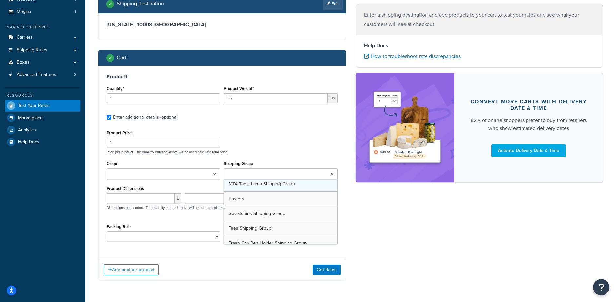
scroll to position [61, 0]
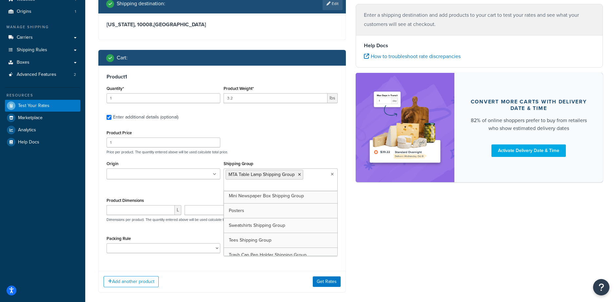
click at [287, 133] on div "Product Price 1 Price per product. The quantity entered above will be used calc…" at bounding box center [222, 141] width 234 height 26
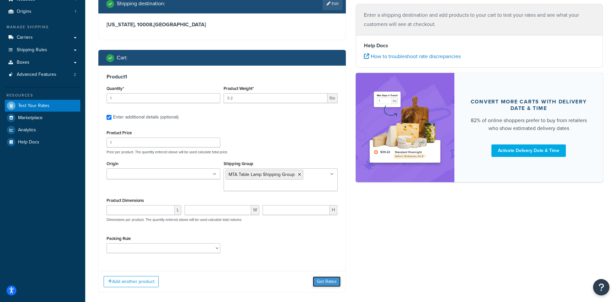
click at [333, 282] on button "Get Rates" at bounding box center [327, 281] width 28 height 10
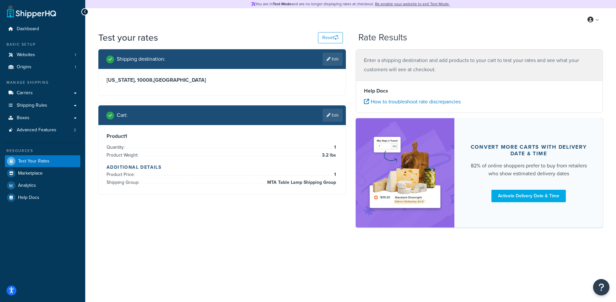
scroll to position [0, 0]
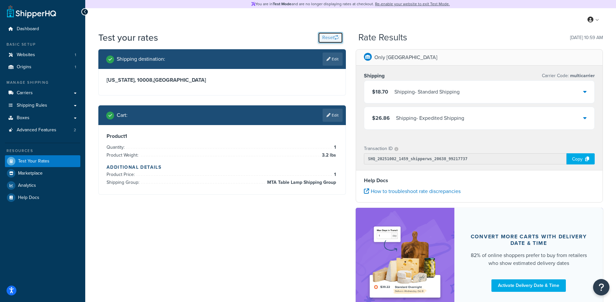
click at [333, 38] on button "Reset" at bounding box center [330, 37] width 25 height 11
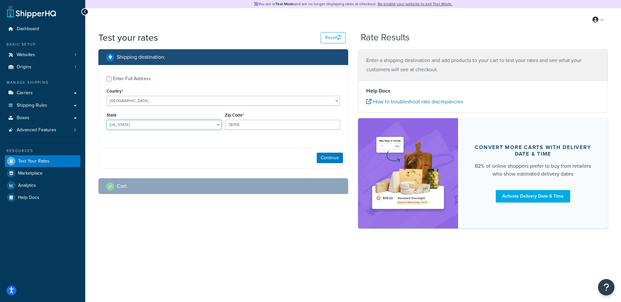
click at [148, 121] on select "[US_STATE] [US_STATE] [US_STATE] [US_STATE] [US_STATE] Armed Forces Americas Ar…" at bounding box center [164, 125] width 115 height 10
select select "NY"
click at [107, 120] on select "[US_STATE] [US_STATE] [US_STATE] [US_STATE] [US_STATE] Armed Forces Americas Ar…" at bounding box center [164, 125] width 115 height 10
click at [250, 122] on input "78759" at bounding box center [282, 125] width 115 height 10
drag, startPoint x: 262, startPoint y: 128, endPoint x: 165, endPoint y: 118, distance: 97.9
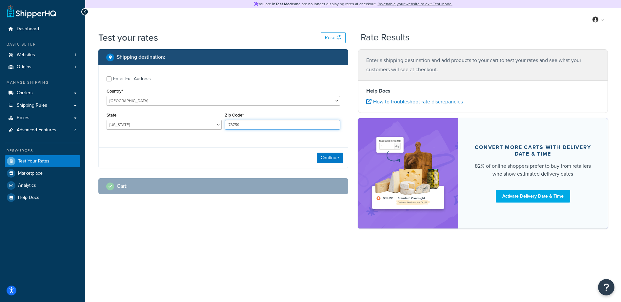
click at [165, 118] on div "State [US_STATE] [US_STATE] [US_STATE] [US_STATE] [US_STATE] Armed Forces Ameri…" at bounding box center [223, 122] width 237 height 24
type input "10008"
click at [342, 159] on button "Continue" at bounding box center [330, 157] width 26 height 10
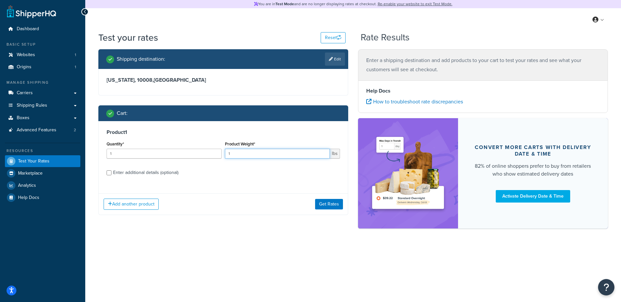
drag, startPoint x: 256, startPoint y: 155, endPoint x: 160, endPoint y: 151, distance: 95.4
click at [165, 153] on div "Quantity* 1 Product Weight* 1 lbs" at bounding box center [223, 151] width 237 height 24
type input ".73"
click at [222, 190] on div "Product 1 Quantity* 1 Product Weight* .73 lbs Enter additional details (optiona…" at bounding box center [223, 168] width 250 height 94
click at [335, 205] on button "Get Rates" at bounding box center [329, 204] width 28 height 10
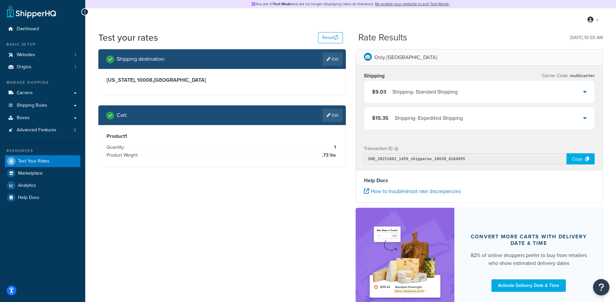
click at [465, 89] on div "$9.03 Shipping - Standard Shipping" at bounding box center [479, 92] width 230 height 22
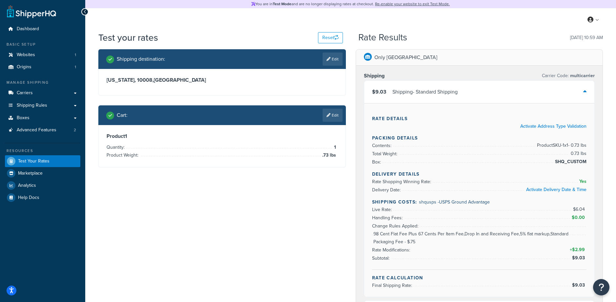
click at [465, 89] on div "$9.03 Shipping - Standard Shipping" at bounding box center [479, 92] width 230 height 22
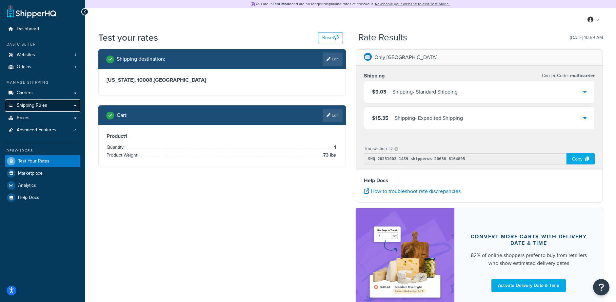
click at [48, 108] on link "Shipping Rules" at bounding box center [42, 105] width 75 height 12
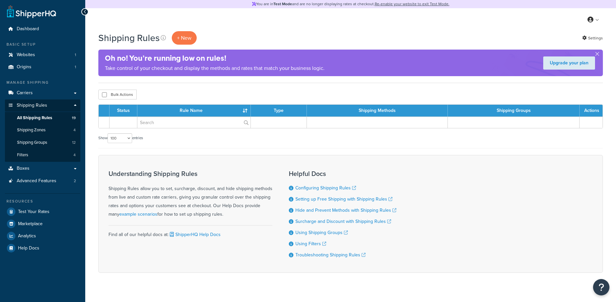
select select "100"
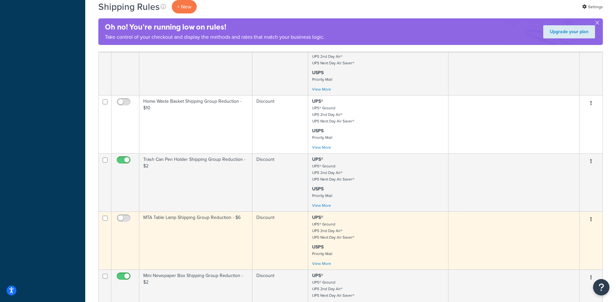
scroll to position [399, 0]
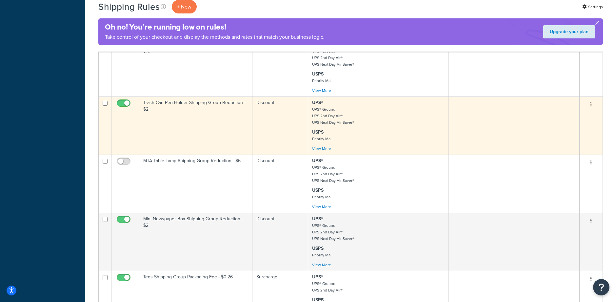
click at [126, 103] on input "checkbox" at bounding box center [124, 105] width 18 height 8
checkbox input "false"
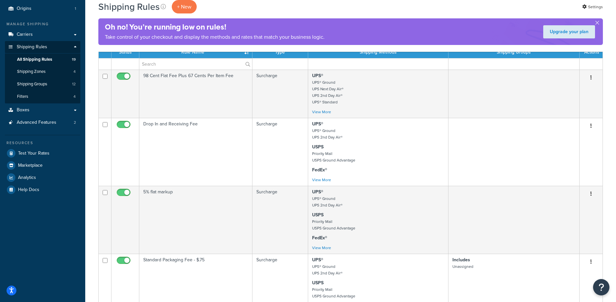
scroll to position [0, 0]
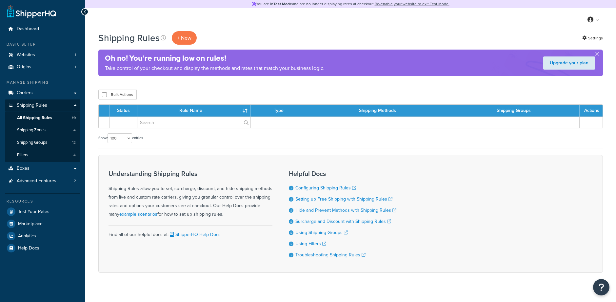
select select "100"
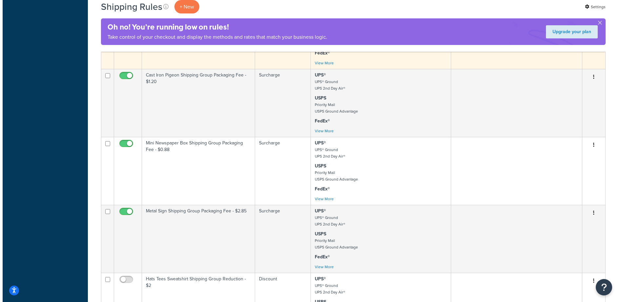
scroll to position [398, 0]
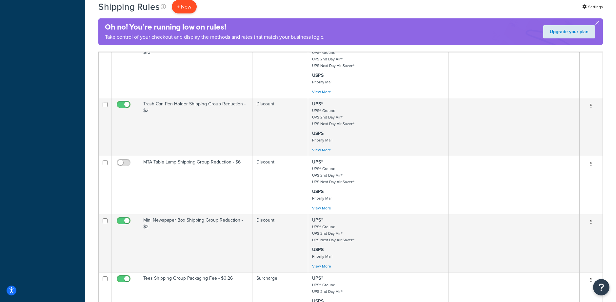
click at [186, 5] on p "+ New" at bounding box center [184, 6] width 25 height 13
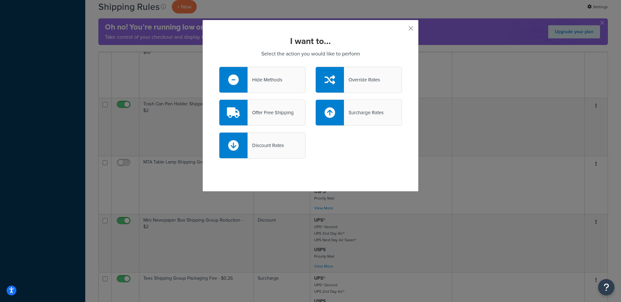
click at [364, 108] on div "Surcharge Rates" at bounding box center [364, 112] width 40 height 9
click at [0, 0] on input "Surcharge Rates" at bounding box center [0, 0] width 0 height 0
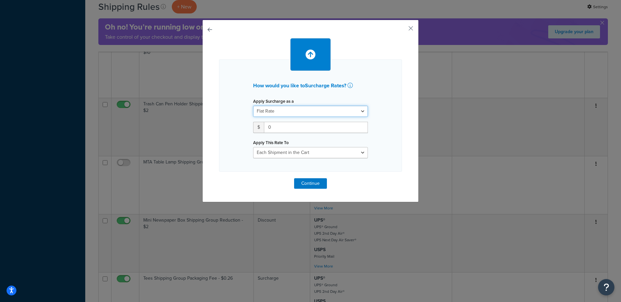
click at [299, 111] on select "Flat Rate Percentage Flat Rate & Percentage" at bounding box center [310, 111] width 115 height 11
click at [292, 124] on input "0" at bounding box center [316, 127] width 104 height 11
type input "0.50"
click at [325, 156] on select "Each Shipment in the Cart Each Shipping Group in the Cart Each Item within a Sh…" at bounding box center [310, 152] width 115 height 11
select select "SHIPPING_GROUP"
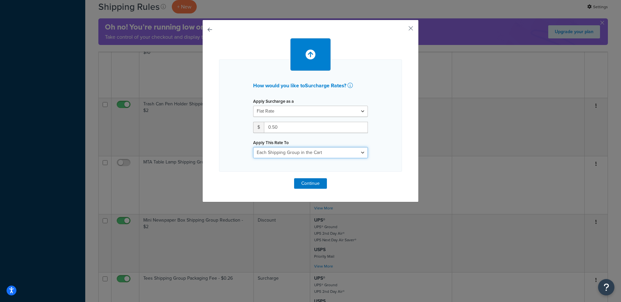
click at [253, 147] on select "Each Shipment in the Cart Each Shipping Group in the Cart Each Item within a Sh…" at bounding box center [310, 152] width 115 height 11
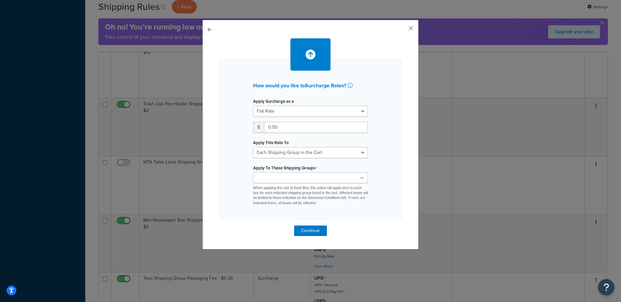
click at [350, 168] on div "Apply To These Shipping Groups Cast Iron Pigeon Shipping Group Hats Shipping Gr…" at bounding box center [310, 184] width 115 height 43
click at [338, 176] on ul at bounding box center [310, 177] width 115 height 11
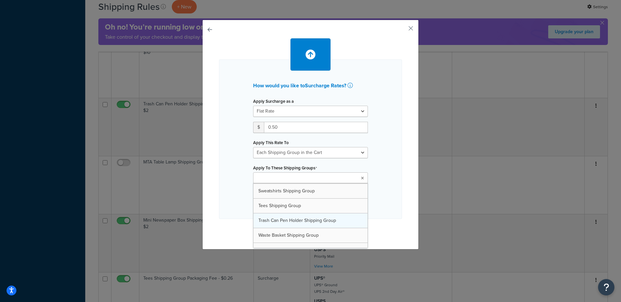
scroll to position [97, 0]
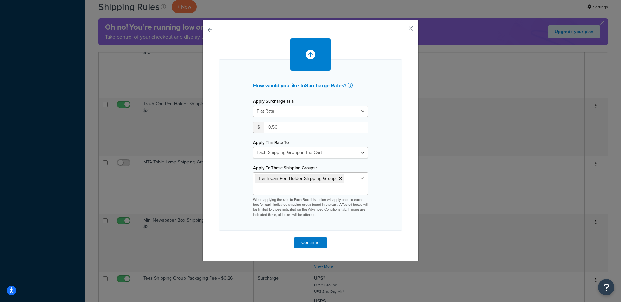
click at [385, 177] on div "How would you like to Surcharge Rates ? Apply Surcharge as a Flat Rate Percenta…" at bounding box center [310, 144] width 183 height 171
click at [310, 242] on button "Continue" at bounding box center [310, 242] width 33 height 10
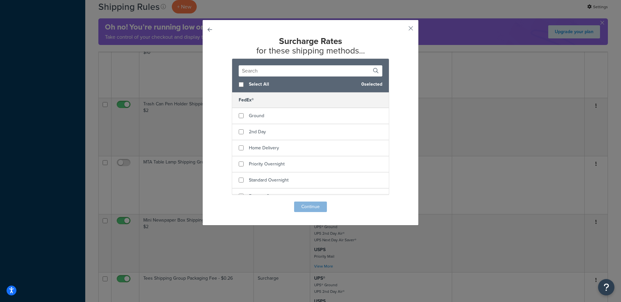
click at [256, 83] on span "Select All" at bounding box center [302, 84] width 107 height 9
checkbox input "true"
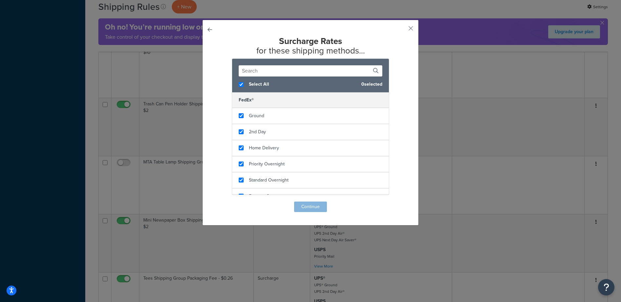
checkbox input "true"
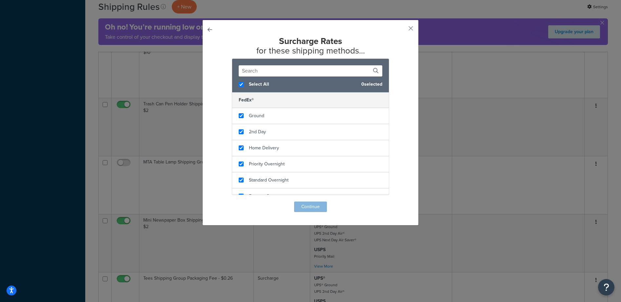
checkbox input "true"
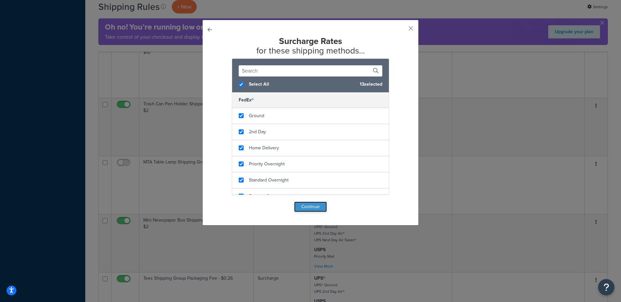
click at [318, 204] on button "Continue" at bounding box center [310, 206] width 33 height 10
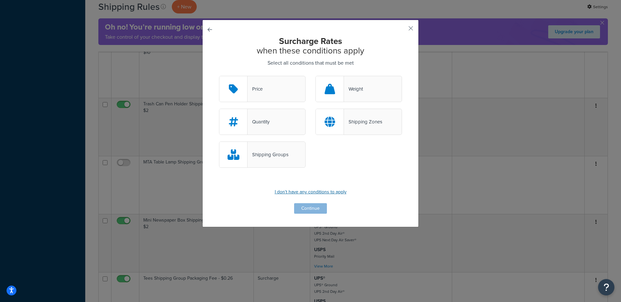
click at [298, 191] on p "I don't have any conditions to apply" at bounding box center [310, 191] width 183 height 9
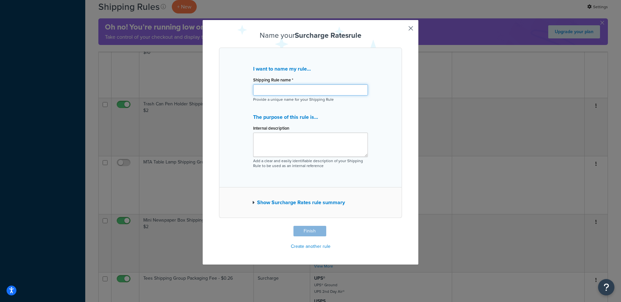
click at [281, 86] on input "Shipping Rule name *" at bounding box center [310, 89] width 115 height 11
type input "Trash Can Pen Holder Shipping Group Packaging Fee - $0.50"
click at [372, 123] on div "I want to name my rule... Shipping Rule name * Trash Can Pen Holder Shipping Gr…" at bounding box center [310, 118] width 183 height 140
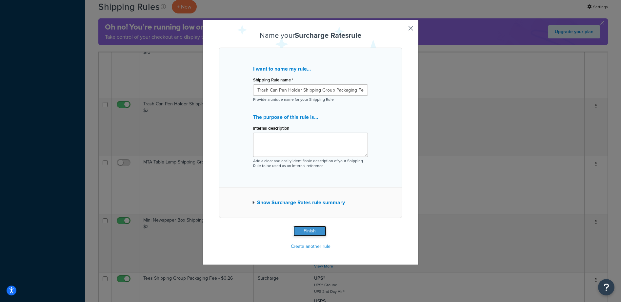
click at [310, 232] on button "Finish" at bounding box center [309, 231] width 33 height 10
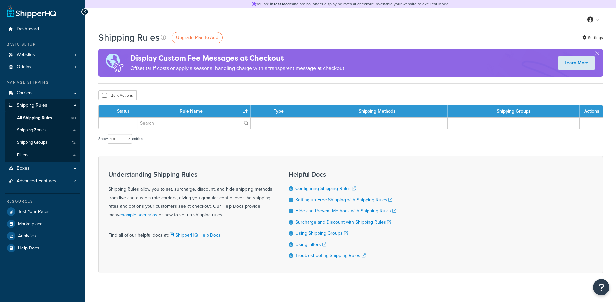
select select "100"
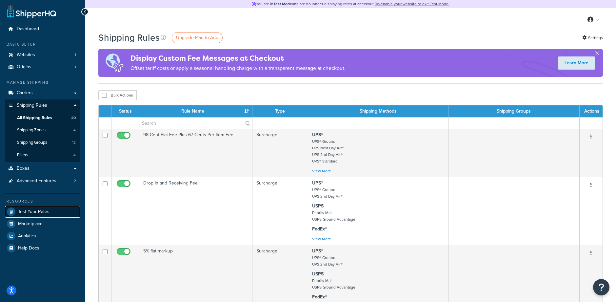
click at [44, 215] on link "Test Your Rates" at bounding box center [42, 212] width 75 height 12
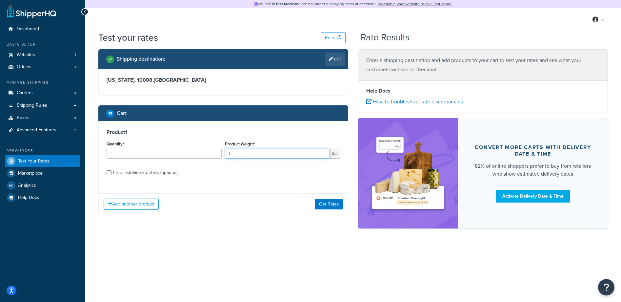
click at [253, 154] on input "1" at bounding box center [277, 153] width 105 height 10
drag, startPoint x: 255, startPoint y: 153, endPoint x: 176, endPoint y: 147, distance: 79.2
click at [176, 147] on div "Quantity* 1 Product Weight* 1 lbs" at bounding box center [223, 151] width 237 height 24
type input ".73"
click at [249, 172] on label "Enter additional details (optional)" at bounding box center [226, 172] width 227 height 10
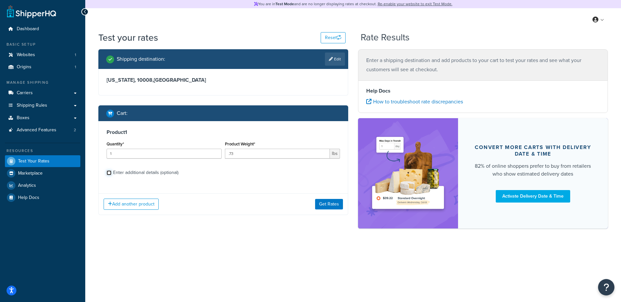
click at [111, 172] on input "Enter additional details (optional)" at bounding box center [109, 172] width 5 height 5
checkbox input "true"
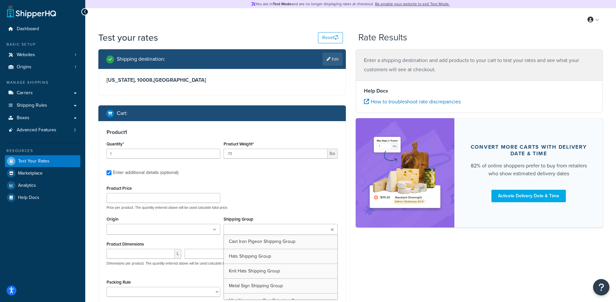
click at [244, 226] on input "Shipping Group" at bounding box center [255, 229] width 58 height 7
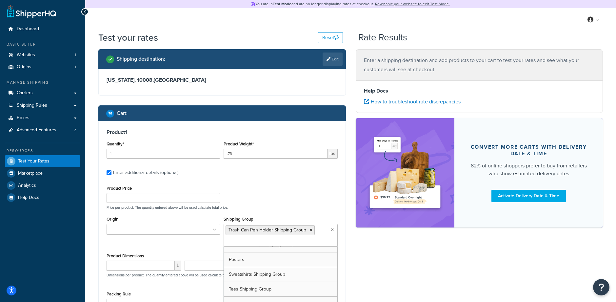
scroll to position [82, 0]
click at [301, 186] on div "Product Price Price per product. The quantity entered above will be used calcul…" at bounding box center [222, 197] width 234 height 26
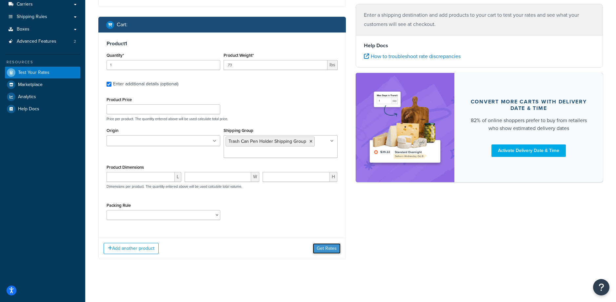
click at [317, 250] on button "Get Rates" at bounding box center [327, 248] width 28 height 10
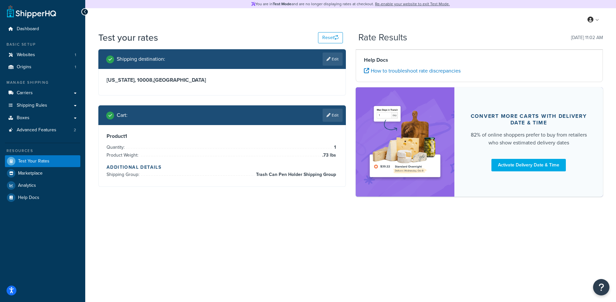
scroll to position [0, 0]
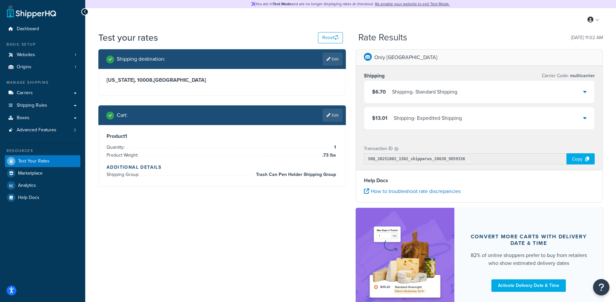
click at [476, 93] on div "$6.70 Shipping - Standard Shipping" at bounding box center [479, 92] width 230 height 22
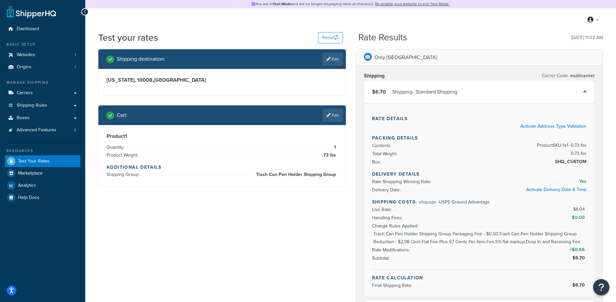
click at [476, 94] on div "$6.70 Shipping - Standard Shipping" at bounding box center [479, 92] width 230 height 22
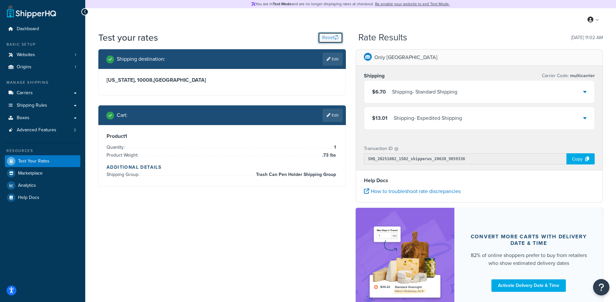
click at [331, 36] on button "Reset" at bounding box center [330, 37] width 25 height 11
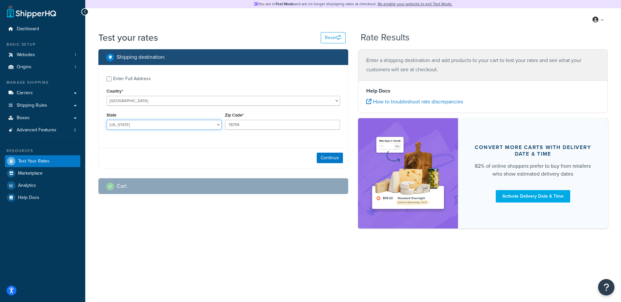
click at [188, 123] on select "[US_STATE] [US_STATE] [US_STATE] [US_STATE] [US_STATE] Armed Forces Americas Ar…" at bounding box center [164, 125] width 115 height 10
select select "NY"
click at [107, 120] on select "[US_STATE] [US_STATE] [US_STATE] [US_STATE] [US_STATE] Armed Forces Americas Ar…" at bounding box center [164, 125] width 115 height 10
drag, startPoint x: 254, startPoint y: 125, endPoint x: 182, endPoint y: 114, distance: 72.9
click at [182, 114] on div "State [US_STATE] [US_STATE] [US_STATE] [US_STATE] [US_STATE] Armed Forces Ameri…" at bounding box center [223, 122] width 237 height 24
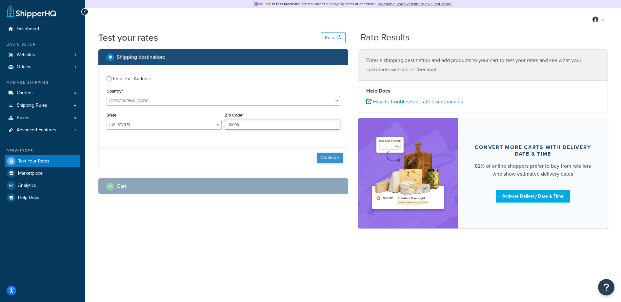
type input "10008"
click at [321, 158] on button "Continue" at bounding box center [330, 157] width 26 height 10
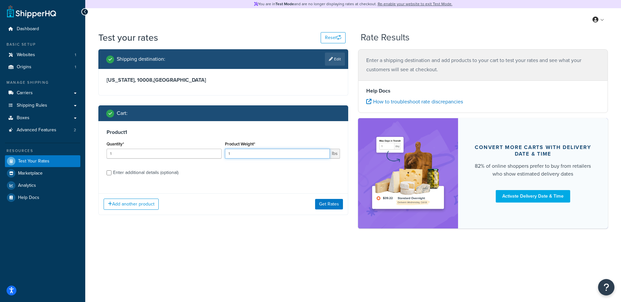
drag, startPoint x: 247, startPoint y: 154, endPoint x: 213, endPoint y: 155, distance: 33.8
click at [213, 155] on div "Quantity* 1 Product Weight* 1 lbs" at bounding box center [223, 151] width 237 height 24
type input ".73"
click at [248, 167] on label "Enter additional details (optional)" at bounding box center [226, 172] width 227 height 10
click at [111, 170] on input "Enter additional details (optional)" at bounding box center [109, 172] width 5 height 5
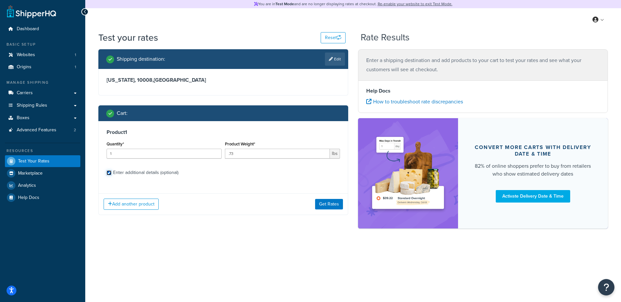
checkbox input "true"
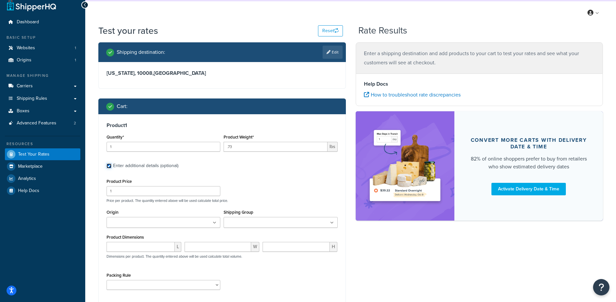
scroll to position [17, 0]
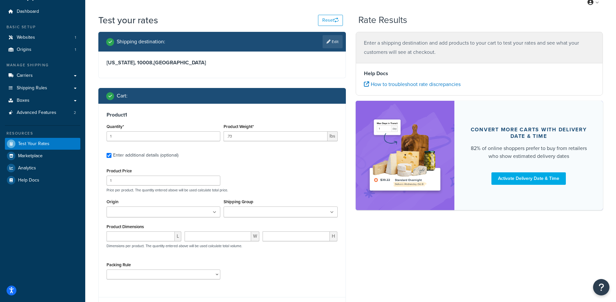
click at [274, 211] on input "Shipping Group" at bounding box center [255, 211] width 58 height 7
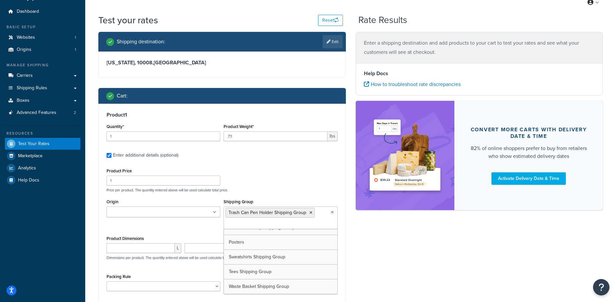
scroll to position [82, 0]
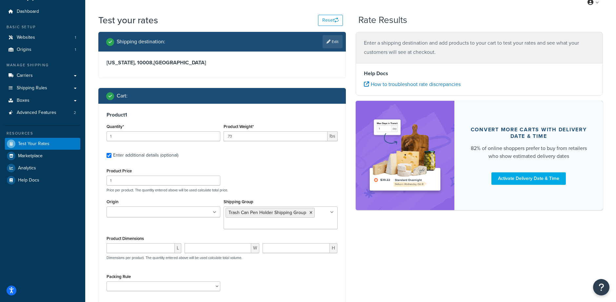
click at [301, 165] on div "Product 1 Quantity* 1 Product Weight* .73 lbs Enter additional details (optiona…" at bounding box center [222, 204] width 247 height 200
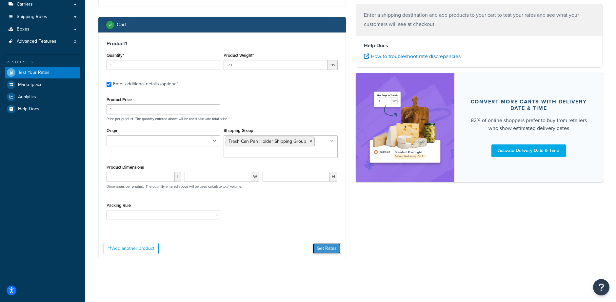
click at [326, 246] on button "Get Rates" at bounding box center [327, 248] width 28 height 10
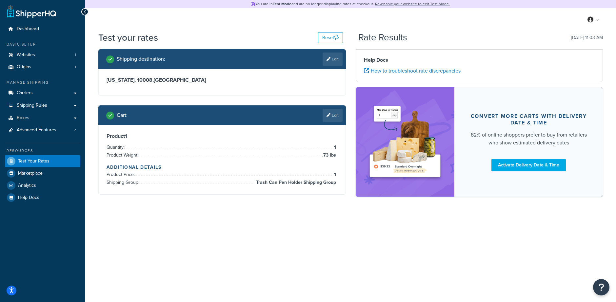
scroll to position [0, 0]
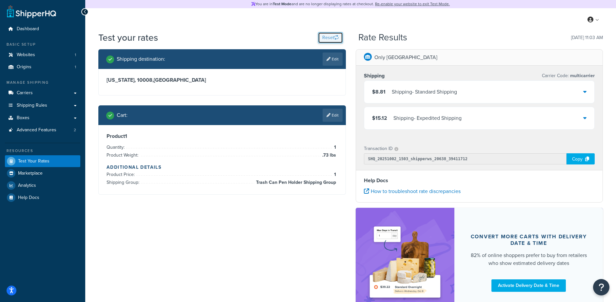
click at [335, 39] on icon "button" at bounding box center [336, 37] width 5 height 5
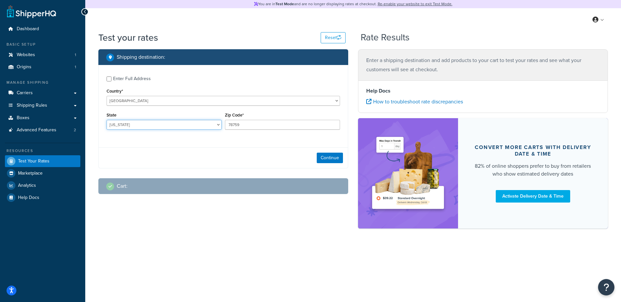
click at [154, 124] on select "[US_STATE] [US_STATE] [US_STATE] [US_STATE] [US_STATE] Armed Forces Americas Ar…" at bounding box center [164, 125] width 115 height 10
select select "NY"
click at [107, 120] on select "[US_STATE] [US_STATE] [US_STATE] [US_STATE] [US_STATE] Armed Forces Americas Ar…" at bounding box center [164, 125] width 115 height 10
drag, startPoint x: 263, startPoint y: 127, endPoint x: 269, endPoint y: 127, distance: 6.3
click at [263, 127] on input "78759" at bounding box center [282, 125] width 115 height 10
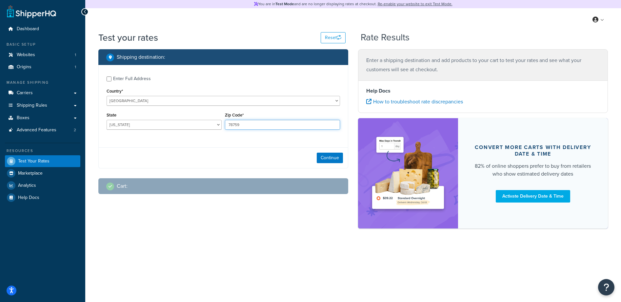
drag, startPoint x: 266, startPoint y: 126, endPoint x: 172, endPoint y: 122, distance: 93.8
click at [172, 122] on div "State [US_STATE] [US_STATE] [US_STATE] [US_STATE] [US_STATE] Armed Forces Ameri…" at bounding box center [223, 122] width 237 height 24
type input "10008"
click at [339, 158] on button "Continue" at bounding box center [330, 157] width 26 height 10
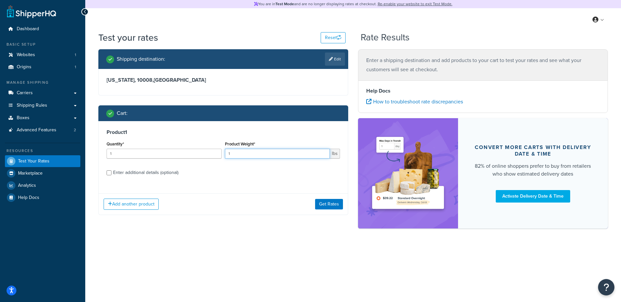
click at [267, 156] on input "1" at bounding box center [277, 153] width 105 height 10
type input "1.13"
click at [273, 175] on label "Enter additional details (optional)" at bounding box center [226, 172] width 227 height 10
click at [111, 175] on input "Enter additional details (optional)" at bounding box center [109, 172] width 5 height 5
checkbox input "true"
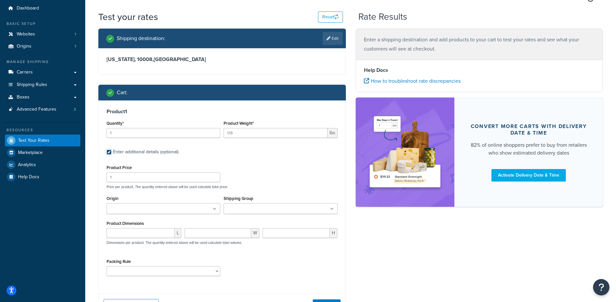
scroll to position [77, 0]
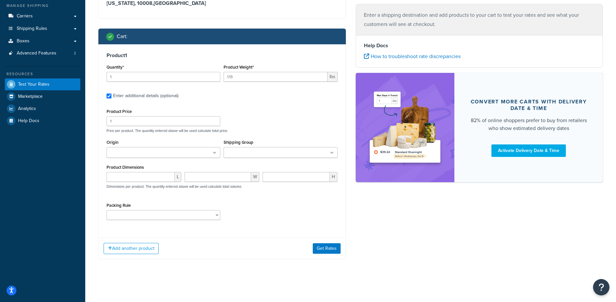
click at [250, 149] on input "Shipping Group" at bounding box center [255, 152] width 58 height 7
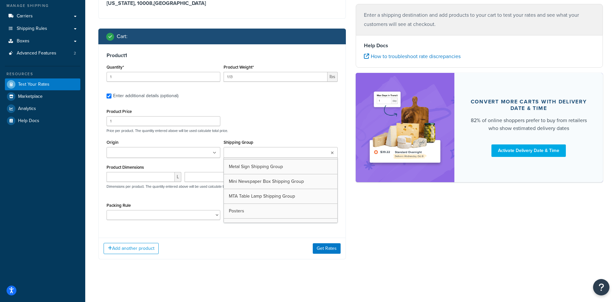
scroll to position [42, 0]
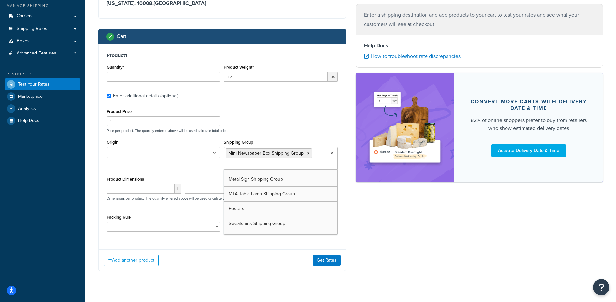
click at [301, 108] on div "Product Price 1 Price per product. The quantity entered above will be used calc…" at bounding box center [222, 120] width 234 height 26
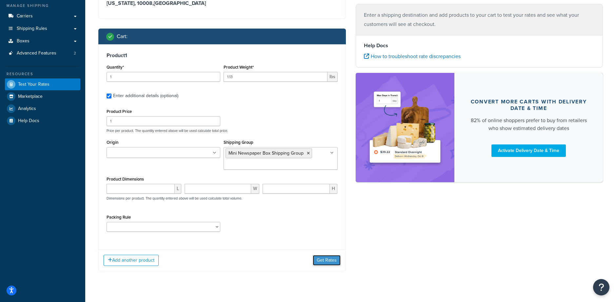
click at [333, 261] on button "Get Rates" at bounding box center [327, 260] width 28 height 10
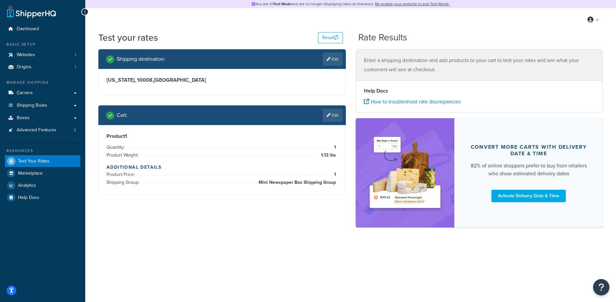
scroll to position [0, 0]
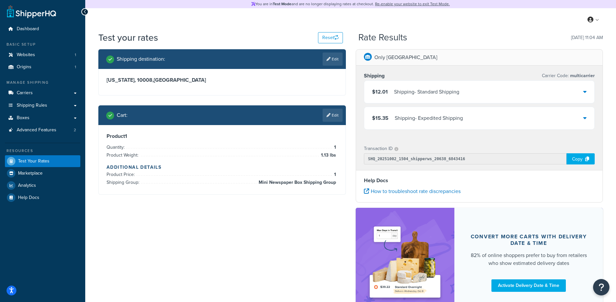
click at [475, 93] on div "$12.01 Shipping - Standard Shipping" at bounding box center [479, 92] width 230 height 22
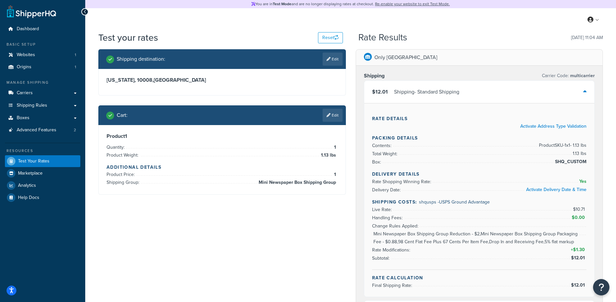
click at [475, 93] on div "$12.01 Shipping - Standard Shipping" at bounding box center [479, 92] width 230 height 22
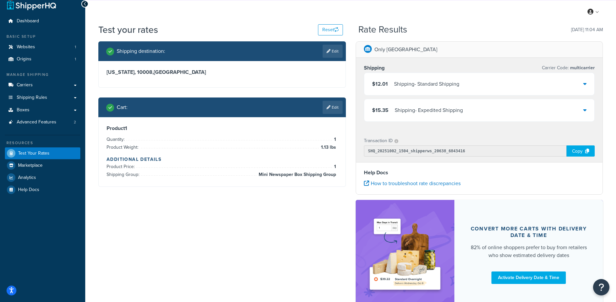
scroll to position [19, 0]
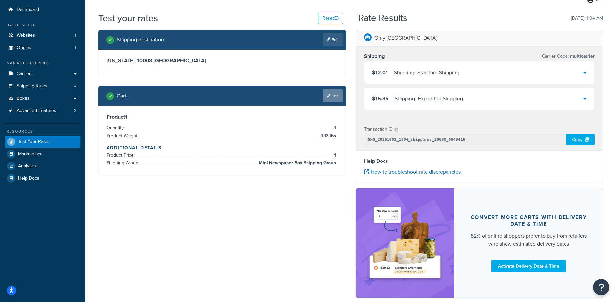
click at [333, 96] on link "Edit" at bounding box center [333, 95] width 20 height 13
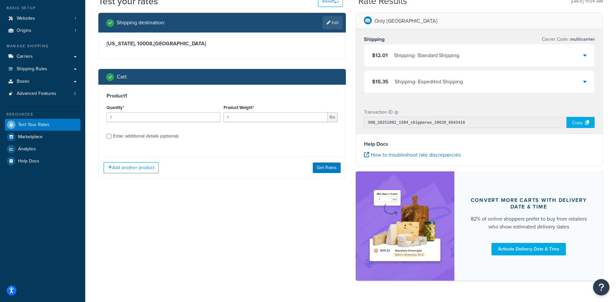
scroll to position [54, 0]
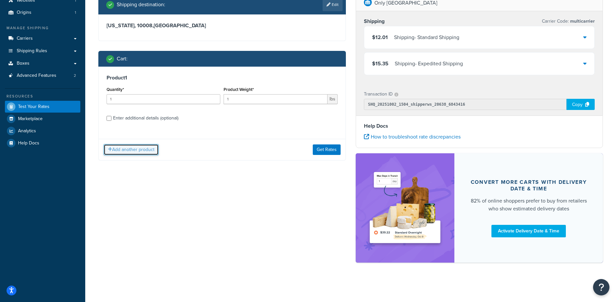
click at [135, 148] on button "Add another product" at bounding box center [131, 149] width 55 height 11
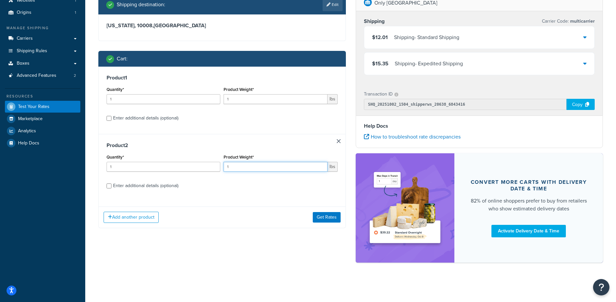
drag, startPoint x: 267, startPoint y: 168, endPoint x: 200, endPoint y: 165, distance: 66.6
click at [200, 165] on div "Quantity* 1 Product Weight* 1 lbs" at bounding box center [222, 164] width 234 height 24
type input ".6"
click at [208, 180] on label "Enter additional details (optional)" at bounding box center [225, 185] width 225 height 10
click at [111, 183] on input "Enter additional details (optional)" at bounding box center [109, 185] width 5 height 5
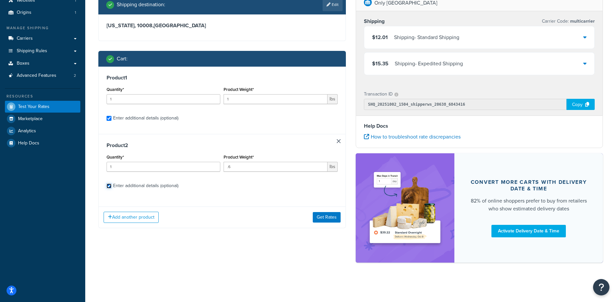
checkbox input "true"
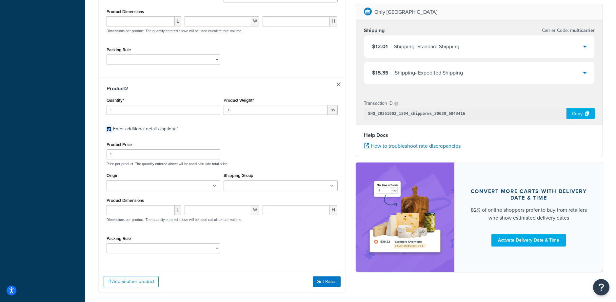
scroll to position [245, 0]
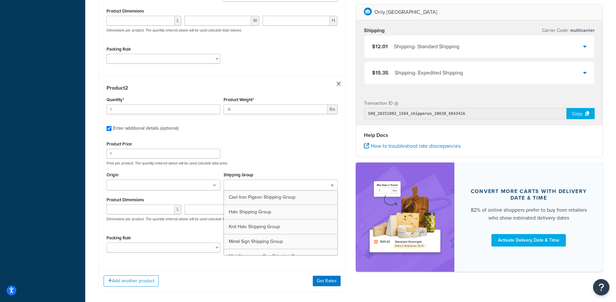
click at [256, 184] on input "Shipping Group" at bounding box center [255, 185] width 58 height 7
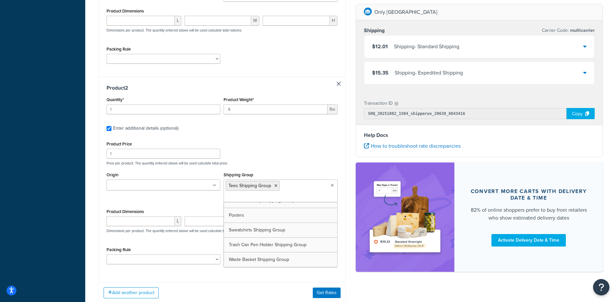
scroll to position [82, 0]
click at [301, 160] on div "Product Price 1 Price per product. The quantity entered above will be used calc…" at bounding box center [222, 152] width 234 height 26
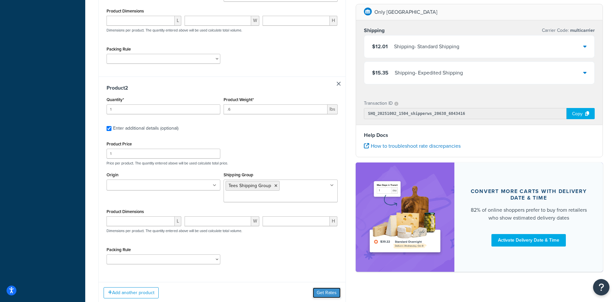
click at [334, 294] on button "Get Rates" at bounding box center [327, 292] width 28 height 10
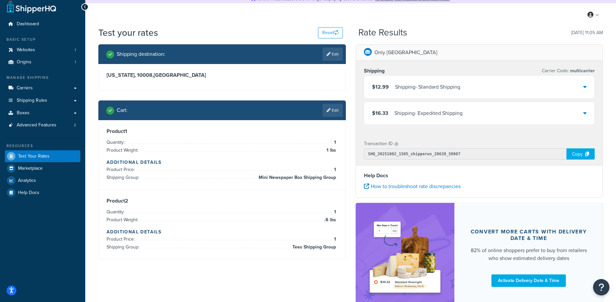
scroll to position [54, 0]
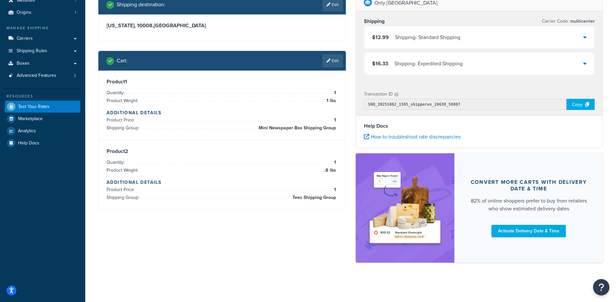
click at [485, 40] on div "$12.99 Shipping - Standard Shipping" at bounding box center [479, 37] width 230 height 22
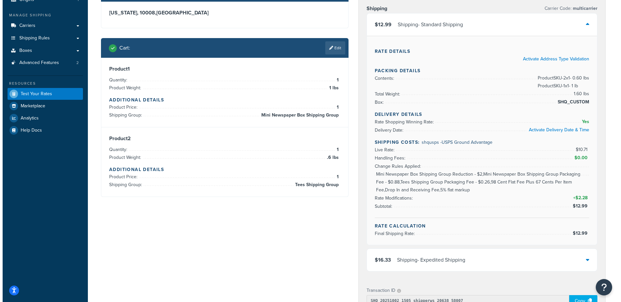
scroll to position [0, 0]
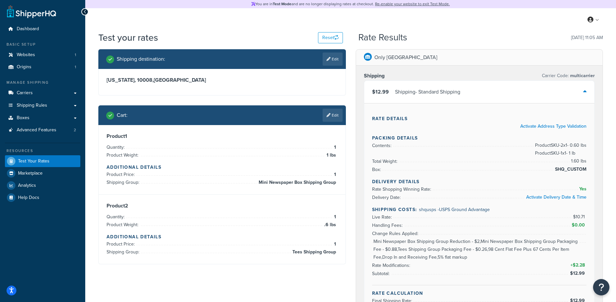
click at [413, 86] on div "$12.99 Shipping - Standard Shipping" at bounding box center [479, 92] width 230 height 22
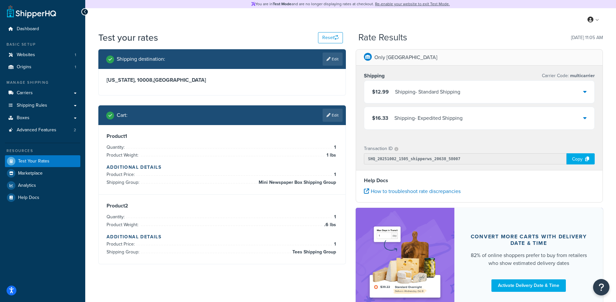
click at [337, 30] on div "My Profile Billing Global Settings Contact Us Logout" at bounding box center [350, 19] width 531 height 23
click at [336, 35] on icon "button" at bounding box center [336, 37] width 5 height 5
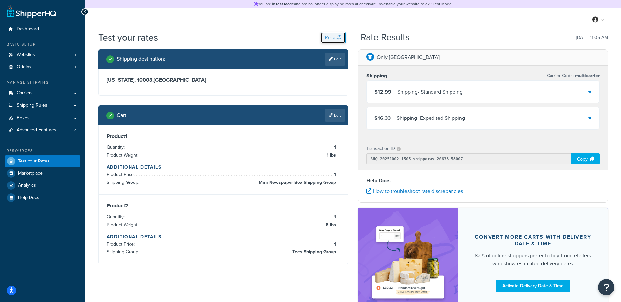
select select "[GEOGRAPHIC_DATA]"
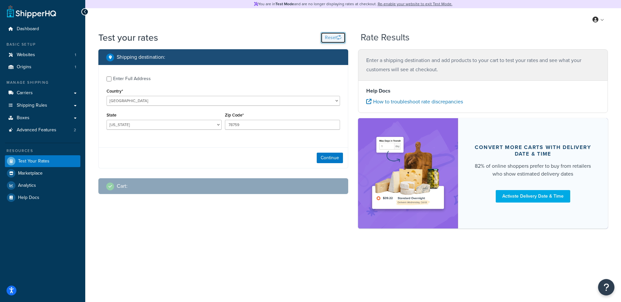
click at [334, 38] on button "Reset" at bounding box center [333, 37] width 25 height 11
click at [173, 121] on select "[US_STATE] [US_STATE] [US_STATE] [US_STATE] [US_STATE] Armed Forces Americas Ar…" at bounding box center [164, 125] width 115 height 10
select select "NY"
click at [107, 120] on select "[US_STATE] [US_STATE] [US_STATE] [US_STATE] [US_STATE] Armed Forces Americas Ar…" at bounding box center [164, 125] width 115 height 10
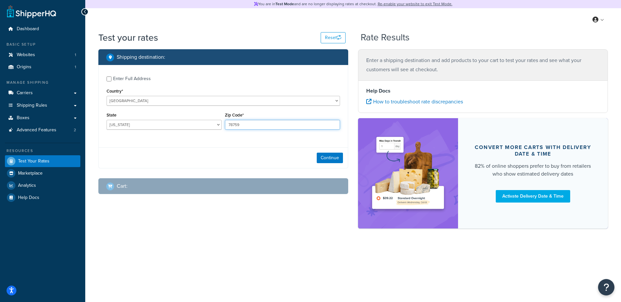
drag, startPoint x: 244, startPoint y: 124, endPoint x: 193, endPoint y: 121, distance: 50.9
click at [193, 121] on div "State [US_STATE] [US_STATE] [US_STATE] [US_STATE] [US_STATE] Armed Forces Ameri…" at bounding box center [223, 122] width 237 height 24
type input "10008"
click at [260, 140] on div "Enter Full Address Country* [GEOGRAPHIC_DATA] [GEOGRAPHIC_DATA] [GEOGRAPHIC_DAT…" at bounding box center [223, 103] width 249 height 77
click at [324, 156] on button "Continue" at bounding box center [330, 157] width 26 height 10
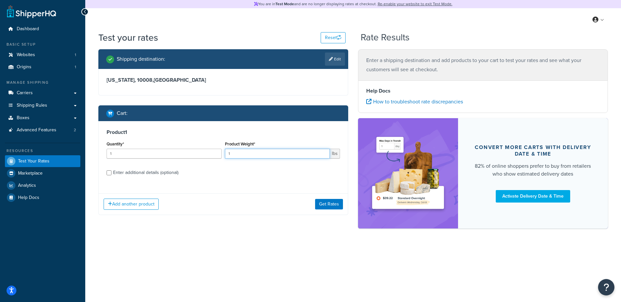
click at [251, 154] on input "1" at bounding box center [277, 153] width 105 height 10
drag, startPoint x: 232, startPoint y: 155, endPoint x: 201, endPoint y: 154, distance: 31.2
click at [201, 154] on div "Quantity* 1 Product Weight* 1 lbs" at bounding box center [223, 151] width 237 height 24
type input "3"
click at [302, 126] on div "Product 1 Quantity* 1 Product Weight* 3 lbs Enter additional details (optional)" at bounding box center [223, 154] width 249 height 67
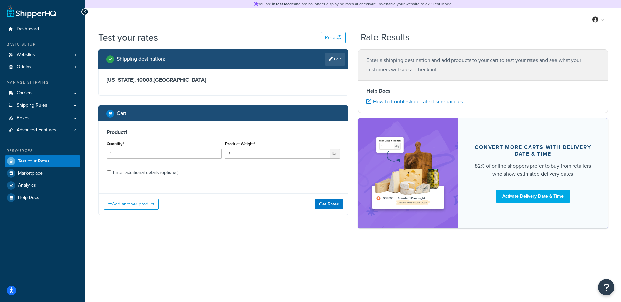
click at [166, 171] on div "Enter additional details (optional)" at bounding box center [145, 172] width 65 height 9
click at [111, 171] on input "Enter additional details (optional)" at bounding box center [109, 172] width 5 height 5
checkbox input "true"
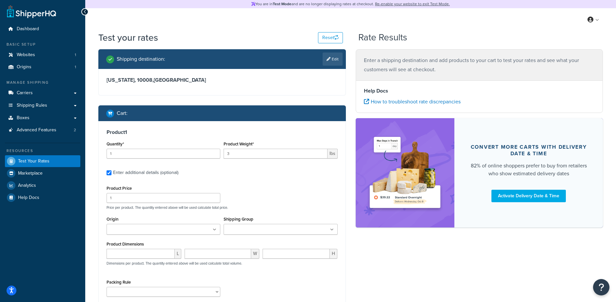
click at [258, 230] on input "Shipping Group" at bounding box center [255, 229] width 58 height 7
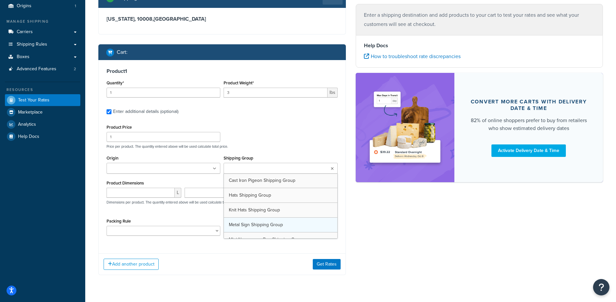
scroll to position [75, 0]
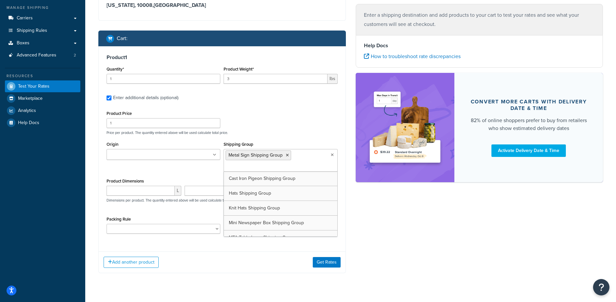
click at [303, 108] on div "Product 1 Quantity* 1 Product Weight* 3 lbs Enter additional details (optional)…" at bounding box center [222, 146] width 247 height 200
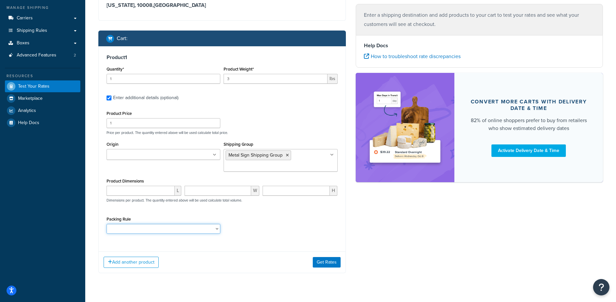
click at [168, 232] on select "Poster Packing Rule Small Items Packing Rule Wall Sign Packing Rule Waste Baske…" at bounding box center [164, 229] width 114 height 10
select select "88127"
click at [107, 224] on select "Poster Packing Rule Small Items Packing Rule Wall Sign Packing Rule Waste Baske…" at bounding box center [164, 229] width 114 height 10
click at [286, 219] on div "Packing Rule Poster Packing Rule Small Items Packing Rule Wall Sign Packing Rul…" at bounding box center [222, 226] width 234 height 24
click at [125, 190] on input "number" at bounding box center [141, 191] width 68 height 10
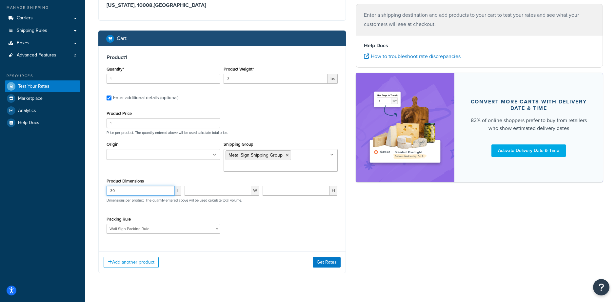
type input "30"
click at [218, 188] on input "number" at bounding box center [218, 191] width 67 height 10
type input "6"
click at [289, 191] on input "number" at bounding box center [296, 191] width 67 height 10
type input "1"
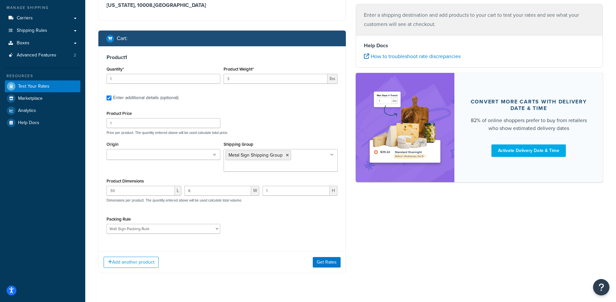
click at [295, 209] on div "Product Price 1 Price per product. The quantity entered above will be used calc…" at bounding box center [222, 173] width 231 height 129
click at [153, 262] on button "Add another product" at bounding box center [131, 261] width 55 height 11
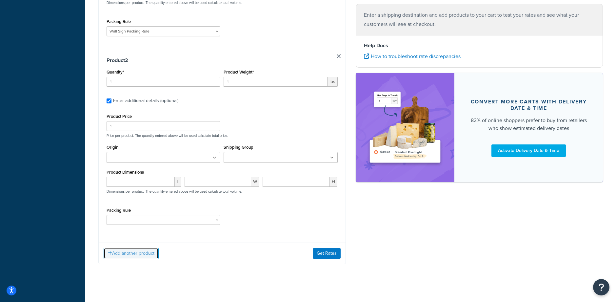
scroll to position [276, 0]
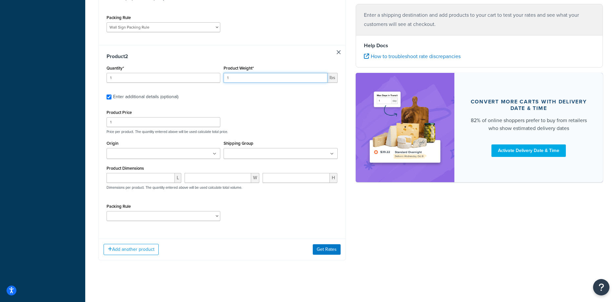
drag, startPoint x: 221, startPoint y: 77, endPoint x: 192, endPoint y: 75, distance: 28.2
click at [192, 75] on div "Quantity* 1 Product Weight* 1 lbs" at bounding box center [222, 76] width 234 height 24
type input "8.5"
click at [247, 98] on label "Enter additional details (optional)" at bounding box center [225, 96] width 225 height 10
click at [111, 98] on input "Enter additional details (optional)" at bounding box center [109, 96] width 5 height 5
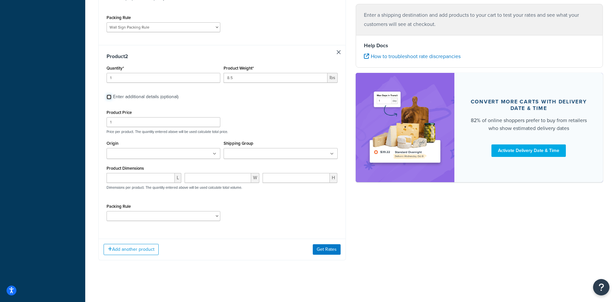
checkbox input "false"
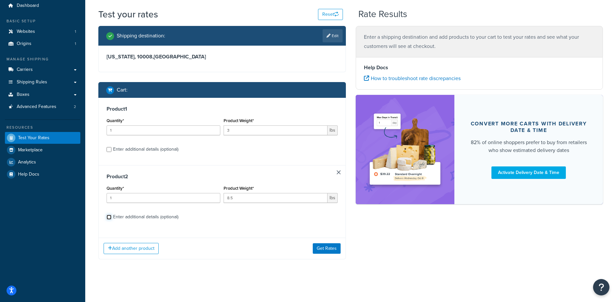
scroll to position [23, 0]
click at [155, 222] on div "Product 2 Quantity* 1 Product Weight* 8.5 lbs Enter additional details (optiona…" at bounding box center [222, 199] width 247 height 68
click at [157, 148] on div "Enter additional details (optional)" at bounding box center [145, 149] width 65 height 9
click at [111, 148] on input "Enter additional details (optional)" at bounding box center [109, 149] width 5 height 5
checkbox input "true"
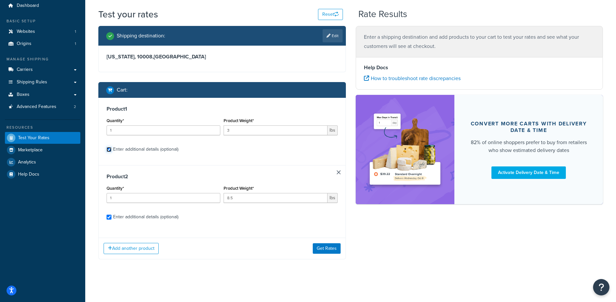
checkbox input "true"
select select "88127"
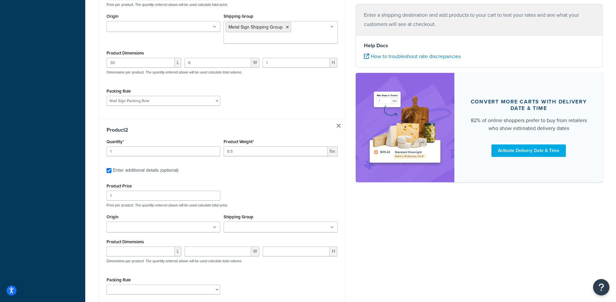
scroll to position [206, 0]
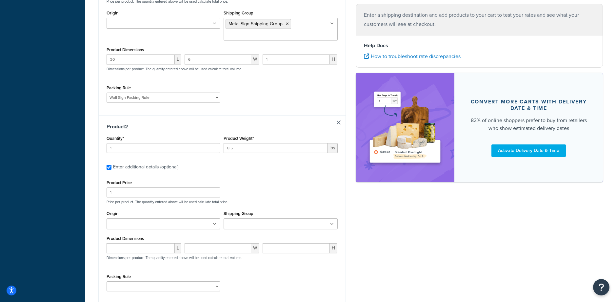
click at [253, 224] on input "Shipping Group" at bounding box center [255, 223] width 58 height 7
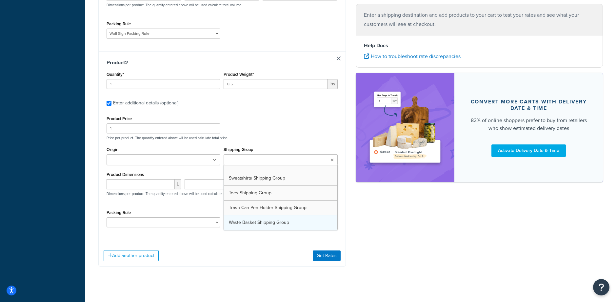
scroll to position [82, 0]
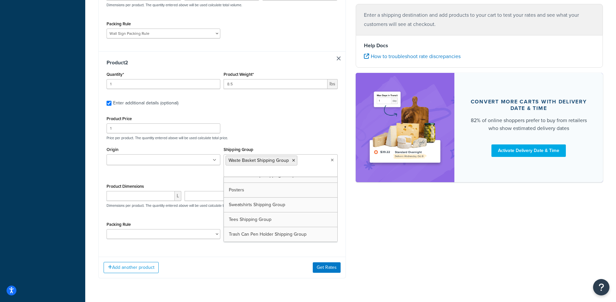
click at [251, 134] on div "Product Price 1 Price per product. The quantity entered above will be used calc…" at bounding box center [222, 127] width 234 height 26
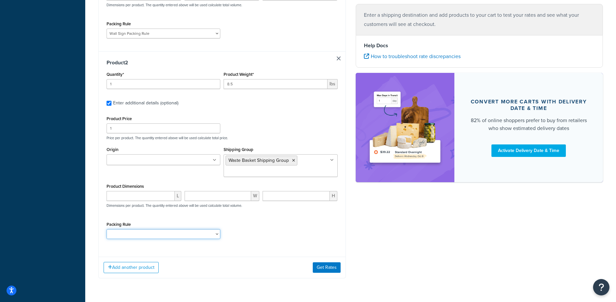
click at [149, 234] on select "Poster Packing Rule Small Items Packing Rule Wall Sign Packing Rule Waste Baske…" at bounding box center [164, 234] width 114 height 10
select select "88128"
click at [107, 229] on select "Poster Packing Rule Small Items Packing Rule Wall Sign Packing Rule Waste Baske…" at bounding box center [164, 234] width 114 height 10
click at [278, 231] on div "Packing Rule Poster Packing Rule Small Items Packing Rule Wall Sign Packing Rul…" at bounding box center [222, 232] width 234 height 24
click at [135, 195] on input "number" at bounding box center [141, 196] width 68 height 10
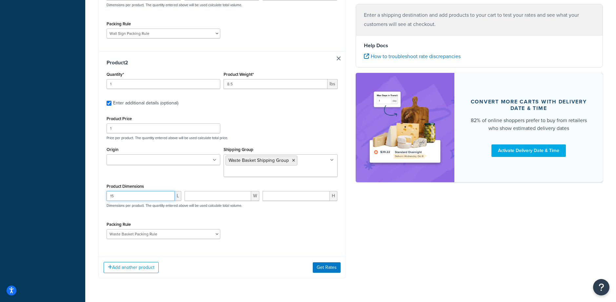
type input "15"
click at [220, 195] on input "number" at bounding box center [218, 196] width 67 height 10
type input "11.5"
click at [294, 195] on input "number" at bounding box center [296, 196] width 67 height 10
type input "9"
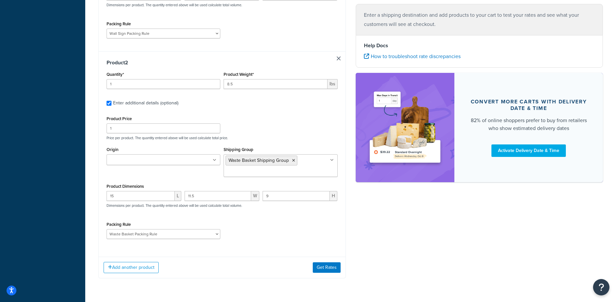
click at [309, 243] on div "Packing Rule Poster Packing Rule Small Items Packing Rule Wall Sign Packing Rul…" at bounding box center [222, 232] width 234 height 24
click at [326, 268] on button "Get Rates" at bounding box center [327, 267] width 28 height 10
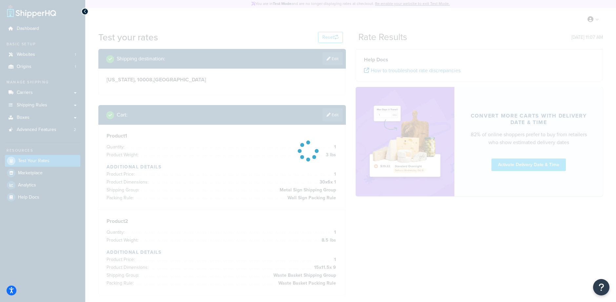
scroll to position [0, 0]
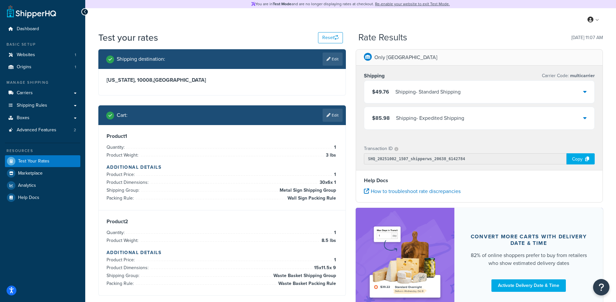
click at [489, 88] on div "$49.76 Shipping - Standard Shipping" at bounding box center [479, 92] width 230 height 22
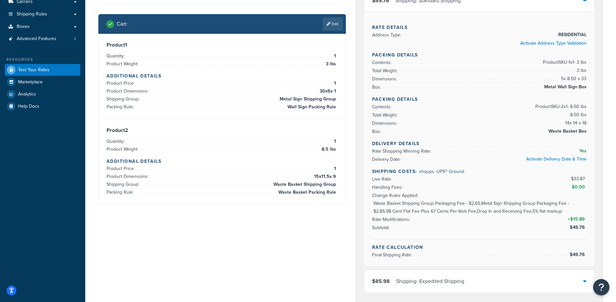
scroll to position [90, 0]
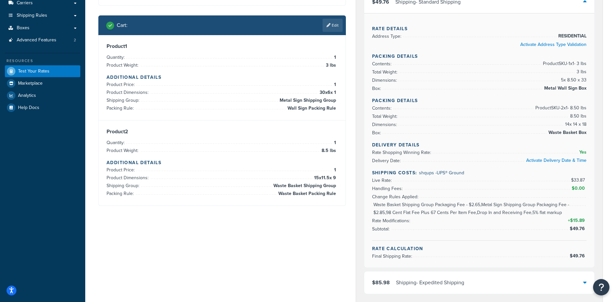
click at [337, 25] on link "Edit" at bounding box center [333, 25] width 20 height 13
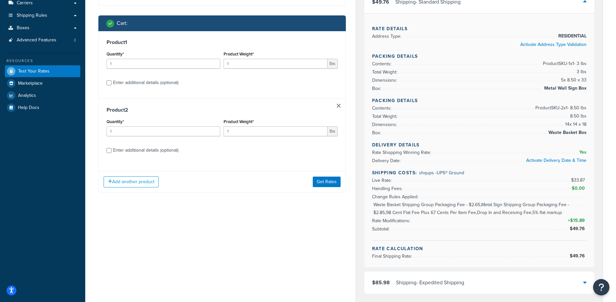
click at [163, 83] on div "Enter additional details (optional)" at bounding box center [145, 82] width 65 height 9
click at [111, 83] on input "Enter additional details (optional)" at bounding box center [109, 82] width 5 height 5
checkbox input "true"
select select "88127"
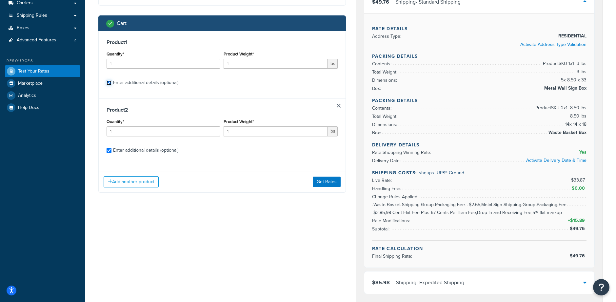
select select "88128"
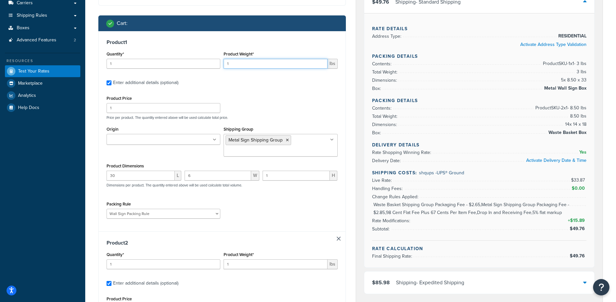
drag, startPoint x: 268, startPoint y: 63, endPoint x: 214, endPoint y: 63, distance: 53.4
click at [214, 63] on div "Quantity* 1 Product Weight* 1 lbs" at bounding box center [222, 61] width 234 height 24
type input "3"
click at [255, 76] on div "Product 1 Quantity* 1 Product Weight* 3 lbs Enter additional details (optional)…" at bounding box center [222, 131] width 247 height 200
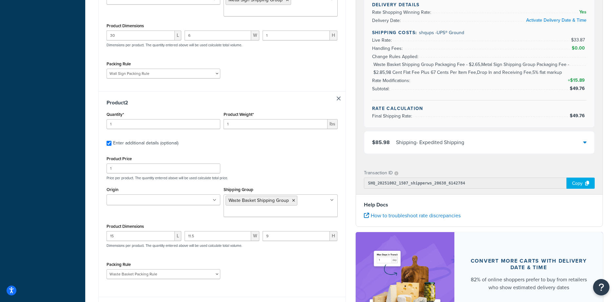
scroll to position [230, 0]
drag, startPoint x: 242, startPoint y: 125, endPoint x: 198, endPoint y: 124, distance: 44.3
click at [198, 124] on div "Quantity* 1 Product Weight* 1 lbs" at bounding box center [222, 121] width 234 height 24
type input "8.5"
click at [283, 144] on label "Enter additional details (optional)" at bounding box center [225, 142] width 225 height 10
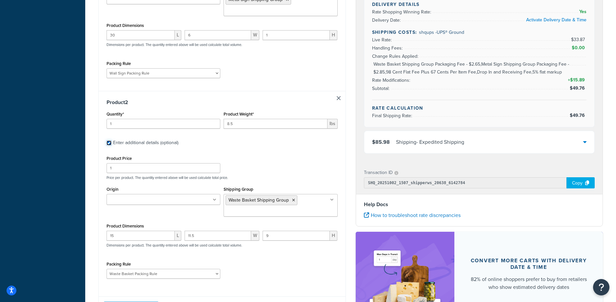
click at [111, 144] on input "Enter additional details (optional)" at bounding box center [109, 142] width 5 height 5
checkbox input "false"
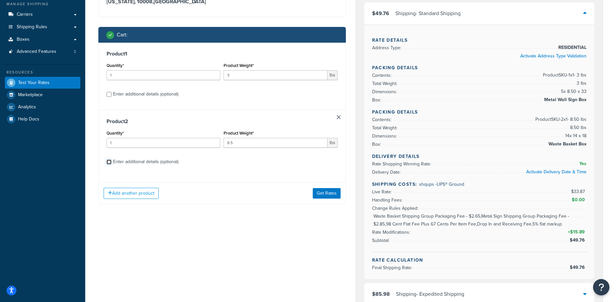
scroll to position [0, 0]
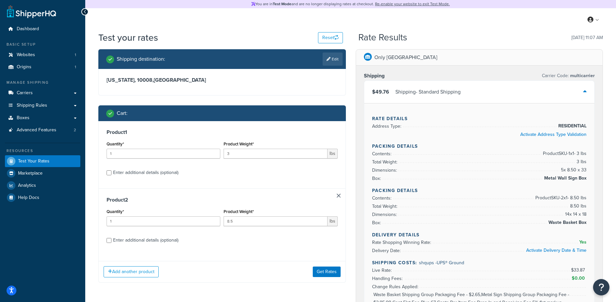
click at [127, 170] on div "Enter additional details (optional)" at bounding box center [145, 172] width 65 height 9
click at [111, 170] on input "Enter additional details (optional)" at bounding box center [109, 172] width 5 height 5
checkbox input "true"
select select "88127"
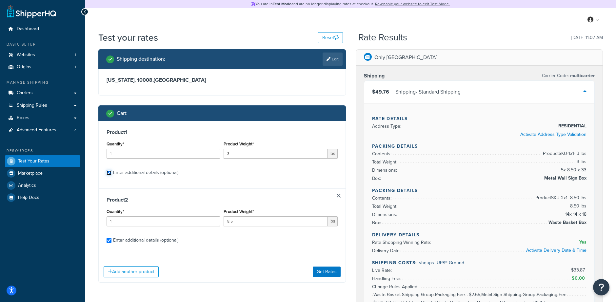
select select "88128"
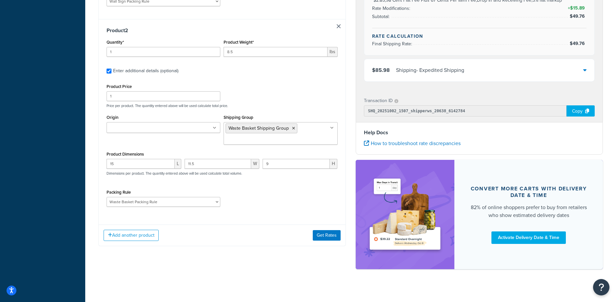
scroll to position [308, 0]
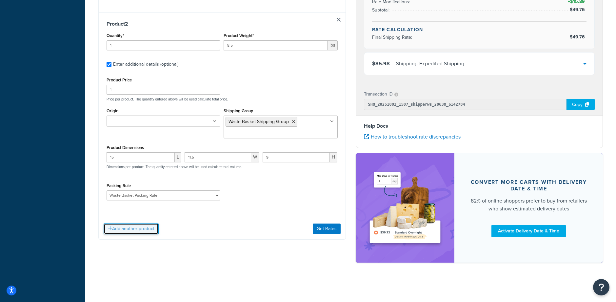
click at [127, 226] on button "Add another product" at bounding box center [131, 228] width 55 height 11
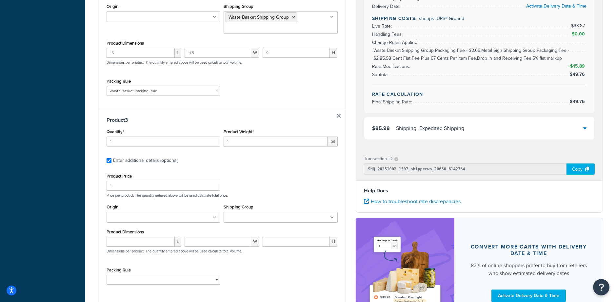
scroll to position [420, 0]
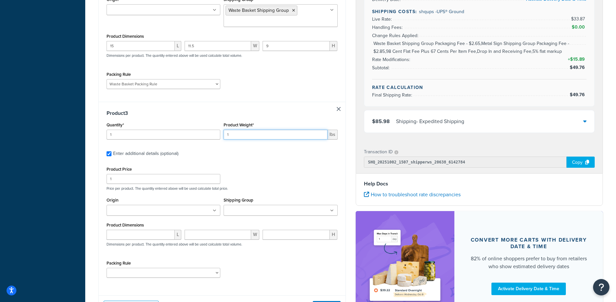
drag, startPoint x: 252, startPoint y: 136, endPoint x: 211, endPoint y: 129, distance: 41.5
click at [211, 129] on div "Quantity* 1 Product Weight* 1 lbs" at bounding box center [222, 132] width 234 height 24
type input ".6"
click at [241, 159] on div "Product 3 Quantity* 1 Product Weight* .6 lbs Enter additional details (optional…" at bounding box center [222, 196] width 247 height 188
click at [251, 215] on ul at bounding box center [281, 210] width 114 height 11
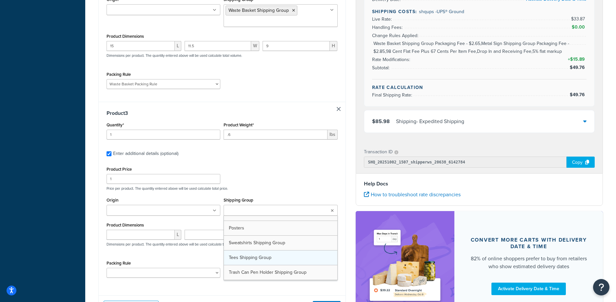
scroll to position [82, 0]
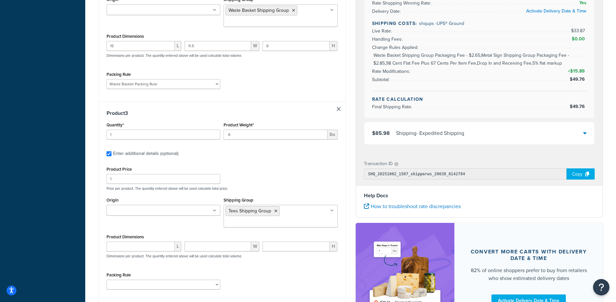
click at [277, 177] on div "Product Price 1 Price per product. The quantity entered above will be used calc…" at bounding box center [222, 178] width 234 height 26
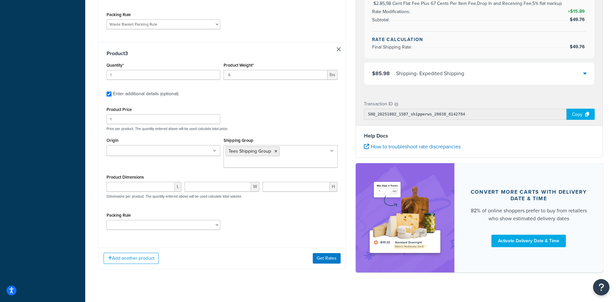
scroll to position [489, 0]
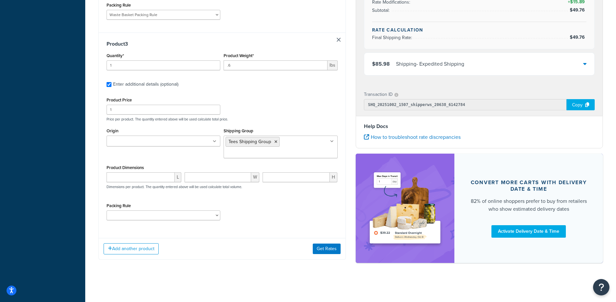
click at [189, 220] on div "Poster Packing Rule Small Items Packing Rule Wall Sign Packing Rule Waste Baske…" at bounding box center [164, 215] width 114 height 10
click at [190, 214] on select "Poster Packing Rule Small Items Packing Rule Wall Sign Packing Rule Waste Baske…" at bounding box center [164, 215] width 114 height 10
click at [175, 215] on select "Poster Packing Rule Small Items Packing Rule Wall Sign Packing Rule Waste Baske…" at bounding box center [164, 215] width 114 height 10
select select "88102"
click at [107, 210] on select "Poster Packing Rule Small Items Packing Rule Wall Sign Packing Rule Waste Baske…" at bounding box center [164, 215] width 114 height 10
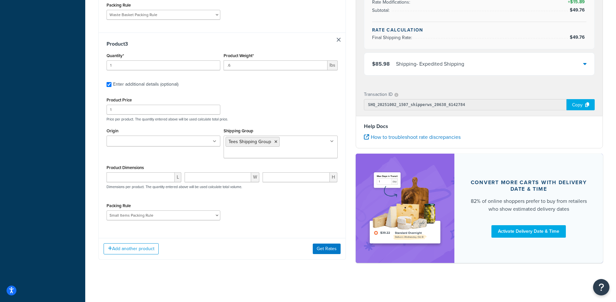
click at [257, 215] on div "Packing Rule Poster Packing Rule Small Items Packing Rule Wall Sign Packing Rul…" at bounding box center [222, 213] width 234 height 24
click at [323, 248] on button "Get Rates" at bounding box center [327, 248] width 28 height 10
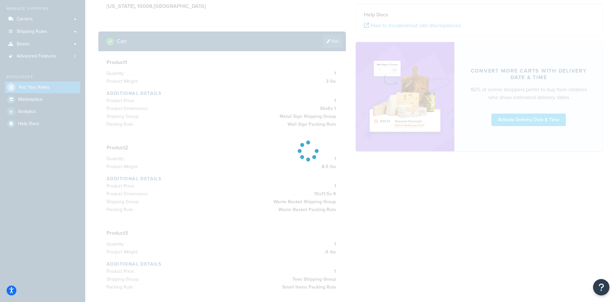
scroll to position [0, 0]
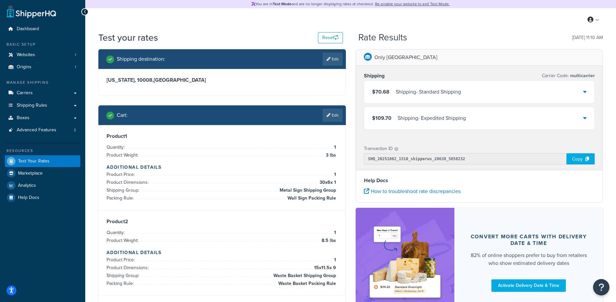
click at [458, 88] on div "Shipping - Standard Shipping" at bounding box center [428, 91] width 65 height 9
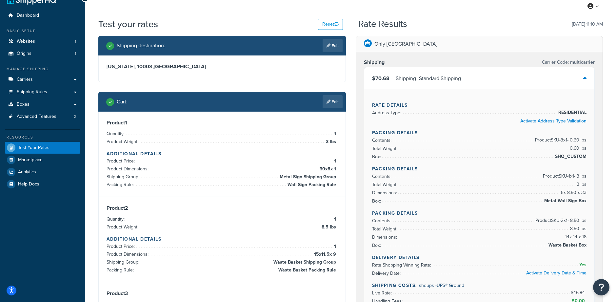
scroll to position [15, 0]
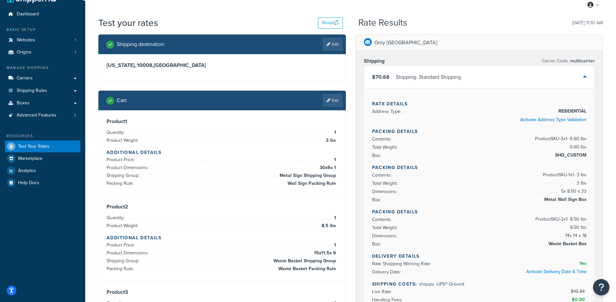
click at [487, 74] on div "$70.68 Shipping - Standard Shipping" at bounding box center [479, 77] width 230 height 22
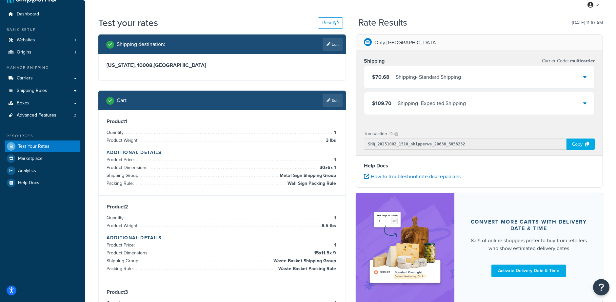
click at [41, 226] on div "Dashboard Basic Setup Websites 1 Origins 1 Manage Shipping Carriers Carriers Al…" at bounding box center [42, 192] width 85 height 415
click at [332, 21] on button "Reset" at bounding box center [330, 22] width 25 height 11
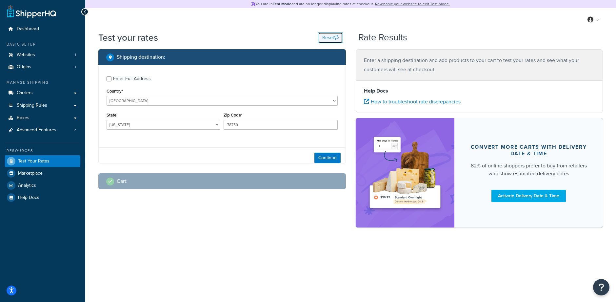
scroll to position [0, 0]
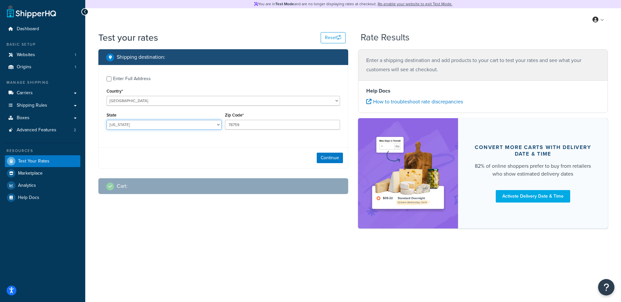
click at [131, 124] on select "[US_STATE] [US_STATE] [US_STATE] [US_STATE] [US_STATE] Armed Forces Americas Ar…" at bounding box center [164, 125] width 115 height 10
select select "NY"
click at [107, 120] on select "[US_STATE] [US_STATE] [US_STATE] [US_STATE] [US_STATE] Armed Forces Americas Ar…" at bounding box center [164, 125] width 115 height 10
click at [260, 125] on input "78759" at bounding box center [282, 125] width 115 height 10
drag, startPoint x: 264, startPoint y: 125, endPoint x: 154, endPoint y: 124, distance: 109.8
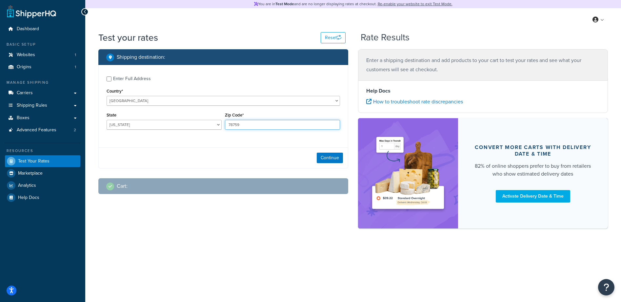
click at [154, 124] on div "State [US_STATE] [US_STATE] [US_STATE] [US_STATE] [US_STATE] Armed Forces Ameri…" at bounding box center [223, 122] width 237 height 24
type input "10008"
click at [198, 152] on div "Continue" at bounding box center [223, 157] width 249 height 21
click at [330, 158] on button "Continue" at bounding box center [330, 157] width 26 height 10
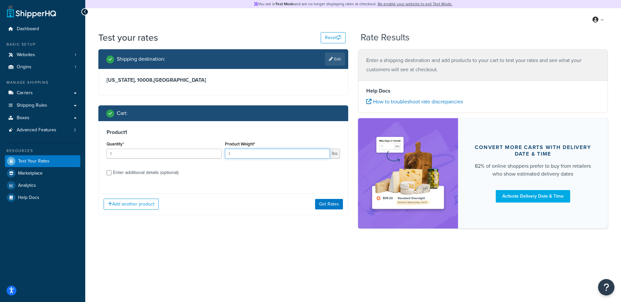
drag, startPoint x: 238, startPoint y: 153, endPoint x: 214, endPoint y: 153, distance: 24.3
click at [214, 153] on div "Quantity* 1 Product Weight* 1 lbs" at bounding box center [223, 151] width 237 height 24
type input "0.6"
click at [321, 175] on label "Enter additional details (optional)" at bounding box center [226, 172] width 227 height 10
click at [111, 175] on input "Enter additional details (optional)" at bounding box center [109, 172] width 5 height 5
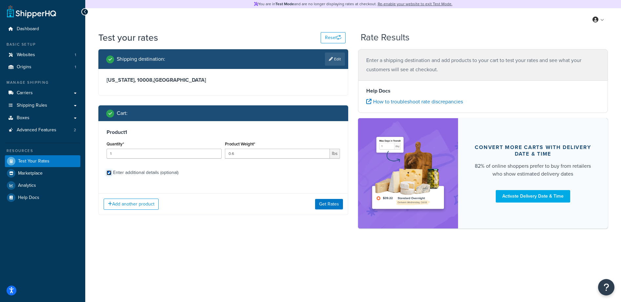
checkbox input "true"
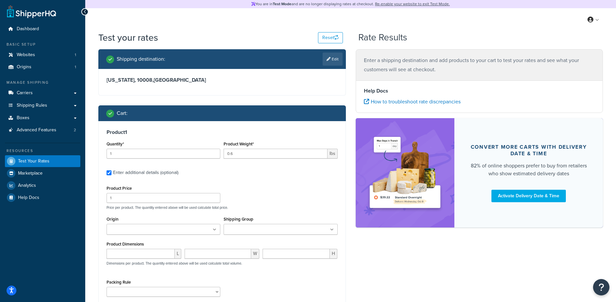
click at [239, 229] on input "Shipping Group" at bounding box center [255, 229] width 58 height 7
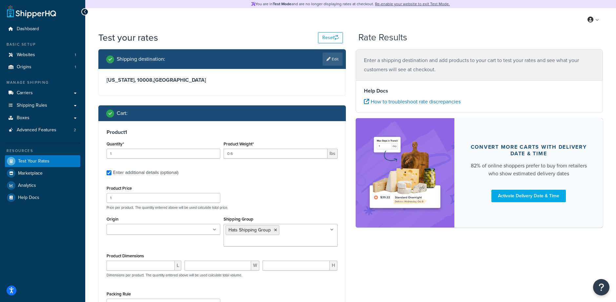
click at [288, 188] on div "Product Price 1 Price per product. The quantity entered above will be used calc…" at bounding box center [222, 197] width 234 height 26
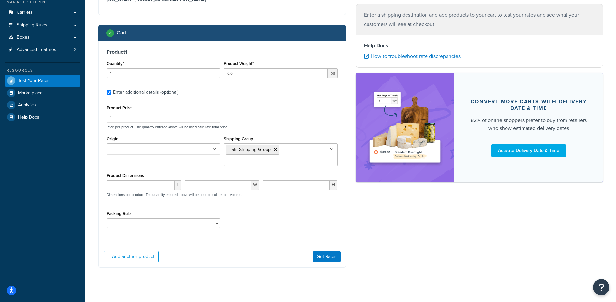
scroll to position [88, 0]
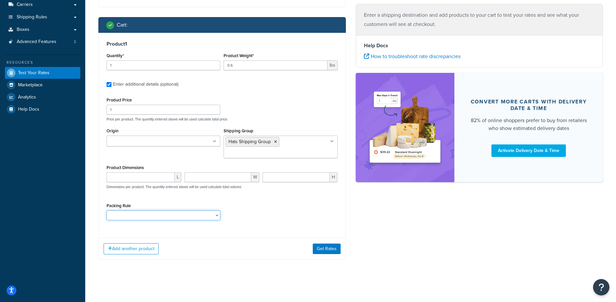
click at [206, 212] on select "Poster Packing Rule Small Items Packing Rule Wall Sign Packing Rule Waste Baske…" at bounding box center [164, 215] width 114 height 10
select select "88102"
click at [107, 210] on select "Poster Packing Rule Small Items Packing Rule Wall Sign Packing Rule Waste Baske…" at bounding box center [164, 215] width 114 height 10
click at [286, 215] on div "Packing Rule Poster Packing Rule Small Items Packing Rule Wall Sign Packing Rul…" at bounding box center [222, 213] width 234 height 24
click at [145, 250] on button "Add another product" at bounding box center [131, 248] width 55 height 11
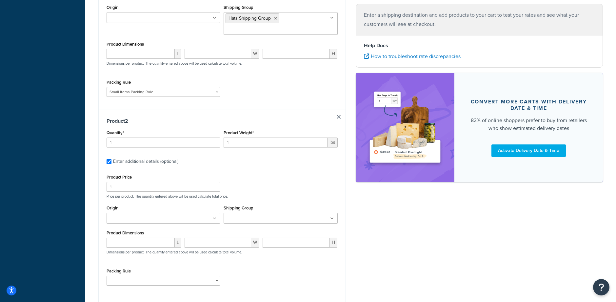
scroll to position [250, 0]
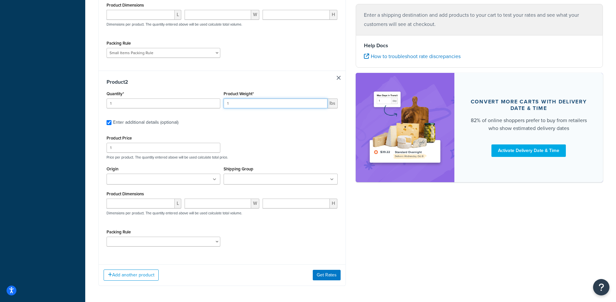
click at [243, 103] on input "1" at bounding box center [276, 103] width 104 height 10
type input "1.6"
click at [265, 118] on label "Enter additional details (optional)" at bounding box center [225, 121] width 225 height 10
click at [111, 120] on input "Enter additional details (optional)" at bounding box center [109, 122] width 5 height 5
checkbox input "false"
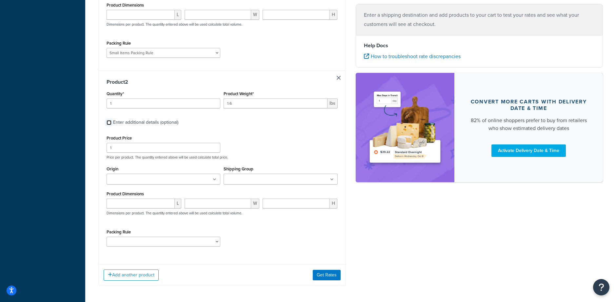
checkbox input "false"
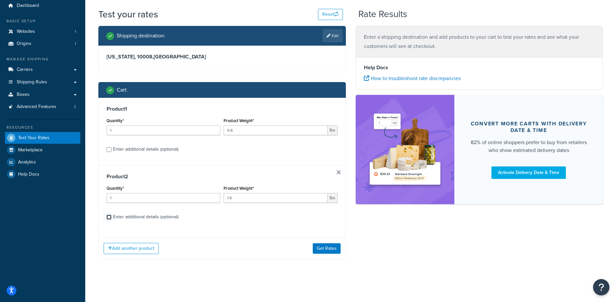
scroll to position [23, 0]
click at [112, 217] on div "Enter additional details (optional)" at bounding box center [222, 216] width 231 height 10
click at [107, 217] on input "Enter additional details (optional)" at bounding box center [109, 216] width 5 height 5
checkbox input "true"
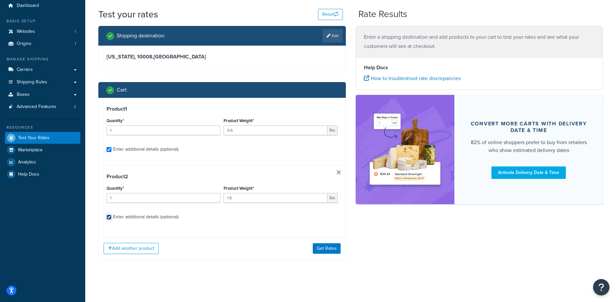
select select "88102"
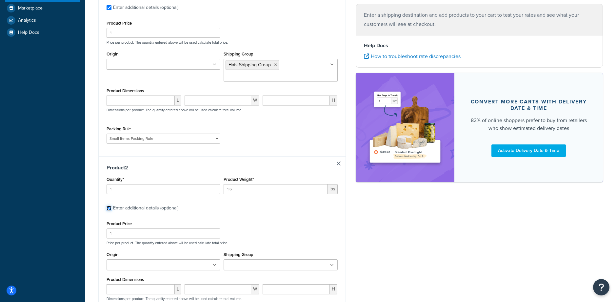
scroll to position [237, 0]
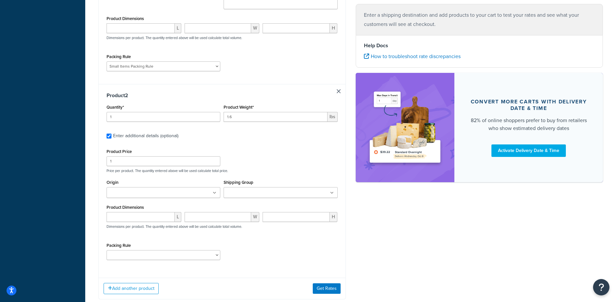
click at [254, 194] on input "Shipping Group" at bounding box center [255, 192] width 58 height 7
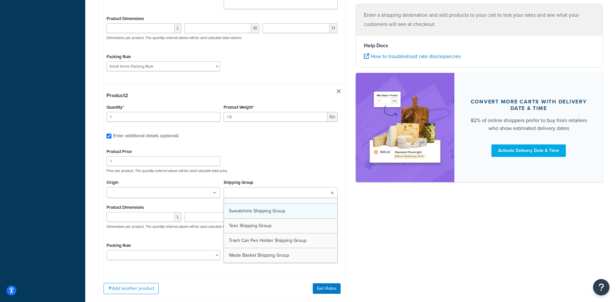
scroll to position [82, 0]
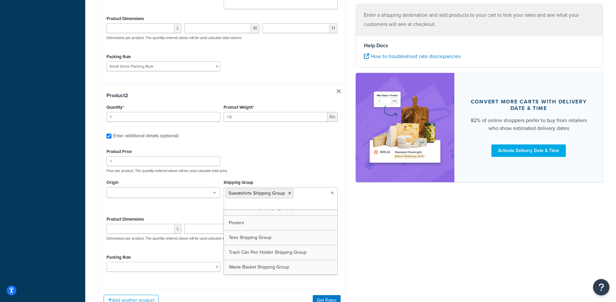
click at [297, 158] on div "Product Price 1 Price per product. The quantity entered above will be used calc…" at bounding box center [222, 160] width 234 height 26
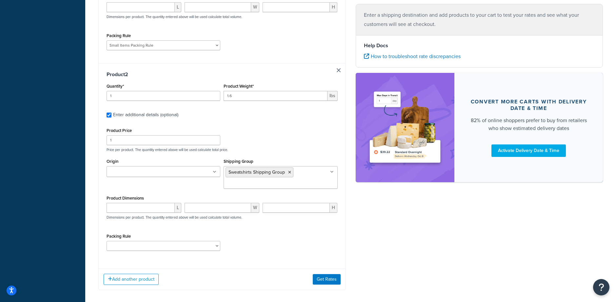
scroll to position [259, 0]
click at [160, 245] on select "Poster Packing Rule Small Items Packing Rule Wall Sign Packing Rule Waste Baske…" at bounding box center [164, 245] width 114 height 10
select select "88102"
click at [107, 240] on select "Poster Packing Rule Small Items Packing Rule Wall Sign Packing Rule Waste Baske…" at bounding box center [164, 245] width 114 height 10
click at [277, 234] on div "Packing Rule Poster Packing Rule Small Items Packing Rule Wall Sign Packing Rul…" at bounding box center [222, 243] width 234 height 24
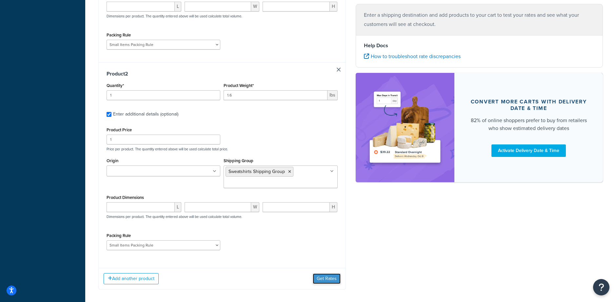
click at [333, 281] on button "Get Rates" at bounding box center [327, 278] width 28 height 10
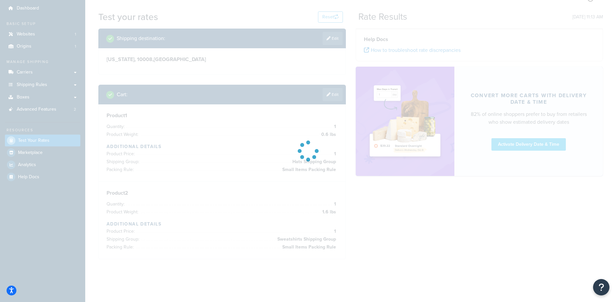
scroll to position [54, 0]
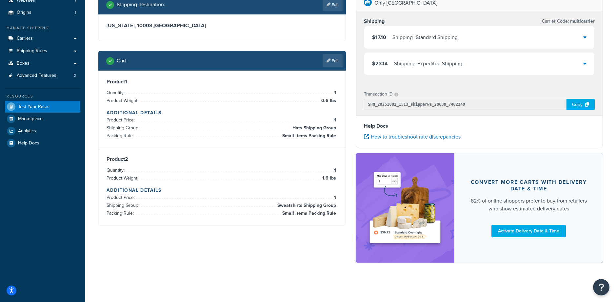
click at [445, 34] on div "Shipping - Standard Shipping" at bounding box center [424, 37] width 65 height 9
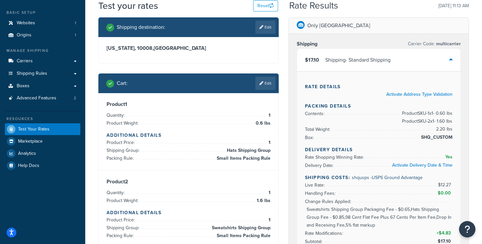
scroll to position [0, 0]
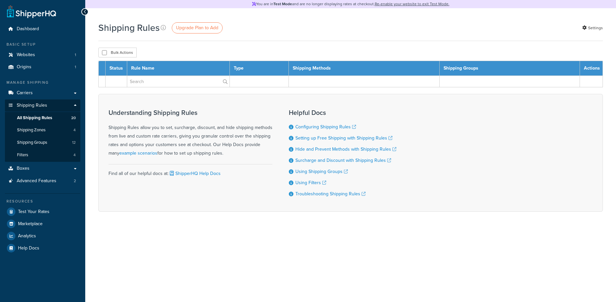
select select "100"
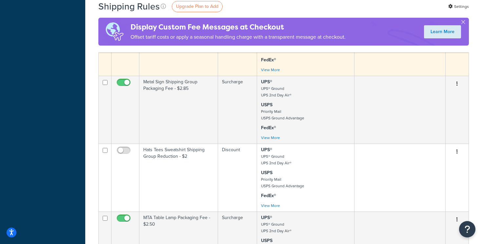
scroll to position [1079, 0]
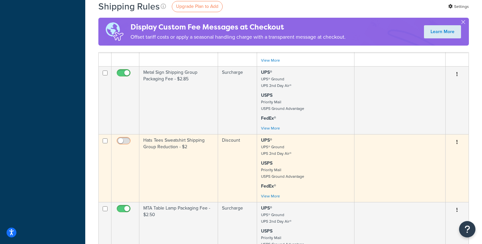
click at [123, 141] on input "checkbox" at bounding box center [124, 142] width 18 height 8
checkbox input "true"
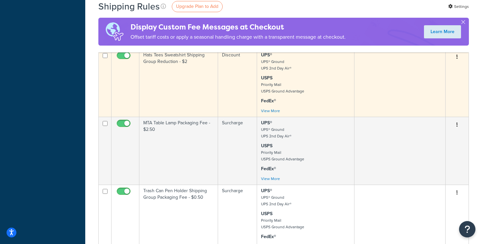
scroll to position [1226, 0]
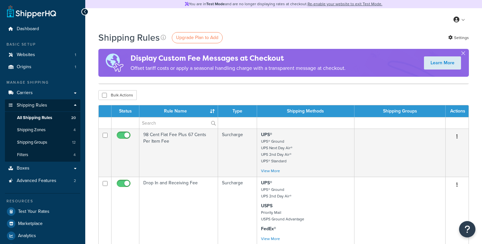
select select "100"
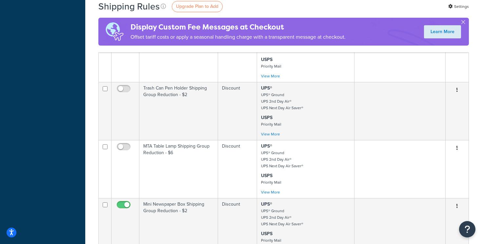
scroll to position [405, 0]
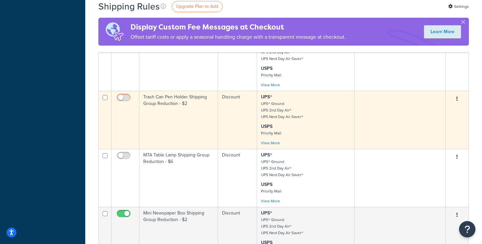
click at [127, 96] on input "checkbox" at bounding box center [124, 99] width 18 height 8
checkbox input "true"
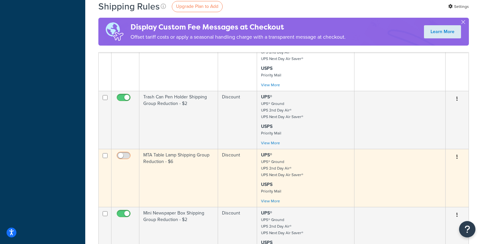
click at [128, 153] on input "checkbox" at bounding box center [124, 157] width 18 height 8
checkbox input "true"
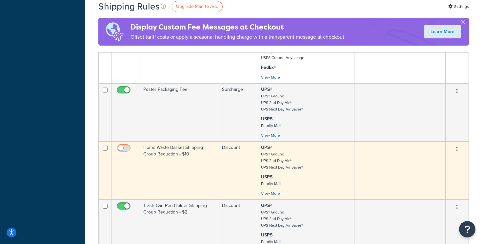
click at [126, 148] on input "checkbox" at bounding box center [124, 150] width 18 height 8
checkbox input "true"
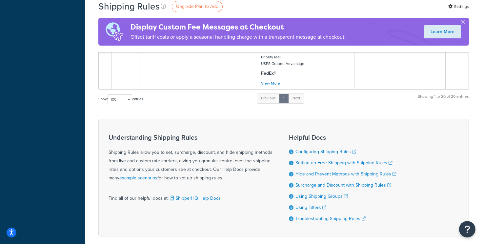
scroll to position [1332, 0]
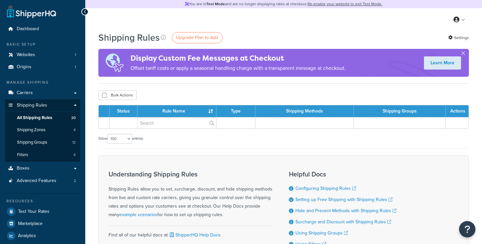
select select "100"
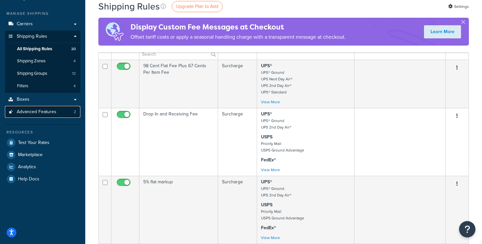
click at [38, 111] on span "Advanced Features" at bounding box center [37, 112] width 40 height 6
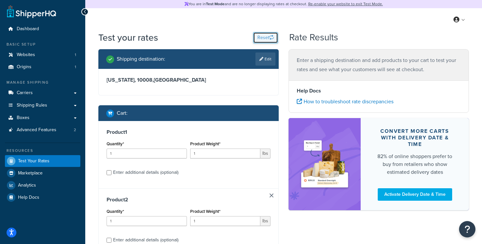
click at [271, 36] on icon "button" at bounding box center [271, 37] width 5 height 5
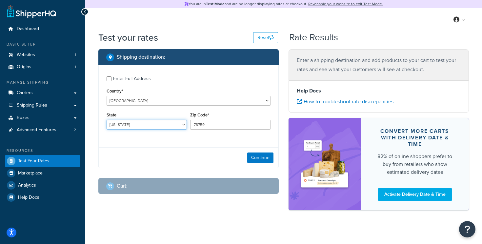
click at [156, 124] on select "[US_STATE] [US_STATE] [US_STATE] [US_STATE] [US_STATE] Armed Forces Americas Ar…" at bounding box center [147, 125] width 80 height 10
select select "NY"
click at [107, 120] on select "[US_STATE] [US_STATE] [US_STATE] [US_STATE] [US_STATE] Armed Forces Americas Ar…" at bounding box center [147, 125] width 80 height 10
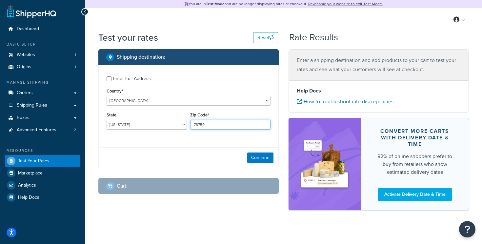
drag, startPoint x: 227, startPoint y: 127, endPoint x: 166, endPoint y: 122, distance: 60.9
click at [166, 122] on div "State Alabama Alaska American Samoa Arizona Arkansas Armed Forces Americas Arme…" at bounding box center [188, 122] width 167 height 24
type input "10008"
click at [254, 140] on div "Enter Full Address Country* United States United Kingdom Afghanistan Åland Isla…" at bounding box center [189, 103] width 180 height 77
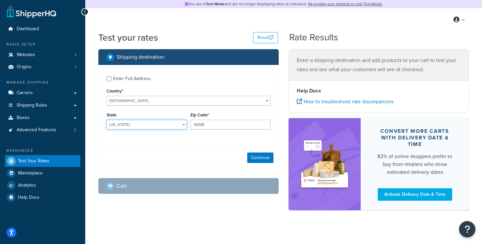
click at [181, 124] on select "Alabama Alaska American Samoa Arizona Arkansas Armed Forces Americas Armed Forc…" at bounding box center [147, 125] width 80 height 10
click at [267, 161] on button "Continue" at bounding box center [260, 157] width 26 height 10
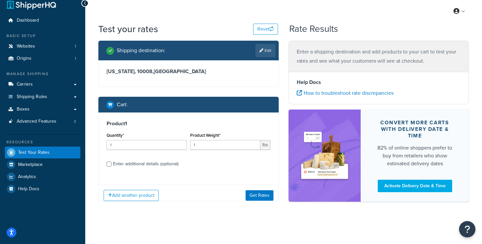
scroll to position [13, 0]
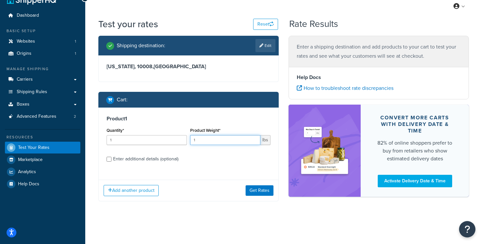
click at [205, 140] on input "1" at bounding box center [225, 140] width 70 height 10
click at [165, 159] on div "Enter additional details (optional)" at bounding box center [145, 158] width 65 height 9
click at [111, 159] on input "Enter additional details (optional)" at bounding box center [109, 159] width 5 height 5
checkbox input "true"
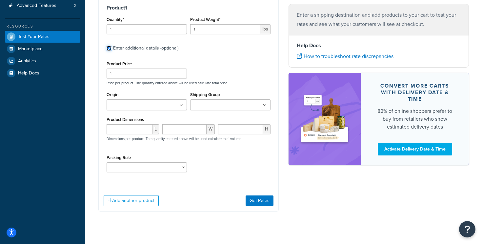
scroll to position [134, 0]
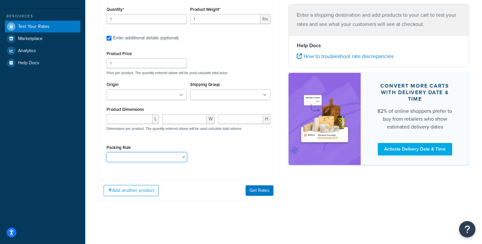
click at [171, 160] on select "Poster Packing Rule Small Items Packing Rule Wall Sign Packing Rule Waste Baske…" at bounding box center [147, 157] width 80 height 10
select select "88124"
click at [107, 152] on select "Poster Packing Rule Small Items Packing Rule Wall Sign Packing Rule Waste Baske…" at bounding box center [147, 157] width 80 height 10
click at [236, 89] on div "Shipping Group Cast Iron Pigeon Shipping Group Hats Shipping Group Knit Hats Sh…" at bounding box center [230, 90] width 80 height 20
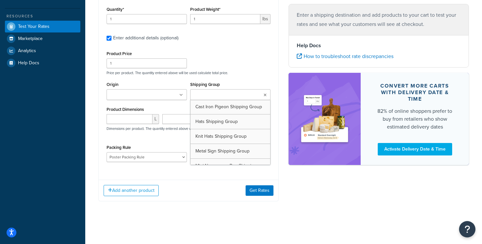
click at [236, 92] on input "Shipping Group" at bounding box center [221, 94] width 58 height 7
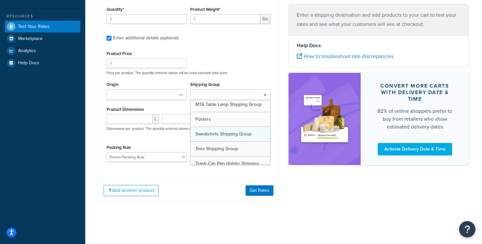
scroll to position [80, 0]
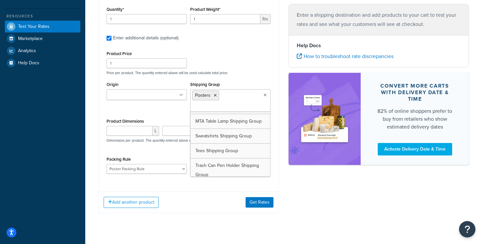
click at [240, 69] on div "Product Price 1 Price per product. The quantity entered above will be used calc…" at bounding box center [188, 62] width 167 height 26
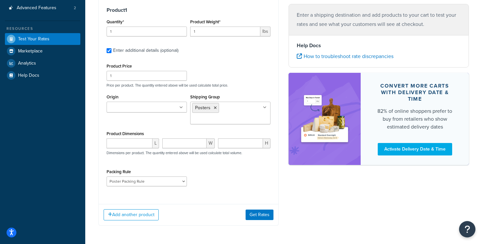
scroll to position [123, 0]
click at [269, 214] on button "Get Rates" at bounding box center [260, 214] width 28 height 10
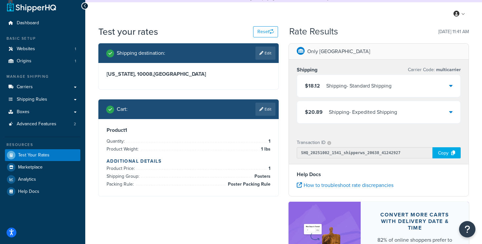
scroll to position [3, 0]
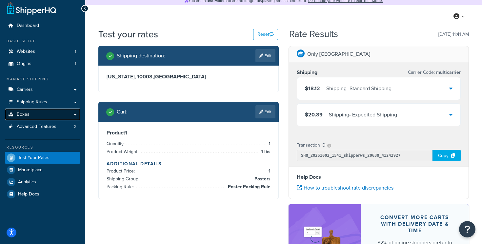
click at [45, 115] on link "Boxes" at bounding box center [42, 115] width 75 height 12
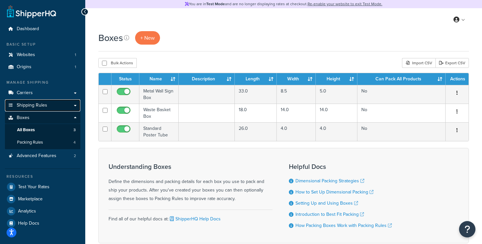
click at [35, 105] on span "Shipping Rules" at bounding box center [32, 106] width 30 height 6
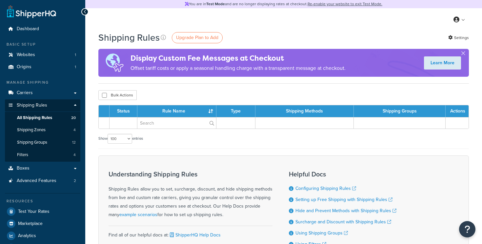
select select "100"
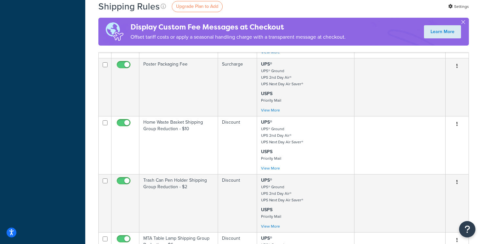
scroll to position [326, 0]
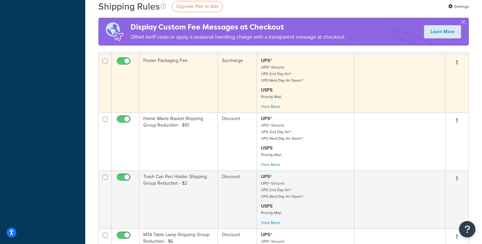
click at [176, 82] on td "Poster Packaging Fee" at bounding box center [178, 83] width 79 height 58
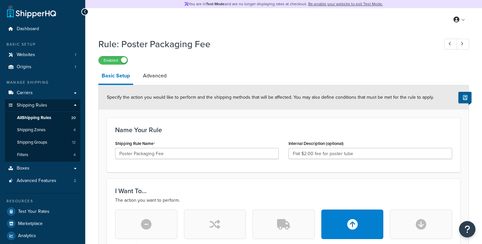
select select "SHIPPING_GROUP"
click at [49, 30] on link "Dashboard" at bounding box center [42, 29] width 75 height 12
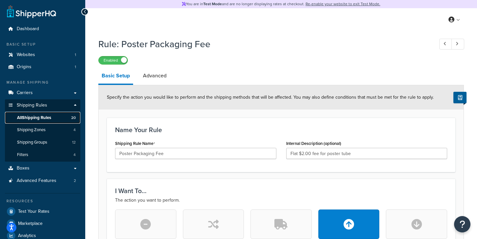
click at [39, 119] on span "All Shipping Rules" at bounding box center [34, 118] width 34 height 6
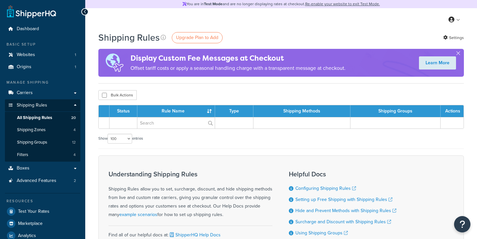
select select "100"
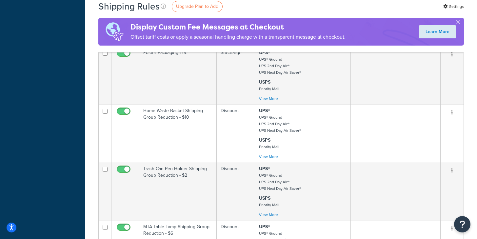
scroll to position [330, 0]
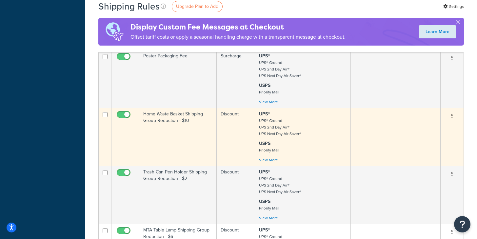
click at [179, 127] on td "Home Waste Basket Shipping Group Reduction - $10" at bounding box center [177, 137] width 77 height 58
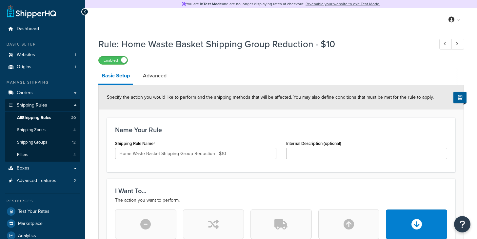
select select "SHIPPING_GROUP"
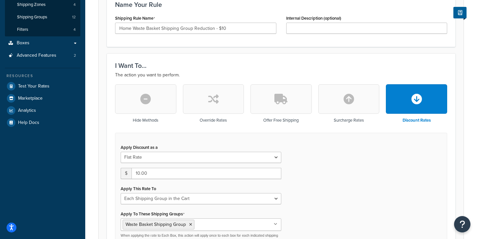
scroll to position [126, 0]
drag, startPoint x: 150, startPoint y: 174, endPoint x: 127, endPoint y: 174, distance: 23.6
click at [127, 174] on div "$ 10.00" at bounding box center [201, 173] width 161 height 11
type input "8.50"
click at [304, 179] on div "Apply Discount as a Flat Rate Percentage Flat Rate & Percentage $ 8.50 Apply Th…" at bounding box center [281, 197] width 332 height 130
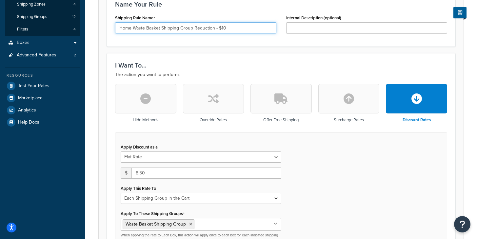
click at [239, 29] on input "Home Waste Basket Shipping Group Reduction - $10" at bounding box center [195, 27] width 161 height 11
type input "Home Waste Basket Shipping Group Reduction - $8.50"
click at [265, 44] on div "Name Your Rule Shipping Rule Name Home Waste Basket Shipping Group Reduction - …" at bounding box center [281, 19] width 348 height 54
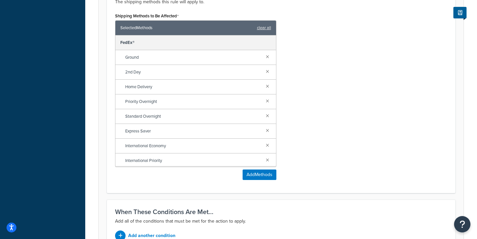
scroll to position [493, 0]
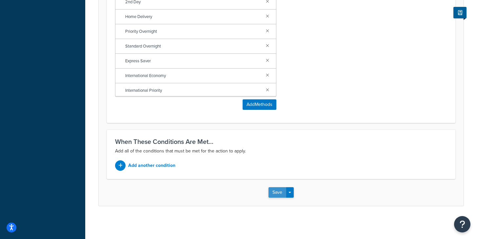
click at [275, 191] on button "Save" at bounding box center [277, 192] width 18 height 10
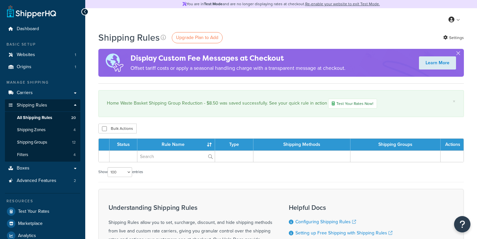
select select "100"
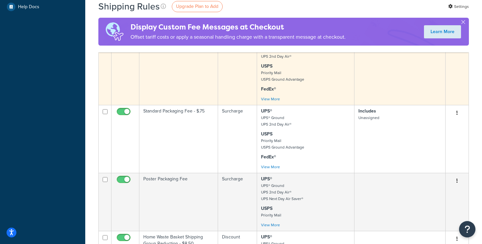
scroll to position [243, 0]
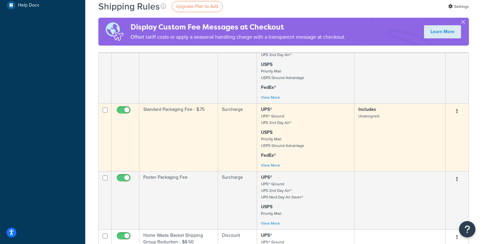
click at [160, 133] on td "Standard Packaging Fee - $.75" at bounding box center [178, 137] width 79 height 68
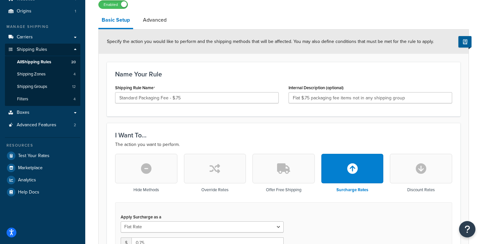
scroll to position [57, 0]
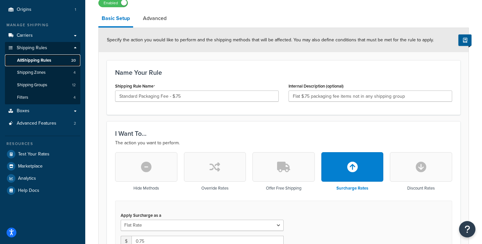
click at [46, 60] on span "All Shipping Rules" at bounding box center [34, 61] width 34 height 6
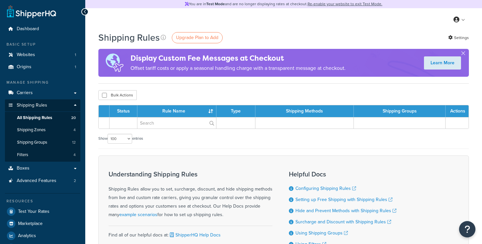
select select "100"
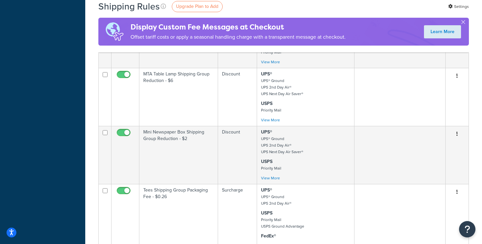
scroll to position [500, 0]
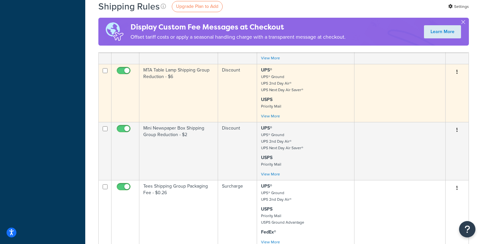
click at [187, 91] on td "MTA Table Lamp Shipping Group Reduction - $6" at bounding box center [178, 93] width 79 height 58
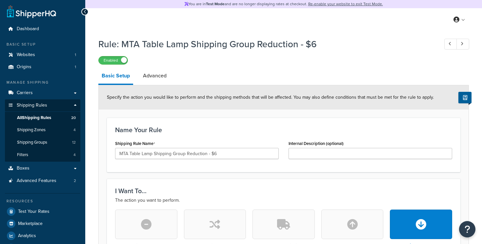
select select "SHIPPING_GROUP"
click at [50, 119] on span "All Shipping Rules" at bounding box center [34, 118] width 34 height 6
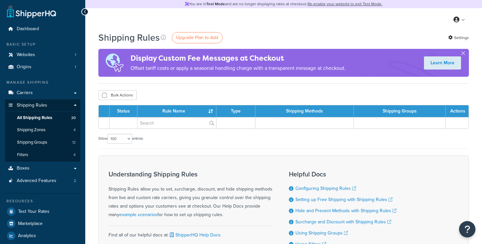
select select "100"
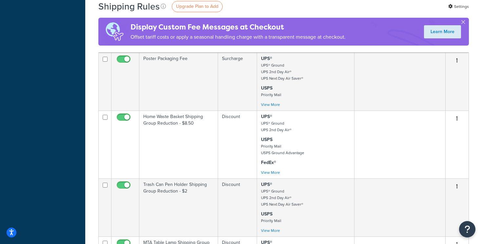
scroll to position [328, 0]
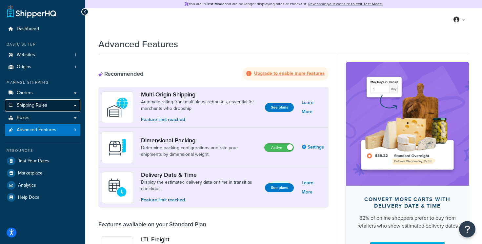
click at [36, 103] on span "Shipping Rules" at bounding box center [32, 106] width 30 height 6
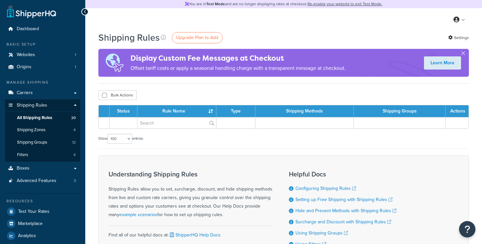
select select "100"
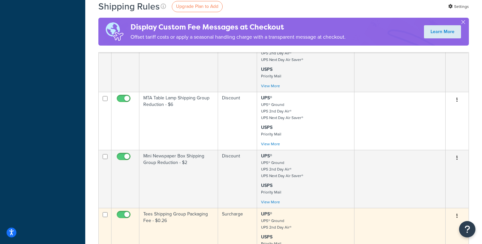
scroll to position [470, 0]
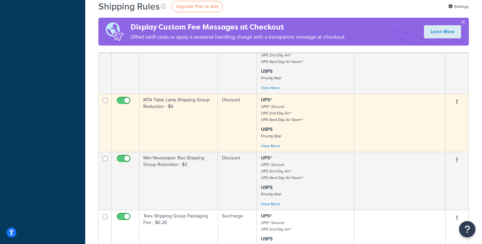
click at [172, 118] on td "MTA Table Lamp Shipping Group Reduction - $6" at bounding box center [178, 123] width 79 height 58
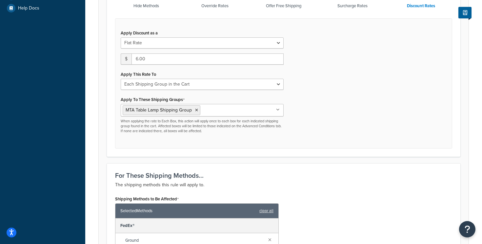
scroll to position [270, 0]
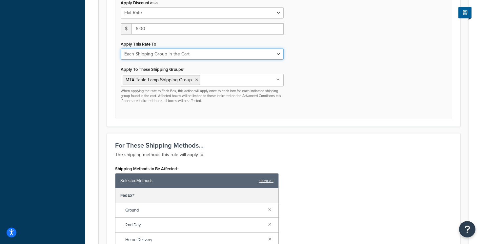
click at [189, 53] on select "Each Shipment in the Cart Each Shipping Group in the Cart Each Item within a Sh…" at bounding box center [202, 54] width 163 height 11
click at [253, 60] on div "Apply Discount as a Flat Rate Percentage Flat Rate & Percentage $ 6.00 Apply Th…" at bounding box center [202, 51] width 173 height 106
click at [253, 57] on select "Each Shipment in the Cart Each Shipping Group in the Cart Each Item within a Sh…" at bounding box center [202, 54] width 163 height 11
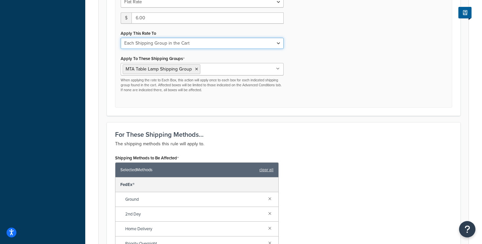
scroll to position [282, 0]
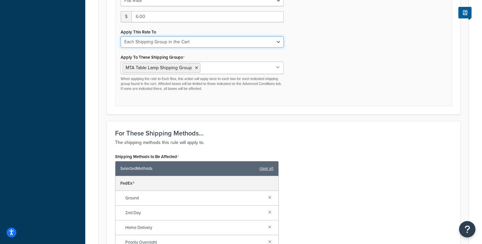
click at [213, 43] on select "Each Shipment in the Cart Each Shipping Group in the Cart Each Item within a Sh…" at bounding box center [202, 41] width 163 height 11
click at [121, 36] on select "Each Shipment in the Cart Each Shipping Group in the Cart Each Item within a Sh…" at bounding box center [202, 41] width 163 height 11
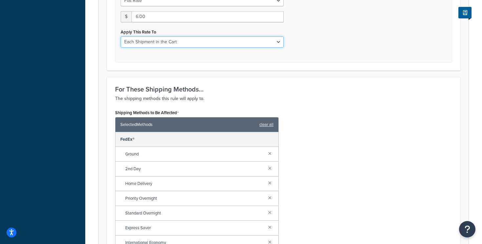
click at [213, 42] on select "Each Shipment in the Cart Each Shipping Group in the Cart Each Item within a Sh…" at bounding box center [202, 41] width 163 height 11
click at [121, 36] on select "Each Shipment in the Cart Each Shipping Group in the Cart Each Item within a Sh…" at bounding box center [202, 41] width 163 height 11
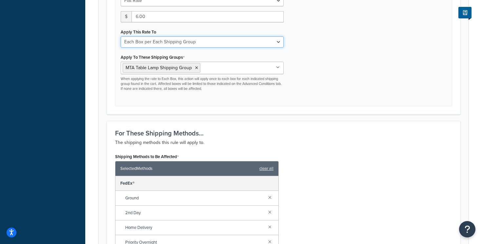
click at [207, 42] on select "Each Shipment in the Cart Each Shipping Group in the Cart Each Item within a Sh…" at bounding box center [202, 41] width 163 height 11
select select "CART"
click at [121, 36] on select "Each Shipment in the Cart Each Shipping Group in the Cart Each Item within a Sh…" at bounding box center [202, 41] width 163 height 11
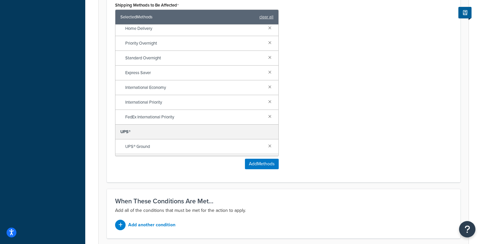
scroll to position [105, 0]
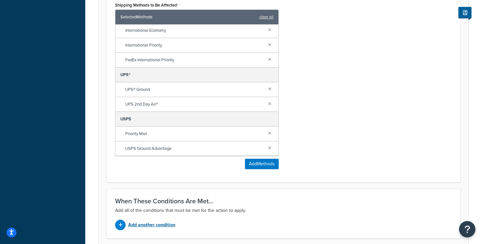
click at [150, 225] on p "Add another condition" at bounding box center [151, 224] width 47 height 9
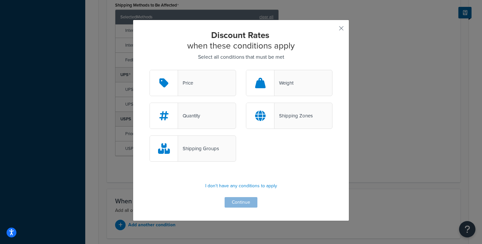
click at [202, 148] on div "Shipping Groups" at bounding box center [198, 148] width 41 height 9
click at [0, 0] on input "Shipping Groups" at bounding box center [0, 0] width 0 height 0
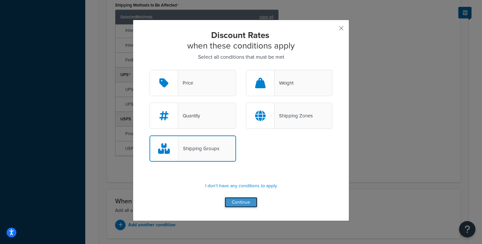
click at [238, 202] on button "Continue" at bounding box center [241, 202] width 33 height 10
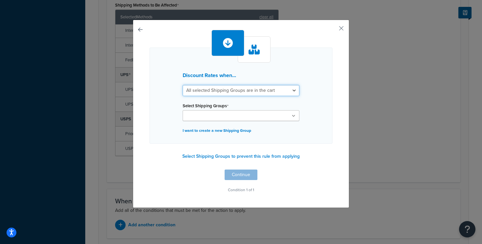
click at [239, 93] on select "All selected Shipping Groups are in the cart Any selected Shipping Groups are i…" at bounding box center [241, 90] width 117 height 11
click at [344, 27] on div "Discount Rates when... All selected Shipping Groups are in the cart Any selecte…" at bounding box center [241, 114] width 216 height 188
click at [332, 30] on button "button" at bounding box center [332, 31] width 2 height 2
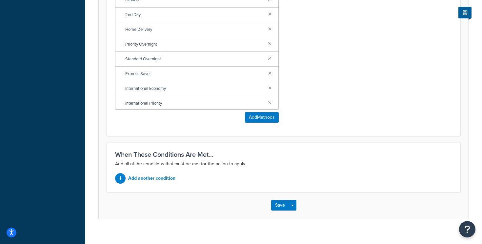
scroll to position [444, 0]
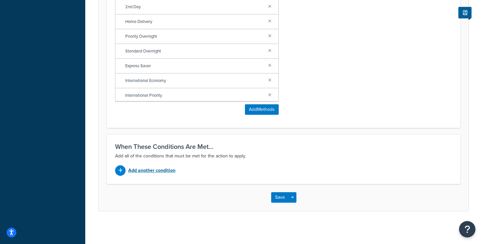
click at [156, 171] on p "Add another condition" at bounding box center [151, 170] width 47 height 9
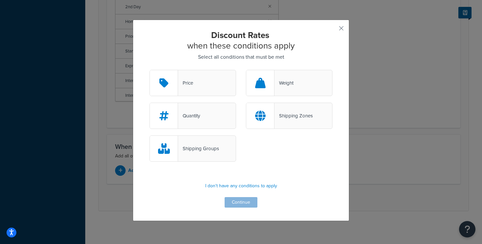
click at [207, 148] on div "Shipping Groups" at bounding box center [198, 148] width 41 height 9
click at [0, 0] on input "Shipping Groups" at bounding box center [0, 0] width 0 height 0
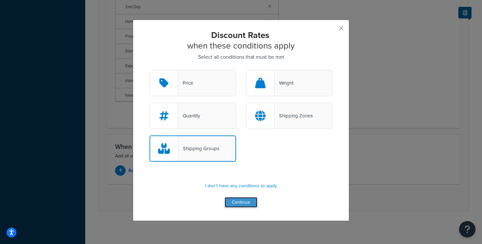
click at [249, 200] on button "Continue" at bounding box center [241, 202] width 33 height 10
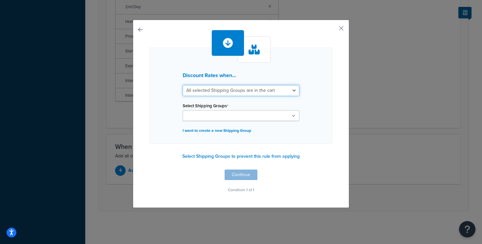
click at [225, 89] on select "All selected Shipping Groups are in the cart Any selected Shipping Groups are i…" at bounding box center [241, 90] width 117 height 11
click at [253, 111] on ul at bounding box center [241, 115] width 117 height 11
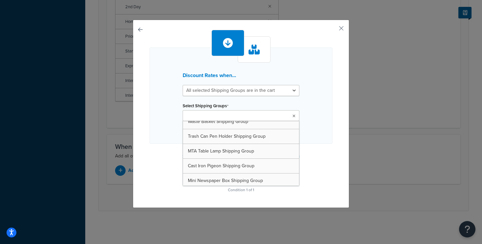
scroll to position [80, 0]
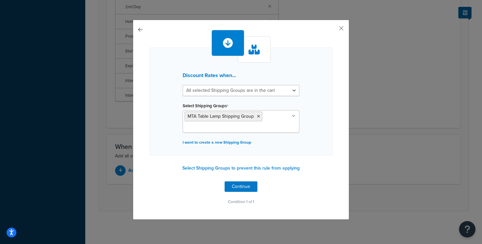
click at [338, 112] on div "Discount Rates when... All selected Shipping Groups are in the cart Any selecte…" at bounding box center [241, 120] width 216 height 200
click at [242, 188] on button "Continue" at bounding box center [241, 186] width 33 height 10
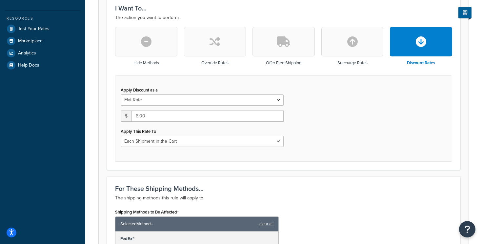
scroll to position [188, 0]
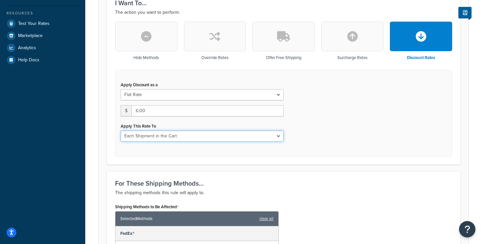
click at [207, 139] on select "Each Shipment in the Cart Each Shipping Group in the Cart Each Item within a Sh…" at bounding box center [202, 135] width 163 height 11
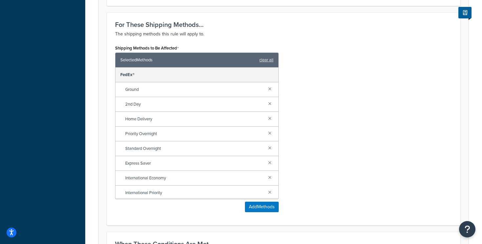
scroll to position [0, 0]
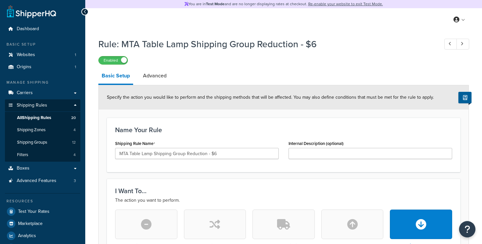
select select "SHIPPING_GROUP"
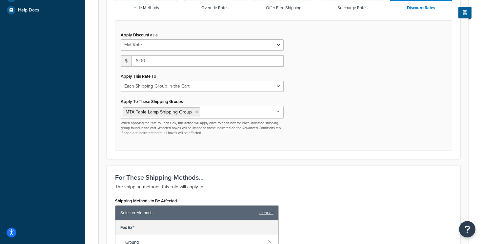
scroll to position [238, 0]
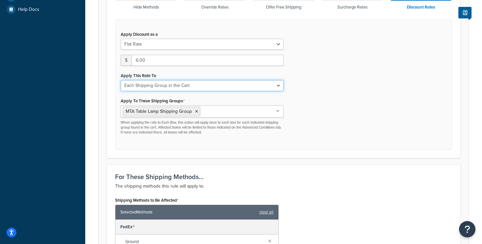
click at [218, 88] on select "Each Shipment in the Cart Each Shipping Group in the Cart Each Item within a Sh…" at bounding box center [202, 85] width 163 height 11
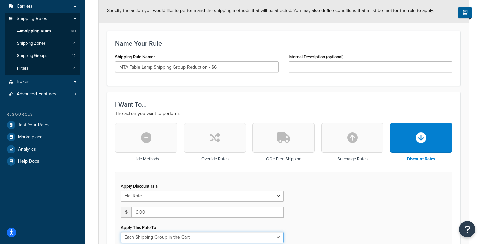
scroll to position [88, 0]
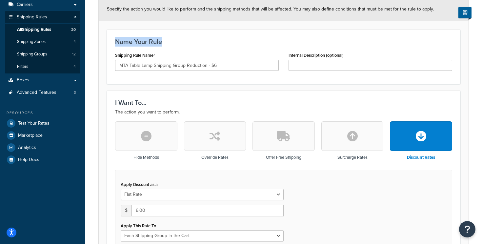
drag, startPoint x: 115, startPoint y: 42, endPoint x: 161, endPoint y: 45, distance: 46.0
click at [161, 45] on div "Name Your Rule Shipping Rule Name MTA Table Lamp Shipping Group Reduction - $6 …" at bounding box center [283, 57] width 353 height 54
click at [172, 44] on h3 "Name Your Rule" at bounding box center [283, 41] width 337 height 7
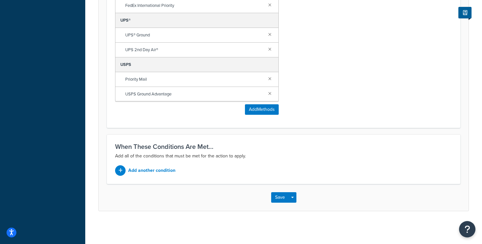
scroll to position [0, 0]
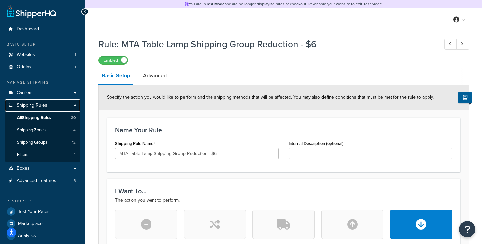
click at [32, 106] on span "Shipping Rules" at bounding box center [32, 106] width 30 height 6
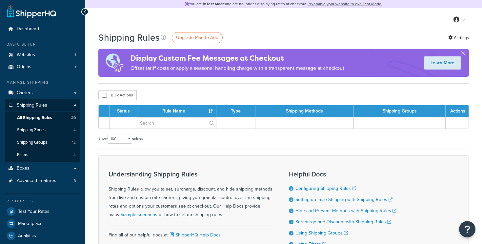
select select "100"
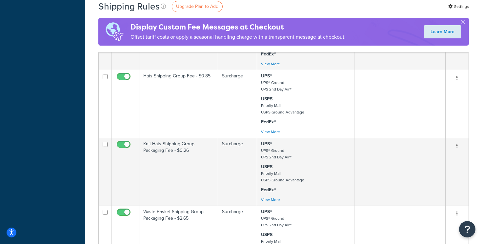
scroll to position [745, 0]
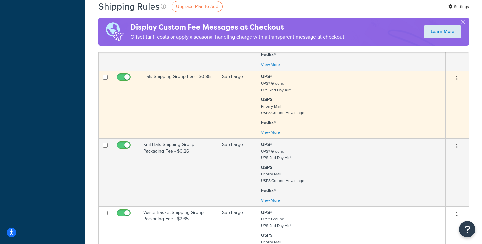
click at [190, 94] on td "Hats Shipping Group Fee - $0.85" at bounding box center [178, 104] width 79 height 68
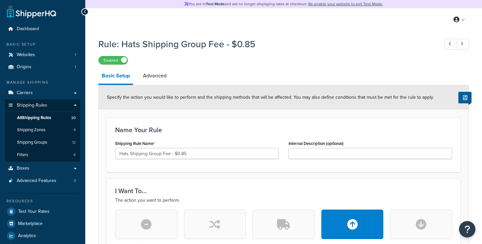
select select "BOX"
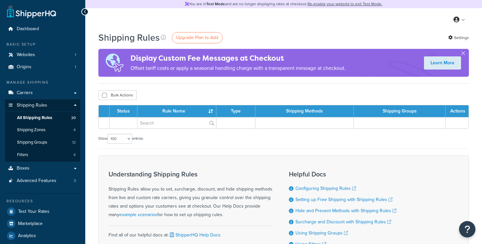
select select "100"
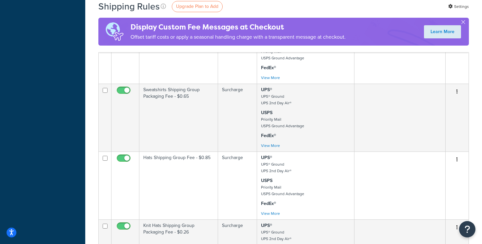
scroll to position [666, 0]
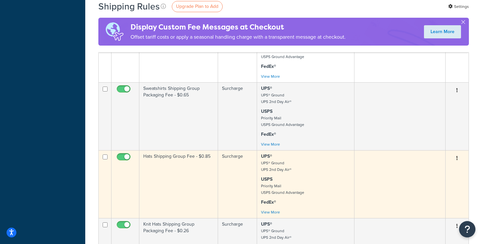
click at [125, 157] on input "checkbox" at bounding box center [124, 158] width 18 height 8
checkbox input "false"
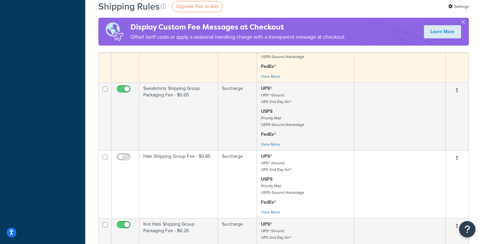
scroll to position [667, 0]
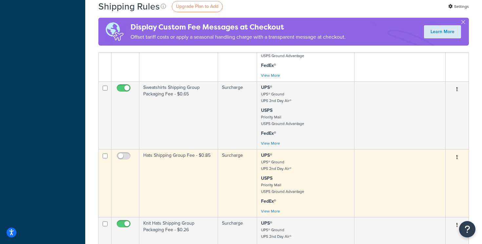
click at [187, 173] on td "Hats Shipping Group Fee - $0.85" at bounding box center [178, 183] width 79 height 68
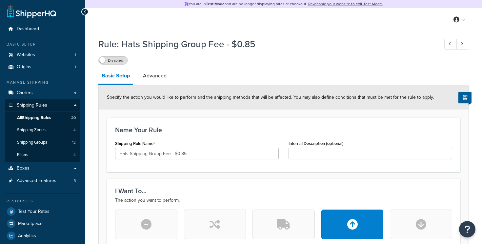
select select "BOX"
click at [85, 10] on icon at bounding box center [85, 12] width 3 height 5
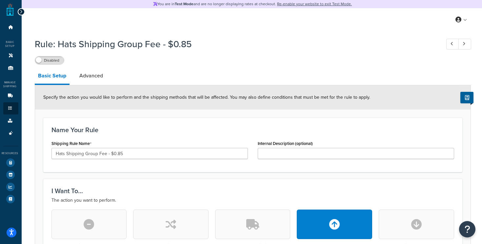
click at [22, 10] on div at bounding box center [21, 11] width 7 height 7
click at [20, 12] on icon at bounding box center [21, 12] width 3 height 5
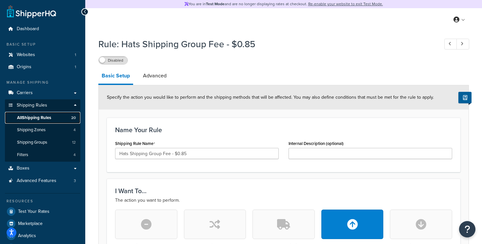
click at [44, 118] on span "All Shipping Rules" at bounding box center [34, 118] width 34 height 6
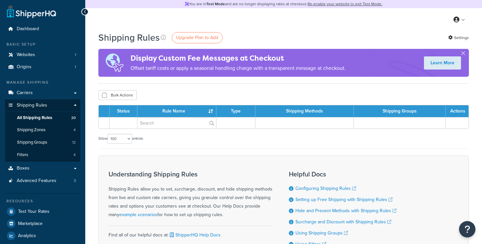
select select "100"
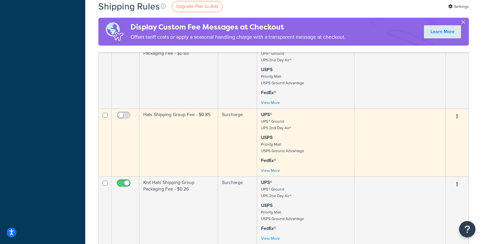
scroll to position [709, 0]
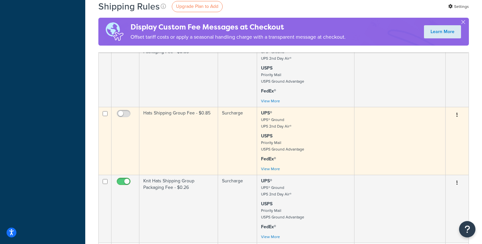
click at [457, 114] on icon "button" at bounding box center [456, 114] width 1 height 5
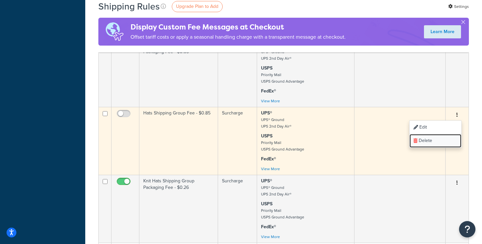
click at [433, 140] on link "Delete" at bounding box center [435, 140] width 52 height 13
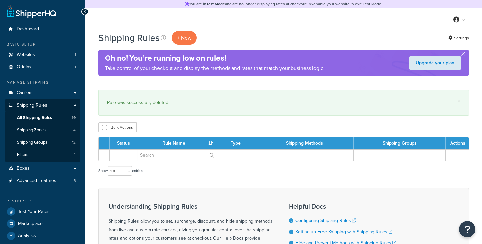
select select "100"
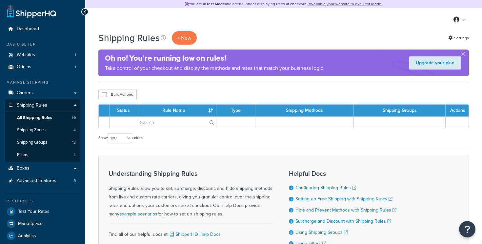
select select "100"
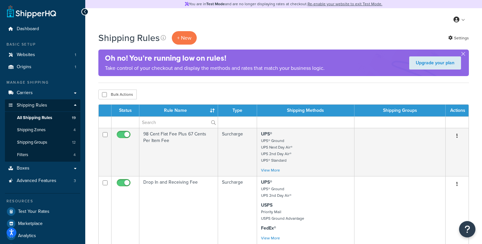
click at [200, 20] on div "My Profile Billing Global Settings Contact Us Logout" at bounding box center [283, 19] width 397 height 23
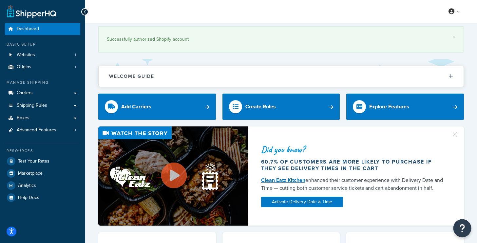
click at [464, 228] on icon "Open Resource Center" at bounding box center [463, 227] width 6 height 9
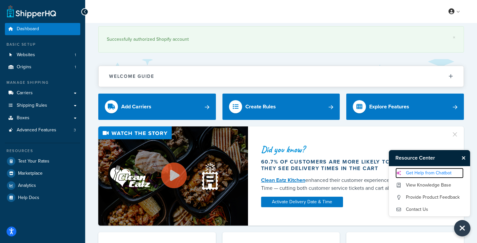
click at [425, 172] on link "Get Help from Chatbot" at bounding box center [430, 173] width 68 height 10
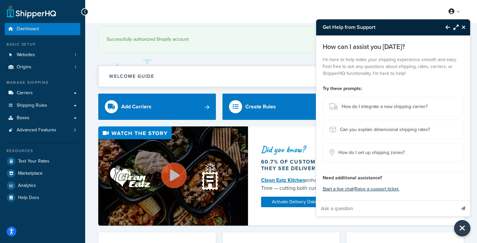
click at [340, 189] on button "Start a live chat" at bounding box center [338, 188] width 31 height 9
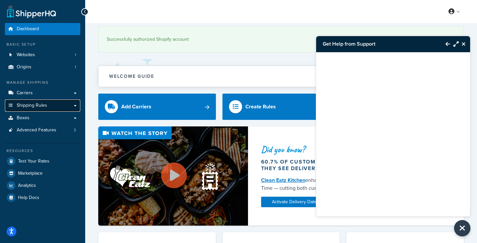
click at [51, 107] on link "Shipping Rules" at bounding box center [42, 105] width 75 height 12
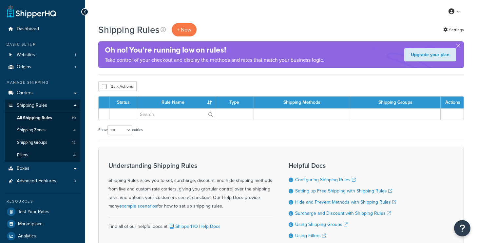
select select "100"
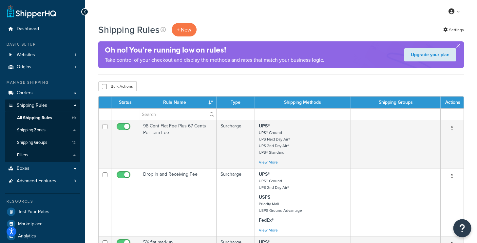
click at [465, 232] on icon "Open Resource Center" at bounding box center [463, 227] width 6 height 9
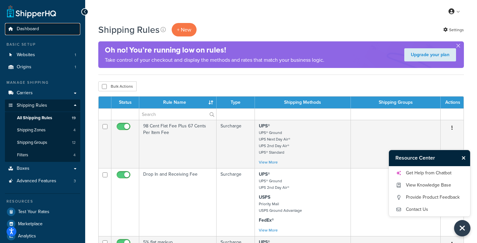
click at [38, 33] on link "Dashboard" at bounding box center [42, 29] width 75 height 12
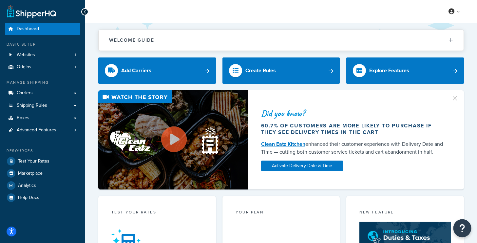
click at [466, 229] on button "Open Resource Center" at bounding box center [463, 228] width 18 height 18
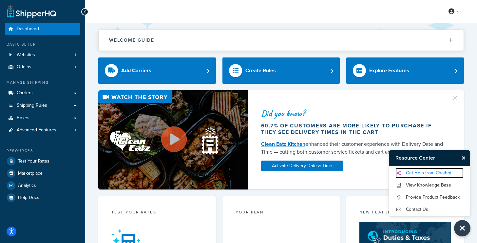
click at [411, 173] on link "Get Help from Chatbot" at bounding box center [430, 173] width 68 height 10
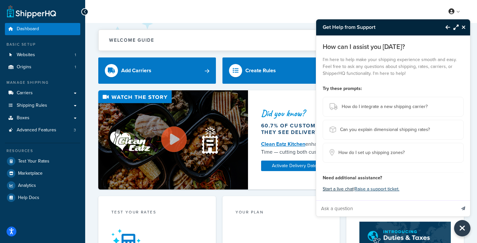
click at [340, 189] on button "Start a live chat" at bounding box center [338, 188] width 31 height 9
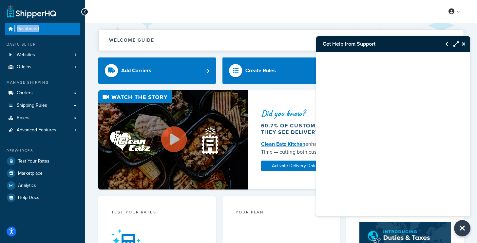
drag, startPoint x: 36, startPoint y: 29, endPoint x: 144, endPoint y: 1, distance: 111.8
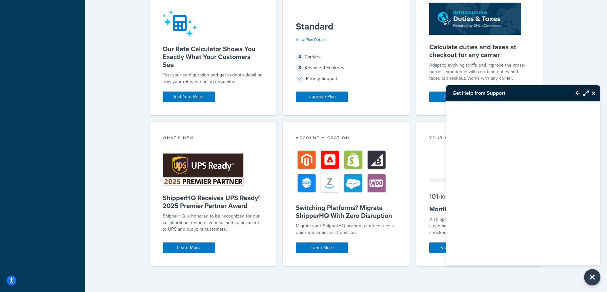
scroll to position [221, 0]
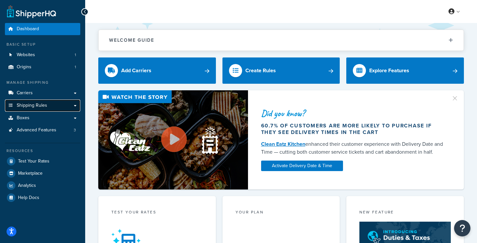
click at [48, 105] on link "Shipping Rules" at bounding box center [42, 105] width 75 height 12
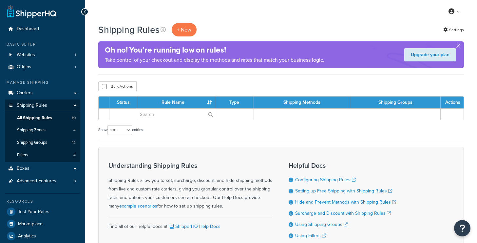
select select "100"
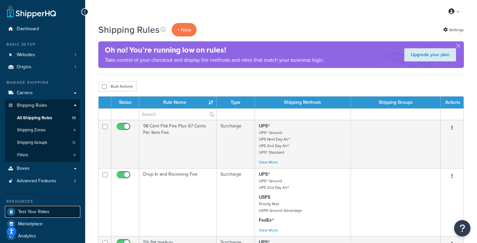
click at [32, 215] on link "Test Your Rates" at bounding box center [42, 212] width 75 height 12
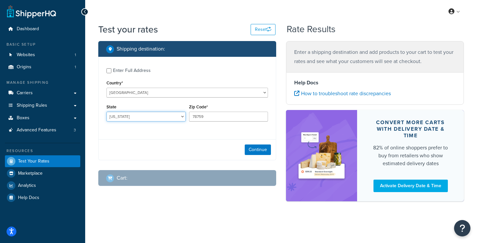
click at [147, 115] on select "Alabama Alaska American Samoa Arizona Arkansas Armed Forces Americas Armed Forc…" at bounding box center [146, 116] width 79 height 10
select select "NY"
click at [107, 111] on select "Alabama Alaska American Samoa Arizona Arkansas Armed Forces Americas Armed Forc…" at bounding box center [146, 116] width 79 height 10
click at [218, 117] on input "78759" at bounding box center [228, 116] width 79 height 10
drag, startPoint x: 218, startPoint y: 117, endPoint x: 115, endPoint y: 115, distance: 103.3
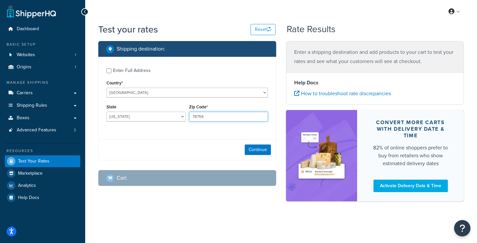
click at [115, 115] on div "State Alabama Alaska American Samoa Arizona Arkansas Armed Forces Americas Arme…" at bounding box center [187, 114] width 165 height 24
click at [211, 116] on input "78759" at bounding box center [228, 116] width 79 height 10
drag, startPoint x: 221, startPoint y: 116, endPoint x: 168, endPoint y: 116, distance: 53.1
click at [168, 116] on div "State Alabama Alaska American Samoa Arizona Arkansas Armed Forces Americas Arme…" at bounding box center [187, 114] width 165 height 24
type input "10013"
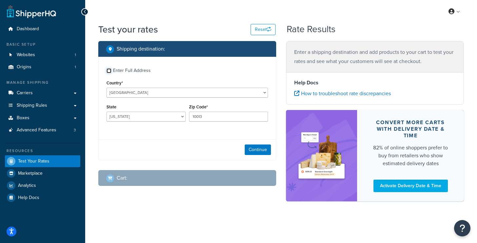
click at [110, 71] on input "Enter Full Address" at bounding box center [109, 70] width 5 height 5
checkbox input "true"
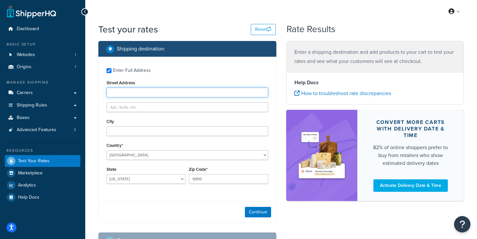
click at [128, 94] on input "Street Address" at bounding box center [188, 93] width 162 height 10
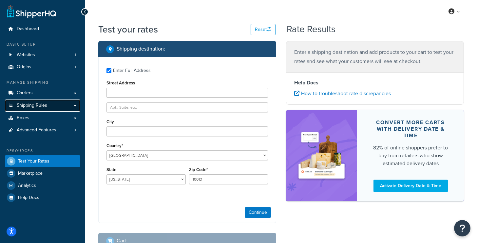
click at [61, 101] on link "Shipping Rules" at bounding box center [42, 105] width 75 height 12
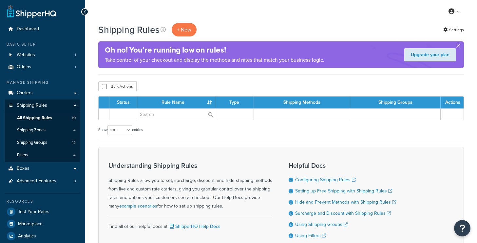
select select "100"
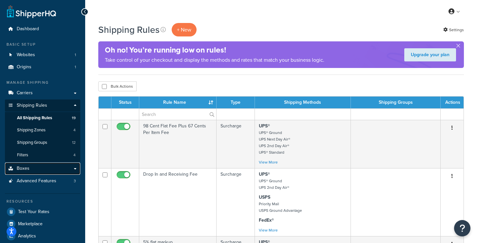
click at [32, 169] on link "Boxes" at bounding box center [42, 168] width 75 height 12
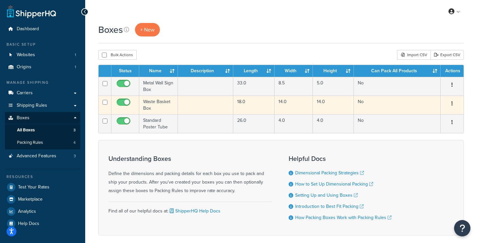
click at [162, 105] on td "Waste Basket Box" at bounding box center [158, 104] width 39 height 19
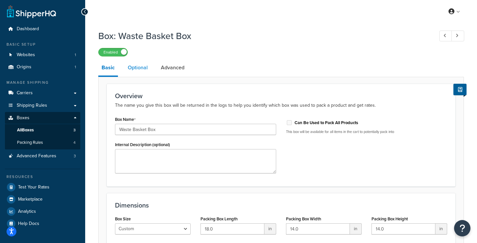
click at [142, 68] on link "Optional" at bounding box center [138, 68] width 27 height 16
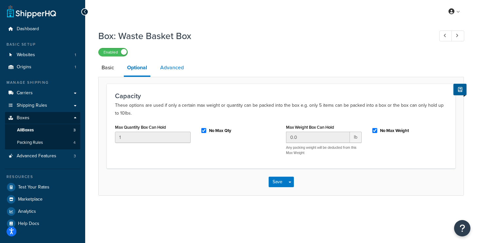
click at [177, 70] on link "Advanced" at bounding box center [172, 68] width 30 height 16
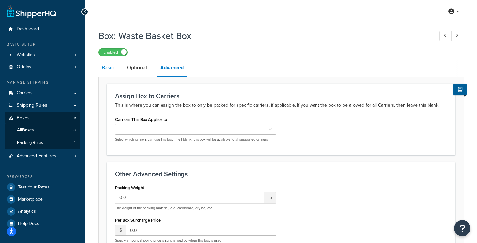
click at [111, 69] on link "Basic" at bounding box center [107, 68] width 19 height 16
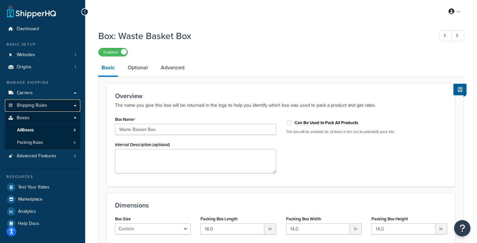
click at [46, 107] on span "Shipping Rules" at bounding box center [32, 106] width 30 height 6
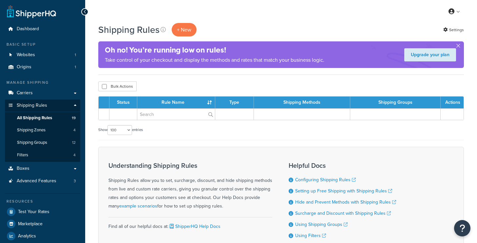
select select "100"
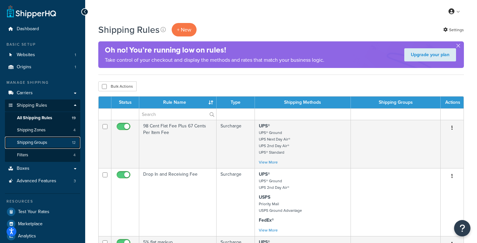
click at [49, 142] on link "Shipping Groups 12" at bounding box center [42, 142] width 75 height 12
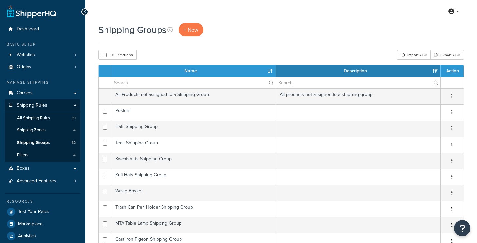
select select "15"
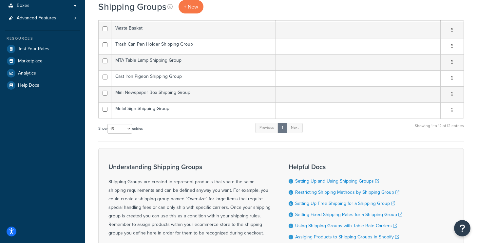
scroll to position [29, 0]
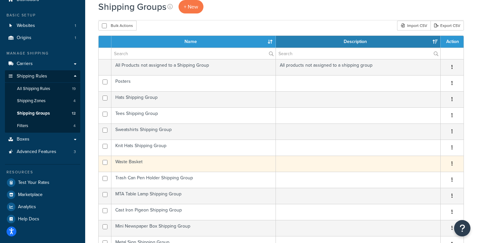
click at [145, 161] on td "Waste Basket" at bounding box center [193, 163] width 165 height 16
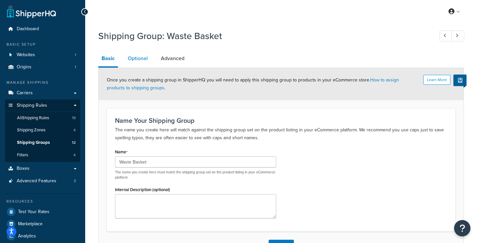
click at [143, 56] on link "Optional" at bounding box center [138, 58] width 27 height 16
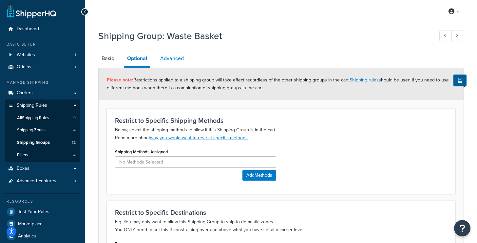
click at [175, 61] on link "Advanced" at bounding box center [172, 58] width 30 height 16
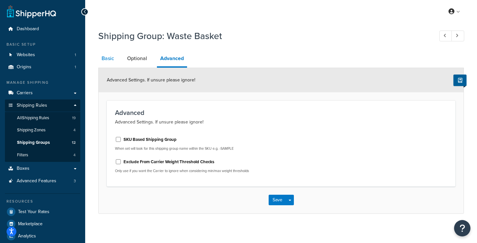
click at [109, 60] on link "Basic" at bounding box center [107, 58] width 19 height 16
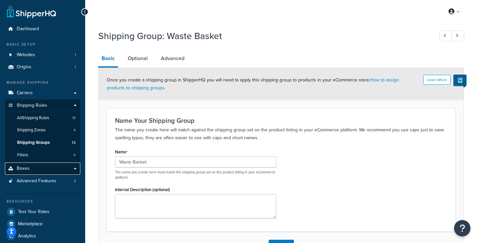
click at [34, 170] on link "Boxes" at bounding box center [42, 168] width 75 height 12
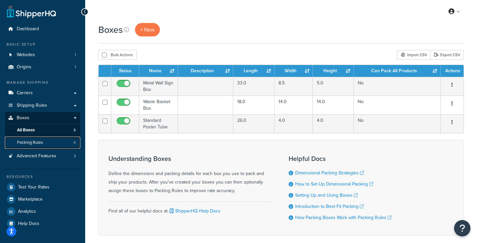
click at [37, 142] on span "Packing Rules" at bounding box center [30, 143] width 26 height 6
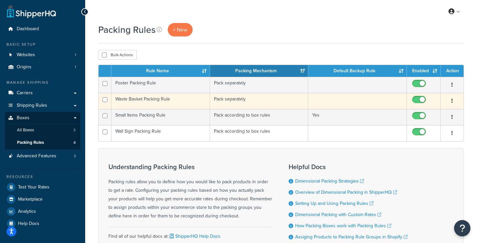
click at [153, 98] on td "Waste Basket Packing Rule" at bounding box center [160, 101] width 99 height 16
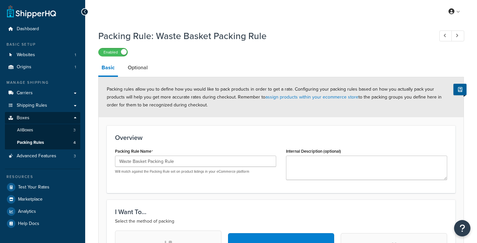
select select "737532"
click at [49, 106] on link "Shipping Rules" at bounding box center [42, 105] width 75 height 12
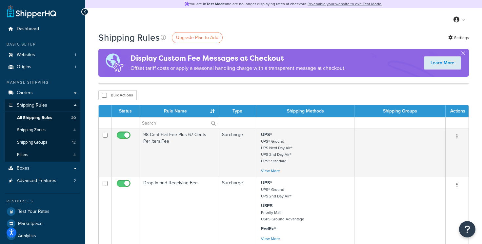
select select "100"
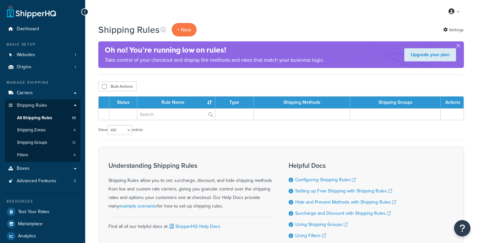
select select "100"
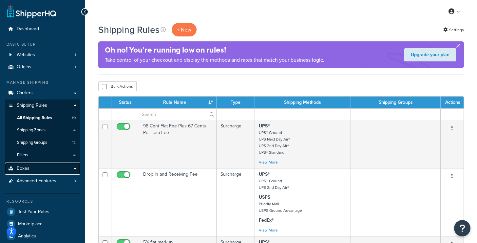
click at [42, 170] on link "Boxes" at bounding box center [42, 168] width 75 height 12
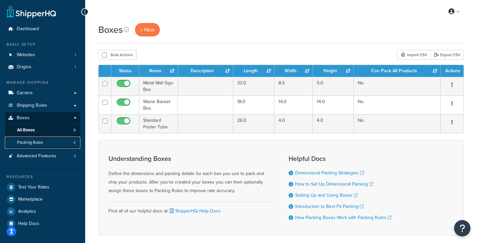
click at [43, 143] on link "Packing Rules 4" at bounding box center [42, 142] width 75 height 12
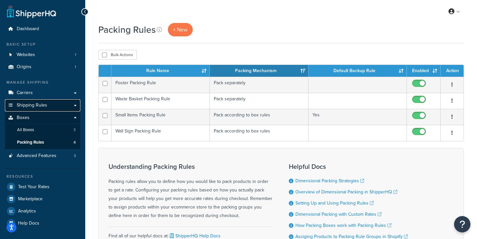
click at [54, 105] on link "Shipping Rules" at bounding box center [42, 105] width 75 height 12
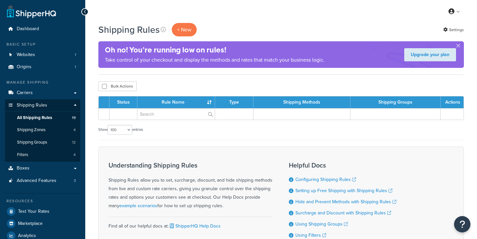
select select "100"
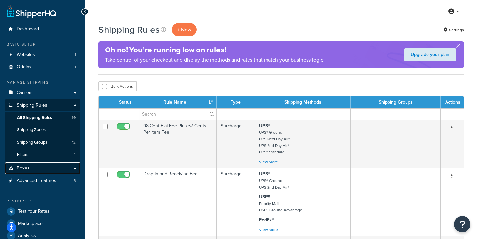
click at [41, 166] on link "Boxes" at bounding box center [42, 168] width 75 height 12
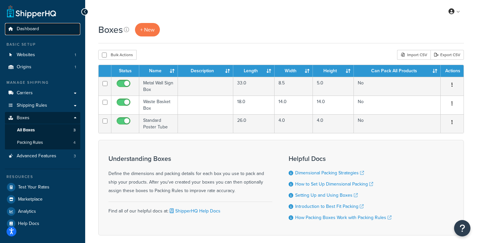
click at [31, 26] on span "Dashboard" at bounding box center [28, 29] width 22 height 6
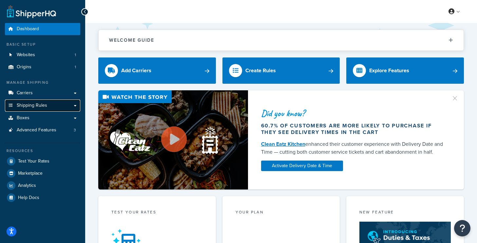
click at [39, 107] on span "Shipping Rules" at bounding box center [32, 106] width 30 height 6
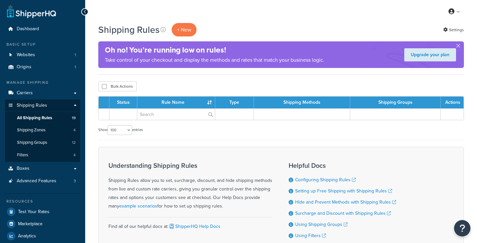
select select "100"
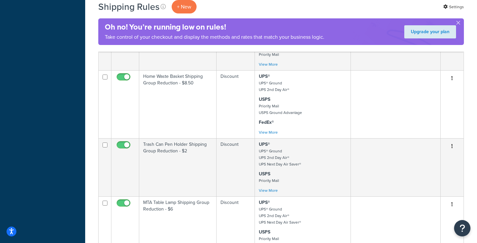
scroll to position [365, 0]
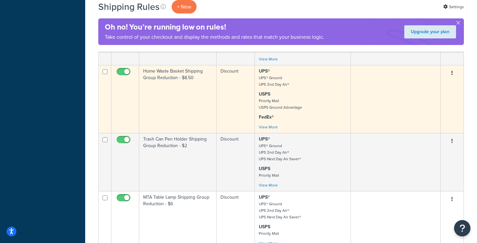
click at [188, 97] on td "Home Waste Basket Shipping Group Reduction - $8.50" at bounding box center [177, 99] width 77 height 68
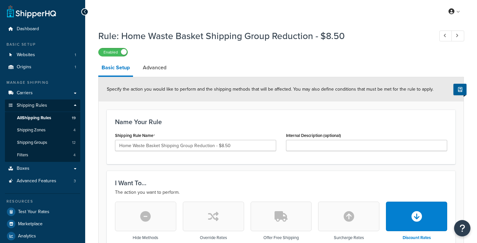
select select "SHIPPING_GROUP"
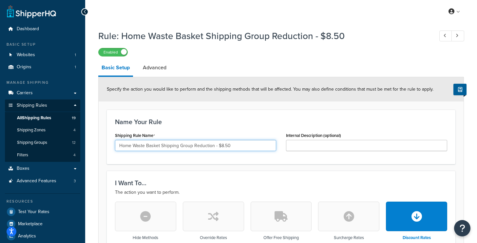
click at [236, 145] on input "Home Waste Basket Shipping Group Reduction - $8.50" at bounding box center [195, 145] width 161 height 11
type input "Home Waste Basket Shipping Group Reduction - $10"
click at [251, 128] on div "Name Your Rule Shipping Rule Name Home Waste Basket Shipping Group Reduction - …" at bounding box center [281, 136] width 349 height 54
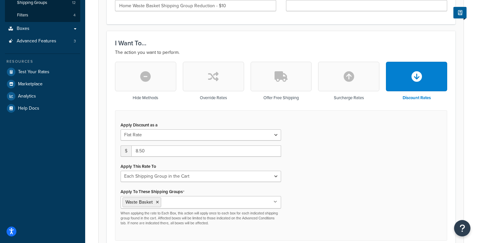
scroll to position [143, 0]
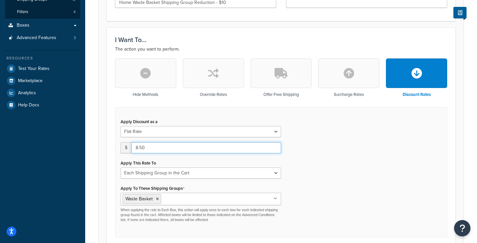
drag, startPoint x: 168, startPoint y: 148, endPoint x: 107, endPoint y: 148, distance: 61.3
click at [107, 148] on div "I Want To... The action you want to perform. Hide Methods Override Rates Offer …" at bounding box center [281, 137] width 349 height 218
type input "10"
click at [329, 145] on div "Apply Discount as a Flat Rate Percentage Flat Rate & Percentage $ 10 Apply This…" at bounding box center [281, 172] width 332 height 130
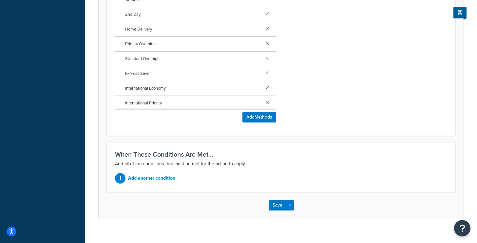
scroll to position [481, 0]
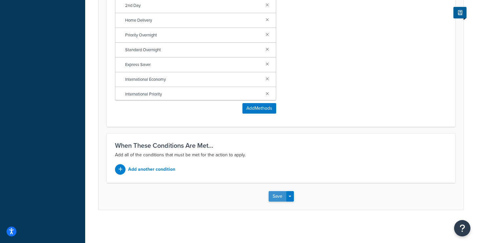
click at [278, 196] on button "Save" at bounding box center [278, 196] width 18 height 10
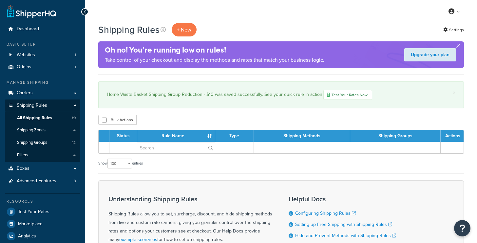
select select "100"
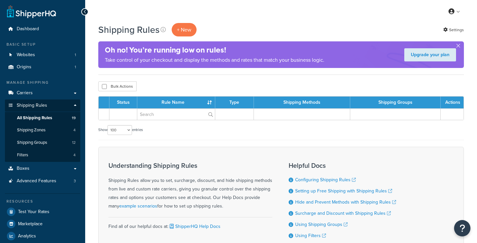
select select "100"
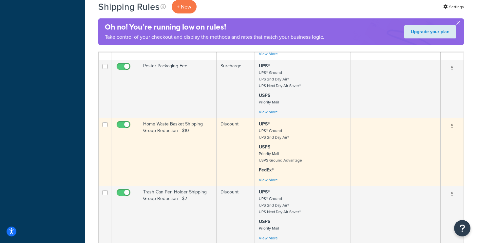
scroll to position [312, 0]
click at [175, 146] on td "Home Waste Basket Shipping Group Reduction - $10" at bounding box center [177, 151] width 77 height 68
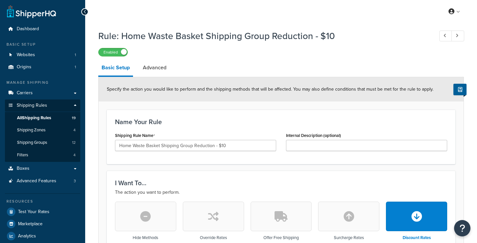
select select "SHIPPING_GROUP"
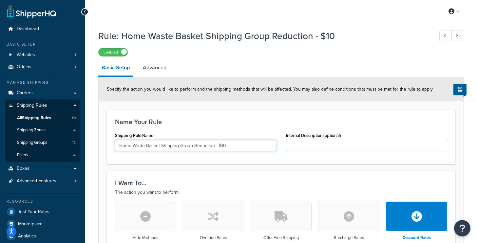
click at [235, 146] on input "Home Waste Basket Shipping Group Reduction - $10" at bounding box center [195, 145] width 161 height 11
type input "Home Waste Basket Shipping Group Reduction - $9"
click at [258, 163] on div "Name Your Rule Shipping Rule Name Home Waste Basket Shipping Group Reduction - …" at bounding box center [281, 136] width 349 height 54
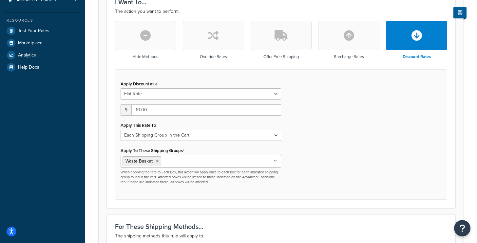
scroll to position [204, 0]
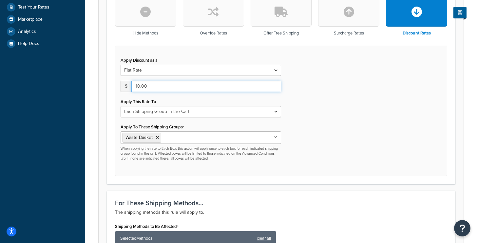
drag, startPoint x: 156, startPoint y: 87, endPoint x: 100, endPoint y: 85, distance: 56.4
click at [100, 85] on form "Specify the action you would like to perform and the shipping methods that will…" at bounding box center [281, 179] width 365 height 613
type input "9.00"
click at [301, 102] on div "Apply Discount as a Flat Rate Percentage Flat Rate & Percentage $ 9.00 Apply Th…" at bounding box center [281, 111] width 332 height 130
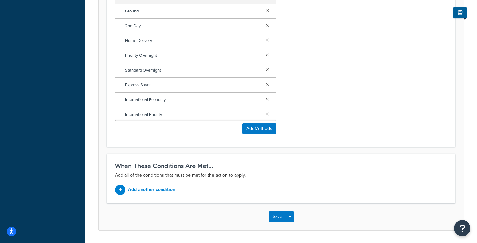
scroll to position [481, 0]
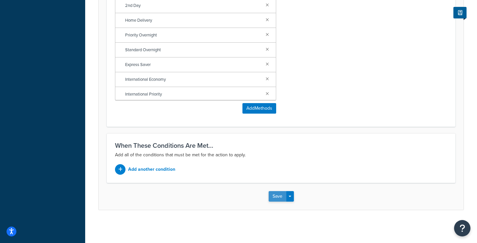
click at [281, 198] on button "Save" at bounding box center [278, 196] width 18 height 10
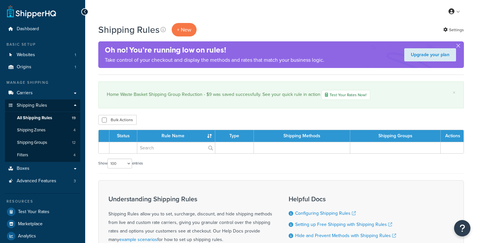
select select "100"
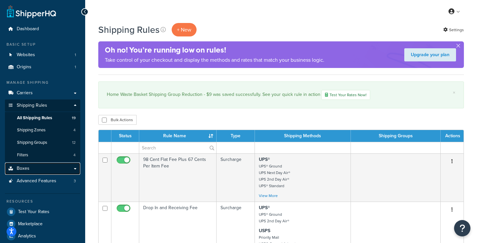
click at [36, 167] on link "Boxes" at bounding box center [42, 168] width 75 height 12
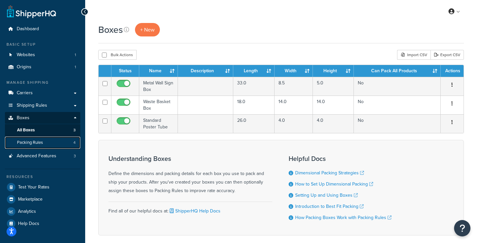
click at [36, 143] on span "Packing Rules" at bounding box center [30, 143] width 26 height 6
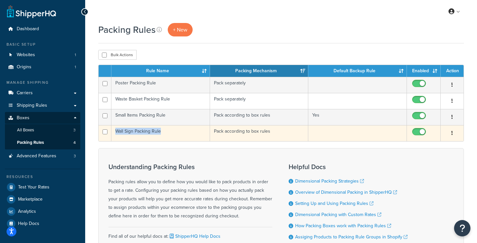
drag, startPoint x: 161, startPoint y: 132, endPoint x: 116, endPoint y: 131, distance: 44.9
click at [116, 131] on td "Wall Sign Packing Rule" at bounding box center [160, 133] width 99 height 16
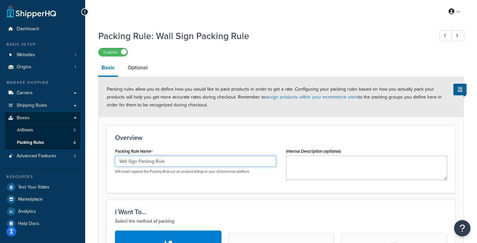
drag, startPoint x: 175, startPoint y: 159, endPoint x: 97, endPoint y: 159, distance: 77.7
click at [396, 21] on div "My Profile Billing Global Settings Contact Us Logout" at bounding box center [281, 11] width 392 height 23
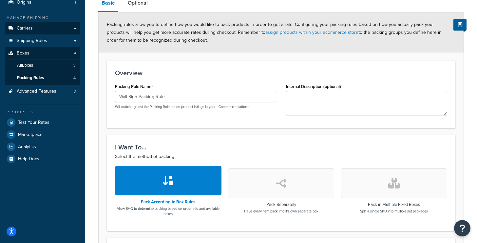
scroll to position [65, 0]
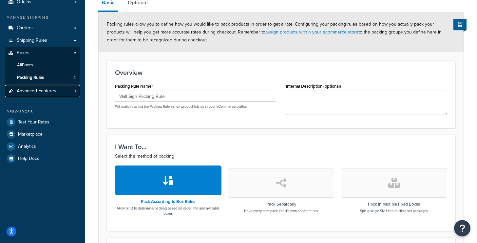
click at [35, 89] on span "Advanced Features" at bounding box center [37, 91] width 40 height 6
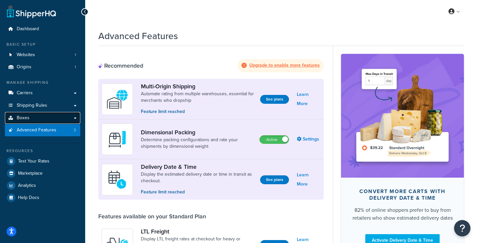
click at [34, 121] on link "Boxes" at bounding box center [42, 118] width 75 height 12
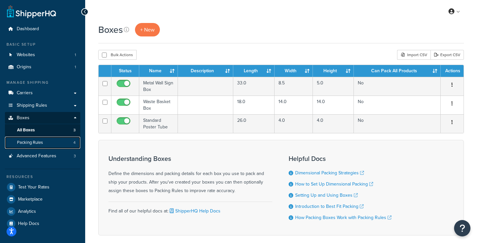
click at [48, 141] on link "Packing Rules 4" at bounding box center [42, 142] width 75 height 12
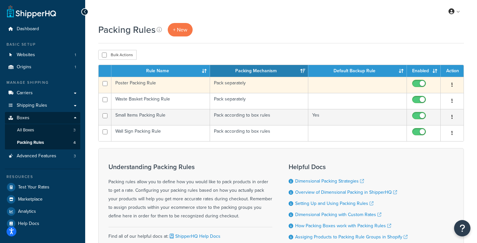
click at [162, 83] on td "Poster Packing Rule" at bounding box center [160, 85] width 99 height 16
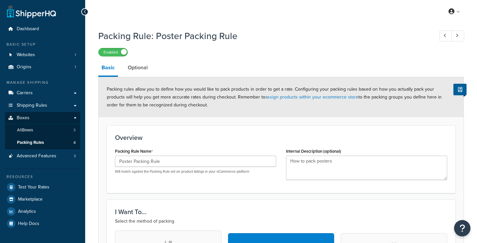
select select "742907"
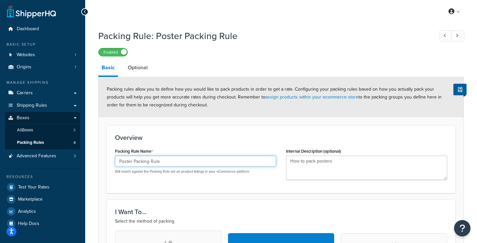
drag, startPoint x: 174, startPoint y: 160, endPoint x: 104, endPoint y: 160, distance: 69.5
click at [104, 160] on form "Packing rules allow you to define how you would like to pack products in order …" at bounding box center [281, 241] width 365 height 328
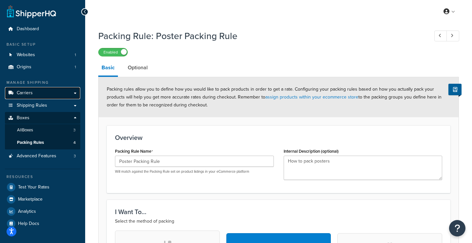
click at [32, 90] on span "Carriers" at bounding box center [25, 93] width 16 height 6
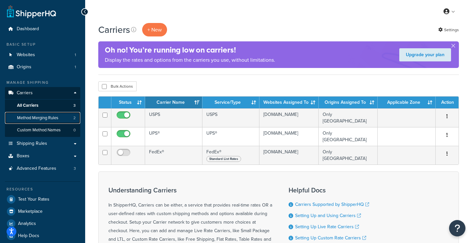
click at [37, 115] on span "Method Merging Rules" at bounding box center [37, 118] width 41 height 6
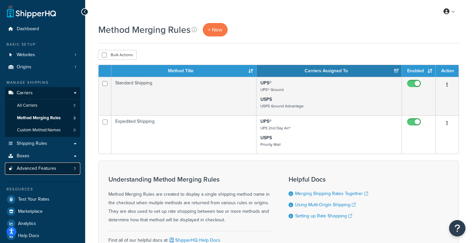
click at [35, 166] on span "Advanced Features" at bounding box center [37, 169] width 40 height 6
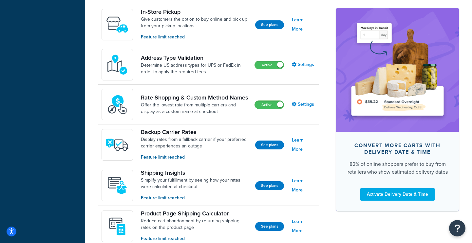
scroll to position [259, 0]
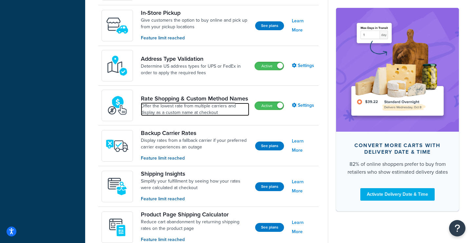
click at [169, 107] on link "Offer the lowest rate from multiple carriers and display as a custom name at ch…" at bounding box center [195, 109] width 109 height 13
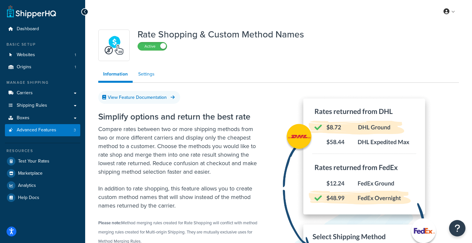
click at [147, 73] on link "Settings" at bounding box center [146, 74] width 26 height 13
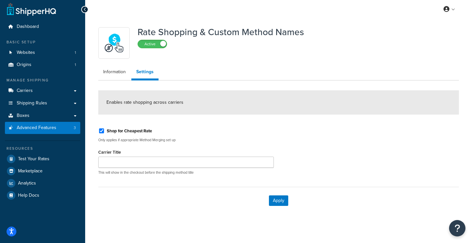
scroll to position [6, 0]
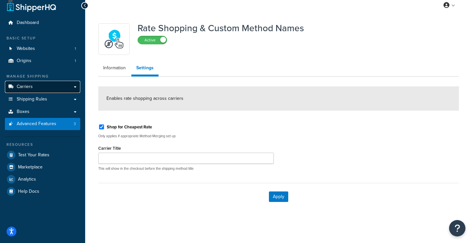
click at [44, 84] on link "Carriers" at bounding box center [42, 87] width 75 height 12
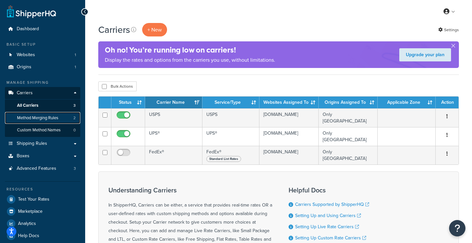
click at [37, 115] on span "Method Merging Rules" at bounding box center [37, 118] width 41 height 6
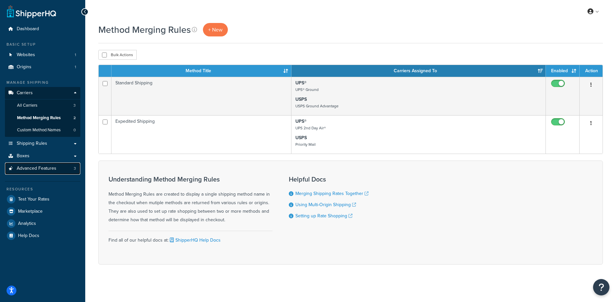
click at [45, 170] on span "Advanced Features" at bounding box center [37, 169] width 40 height 6
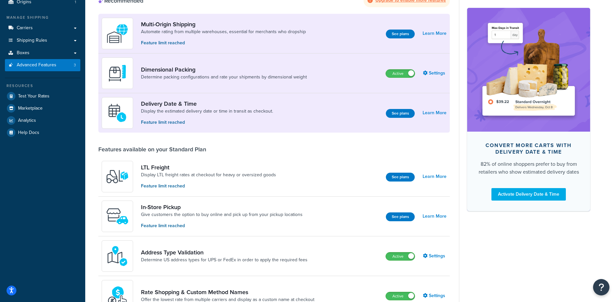
scroll to position [260, 0]
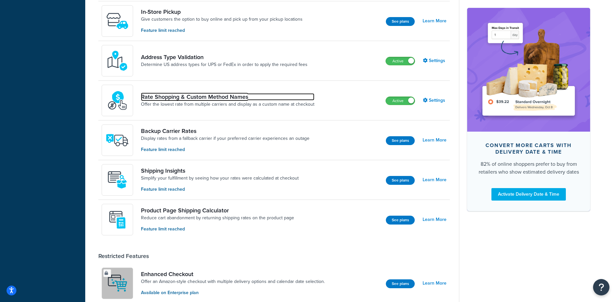
click at [197, 96] on link "Rate Shopping & Custom Method Names" at bounding box center [227, 96] width 173 height 7
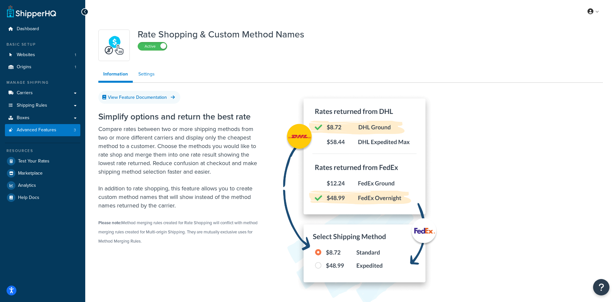
click at [144, 74] on link "Settings" at bounding box center [146, 74] width 26 height 13
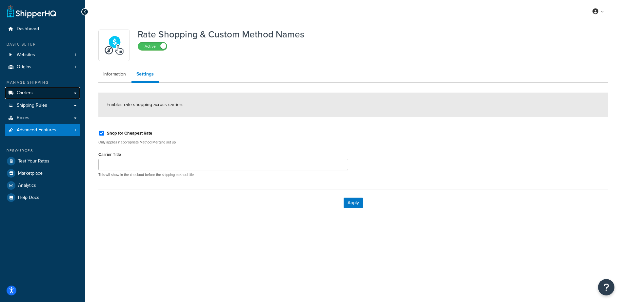
click at [45, 92] on link "Carriers" at bounding box center [42, 93] width 75 height 12
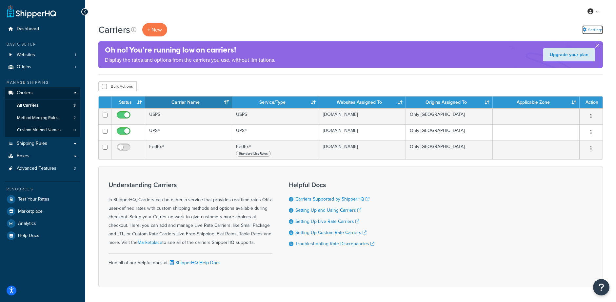
click at [593, 29] on link "Settings" at bounding box center [592, 29] width 21 height 9
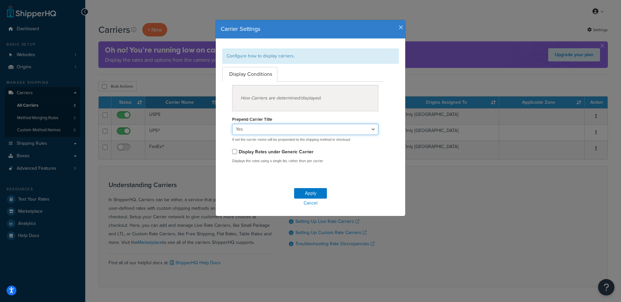
click at [266, 128] on select "Yes No" at bounding box center [305, 129] width 146 height 11
select select "false"
click at [232, 124] on select "Yes No" at bounding box center [305, 129] width 146 height 11
click at [314, 193] on button "Apply" at bounding box center [310, 193] width 33 height 10
